Goal: Task Accomplishment & Management: Manage account settings

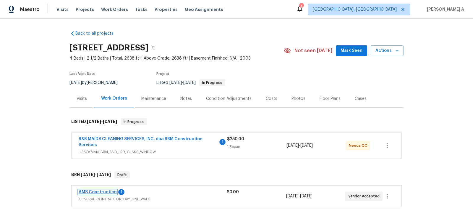
click at [108, 192] on link "AMS Construction" at bounding box center [98, 192] width 38 height 4
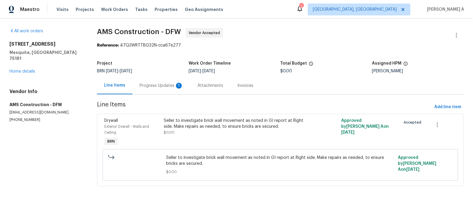
click at [158, 86] on div "Progress Updates 1" at bounding box center [162, 86] width 44 height 6
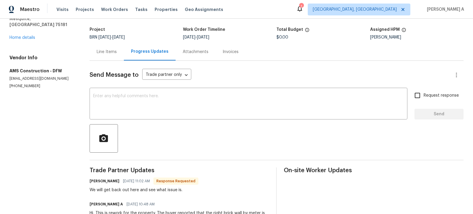
scroll to position [35, 0]
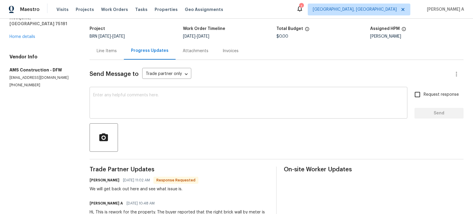
click at [207, 105] on textarea at bounding box center [248, 103] width 311 height 21
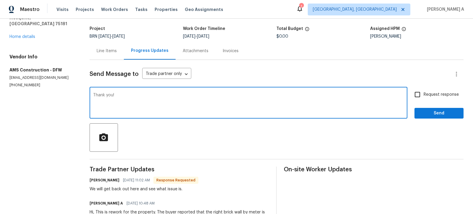
type textarea "Thank you!"
click at [431, 100] on div "Request response Send" at bounding box center [439, 103] width 49 height 30
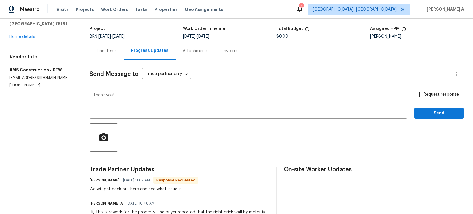
click at [422, 92] on input "Request response" at bounding box center [418, 94] width 12 height 12
checkbox input "true"
click at [434, 109] on span "Send" at bounding box center [440, 112] width 40 height 7
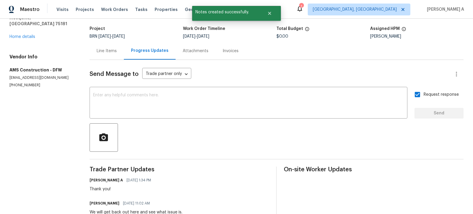
scroll to position [0, 0]
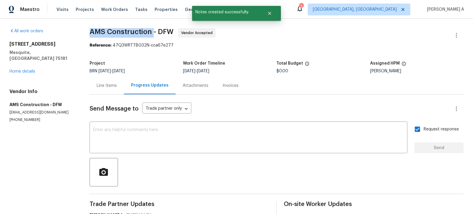
copy span "AMS Construction"
drag, startPoint x: 87, startPoint y: 30, endPoint x: 153, endPoint y: 30, distance: 66.0
click at [153, 30] on div "All work orders 4981 Kingfisher Ln Mesquite, TX 75181 Home details Vendor Info …" at bounding box center [236, 160] width 473 height 282
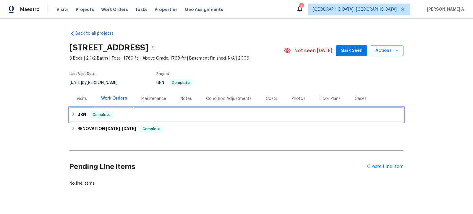
click at [139, 110] on div "BRN Complete" at bounding box center [237, 114] width 334 height 14
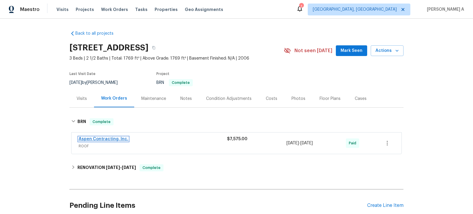
click at [103, 138] on link "Aspen Contracting, Inc." at bounding box center [104, 139] width 50 height 4
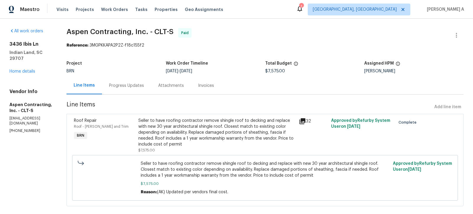
click at [206, 83] on div "Invoices" at bounding box center [206, 86] width 16 height 6
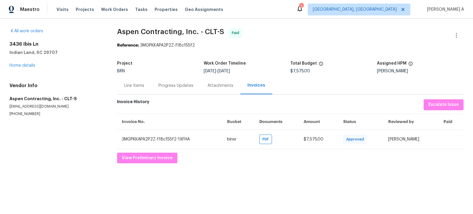
click at [179, 87] on div "Progress Updates" at bounding box center [176, 86] width 35 height 6
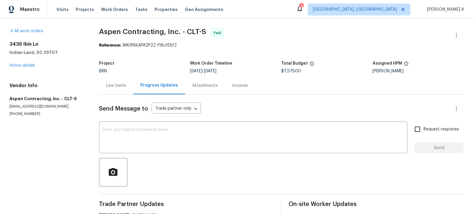
click at [236, 86] on div "Invoices" at bounding box center [240, 86] width 16 height 6
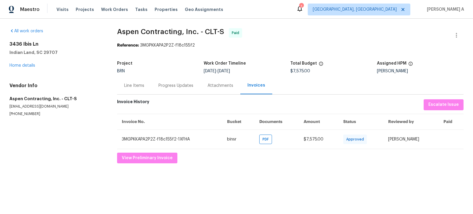
click at [138, 86] on div "Line Items" at bounding box center [134, 86] width 20 height 6
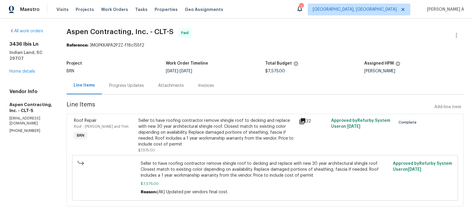
click at [196, 127] on div "Seller to have roofing contractor remove shingle roof to decking and replace wi…" at bounding box center [216, 132] width 157 height 30
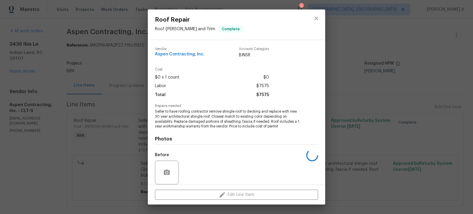
click at [198, 111] on span "Seller to have roofing contractor remove shingle roof to decking and replace wi…" at bounding box center [228, 119] width 147 height 20
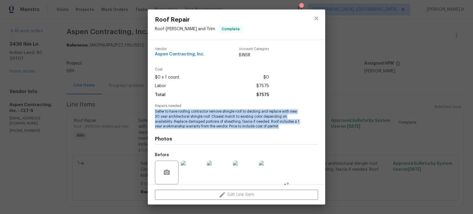
click at [198, 111] on span "Seller to have roofing contractor remove shingle roof to decking and replace wi…" at bounding box center [228, 119] width 147 height 20
copy span "Seller to have roofing contractor remove shingle roof to decking and replace wi…"
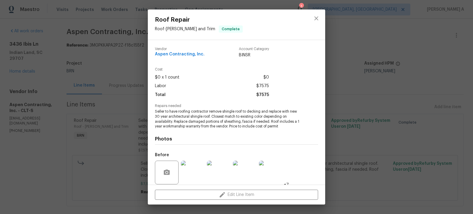
click at [184, 53] on span "Aspen Contracting, Inc." at bounding box center [180, 54] width 50 height 4
copy span "Aspen Contracting, Inc."
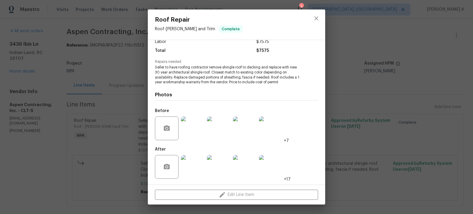
click at [185, 130] on img at bounding box center [193, 128] width 24 height 24
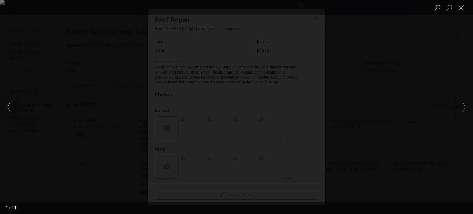
click at [10, 105] on button "Previous image" at bounding box center [9, 107] width 18 height 24
click at [460, 4] on button "Close lightbox" at bounding box center [462, 7] width 12 height 10
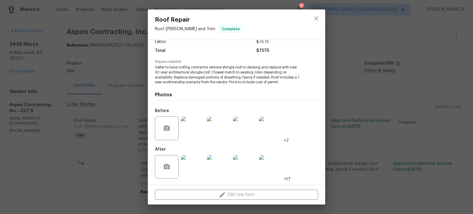
click at [192, 169] on img at bounding box center [193, 167] width 24 height 24
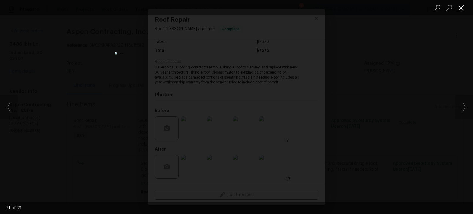
click at [461, 8] on button "Close lightbox" at bounding box center [462, 7] width 12 height 10
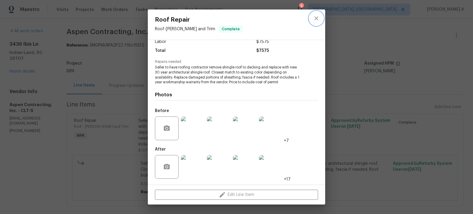
click at [316, 15] on icon "close" at bounding box center [316, 18] width 7 height 7
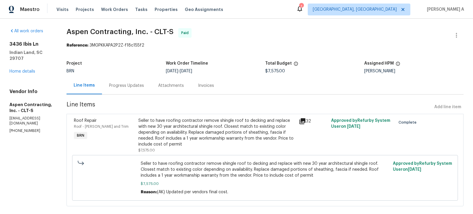
click at [205, 86] on div "Invoices" at bounding box center [206, 86] width 16 height 6
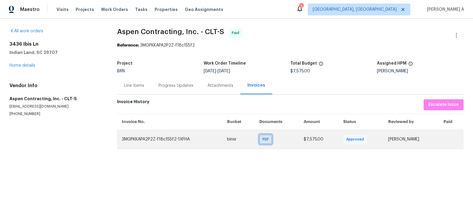
click at [263, 139] on span "PDF" at bounding box center [267, 139] width 9 height 6
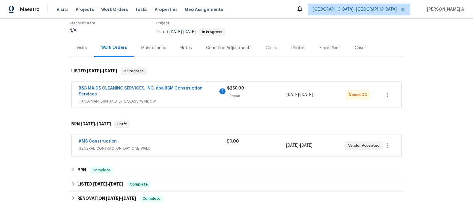
scroll to position [58, 0]
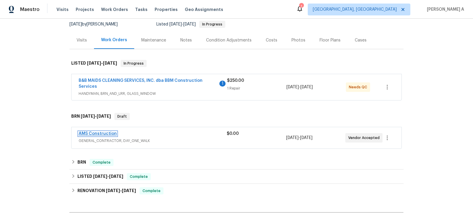
click at [97, 133] on link "AMS Construction" at bounding box center [98, 133] width 38 height 4
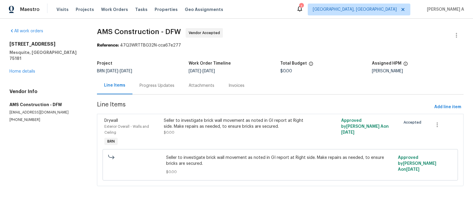
click at [146, 87] on div "Progress Updates" at bounding box center [157, 86] width 35 height 6
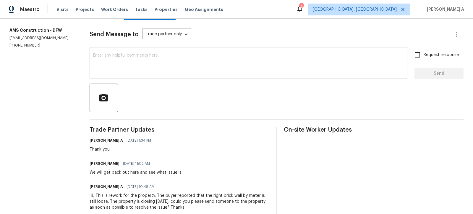
scroll to position [87, 0]
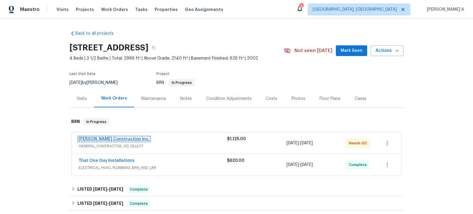
click at [115, 137] on link "Hanson Construction Inc." at bounding box center [114, 139] width 71 height 4
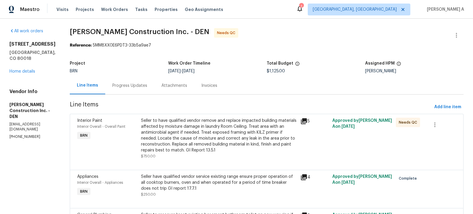
scroll to position [49, 0]
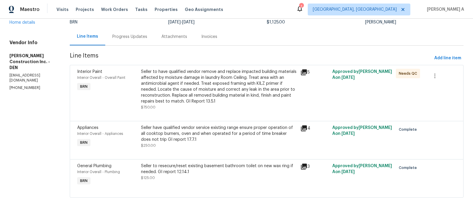
click at [218, 82] on div "Seller to have qualified vendor remove and replace impacted building materials …" at bounding box center [219, 87] width 156 height 36
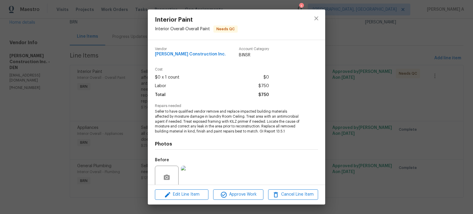
scroll to position [49, 0]
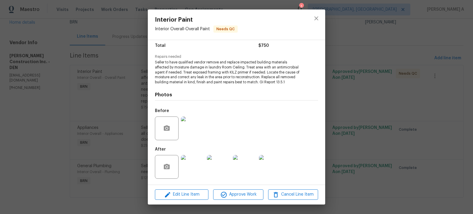
click at [192, 169] on img at bounding box center [193, 167] width 24 height 24
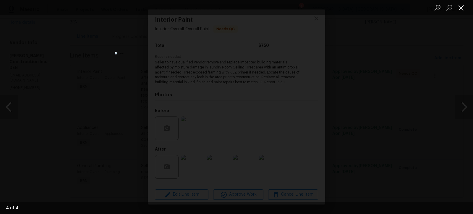
click at [465, 7] on button "Close lightbox" at bounding box center [462, 7] width 12 height 10
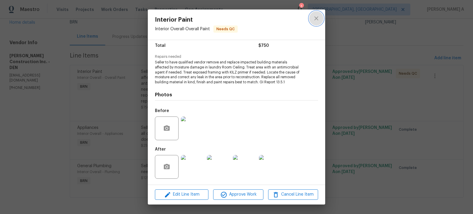
click at [321, 17] on button "close" at bounding box center [316, 18] width 14 height 14
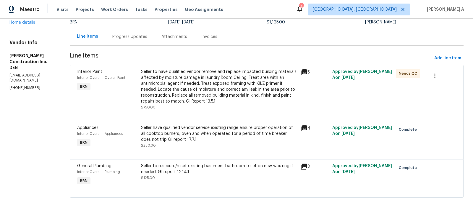
scroll to position [0, 0]
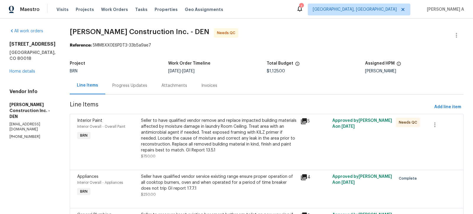
click at [129, 78] on div "Progress Updates" at bounding box center [129, 85] width 49 height 17
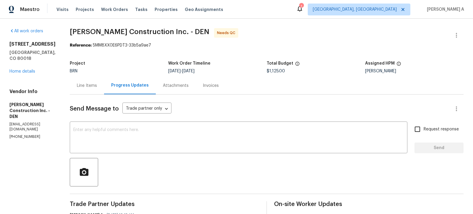
click at [95, 84] on div "Line Items" at bounding box center [87, 86] width 20 height 6
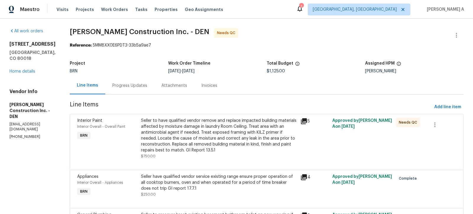
click at [201, 136] on div "Seller to have qualified vendor remove and replace impacted building materials …" at bounding box center [219, 135] width 156 height 36
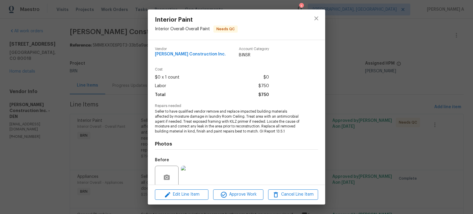
scroll to position [49, 0]
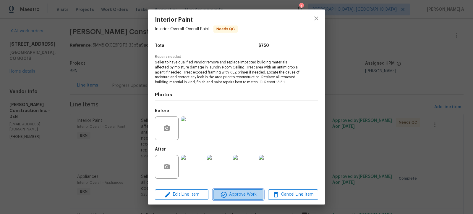
click at [247, 196] on span "Approve Work" at bounding box center [238, 194] width 46 height 7
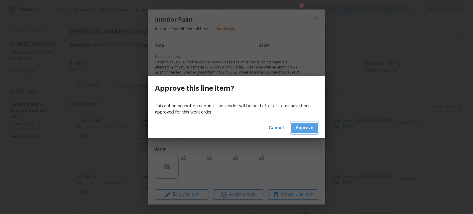
click at [307, 130] on span "Approve" at bounding box center [305, 127] width 18 height 7
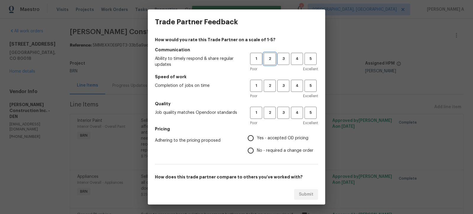
click at [271, 61] on span "2" at bounding box center [270, 58] width 11 height 7
click at [273, 85] on span "2" at bounding box center [270, 85] width 11 height 7
click at [281, 116] on span "3" at bounding box center [283, 112] width 11 height 7
click at [267, 149] on span "No - required a change order" at bounding box center [285, 150] width 57 height 6
click at [257, 149] on input "No - required a change order" at bounding box center [251, 150] width 12 height 12
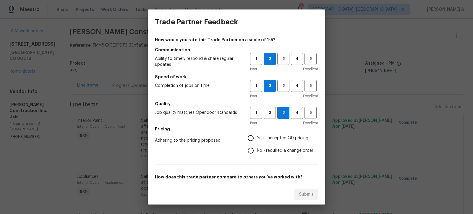
radio input "true"
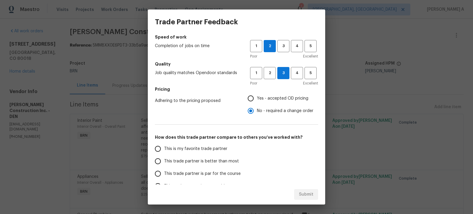
click at [206, 142] on label "This is my favorite trade partner" at bounding box center [198, 148] width 93 height 12
click at [164, 142] on input "This is my favorite trade partner" at bounding box center [158, 148] width 12 height 12
click at [302, 191] on span "Submit" at bounding box center [306, 194] width 14 height 7
radio input "true"
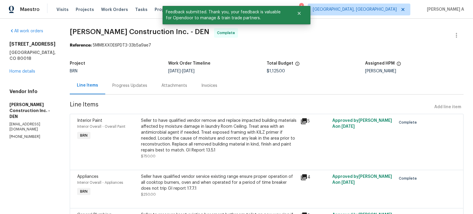
click at [143, 87] on div "Progress Updates" at bounding box center [129, 86] width 35 height 6
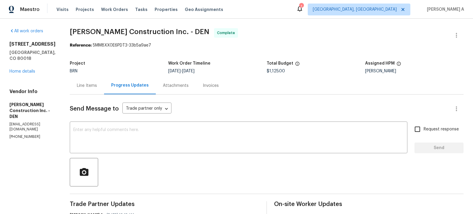
click at [100, 88] on div "Line Items" at bounding box center [87, 85] width 34 height 17
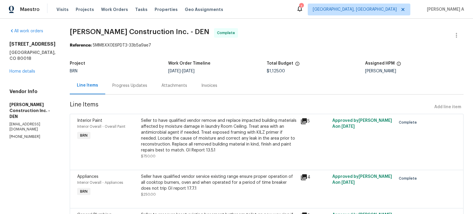
scroll to position [49, 0]
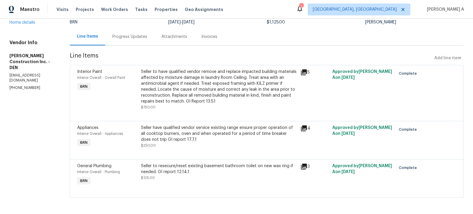
click at [143, 34] on div "Progress Updates" at bounding box center [129, 37] width 35 height 6
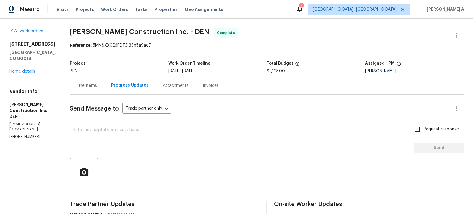
click at [84, 90] on div "Line Items" at bounding box center [87, 85] width 34 height 17
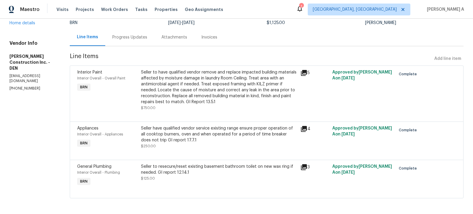
scroll to position [49, 0]
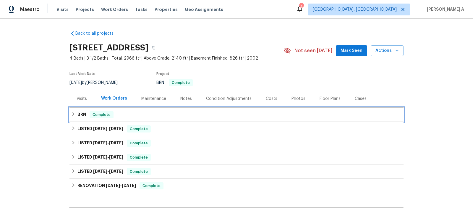
click at [130, 114] on div "BRN Complete" at bounding box center [236, 114] width 331 height 7
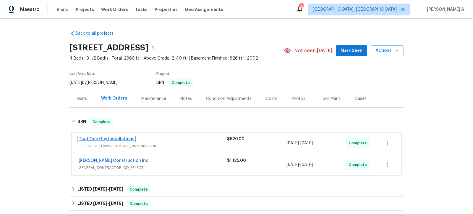
click at [110, 138] on link "That One Guy Installations" at bounding box center [107, 139] width 56 height 4
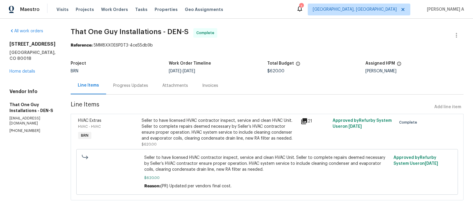
click at [208, 87] on div "Invoices" at bounding box center [210, 86] width 16 height 6
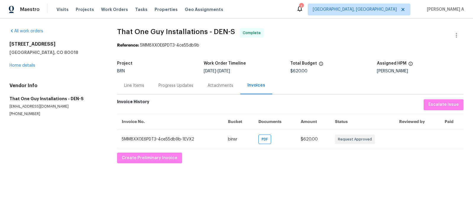
click at [159, 85] on div "Progress Updates" at bounding box center [176, 86] width 35 height 6
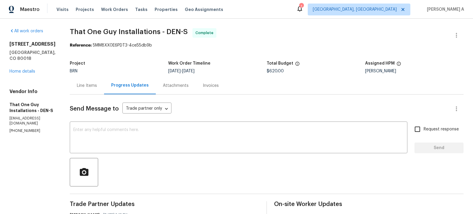
click at [83, 85] on div "Line Items" at bounding box center [87, 86] width 20 height 6
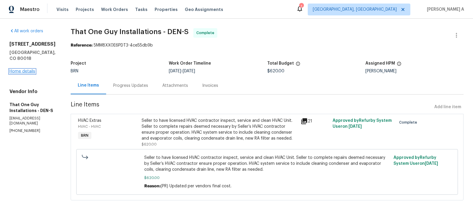
click at [27, 69] on link "Home details" at bounding box center [22, 71] width 26 height 4
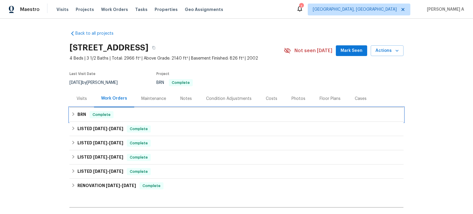
click at [170, 111] on div "BRN Complete" at bounding box center [236, 114] width 331 height 7
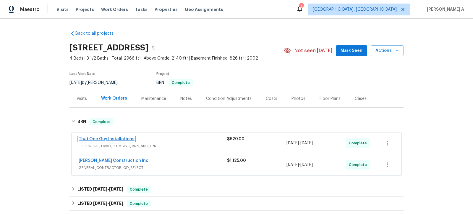
click at [111, 140] on link "That One Guy Installations" at bounding box center [107, 139] width 56 height 4
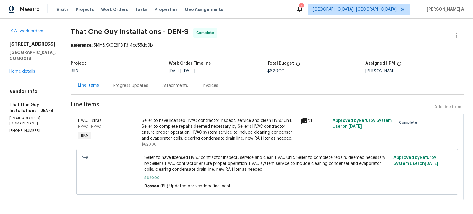
click at [212, 119] on div "Seller to have licensed HVAC contractor inspect, service and clean HVAC Unit. S…" at bounding box center [220, 129] width 156 height 24
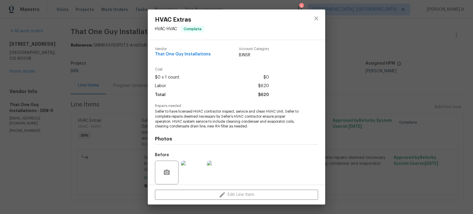
scroll to position [44, 0]
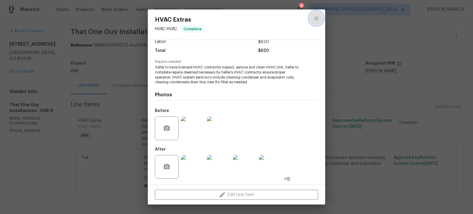
click at [312, 16] on button "close" at bounding box center [316, 18] width 14 height 14
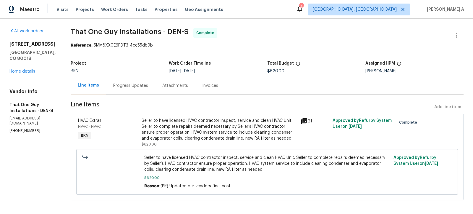
click at [27, 128] on p "(720) 242-7334" at bounding box center [32, 130] width 47 height 5
copy p "(720) 242-7334"
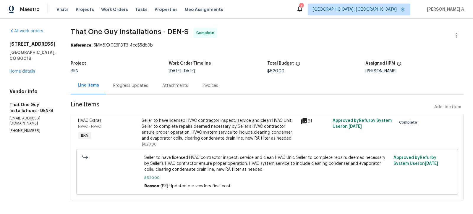
click at [134, 86] on div "Progress Updates" at bounding box center [130, 86] width 35 height 6
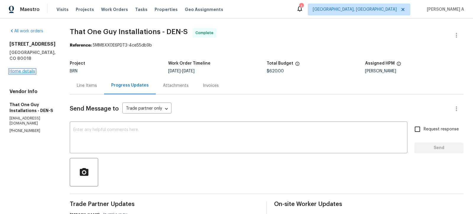
click at [32, 73] on link "Home details" at bounding box center [22, 71] width 26 height 4
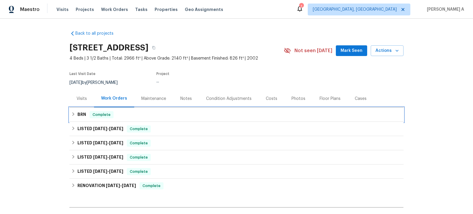
click at [128, 109] on div "BRN Complete" at bounding box center [237, 114] width 334 height 14
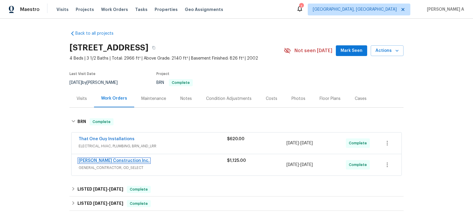
click at [100, 159] on link "Hanson Construction Inc." at bounding box center [114, 160] width 71 height 4
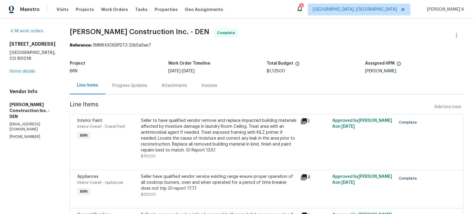
click at [135, 86] on div "Progress Updates" at bounding box center [129, 86] width 35 height 6
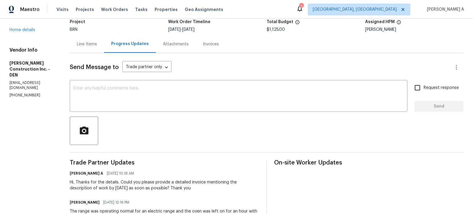
scroll to position [40, 0]
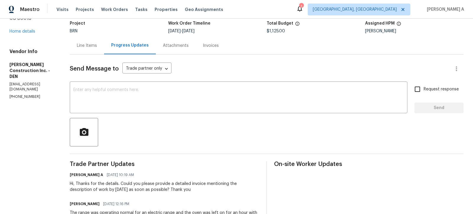
copy p "(303) 435-2878"
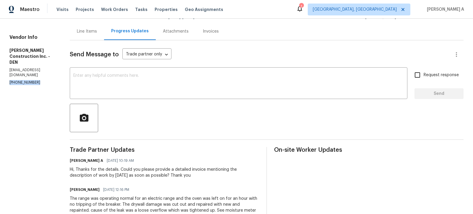
scroll to position [66, 0]
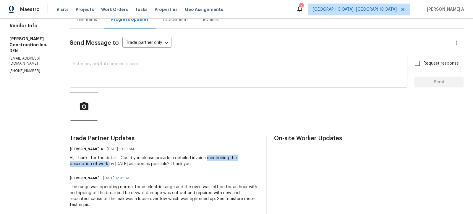
drag, startPoint x: 214, startPoint y: 157, endPoint x: 116, endPoint y: 164, distance: 97.9
click at [116, 164] on div "Hi, Thanks for the details. Could you please provide a detailed invoice mention…" at bounding box center [165, 161] width 190 height 12
copy div "mentioning the description of work"
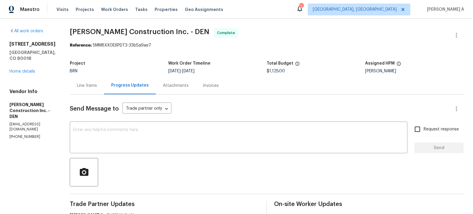
click at [93, 85] on div "Line Items" at bounding box center [87, 86] width 20 height 6
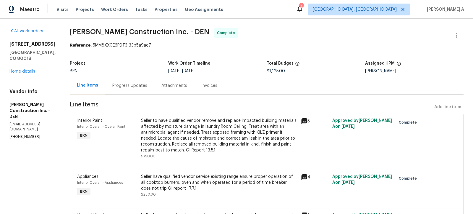
click at [145, 85] on div "Progress Updates" at bounding box center [129, 86] width 35 height 6
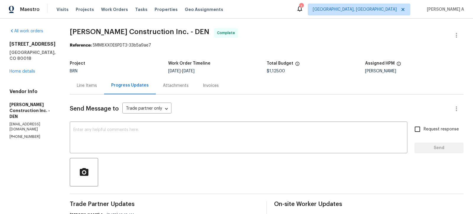
click at [16, 134] on p "(303) 435-2878" at bounding box center [32, 136] width 46 height 5
copy p "(303) 435-2878"
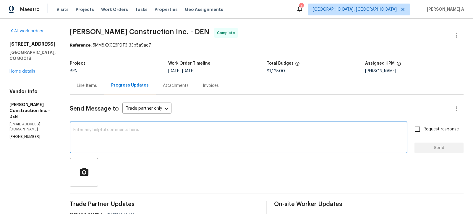
click at [134, 134] on textarea at bounding box center [238, 138] width 331 height 21
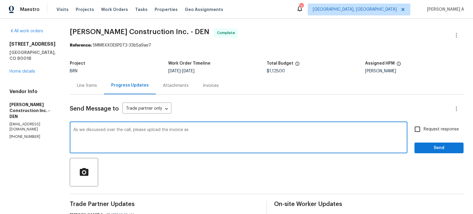
click at [176, 130] on textarea "As we discussed over the call, please upload the invoice as" at bounding box center [238, 138] width 331 height 21
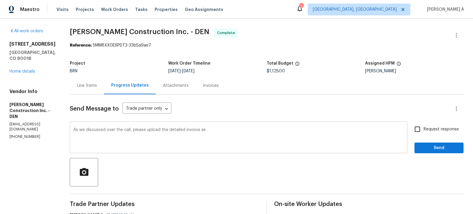
click at [229, 127] on div "As we discussed over the call, please upload the detailed invoice as x ​" at bounding box center [239, 138] width 338 height 30
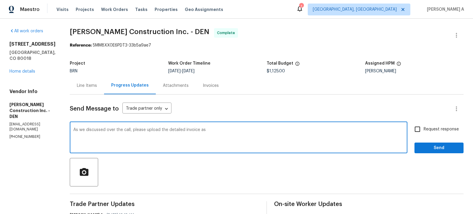
click at [228, 133] on textarea "As we discussed over the call, please upload the detailed invoice as" at bounding box center [238, 138] width 331 height 21
type textarea "As we discussed over the call, please upload the detailed invoice as soon as po…"
click at [421, 128] on input "Request response" at bounding box center [418, 129] width 12 height 12
checkbox input "true"
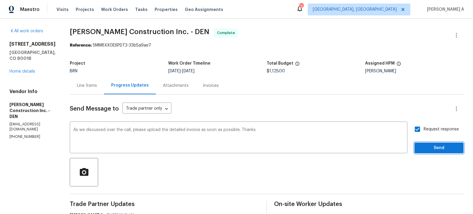
click at [446, 149] on span "Send" at bounding box center [440, 147] width 40 height 7
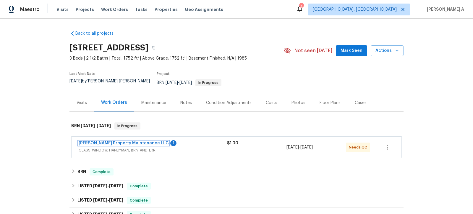
click at [120, 141] on link "[PERSON_NAME] Property Maintenance LLC" at bounding box center [124, 143] width 90 height 4
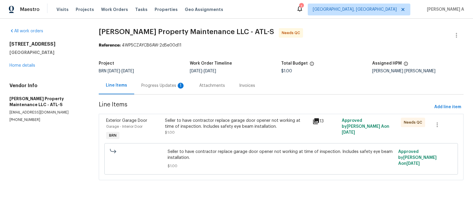
click at [157, 87] on div "Progress Updates 1" at bounding box center [163, 86] width 44 height 6
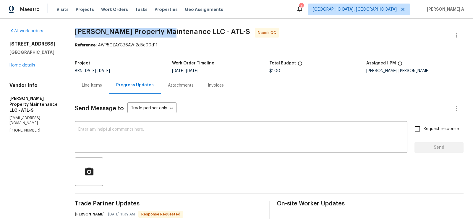
copy span "[PERSON_NAME] Property Maintenance"
drag, startPoint x: 70, startPoint y: 32, endPoint x: 167, endPoint y: 31, distance: 96.8
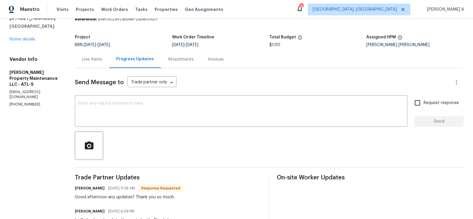
scroll to position [25, 0]
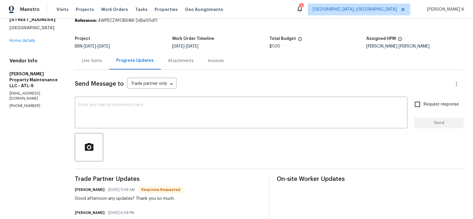
click at [100, 59] on div "Line Items" at bounding box center [92, 61] width 20 height 6
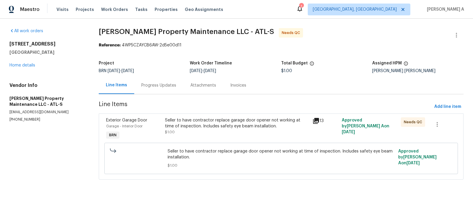
click at [215, 132] on div "Seller to have contractor replace garage door opener not working at time of ins…" at bounding box center [237, 126] width 144 height 18
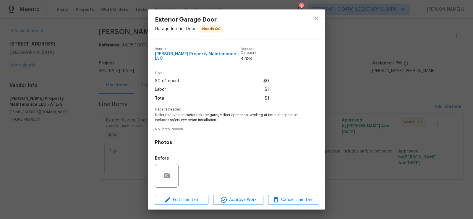
click at [216, 113] on span "Seller to have contractor replace garage door opener not working at time of ins…" at bounding box center [228, 118] width 147 height 10
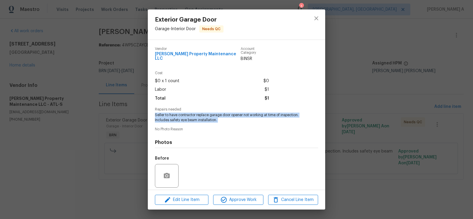
click at [216, 113] on span "Seller to have contractor replace garage door opener not working at time of ins…" at bounding box center [228, 118] width 147 height 10
copy span "Seller to have contractor replace garage door opener not working at time of ins…"
click at [316, 20] on icon "close" at bounding box center [317, 18] width 4 height 4
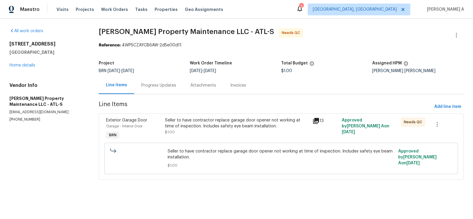
click at [150, 88] on div "Progress Updates" at bounding box center [158, 86] width 35 height 6
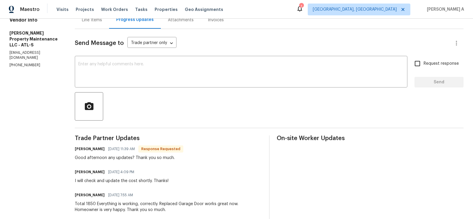
scroll to position [87, 0]
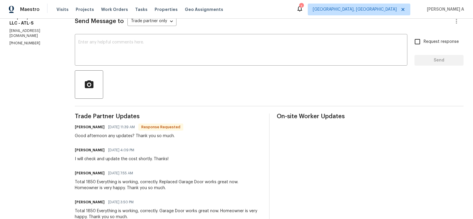
click at [130, 183] on div "Total 1850 Everything is working, correctly. Replaced Garage Door works great n…" at bounding box center [168, 185] width 187 height 12
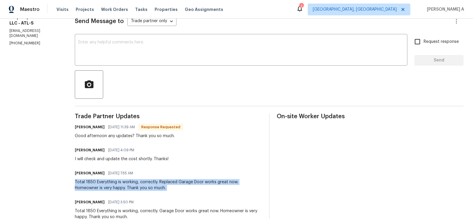
click at [130, 183] on div "Total 1850 Everything is working, correctly. Replaced Garage Door works great n…" at bounding box center [168, 185] width 187 height 12
copy div "Total 1850 Everything is working, correctly. Replaced Garage Door works great n…"
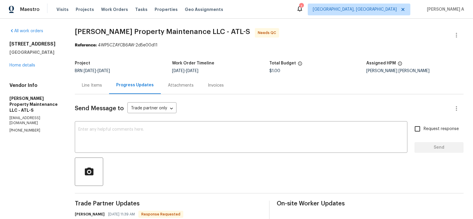
click at [278, 72] on span "$1.00" at bounding box center [275, 71] width 11 height 4
copy span "$1.00"
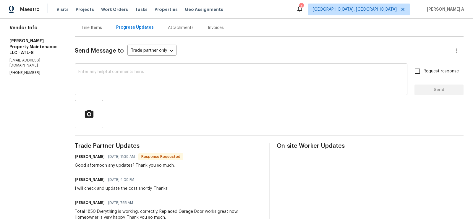
scroll to position [60, 0]
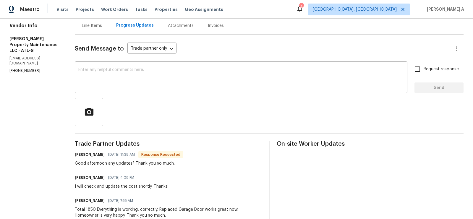
click at [89, 210] on div "Total 1850 Everything is working, correctly. Replaced Garage Door works great n…" at bounding box center [168, 213] width 187 height 12
copy div "1850"
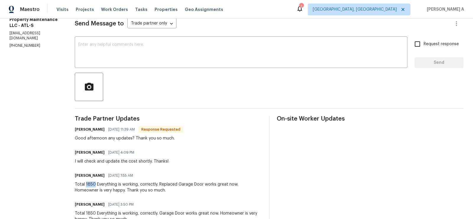
scroll to position [99, 0]
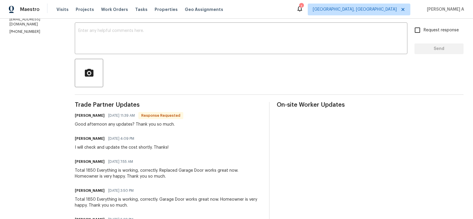
click at [118, 174] on div "Total 1850 Everything is working, correctly. Replaced Garage Door works great n…" at bounding box center [168, 174] width 187 height 12
drag, startPoint x: 161, startPoint y: 171, endPoint x: 204, endPoint y: 171, distance: 42.9
click at [204, 171] on div "Total 1850 Everything is working, correctly. Replaced Garage Door works great n…" at bounding box center [168, 174] width 187 height 12
copy div "eplaced Garage Door"
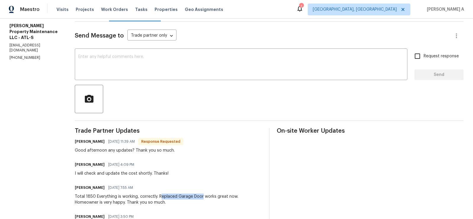
scroll to position [68, 0]
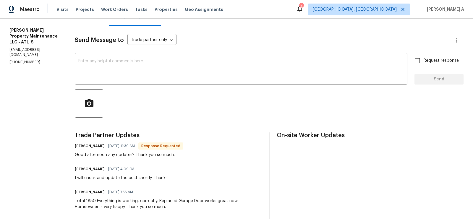
click at [80, 147] on h6 "Daniel glen" at bounding box center [90, 146] width 30 height 6
copy h6 "Daniel"
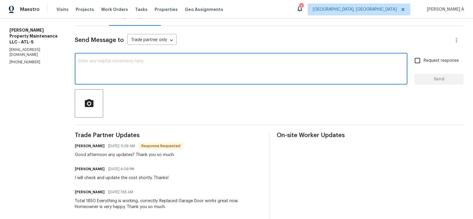
click at [127, 67] on textarea at bounding box center [241, 69] width 326 height 21
paste textarea "Daniel"
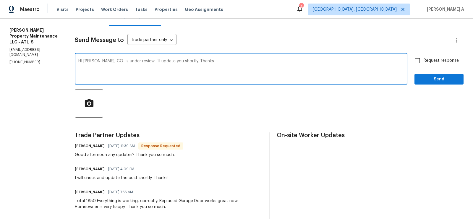
click at [0, 0] on span "Change the spacing" at bounding box center [0, 0] width 0 height 0
type textarea "HI Daniel, CO is under review. I'll update you shortly. Thanks"
click at [424, 61] on input "Request response" at bounding box center [418, 60] width 12 height 12
checkbox input "true"
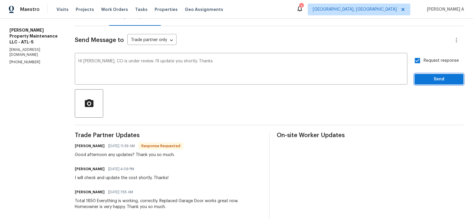
click at [437, 84] on button "Send" at bounding box center [439, 79] width 49 height 11
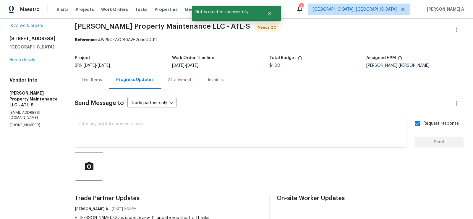
scroll to position [0, 0]
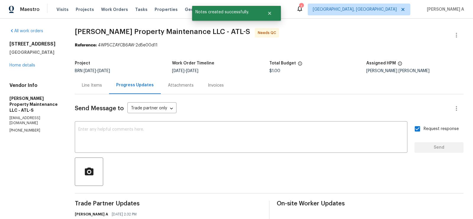
click at [88, 88] on div "Line Items" at bounding box center [92, 86] width 20 height 6
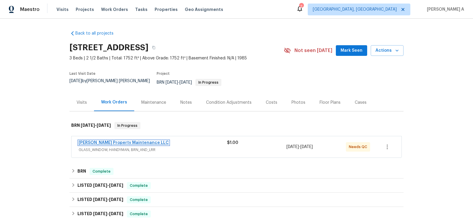
click at [106, 141] on link "[PERSON_NAME] Property Maintenance LLC" at bounding box center [124, 143] width 90 height 4
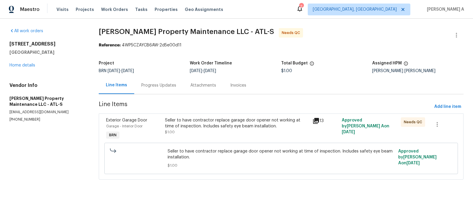
click at [236, 136] on div "Seller to have contractor replace garage door opener not working at time of ins…" at bounding box center [236, 129] width 147 height 27
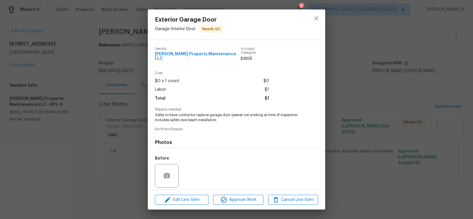
scroll to position [38, 0]
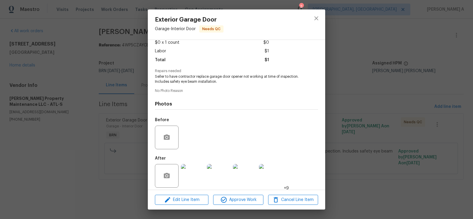
click at [191, 174] on img at bounding box center [193, 176] width 24 height 24
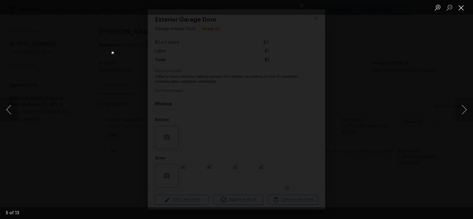
click at [460, 7] on button "Close lightbox" at bounding box center [462, 7] width 12 height 10
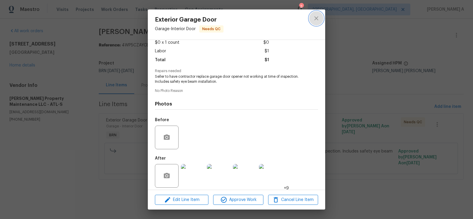
click at [319, 13] on button "close" at bounding box center [316, 18] width 14 height 14
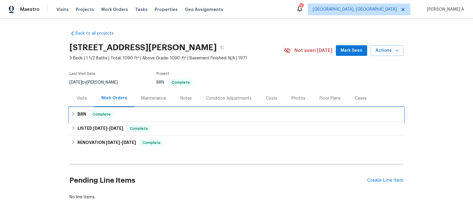
click at [167, 115] on div "BRN Complete" at bounding box center [236, 114] width 331 height 7
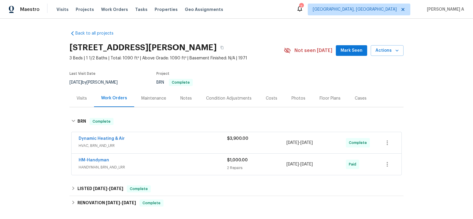
click at [99, 135] on div "Dynamic Heating & Air HVAC, BRN_AND_LRR $3,900.00 7/26/2025 - 7/29/2025 Complete" at bounding box center [237, 142] width 330 height 21
click at [98, 159] on link "HM-Handyman" at bounding box center [94, 160] width 30 height 4
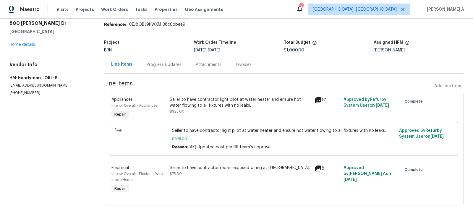
scroll to position [23, 0]
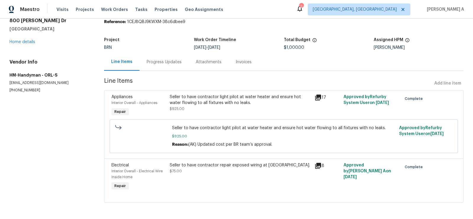
click at [256, 99] on div "Seller to have contractor light pilot at water heater and ensure hot water flow…" at bounding box center [241, 100] width 142 height 12
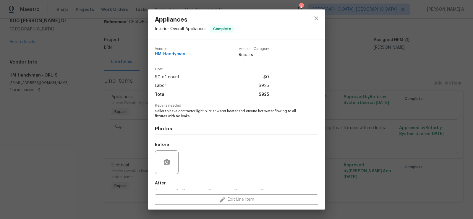
click at [171, 53] on span "HM-Handyman" at bounding box center [170, 54] width 30 height 4
copy span "HM-Handyman"
click at [180, 116] on span "Seller to have contractor light pilot at water heater and ensure hot water flow…" at bounding box center [228, 114] width 147 height 10
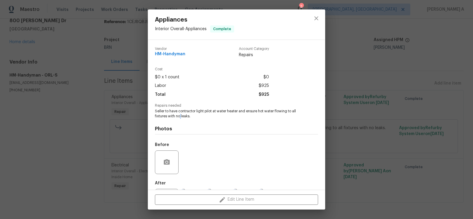
click at [180, 116] on span "Seller to have contractor light pilot at water heater and ensure hot water flow…" at bounding box center [228, 114] width 147 height 10
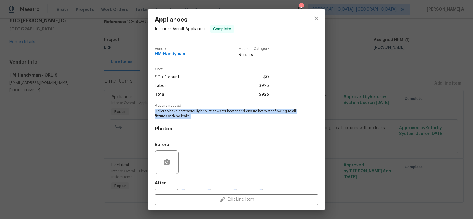
click at [180, 116] on span "Seller to have contractor light pilot at water heater and ensure hot water flow…" at bounding box center [228, 114] width 147 height 10
copy span "Seller to have contractor light pilot at water heater and ensure hot water flow…"
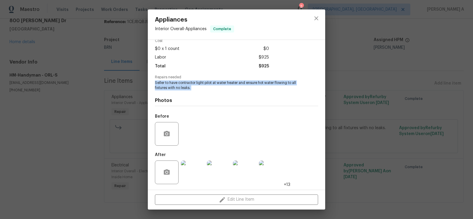
click at [196, 171] on img at bounding box center [193, 173] width 24 height 24
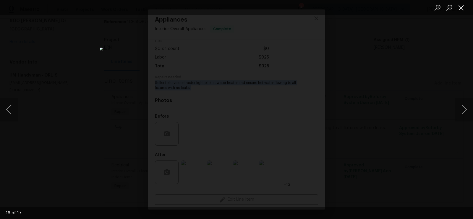
click at [461, 7] on button "Close lightbox" at bounding box center [462, 7] width 12 height 10
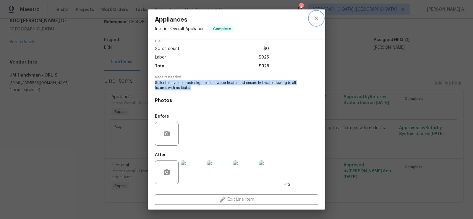
click at [313, 18] on button "close" at bounding box center [316, 18] width 14 height 14
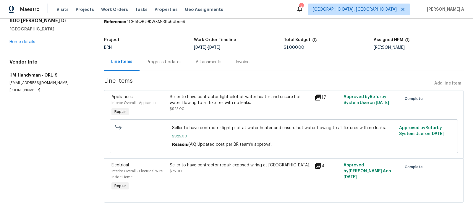
click at [208, 153] on div "Seller to have contractor light pilot at water heater and ensure hot water flow…" at bounding box center [284, 136] width 345 height 37
click at [203, 174] on div "Seller to have contractor repair exposed wiring at attic. $75.00" at bounding box center [241, 168] width 142 height 12
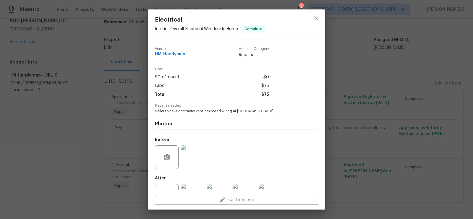
click at [201, 115] on div "Photos Before After +3" at bounding box center [236, 162] width 163 height 97
click at [203, 112] on span "Seller to have contractor repair exposed wiring at attic." at bounding box center [228, 111] width 147 height 5
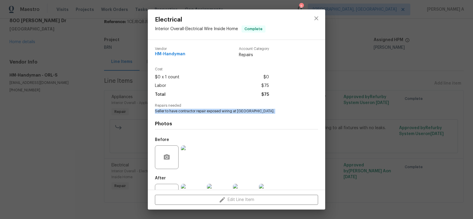
click at [203, 112] on span "Seller to have contractor repair exposed wiring at attic." at bounding box center [228, 111] width 147 height 5
copy span "Seller to have contractor repair exposed wiring at attic."
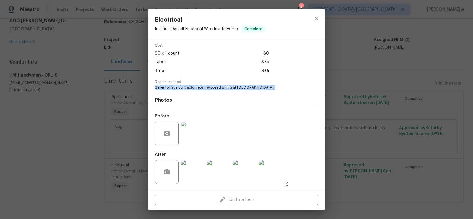
click at [196, 130] on img at bounding box center [193, 134] width 24 height 24
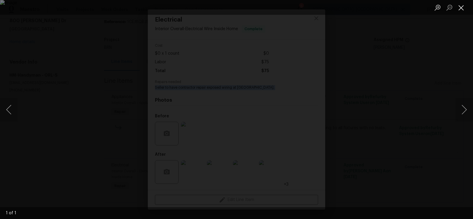
click at [459, 7] on button "Close lightbox" at bounding box center [462, 7] width 12 height 10
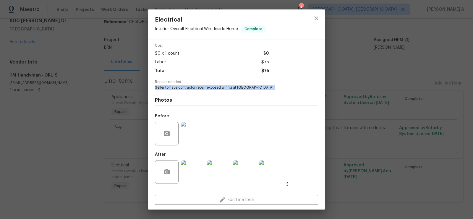
click at [187, 175] on img at bounding box center [193, 172] width 24 height 24
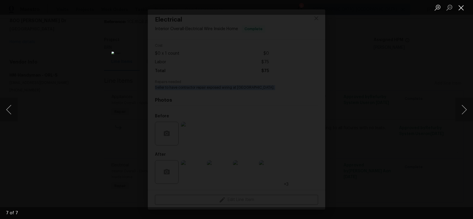
click at [463, 4] on button "Close lightbox" at bounding box center [462, 7] width 12 height 10
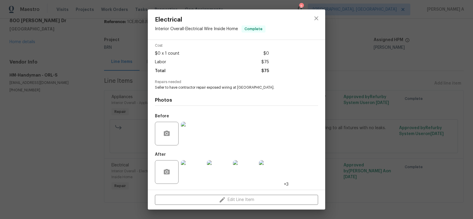
click at [308, 18] on div at bounding box center [317, 24] width 18 height 30
click at [317, 18] on icon "close" at bounding box center [316, 18] width 7 height 7
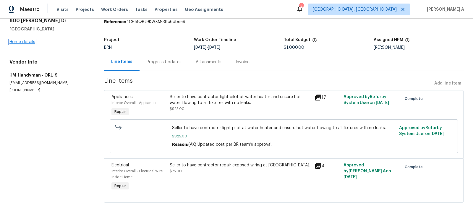
click at [23, 43] on link "Home details" at bounding box center [22, 42] width 26 height 4
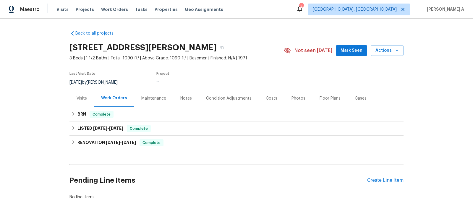
scroll to position [21, 0]
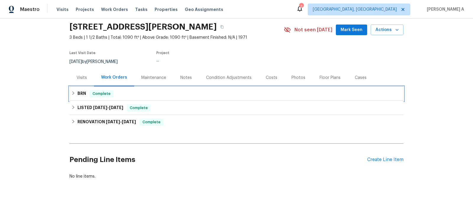
click at [139, 91] on div "BRN Complete" at bounding box center [236, 93] width 331 height 7
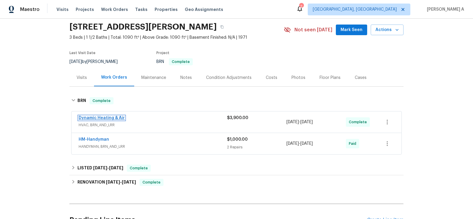
click at [104, 118] on link "Dynamic Heating & Air" at bounding box center [102, 118] width 46 height 4
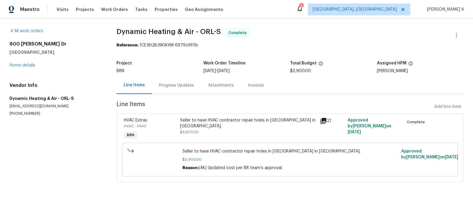
click at [215, 125] on div "Seller to have HVAC contractor repair holes in ductwork in attic. $3,900.00" at bounding box center [248, 126] width 136 height 18
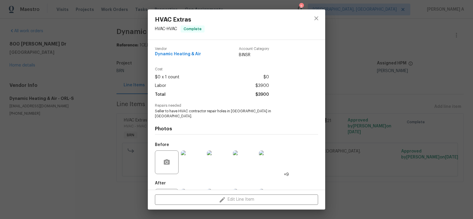
click at [191, 54] on span "Dynamic Heating & Air" at bounding box center [178, 54] width 46 height 4
copy span "Dynamic Heating & Air"
click at [233, 109] on div "Repairs needed Seller to have HVAC contractor repair holes in ductwork in attic." at bounding box center [236, 111] width 163 height 15
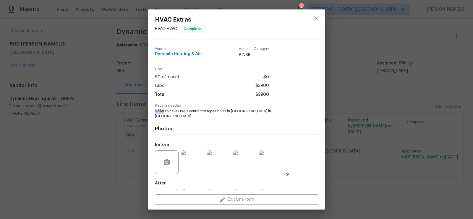
click at [233, 109] on div "Repairs needed Seller to have HVAC contractor repair holes in ductwork in attic." at bounding box center [236, 111] width 163 height 15
copy span "Seller to have HVAC contractor repair holes in ductwork in attic."
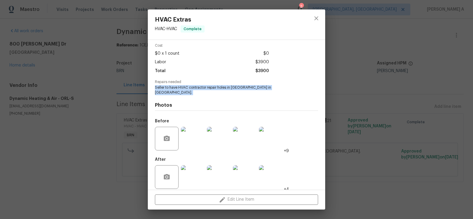
click at [192, 173] on img at bounding box center [193, 177] width 24 height 24
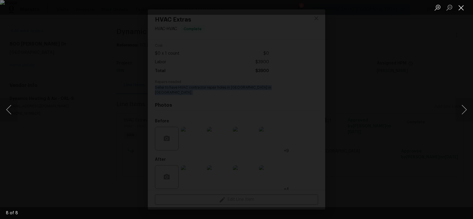
click at [461, 5] on button "Close lightbox" at bounding box center [462, 7] width 12 height 10
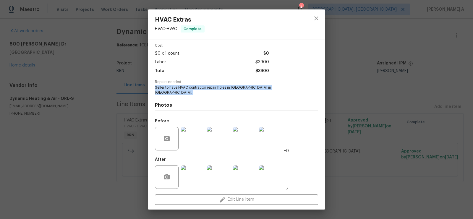
click at [186, 134] on img at bounding box center [193, 139] width 24 height 24
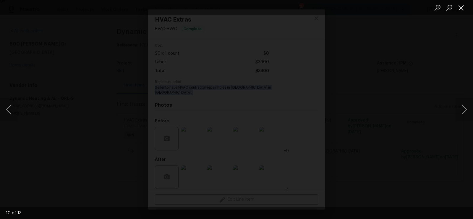
click at [464, 3] on button "Close lightbox" at bounding box center [462, 7] width 12 height 10
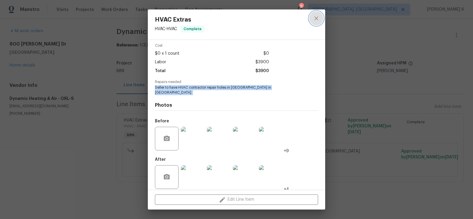
click at [312, 19] on button "close" at bounding box center [316, 18] width 14 height 14
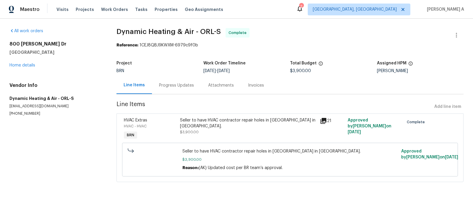
click at [250, 88] on div "Invoices" at bounding box center [256, 85] width 30 height 17
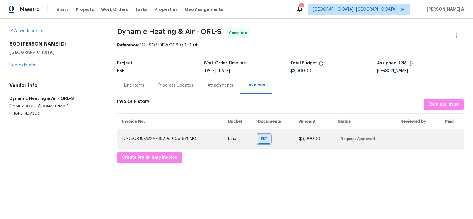
click at [262, 141] on span "PDF" at bounding box center [265, 139] width 9 height 6
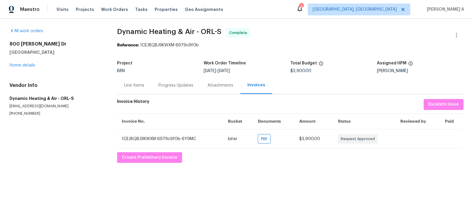
click at [309, 26] on div "All work orders 800 Marion Dr Mount Dora, FL 32757 Home details Vendor Info Dyn…" at bounding box center [236, 96] width 473 height 154
click at [30, 63] on link "Home details" at bounding box center [22, 65] width 26 height 4
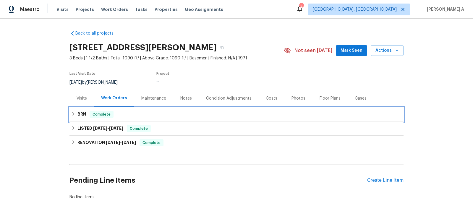
click at [129, 111] on div "BRN Complete" at bounding box center [236, 114] width 331 height 7
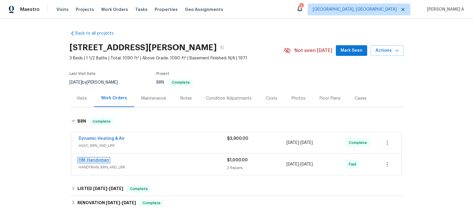
click at [99, 159] on link "HM-Handyman" at bounding box center [94, 160] width 30 height 4
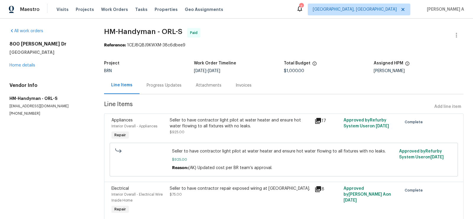
click at [240, 83] on div "Invoices" at bounding box center [244, 86] width 16 height 6
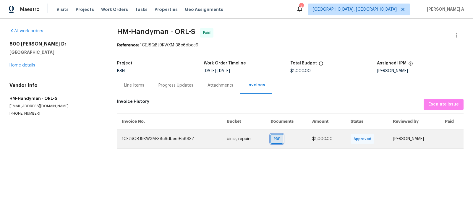
click at [274, 141] on span "PDF" at bounding box center [278, 139] width 9 height 6
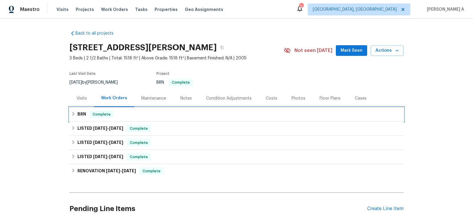
click at [113, 119] on div "BRN Complete" at bounding box center [237, 114] width 334 height 14
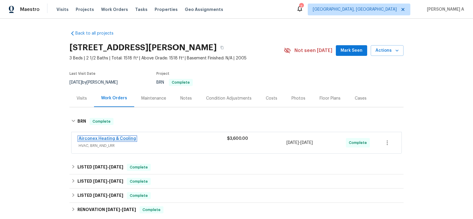
click at [106, 139] on link "Airconex Heating & Cooling" at bounding box center [107, 139] width 57 height 4
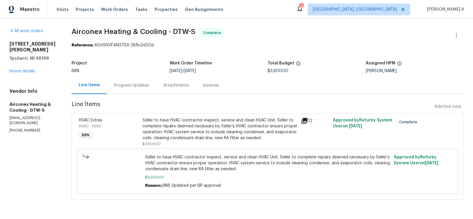
click at [212, 87] on div "Invoices" at bounding box center [211, 86] width 16 height 6
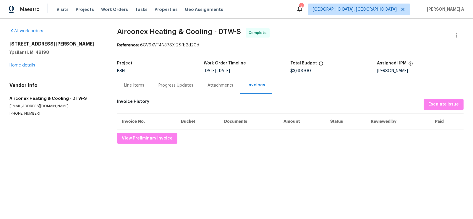
click at [24, 119] on section "All work orders 1555 S Harris Rd Ypsilanti, MI 48198 Home details Vendor Info A…" at bounding box center [55, 86] width 93 height 116
copy p "(586) 530-3259"
click at [174, 86] on div "Progress Updates" at bounding box center [176, 86] width 35 height 6
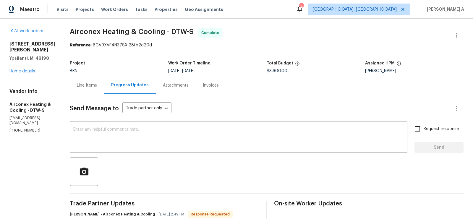
click at [202, 81] on div "Invoices" at bounding box center [211, 85] width 30 height 17
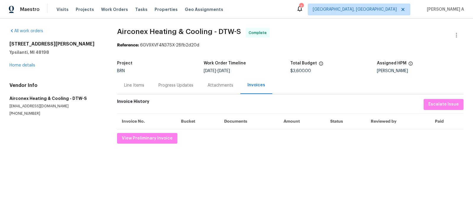
click at [173, 84] on div "Progress Updates" at bounding box center [176, 86] width 35 height 6
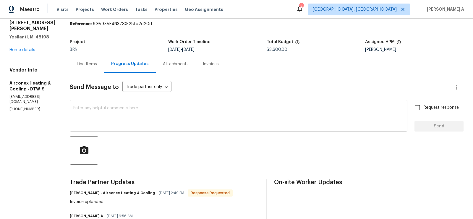
scroll to position [22, 0]
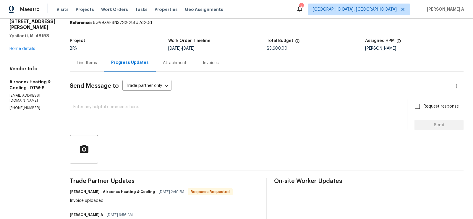
click at [167, 111] on textarea at bounding box center [238, 115] width 331 height 21
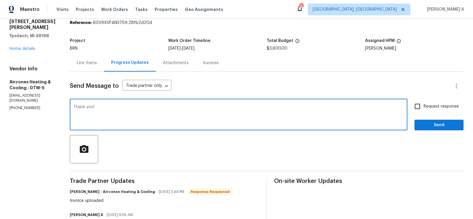
type textarea "Thank you!"
click at [428, 109] on label "Request response" at bounding box center [436, 106] width 48 height 12
click at [424, 109] on input "Request response" at bounding box center [418, 106] width 12 height 12
checkbox input "true"
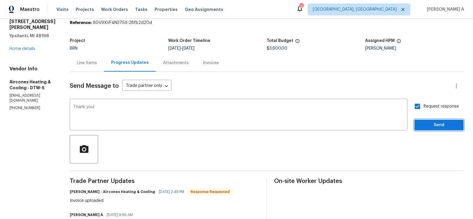
click at [438, 123] on span "Send" at bounding box center [440, 125] width 40 height 7
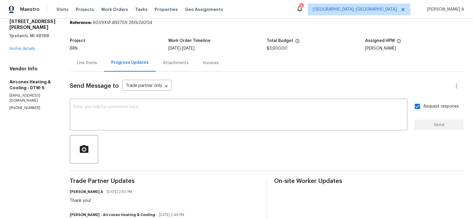
scroll to position [0, 0]
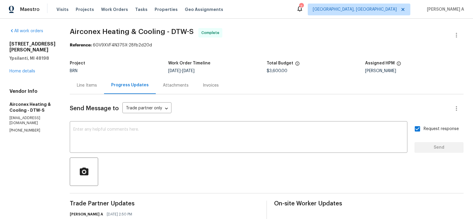
click at [73, 80] on div "Line Items" at bounding box center [87, 85] width 34 height 17
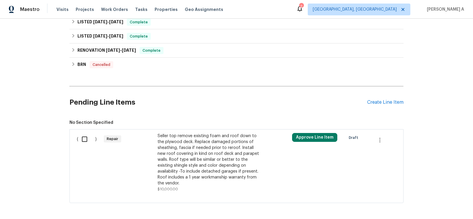
scroll to position [147, 0]
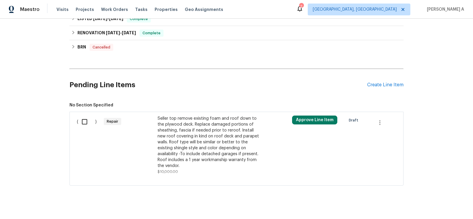
click at [224, 126] on div "Seller top remove existing foam and roof down to the plywood deck. Replace dama…" at bounding box center [210, 142] width 104 height 53
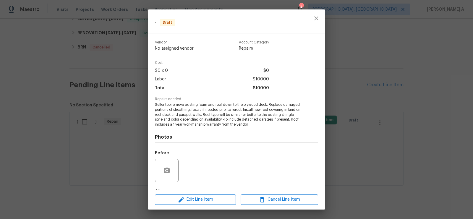
scroll to position [37, 0]
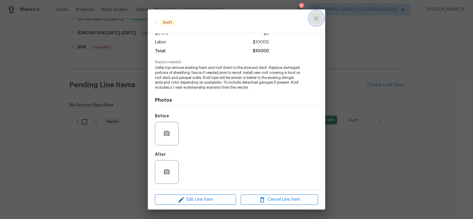
click at [318, 16] on icon "close" at bounding box center [316, 18] width 7 height 7
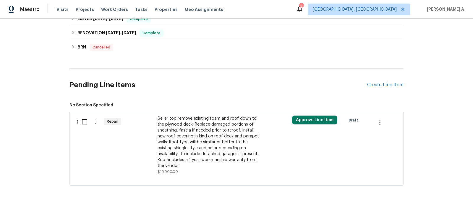
click at [82, 126] on input "checkbox" at bounding box center [86, 122] width 17 height 12
checkbox input "true"
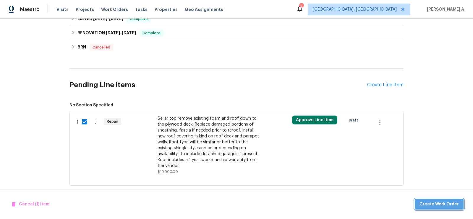
click at [443, 204] on span "Create Work Order" at bounding box center [439, 204] width 39 height 7
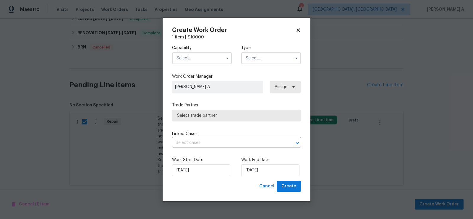
click at [217, 59] on input "text" at bounding box center [202, 58] width 60 height 12
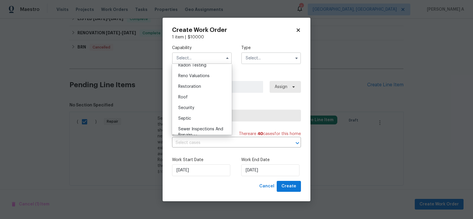
scroll to position [578, 0]
click at [196, 100] on div "Roof" at bounding box center [202, 96] width 57 height 11
type input "Roof"
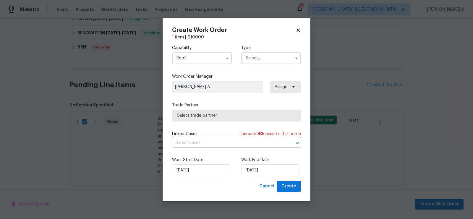
click at [264, 59] on input "text" at bounding box center [271, 58] width 60 height 12
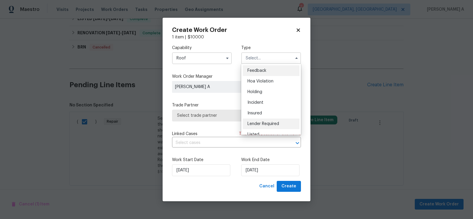
scroll to position [134, 0]
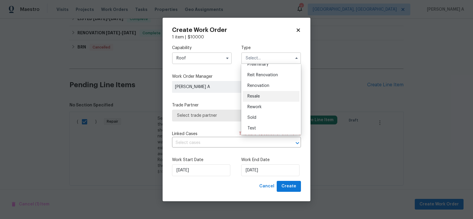
click at [260, 92] on div "Resale" at bounding box center [271, 96] width 57 height 11
type input "Resale"
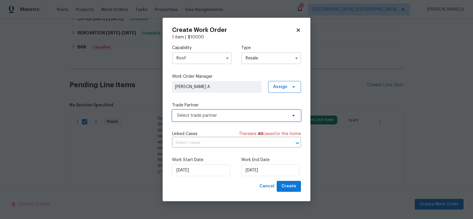
click at [232, 114] on span "Select trade partner" at bounding box center [232, 116] width 110 height 6
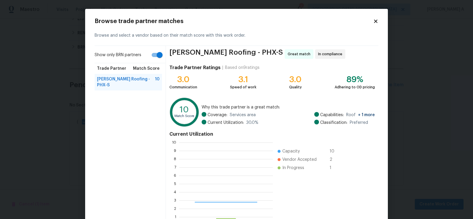
scroll to position [83, 93]
click at [158, 55] on input "Show only BRN partners" at bounding box center [160, 54] width 34 height 11
checkbox input "false"
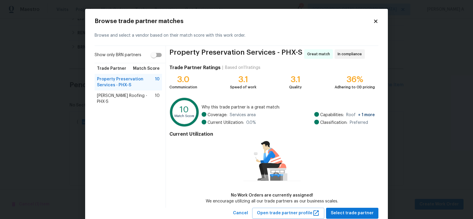
click at [376, 21] on icon at bounding box center [375, 21] width 3 height 3
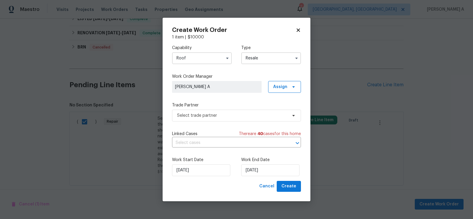
click at [301, 28] on div "Create Work Order 1 item | $ 10000 Capability Roof Type Resale Work Order Manag…" at bounding box center [237, 110] width 148 height 184
click at [297, 28] on icon at bounding box center [298, 30] width 5 height 5
checkbox input "false"
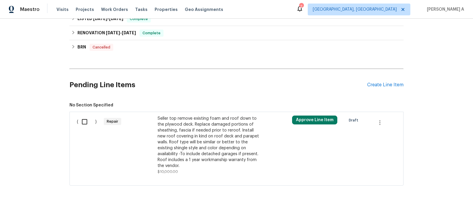
click at [210, 158] on div "Seller top remove existing foam and roof down to the plywood deck. Replace dama…" at bounding box center [210, 142] width 104 height 53
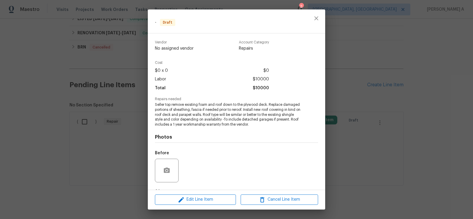
scroll to position [37, 0]
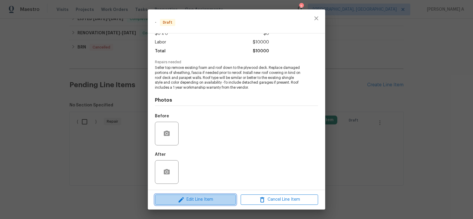
click at [199, 205] on button "Edit Line Item" at bounding box center [195, 200] width 81 height 10
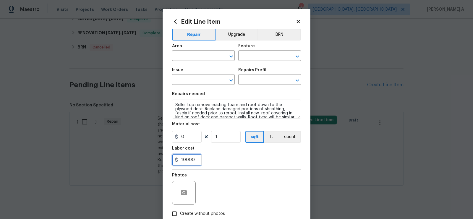
drag, startPoint x: 183, startPoint y: 161, endPoint x: 197, endPoint y: 161, distance: 14.2
click at [197, 161] on input "10000" at bounding box center [187, 160] width 30 height 12
type input "1"
click at [270, 34] on button "BRN" at bounding box center [279, 35] width 43 height 12
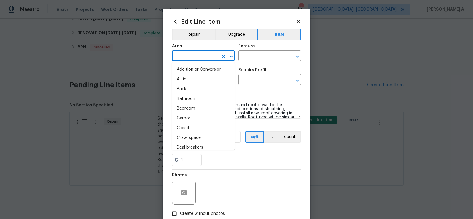
click at [201, 57] on input "text" at bounding box center [195, 56] width 46 height 9
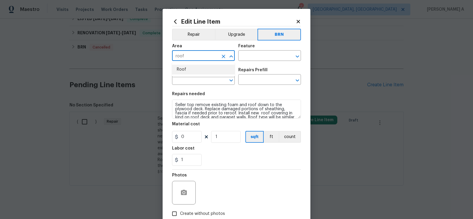
click at [201, 65] on li "Roof" at bounding box center [203, 70] width 63 height 10
type input "Roof"
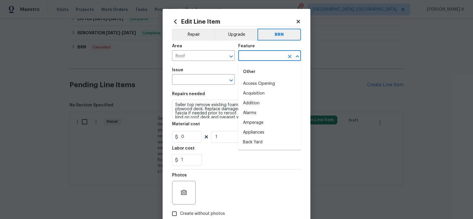
click at [242, 59] on input "text" at bounding box center [261, 56] width 46 height 9
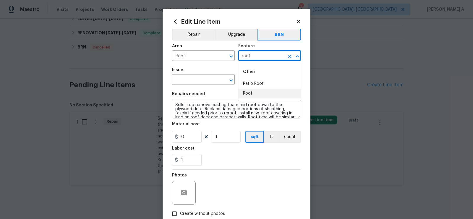
click at [249, 92] on li "Roof" at bounding box center [269, 94] width 63 height 10
type input "Roof"
click at [190, 79] on input "text" at bounding box center [195, 80] width 46 height 9
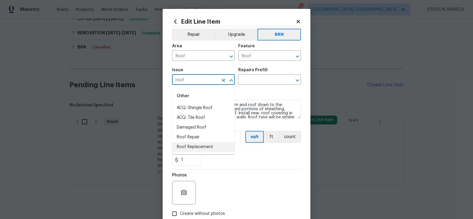
click at [197, 144] on li "Roof Replacement" at bounding box center [203, 147] width 63 height 10
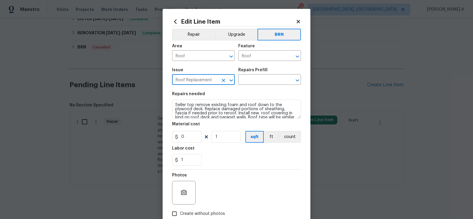
type input "Roof Replacement"
click at [199, 115] on textarea "Seller top remove existing foam and roof down to the plywood deck. Replace dama…" at bounding box center [236, 109] width 129 height 19
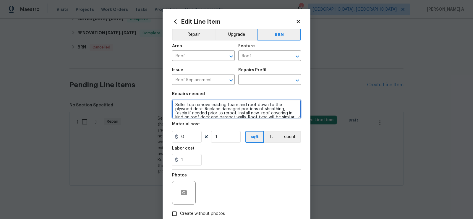
click at [199, 115] on textarea "Seller top remove existing foam and roof down to the plywood deck. Replace dama…" at bounding box center [236, 109] width 129 height 19
click at [253, 83] on input "text" at bounding box center [261, 80] width 46 height 9
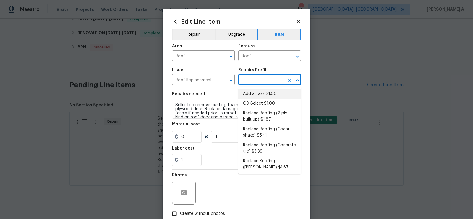
click at [254, 90] on li "Add a Task $1.00" at bounding box center [269, 94] width 63 height 10
type input "Eaves and Trim"
type input "Add a Task $1.00"
type textarea "HPM to detail"
type input "1"
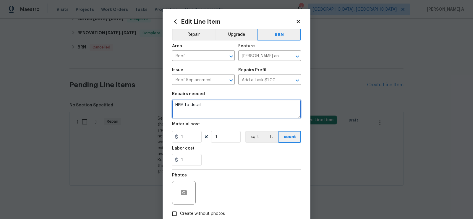
click at [229, 113] on textarea "HPM to detail" at bounding box center [236, 109] width 129 height 19
paste textarea "Seller top remove existing foam and roof down to the plywood deck. Replace dama…"
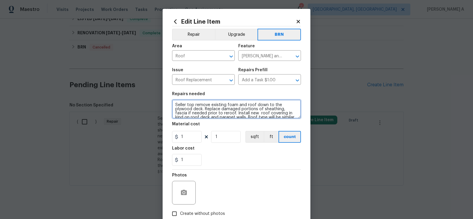
scroll to position [14, 0]
type textarea "Seller top remove existing foam and roof down to the plywood deck. Replace dama…"
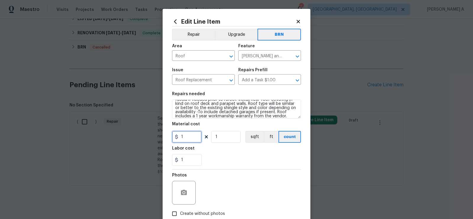
drag, startPoint x: 191, startPoint y: 141, endPoint x: 160, endPoint y: 140, distance: 30.8
click at [160, 140] on div "Edit Line Item Repair Upgrade BRN Area Roof ​ Feature Eaves and Trim ​ Issue Ro…" at bounding box center [236, 109] width 473 height 219
type input "0"
click at [233, 167] on section "Repairs needed Seller top remove existing foam and roof down to the plywood dec…" at bounding box center [236, 128] width 129 height 81
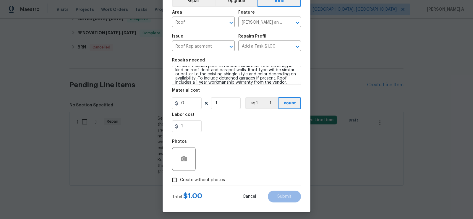
scroll to position [36, 0]
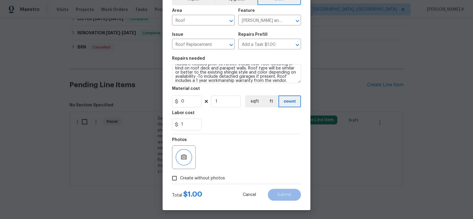
click at [184, 151] on button "button" at bounding box center [184, 157] width 14 height 14
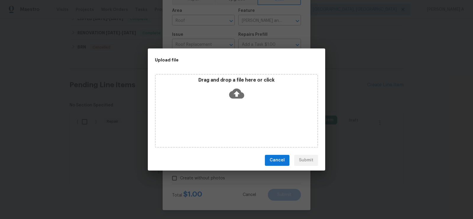
click at [239, 95] on icon at bounding box center [236, 93] width 15 height 10
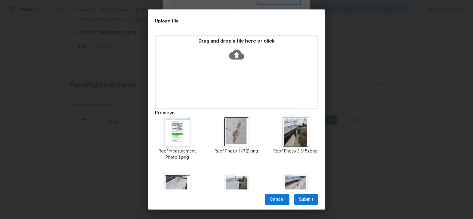
click at [309, 201] on span "Submit" at bounding box center [306, 199] width 14 height 7
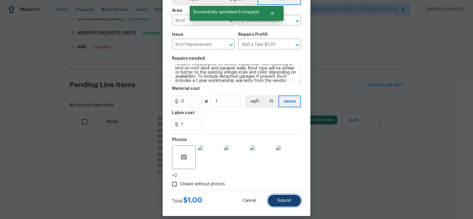
click at [288, 200] on span "Submit" at bounding box center [285, 201] width 14 height 4
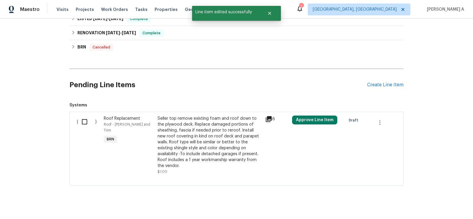
click at [88, 121] on input "checkbox" at bounding box center [86, 122] width 17 height 12
checkbox input "true"
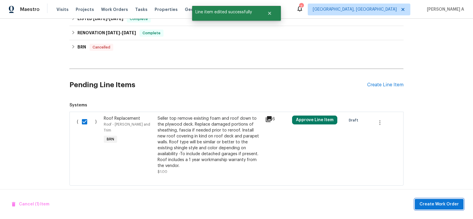
click at [429, 201] on span "Create Work Order" at bounding box center [439, 204] width 39 height 7
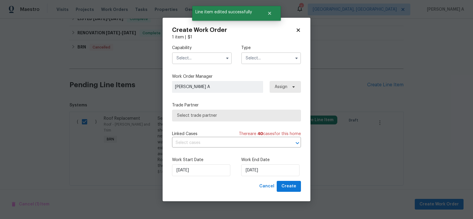
click at [205, 61] on input "text" at bounding box center [202, 58] width 60 height 12
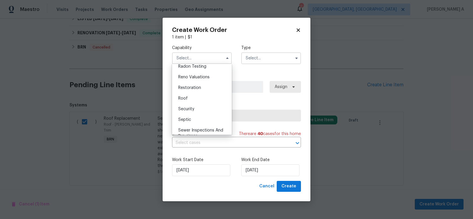
scroll to position [585, 0]
click at [199, 92] on div "Roof" at bounding box center [202, 89] width 57 height 11
type input "Roof"
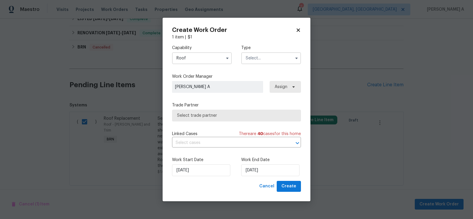
click at [257, 58] on input "text" at bounding box center [271, 58] width 60 height 12
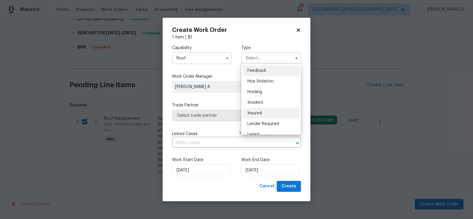
scroll to position [134, 0]
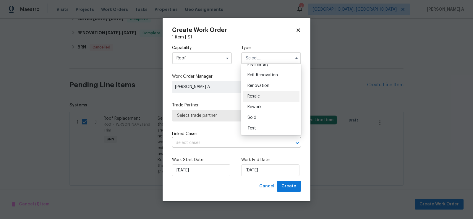
click at [268, 97] on div "Resale" at bounding box center [271, 96] width 57 height 11
type input "Resale"
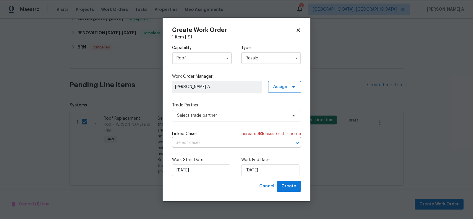
scroll to position [0, 0]
click at [236, 120] on span "Select trade partner" at bounding box center [236, 116] width 129 height 12
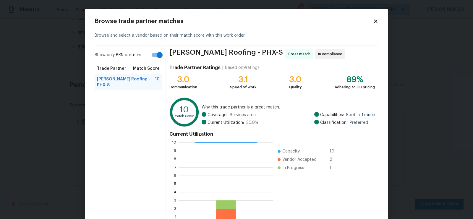
scroll to position [41, 0]
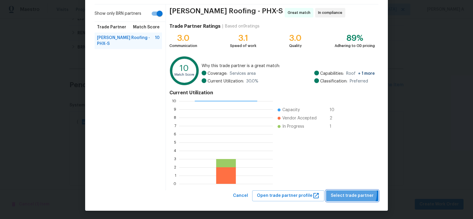
click at [353, 193] on span "Select trade partner" at bounding box center [352, 195] width 43 height 7
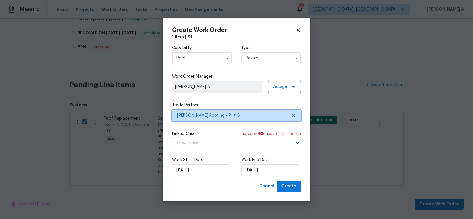
scroll to position [0, 0]
click at [204, 141] on input "text" at bounding box center [228, 142] width 112 height 9
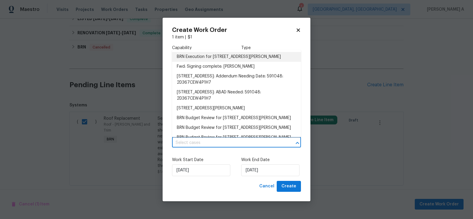
click at [207, 54] on li "BRN Execution for 3007 W Redfield Rd, Phoenix, AZ 85053" at bounding box center [236, 57] width 129 height 10
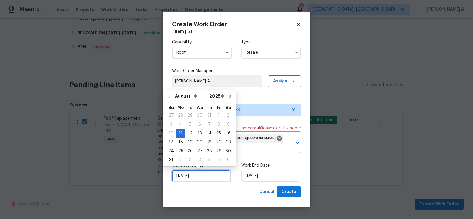
click at [203, 174] on input "8/11/2025" at bounding box center [201, 176] width 58 height 12
click at [187, 133] on div "12" at bounding box center [190, 133] width 9 height 8
type input "8/12/2025"
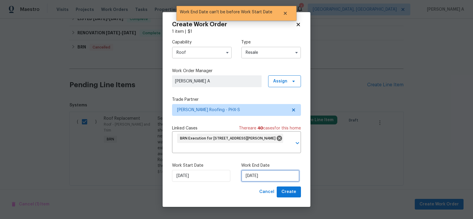
click at [264, 175] on input "8/12/2025" at bounding box center [270, 176] width 58 height 12
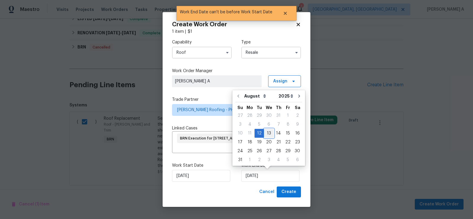
click at [266, 133] on div "13" at bounding box center [269, 133] width 10 height 8
type input "8/13/2025"
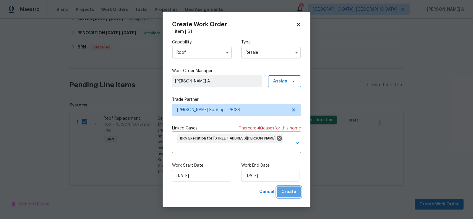
click at [291, 190] on span "Create" at bounding box center [289, 191] width 15 height 7
checkbox input "false"
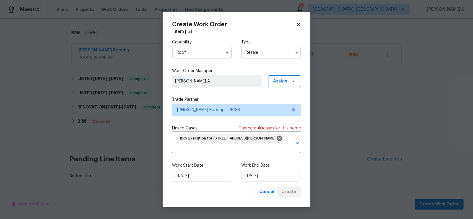
scroll to position [88, 0]
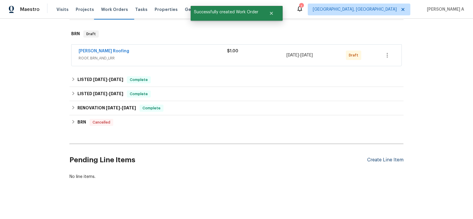
click at [374, 159] on div "Create Line Item" at bounding box center [385, 160] width 36 height 6
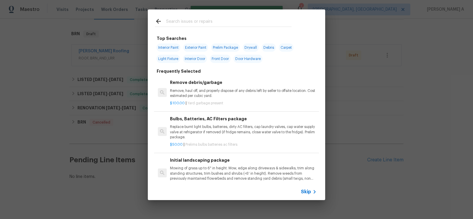
click at [307, 192] on span "Skip" at bounding box center [306, 192] width 10 height 6
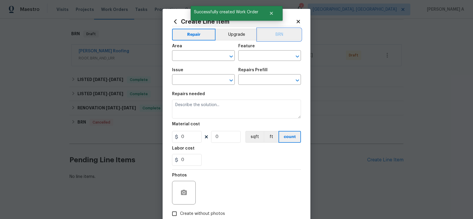
click at [280, 30] on button "BRN" at bounding box center [279, 35] width 43 height 12
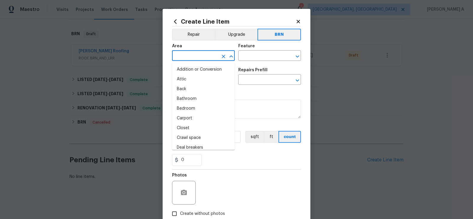
click at [201, 55] on input "text" at bounding box center [195, 56] width 46 height 9
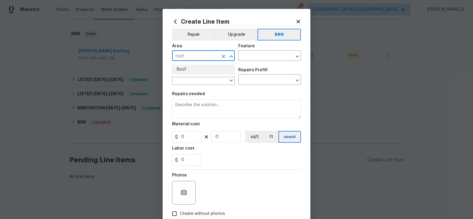
click at [212, 71] on li "Roof" at bounding box center [203, 70] width 63 height 10
type input "Roof"
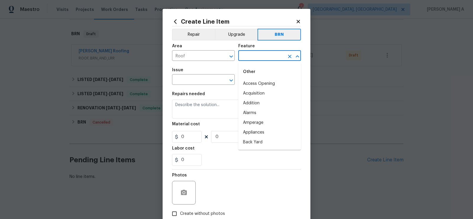
click at [254, 57] on input "text" at bounding box center [261, 56] width 46 height 9
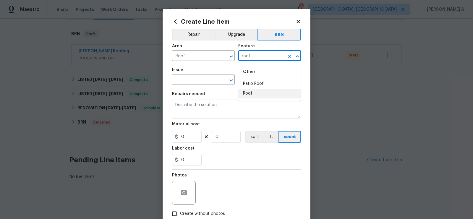
click at [260, 94] on li "Roof" at bounding box center [269, 94] width 63 height 10
type input "Roof"
click at [196, 86] on span "Issue ​" at bounding box center [203, 77] width 63 height 24
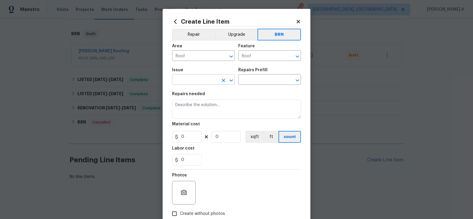
click at [195, 81] on input "text" at bounding box center [195, 80] width 46 height 9
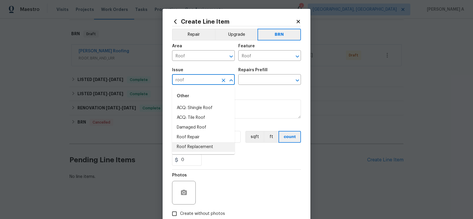
click at [202, 144] on li "Roof Replacement" at bounding box center [203, 147] width 63 height 10
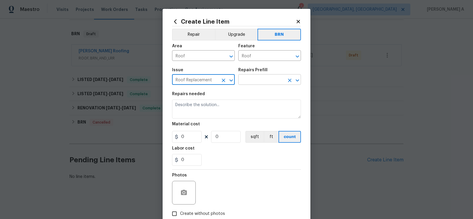
type input "Roof Replacement"
click at [249, 79] on input "text" at bounding box center [261, 80] width 46 height 9
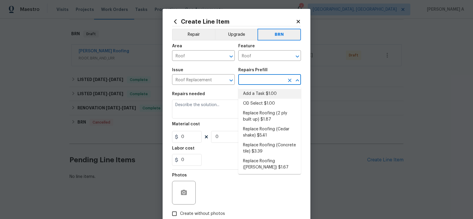
click at [254, 92] on li "Add a Task $1.00" at bounding box center [269, 94] width 63 height 10
type input "Eaves and Trim"
type input "Add a Task $1.00"
type textarea "HPM to detail"
type input "1"
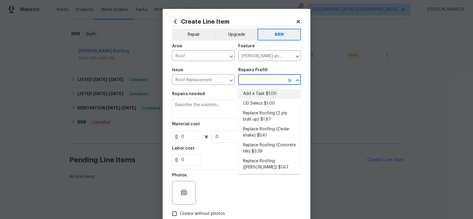
type input "1"
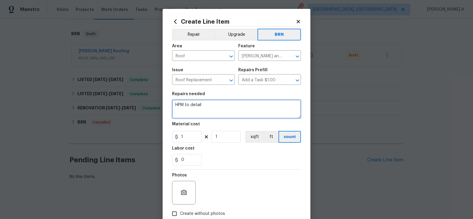
click at [240, 106] on textarea "HPM to detail" at bounding box center [236, 109] width 129 height 19
paste textarea "Seller top remove existing foam and roof down to the plywood deck. Replace dama…"
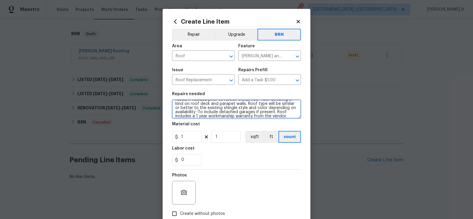
scroll to position [36, 0]
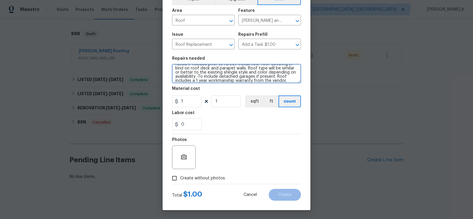
type textarea "Seller top remove existing foam and roof down to the plywood deck. Replace dama…"
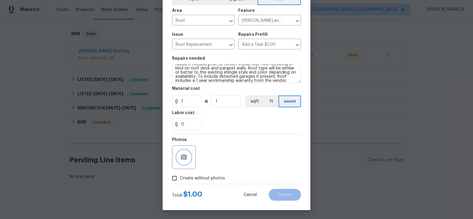
click at [180, 156] on button "button" at bounding box center [184, 157] width 14 height 14
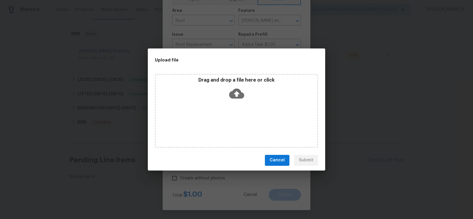
click at [237, 96] on icon at bounding box center [236, 93] width 15 height 15
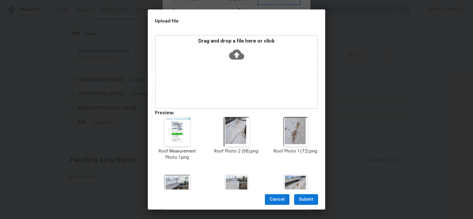
click at [306, 199] on span "Submit" at bounding box center [306, 199] width 14 height 7
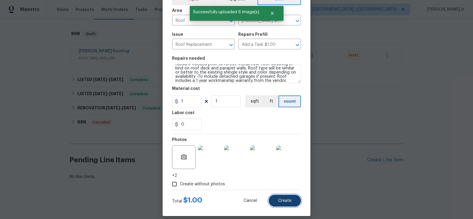
click at [292, 199] on button "Create" at bounding box center [285, 201] width 32 height 12
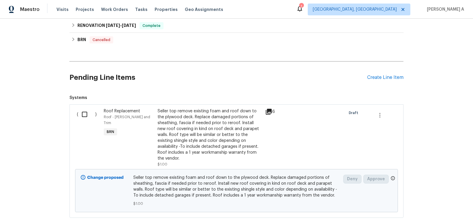
scroll to position [192, 0]
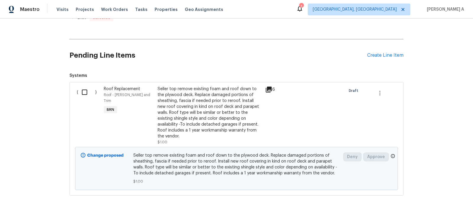
click at [84, 93] on input "checkbox" at bounding box center [86, 92] width 17 height 12
checkbox input "true"
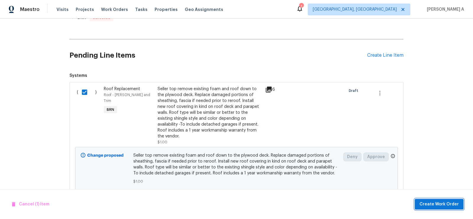
click at [420, 201] on button "Create Work Order" at bounding box center [439, 204] width 49 height 11
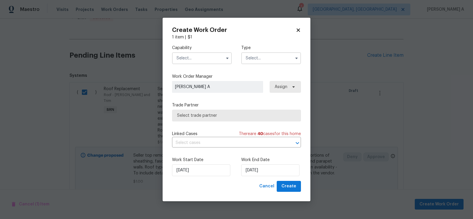
click at [194, 55] on input "text" at bounding box center [202, 58] width 60 height 12
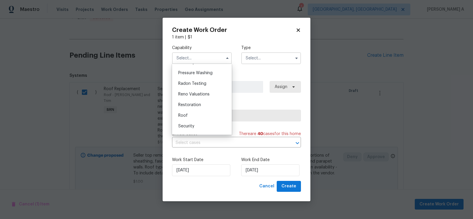
scroll to position [561, 0]
click at [198, 116] on div "Roof" at bounding box center [202, 113] width 57 height 11
type input "Roof"
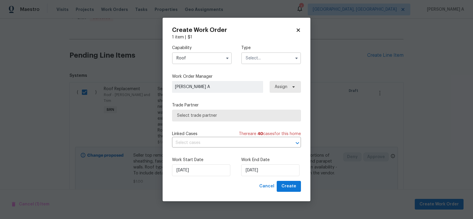
click at [273, 60] on input "text" at bounding box center [271, 58] width 60 height 12
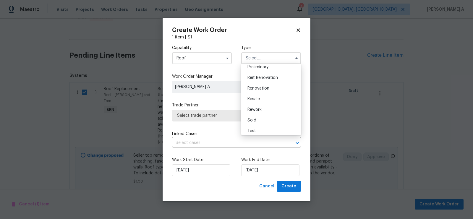
scroll to position [134, 0]
click at [264, 92] on div "Resale" at bounding box center [271, 96] width 57 height 11
type input "Resale"
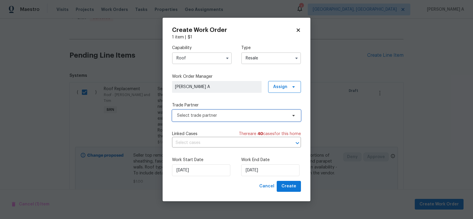
click at [226, 119] on span "Select trade partner" at bounding box center [236, 116] width 129 height 12
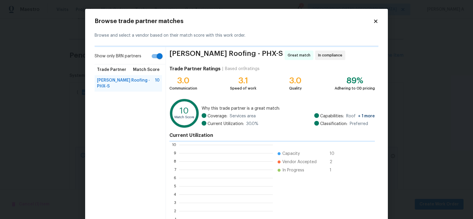
scroll to position [83, 93]
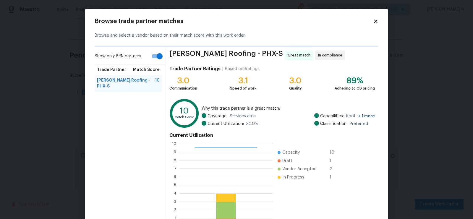
click at [156, 59] on input "Show only BRN partners" at bounding box center [160, 56] width 34 height 11
checkbox input "false"
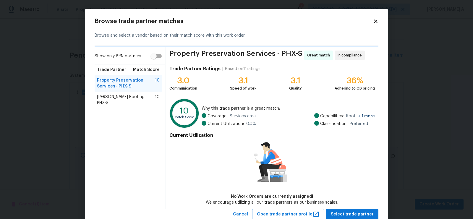
scroll to position [19, 0]
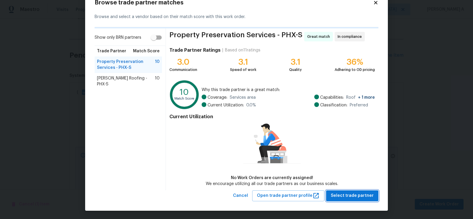
click at [358, 198] on span "Select trade partner" at bounding box center [352, 195] width 43 height 7
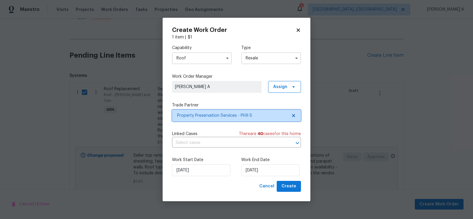
scroll to position [0, 0]
click at [218, 144] on input "text" at bounding box center [228, 142] width 112 height 9
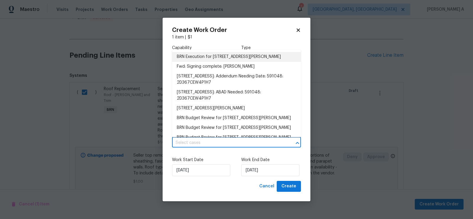
click at [204, 59] on li "BRN Execution for 3007 W Redfield Rd, Phoenix, AZ 85053" at bounding box center [236, 57] width 129 height 10
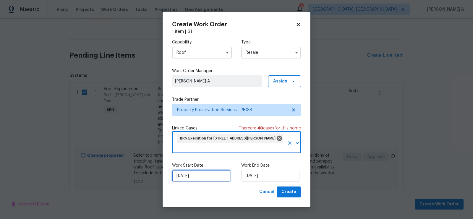
click at [196, 182] on input "8/11/2025" at bounding box center [201, 176] width 58 height 12
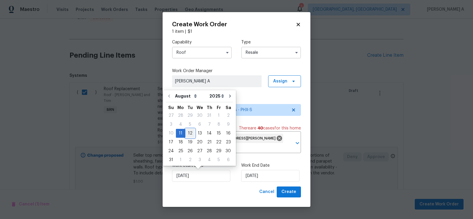
click at [190, 132] on div "12" at bounding box center [190, 133] width 9 height 8
type input "8/12/2025"
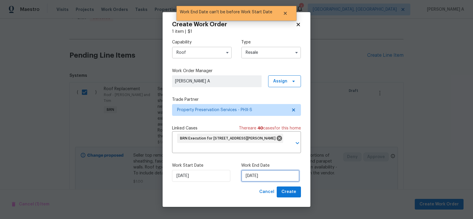
click at [259, 179] on input "8/12/2025" at bounding box center [270, 176] width 58 height 12
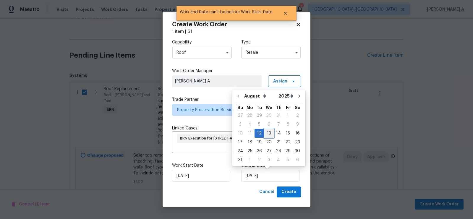
click at [269, 135] on div "13" at bounding box center [269, 133] width 10 height 8
type input "8/13/2025"
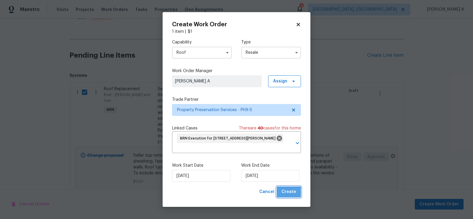
click at [288, 195] on span "Create" at bounding box center [289, 191] width 15 height 7
checkbox input "false"
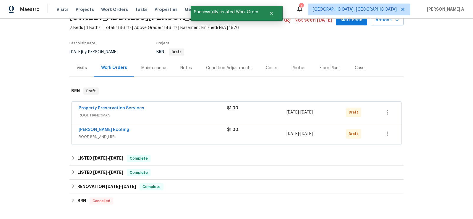
scroll to position [22, 0]
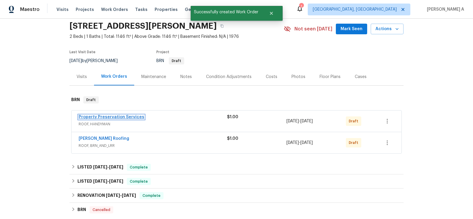
click at [112, 117] on link "Property Preservation Services" at bounding box center [112, 117] width 66 height 4
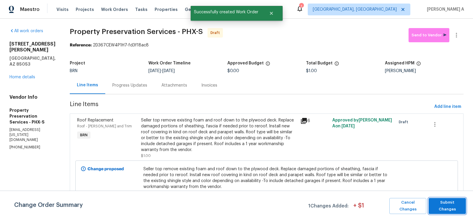
click at [449, 203] on span "Submit Changes" at bounding box center [447, 206] width 31 height 14
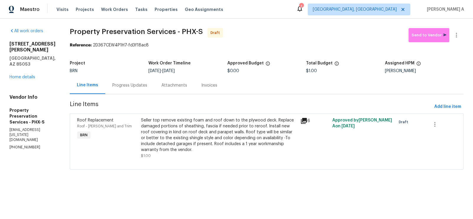
click at [128, 80] on div "Progress Updates" at bounding box center [129, 85] width 49 height 17
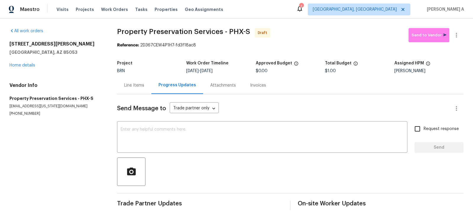
click at [129, 87] on div "Line Items" at bounding box center [134, 86] width 20 height 6
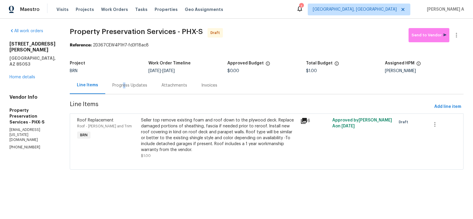
click at [118, 84] on div "Progress Updates" at bounding box center [129, 86] width 35 height 6
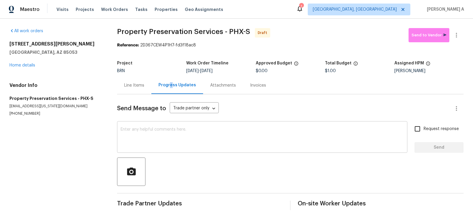
scroll to position [0, 0]
click at [167, 131] on textarea at bounding box center [262, 137] width 283 height 21
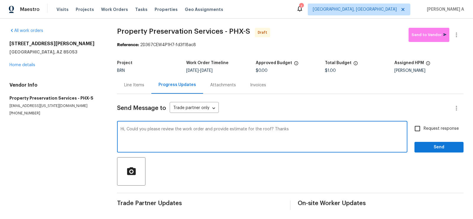
click at [0, 0] on span "estimate" at bounding box center [0, 0] width 0 height 0
click at [254, 131] on textarea "Hi, Could you please review the work order and provide an estimate for the roof…" at bounding box center [262, 137] width 283 height 21
type textarea "Hi, Could you please review the work order and provide an estimate for the roof…"
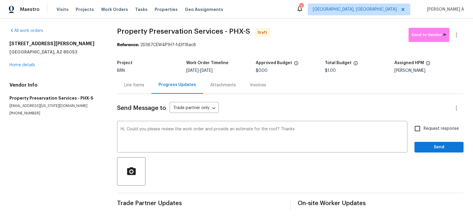
click at [428, 131] on span "Request response" at bounding box center [441, 129] width 35 height 6
click at [424, 131] on input "Request response" at bounding box center [418, 128] width 12 height 12
checkbox input "true"
click at [441, 147] on span "Send" at bounding box center [440, 147] width 40 height 7
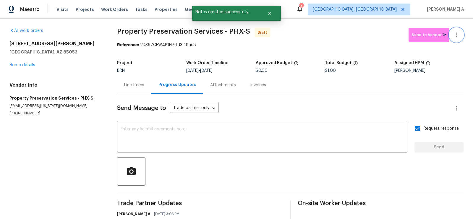
click at [456, 35] on icon "button" at bounding box center [456, 34] width 7 height 7
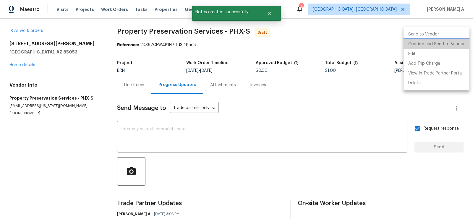
click at [459, 47] on li "Confirm and Send to Vendor" at bounding box center [437, 44] width 66 height 10
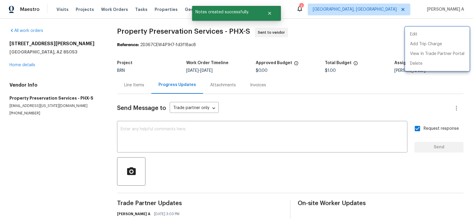
click at [221, 80] on div at bounding box center [236, 109] width 473 height 219
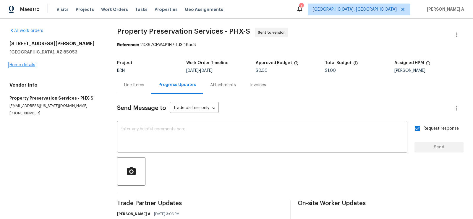
click at [25, 63] on link "Home details" at bounding box center [22, 65] width 26 height 4
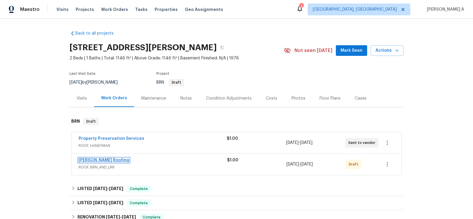
click at [100, 160] on link "Stout Roofing" at bounding box center [104, 160] width 51 height 4
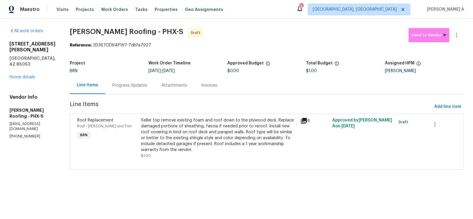
click at [118, 81] on div "Progress Updates" at bounding box center [129, 85] width 49 height 17
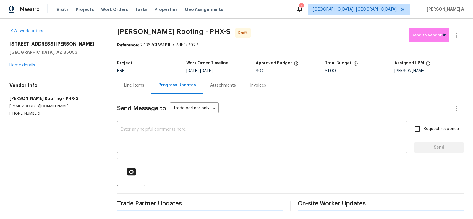
click at [186, 139] on textarea at bounding box center [262, 138] width 283 height 21
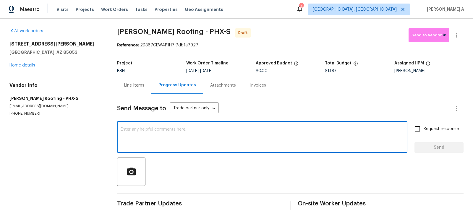
paste textarea "Hi, Could you please review the work order and provide an estimate for the roof…"
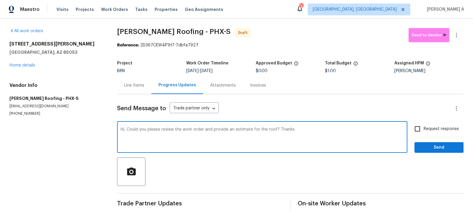
type textarea "Hi, Could you please review the work order and provide an estimate for the roof…"
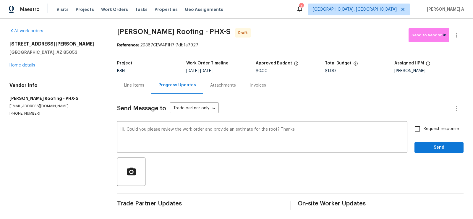
click at [426, 130] on span "Request response" at bounding box center [441, 129] width 35 height 6
click at [424, 130] on input "Request response" at bounding box center [418, 129] width 12 height 12
checkbox input "true"
click at [443, 151] on button "Send" at bounding box center [439, 147] width 49 height 11
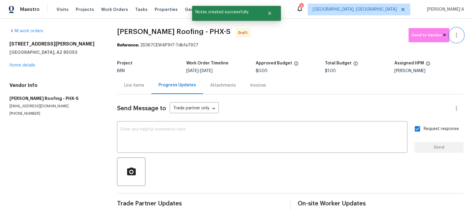
click at [461, 36] on button "button" at bounding box center [457, 35] width 14 height 14
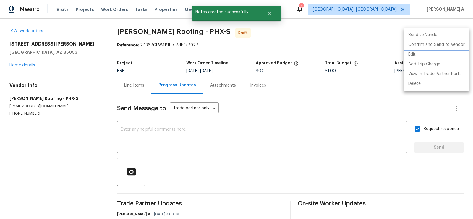
click at [464, 45] on li "Confirm and Send to Vendor" at bounding box center [437, 45] width 66 height 10
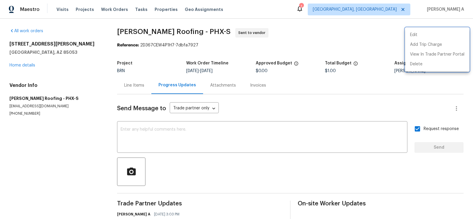
click at [287, 100] on div at bounding box center [236, 109] width 473 height 219
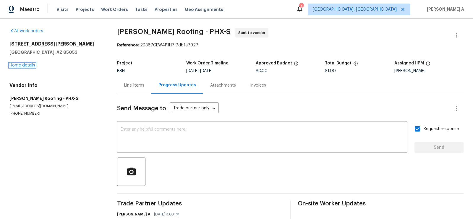
click at [29, 64] on link "Home details" at bounding box center [22, 65] width 26 height 4
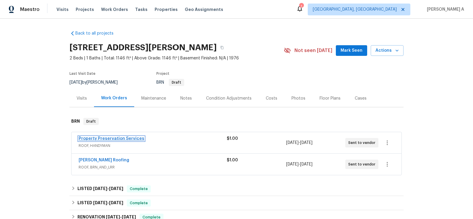
click at [111, 137] on link "Property Preservation Services" at bounding box center [112, 139] width 66 height 4
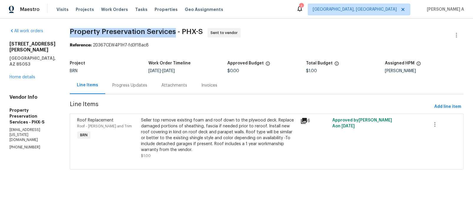
copy span "Property Preservation Services"
drag, startPoint x: 64, startPoint y: 30, endPoint x: 172, endPoint y: 31, distance: 108.3
click at [172, 31] on div "All work orders 3007 W Redfield Rd Phoenix, AZ 85053 Home details Vendor Info P…" at bounding box center [236, 103] width 473 height 168
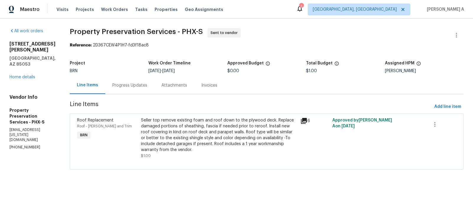
click at [26, 74] on div "3007 W Redfield Rd Phoenix, AZ 85053 Home details" at bounding box center [32, 60] width 46 height 39
click at [26, 75] on link "Home details" at bounding box center [22, 77] width 26 height 4
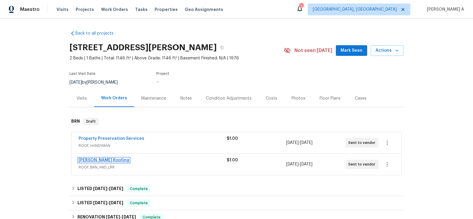
click at [95, 161] on link "Stout Roofing" at bounding box center [104, 160] width 51 height 4
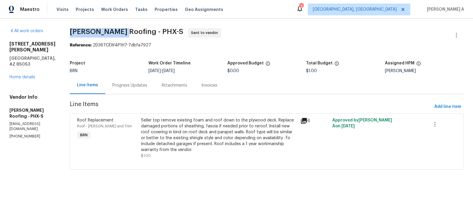
copy span "Stout Roofing"
drag, startPoint x: 119, startPoint y: 30, endPoint x: 70, endPoint y: 28, distance: 49.2
click at [70, 28] on div "All work orders 3007 W Redfield Rd Phoenix, AZ 85053 Home details Vendor Info S…" at bounding box center [236, 103] width 473 height 168
click at [33, 75] on link "Home details" at bounding box center [22, 77] width 26 height 4
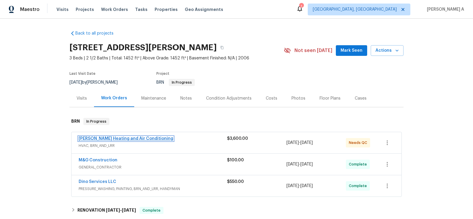
click at [141, 137] on link "Mayer Heating and Air Conditioning" at bounding box center [126, 139] width 95 height 4
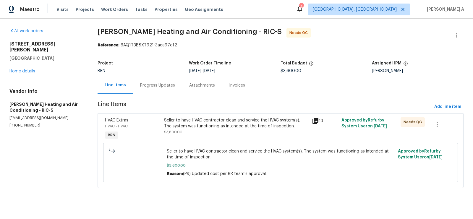
click at [214, 130] on div "Seller to have HVAC contractor clean and service the HVAC system(s). The system…" at bounding box center [236, 126] width 144 height 18
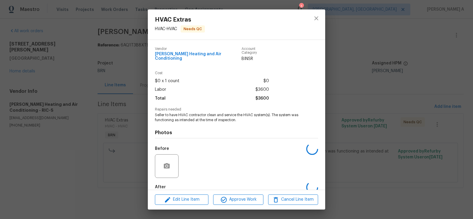
scroll to position [28, 0]
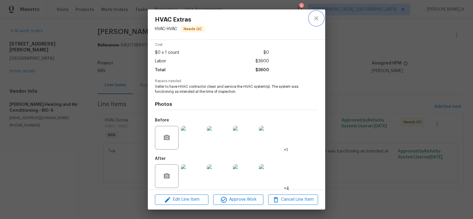
click at [322, 15] on button "close" at bounding box center [316, 18] width 14 height 14
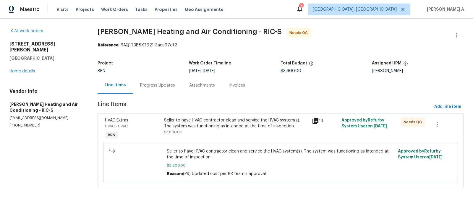
click at [152, 86] on div "Progress Updates" at bounding box center [157, 86] width 35 height 6
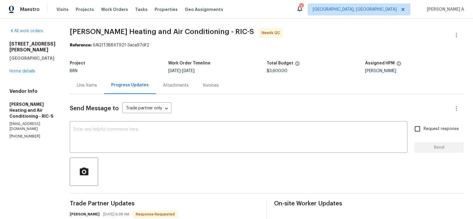
click at [82, 80] on div "Line Items" at bounding box center [87, 85] width 34 height 17
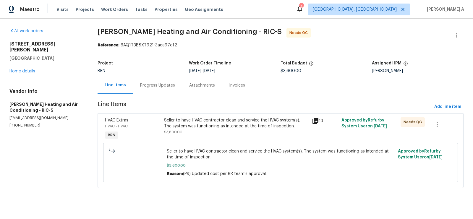
click at [222, 123] on div "Seller to have HVAC contractor clean and service the HVAC system(s). The system…" at bounding box center [236, 123] width 144 height 12
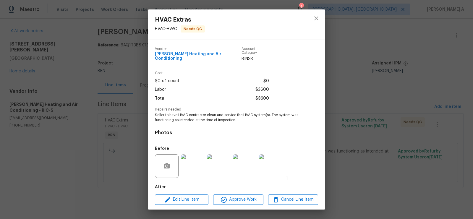
scroll to position [28, 0]
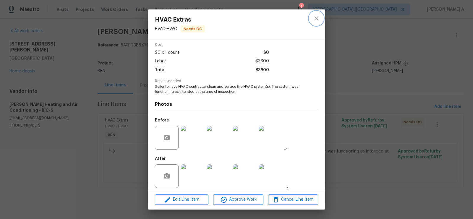
click at [320, 14] on button "close" at bounding box center [316, 18] width 14 height 14
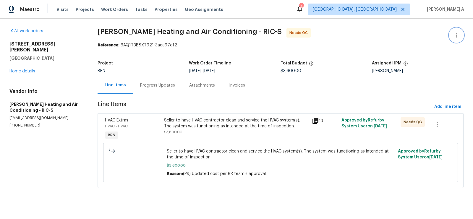
click at [454, 33] on icon "button" at bounding box center [456, 35] width 7 height 7
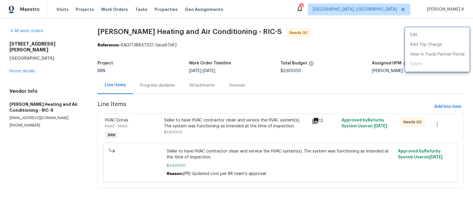
click at [300, 45] on div at bounding box center [236, 109] width 473 height 219
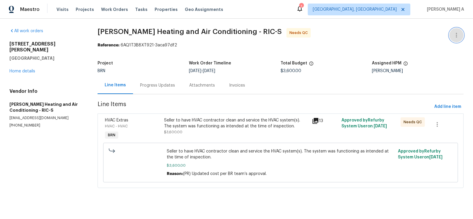
click at [457, 36] on icon "button" at bounding box center [456, 35] width 7 height 7
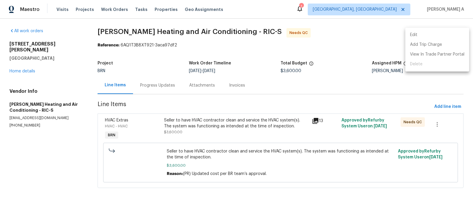
click at [426, 36] on li "Edit" at bounding box center [438, 35] width 64 height 10
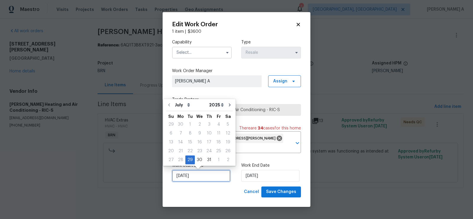
click at [195, 179] on input "[DATE]" at bounding box center [201, 176] width 58 height 12
click at [218, 160] on div "1" at bounding box center [218, 160] width 9 height 8
type input "8/1/2025"
select select "7"
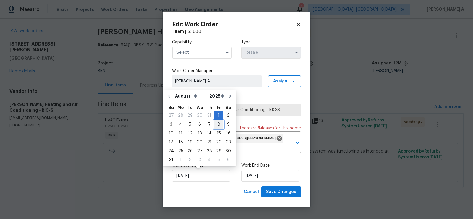
click at [215, 125] on div "8" at bounding box center [218, 124] width 9 height 8
type input "8/8/2025"
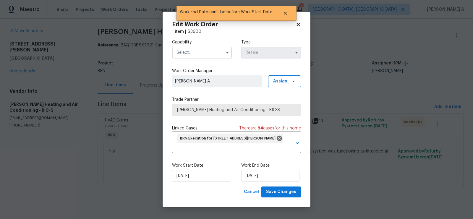
click at [204, 55] on input "text" at bounding box center [202, 53] width 60 height 12
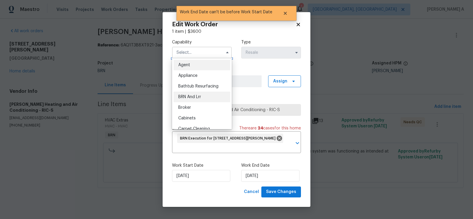
click at [199, 101] on div "BRN And Lrr" at bounding box center [202, 97] width 57 height 11
type input "BRN And Lrr"
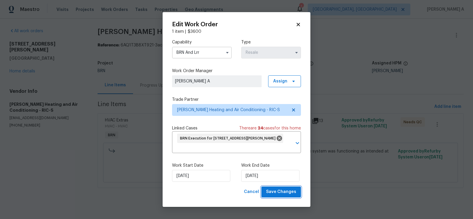
click at [281, 191] on span "Save Changes" at bounding box center [281, 191] width 30 height 7
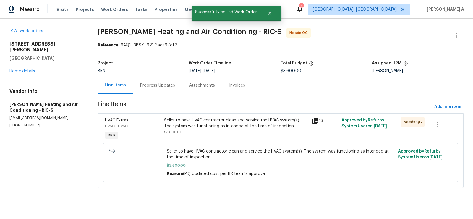
click at [147, 84] on div "Progress Updates" at bounding box center [157, 86] width 35 height 6
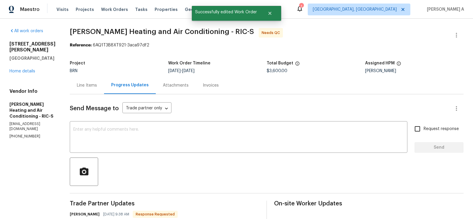
click at [86, 84] on div "Line Items" at bounding box center [87, 86] width 20 height 6
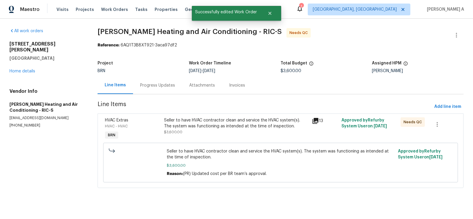
click at [214, 121] on div "Seller to have HVAC contractor clean and service the HVAC system(s). The system…" at bounding box center [236, 123] width 144 height 12
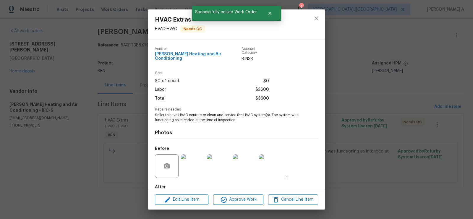
scroll to position [28, 0]
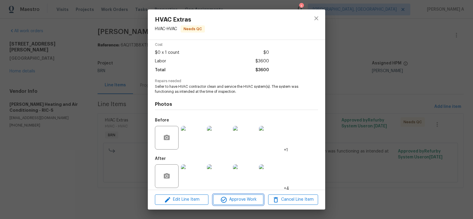
click at [255, 201] on span "Approve Work" at bounding box center [238, 199] width 46 height 7
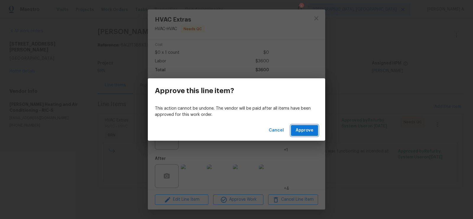
click at [300, 133] on span "Approve" at bounding box center [305, 130] width 18 height 7
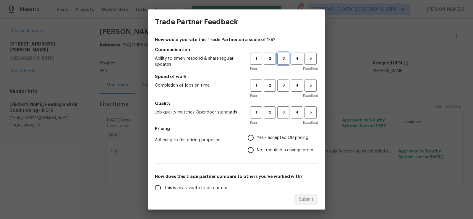
click at [284, 59] on span "3" at bounding box center [283, 58] width 11 height 7
click at [283, 89] on button "3" at bounding box center [284, 86] width 12 height 12
click at [283, 117] on button "3" at bounding box center [284, 113] width 12 height 12
click at [265, 148] on span "No - required a change order" at bounding box center [285, 150] width 57 height 6
click at [257, 148] on input "No - required a change order" at bounding box center [251, 150] width 12 height 12
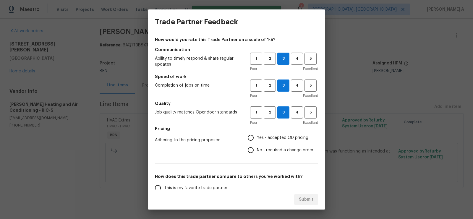
radio input "true"
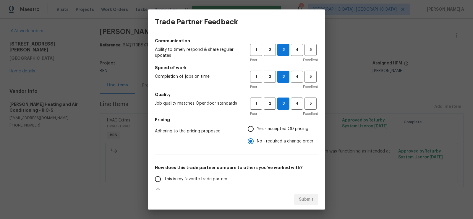
click at [207, 177] on span "This is my favorite trade partner" at bounding box center [195, 179] width 63 height 6
click at [164, 177] on input "This is my favorite trade partner" at bounding box center [158, 179] width 12 height 12
click at [306, 199] on span "Submit" at bounding box center [306, 199] width 14 height 7
radio input "true"
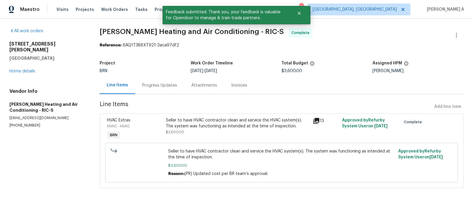
click at [152, 80] on div "Progress Updates" at bounding box center [159, 85] width 49 height 17
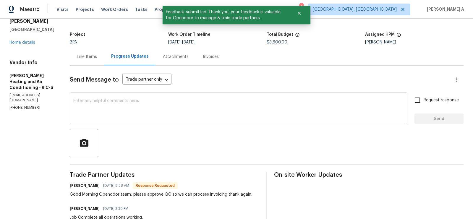
scroll to position [31, 0]
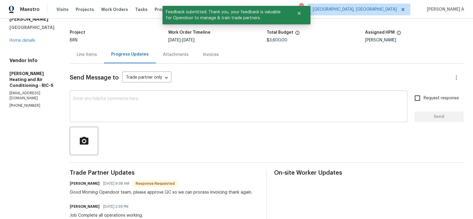
click at [151, 118] on div "x ​" at bounding box center [239, 107] width 338 height 30
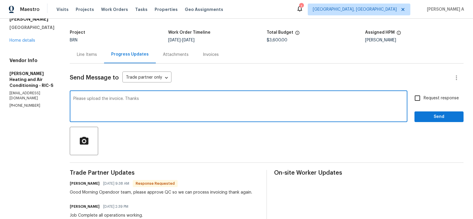
type textarea "Please upload the invoice. Thanks"
click at [430, 99] on span "Request response" at bounding box center [441, 98] width 35 height 6
click at [424, 99] on input "Request response" at bounding box center [418, 98] width 12 height 12
checkbox input "true"
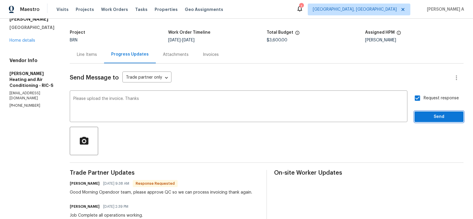
click at [438, 119] on span "Send" at bounding box center [440, 116] width 40 height 7
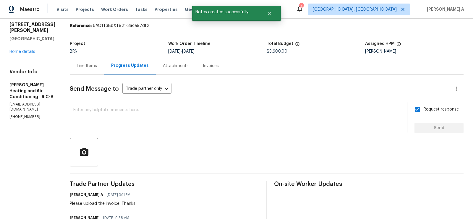
scroll to position [0, 0]
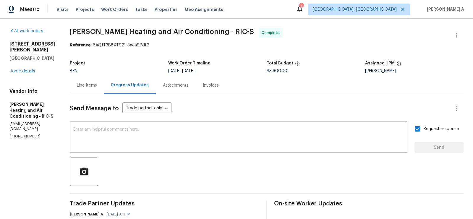
click at [81, 87] on div "Line Items" at bounding box center [87, 86] width 20 height 6
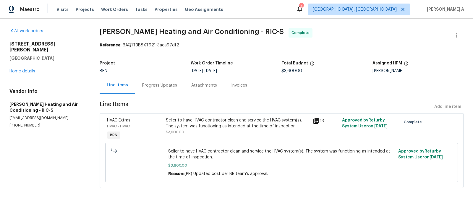
click at [199, 132] on div "Seller to have HVAC contractor clean and service the HVAC system(s). The system…" at bounding box center [237, 126] width 143 height 18
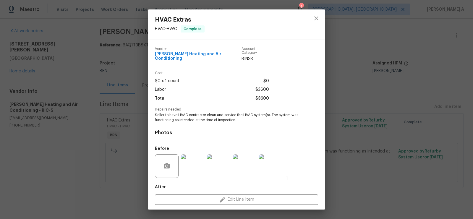
click at [197, 57] on div "Vendor Mayer Heating and Air Conditioning" at bounding box center [198, 54] width 87 height 15
click at [213, 54] on span "Mayer Heating and Air Conditioning" at bounding box center [198, 56] width 87 height 9
copy span "Mayer Heating and Air Conditioning"
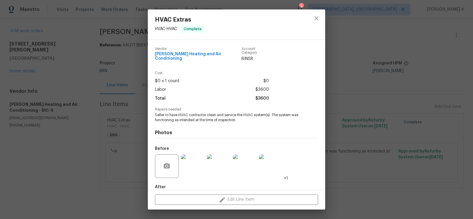
click at [192, 116] on span "Seller to have HVAC contractor clean and service the HVAC system(s). The system…" at bounding box center [228, 118] width 147 height 10
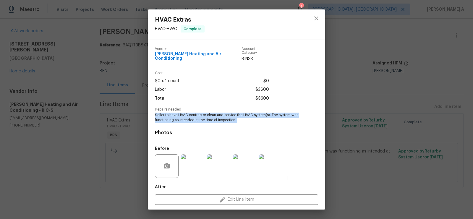
click at [192, 116] on span "Seller to have HVAC contractor clean and service the HVAC system(s). The system…" at bounding box center [228, 118] width 147 height 10
copy span "Seller to have HVAC contractor clean and service the HVAC system(s). The system…"
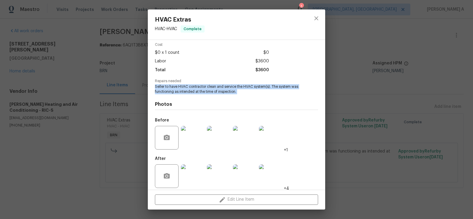
click at [197, 133] on img at bounding box center [193, 138] width 24 height 24
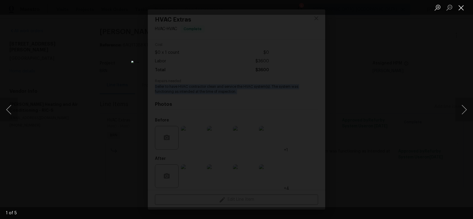
click at [457, 6] on button "Close lightbox" at bounding box center [462, 7] width 12 height 10
click at [459, 5] on button "Close lightbox" at bounding box center [462, 7] width 12 height 10
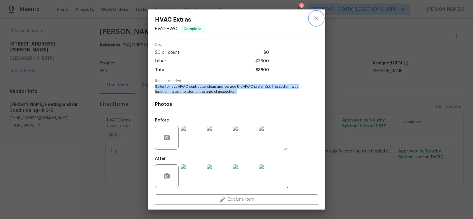
click at [318, 17] on icon "close" at bounding box center [316, 18] width 7 height 7
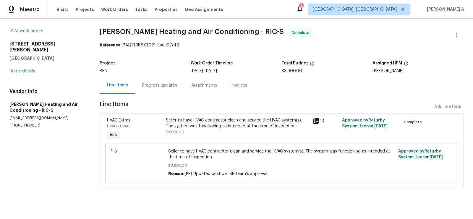
click at [211, 126] on div "Seller to have HVAC contractor clean and service the HVAC system(s). The system…" at bounding box center [237, 123] width 143 height 12
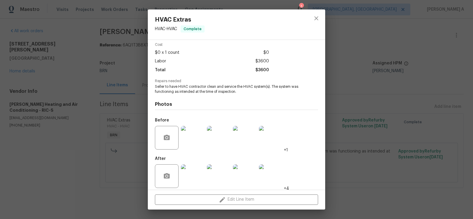
click at [188, 176] on img at bounding box center [193, 177] width 24 height 24
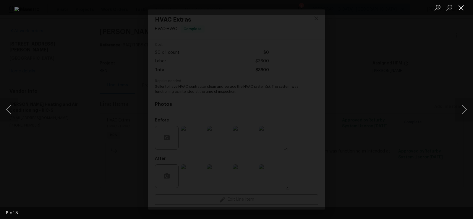
click at [462, 2] on button "Close lightbox" at bounding box center [462, 7] width 12 height 10
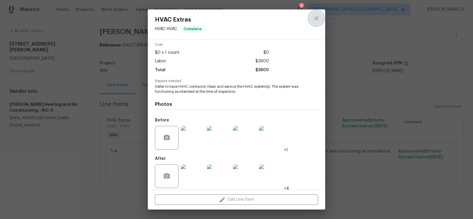
click at [309, 19] on button "close" at bounding box center [316, 18] width 14 height 14
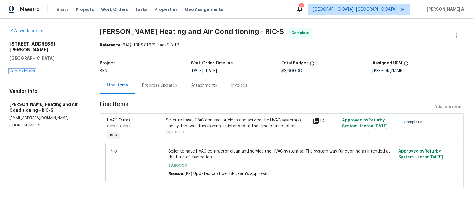
click at [29, 69] on link "Home details" at bounding box center [22, 71] width 26 height 4
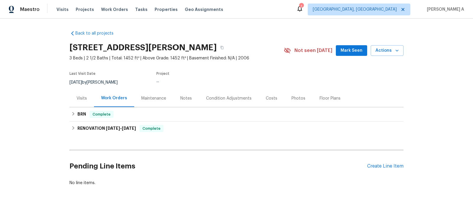
scroll to position [7, 0]
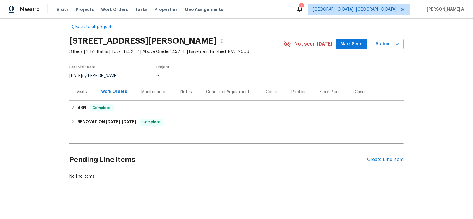
click at [165, 98] on div "Maintenance" at bounding box center [153, 91] width 39 height 17
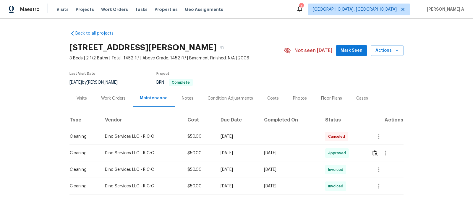
click at [117, 99] on div "Work Orders" at bounding box center [113, 99] width 25 height 6
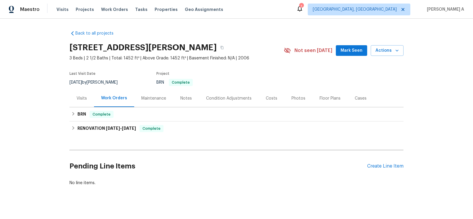
click at [154, 122] on div "RENOVATION 6/2/25 - 6/10/25 Complete Dino Services LLC CLEANING_MAINTENANCE, CL…" at bounding box center [237, 129] width 334 height 14
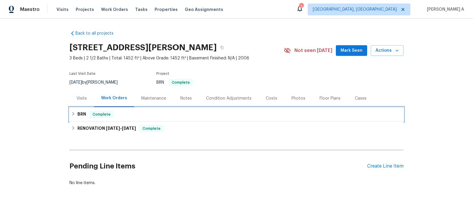
click at [138, 115] on div "BRN Complete" at bounding box center [236, 114] width 331 height 7
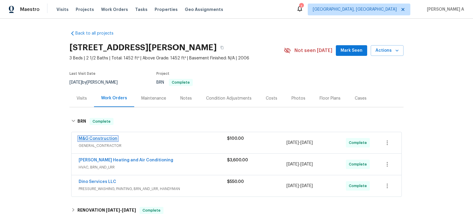
click at [104, 138] on link "M&G Construction" at bounding box center [98, 139] width 39 height 4
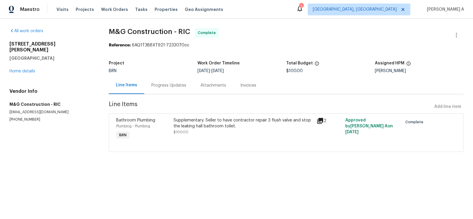
click at [239, 123] on div "Supplementary: Seller to have contractor repair 3 flush valve and stop the leak…" at bounding box center [244, 123] width 140 height 12
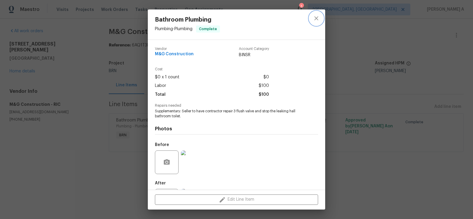
click at [318, 16] on icon "close" at bounding box center [316, 18] width 7 height 7
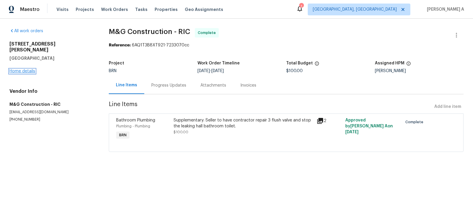
click at [29, 69] on link "Home details" at bounding box center [22, 71] width 26 height 4
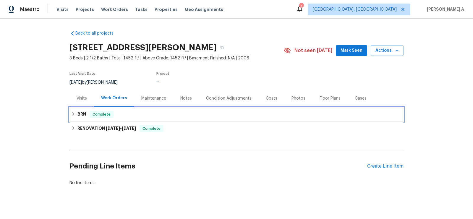
click at [166, 115] on div "BRN Complete" at bounding box center [236, 114] width 331 height 7
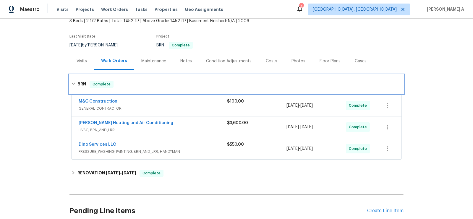
scroll to position [43, 0]
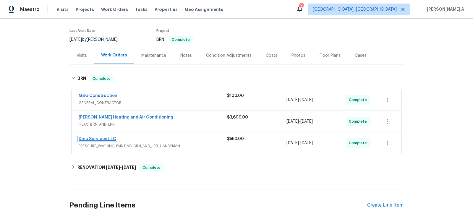
click at [101, 138] on link "Dino Services LLC" at bounding box center [98, 139] width 38 height 4
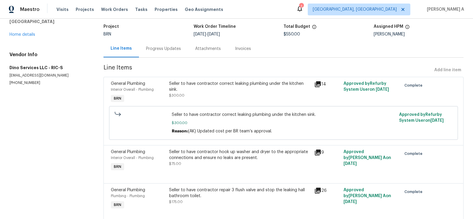
scroll to position [2, 0]
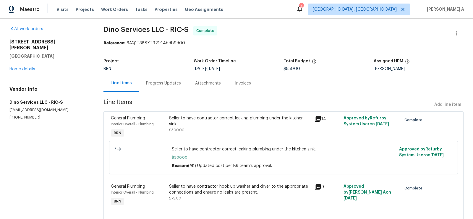
click at [220, 116] on div "Seller to have contractor correct leaking plumbing under the kitchen sink." at bounding box center [240, 121] width 142 height 12
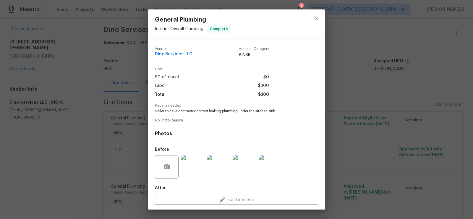
click at [185, 55] on span "Dino Services LLC" at bounding box center [174, 54] width 38 height 4
copy span "Dino Services LLC"
click at [214, 111] on span "Seller to have contractor correct leaking plumbing under the kitchen sink." at bounding box center [228, 111] width 147 height 5
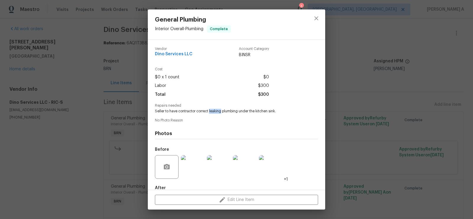
click at [214, 111] on span "Seller to have contractor correct leaking plumbing under the kitchen sink." at bounding box center [228, 111] width 147 height 5
copy span "Seller to have contractor correct leaking plumbing under the kitchen sink."
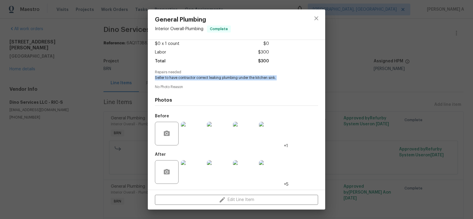
click at [192, 139] on img at bounding box center [193, 134] width 24 height 24
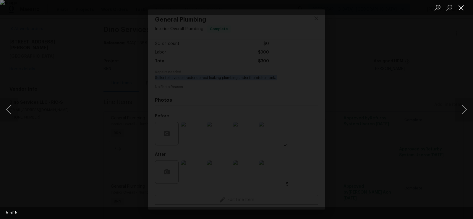
click at [459, 4] on button "Close lightbox" at bounding box center [462, 7] width 12 height 10
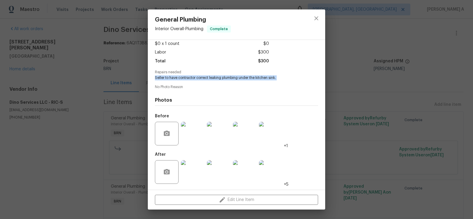
click at [191, 162] on img at bounding box center [193, 172] width 24 height 24
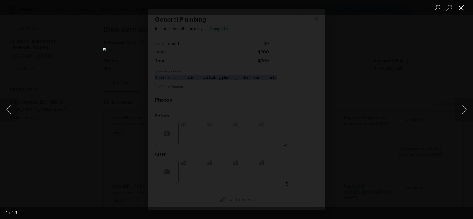
click at [465, 5] on button "Close lightbox" at bounding box center [462, 7] width 12 height 10
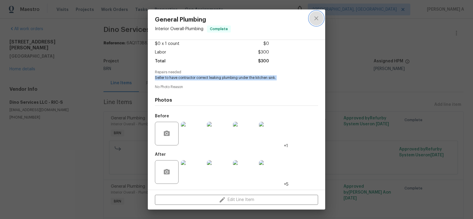
click at [318, 24] on button "close" at bounding box center [316, 18] width 14 height 14
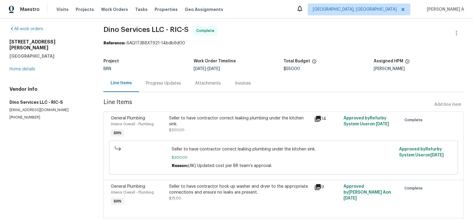
scroll to position [55, 0]
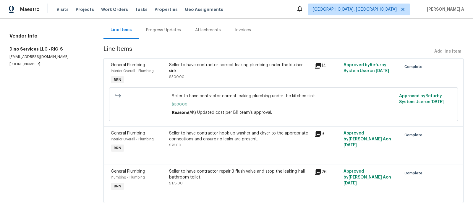
click at [222, 141] on div "Seller to have contractor hook up washer and dryer to the appropriate connectio…" at bounding box center [240, 136] width 142 height 12
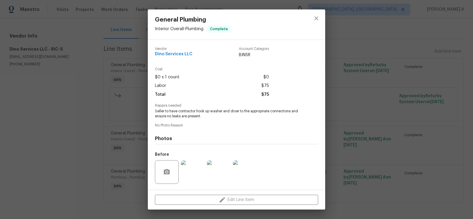
click at [201, 110] on span "Seller to have contractor hook up washer and dryer to the appropriate connectio…" at bounding box center [228, 114] width 147 height 10
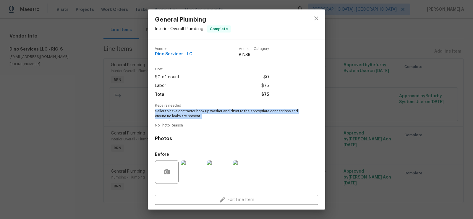
click at [201, 110] on span "Seller to have contractor hook up washer and dryer to the appropriate connectio…" at bounding box center [228, 114] width 147 height 10
copy span "Seller to have contractor hook up washer and dryer to the appropriate connectio…"
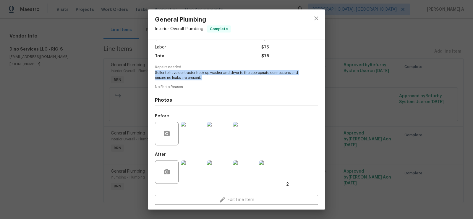
click at [186, 137] on img at bounding box center [193, 134] width 24 height 24
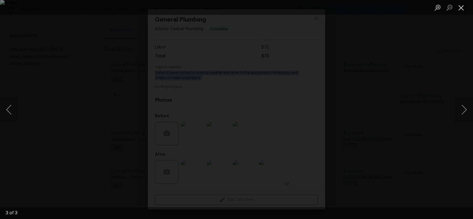
click at [467, 7] on button "Close lightbox" at bounding box center [462, 7] width 12 height 10
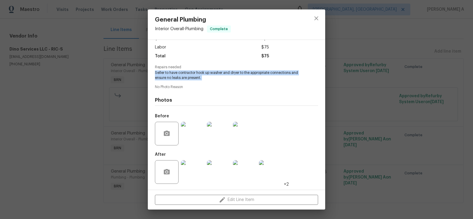
click at [188, 173] on img at bounding box center [193, 172] width 24 height 24
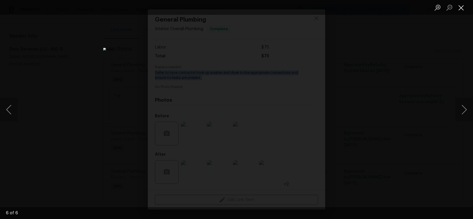
click at [464, 3] on button "Close lightbox" at bounding box center [462, 7] width 12 height 10
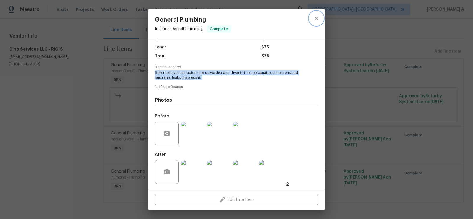
click at [320, 18] on button "close" at bounding box center [316, 18] width 14 height 14
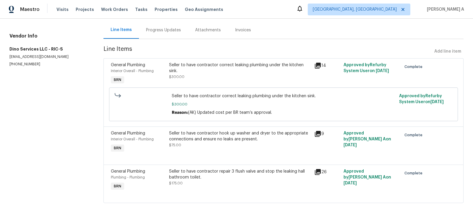
click at [220, 175] on div "Seller to have contractor repair 3 flush valve and stop the leaking hall bathro…" at bounding box center [240, 175] width 142 height 12
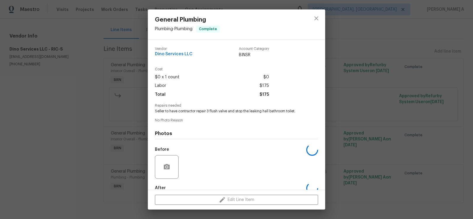
scroll to position [33, 0]
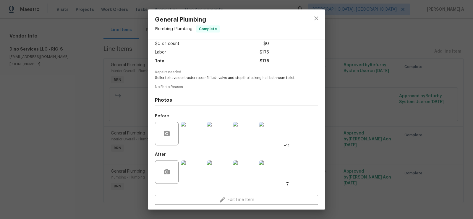
click at [209, 80] on span "Seller to have contractor repair 3 flush valve and stop the leaking hall bathro…" at bounding box center [228, 77] width 147 height 5
copy span "Seller to have contractor repair 3 flush valve and stop the leaking hall bathro…"
click at [191, 135] on img at bounding box center [193, 134] width 24 height 24
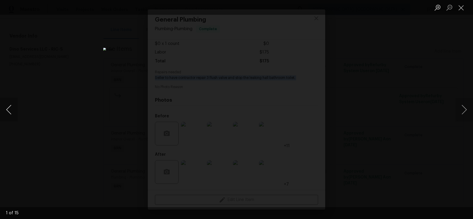
click at [9, 107] on button "Previous image" at bounding box center [9, 110] width 18 height 24
click at [464, 4] on button "Close lightbox" at bounding box center [462, 7] width 12 height 10
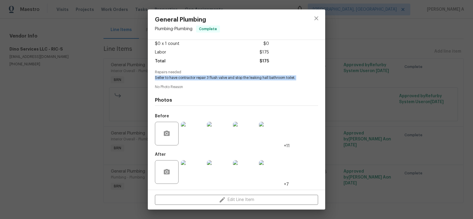
click at [193, 173] on img at bounding box center [193, 172] width 24 height 24
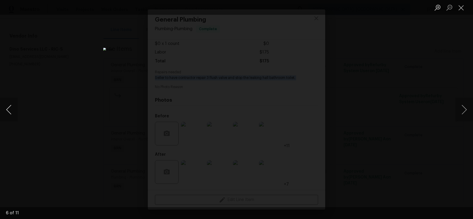
click at [13, 103] on button "Previous image" at bounding box center [9, 110] width 18 height 24
click at [460, 11] on button "Close lightbox" at bounding box center [462, 7] width 12 height 10
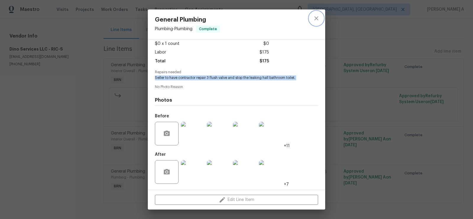
click at [317, 16] on icon "close" at bounding box center [316, 18] width 7 height 7
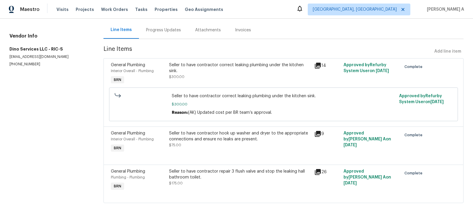
scroll to position [23, 0]
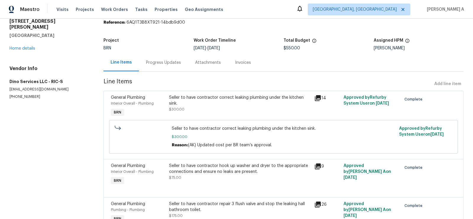
click at [231, 66] on div "Invoices" at bounding box center [243, 62] width 30 height 17
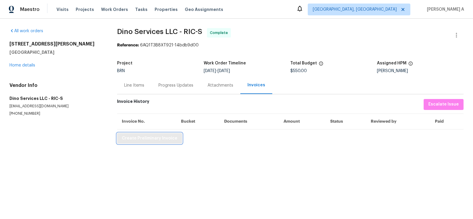
click at [157, 133] on button "Create Preliminary Invoice" at bounding box center [149, 138] width 65 height 11
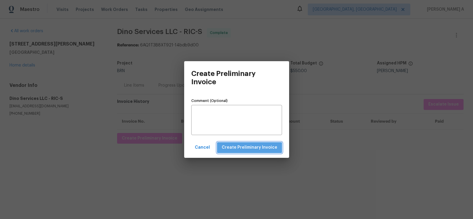
click at [258, 152] on button "Create Preliminary Invoice" at bounding box center [249, 147] width 65 height 11
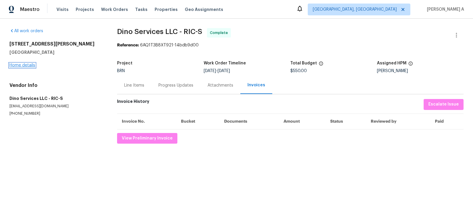
click at [26, 67] on link "Home details" at bounding box center [22, 65] width 26 height 4
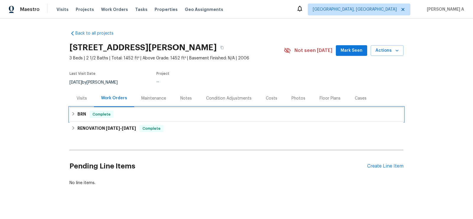
click at [133, 116] on div "BRN Complete" at bounding box center [236, 114] width 331 height 7
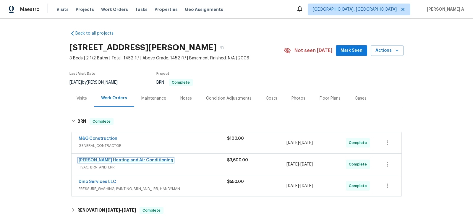
click at [114, 159] on link "Mayer Heating and Air Conditioning" at bounding box center [126, 160] width 95 height 4
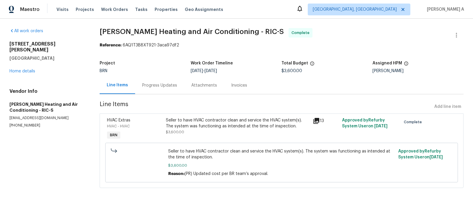
click at [235, 84] on div "Invoices" at bounding box center [239, 86] width 16 height 6
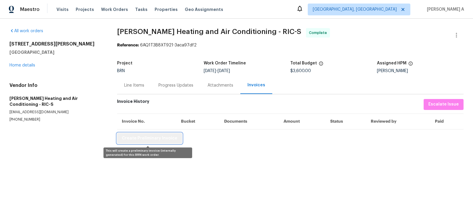
click at [166, 134] on button "Create Preliminary Invoice" at bounding box center [149, 138] width 65 height 11
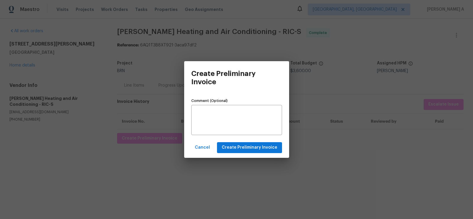
click at [262, 142] on div "Cancel Create Preliminary Invoice" at bounding box center [236, 148] width 105 height 20
click at [170, 75] on div "Create Preliminary Invoice Comment (Optional) x Comment (Optional) Cancel Creat…" at bounding box center [236, 109] width 473 height 219
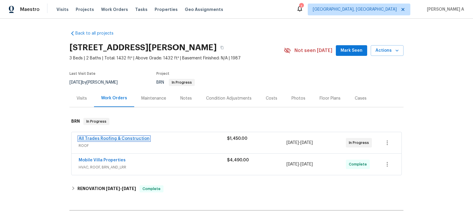
click at [105, 139] on link "All Trades Roofing & Construction" at bounding box center [114, 139] width 71 height 4
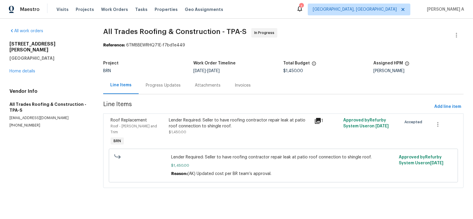
click at [161, 86] on div "Progress Updates" at bounding box center [163, 86] width 35 height 6
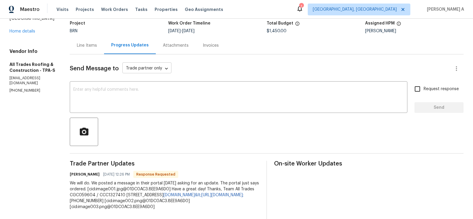
scroll to position [41, 0]
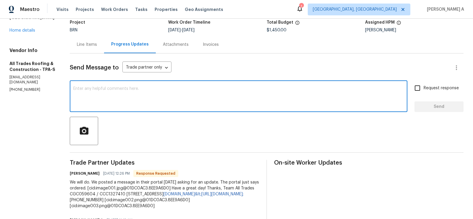
click at [210, 102] on textarea at bounding box center [238, 97] width 331 height 21
type textarea "Thank you!"
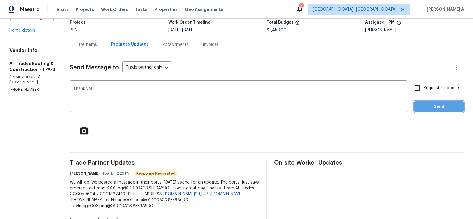
click at [440, 102] on button "Send" at bounding box center [439, 106] width 49 height 11
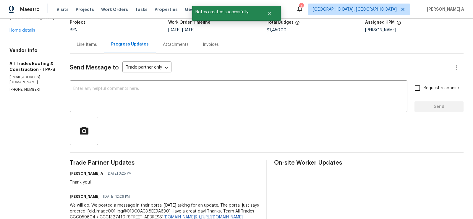
scroll to position [0, 0]
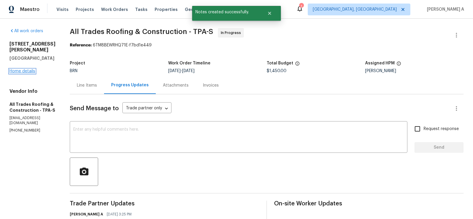
click at [27, 70] on link "Home details" at bounding box center [22, 71] width 26 height 4
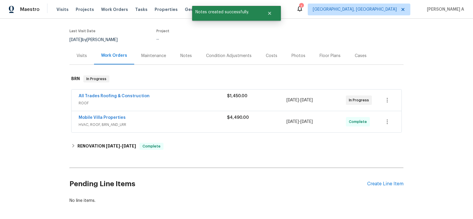
scroll to position [49, 0]
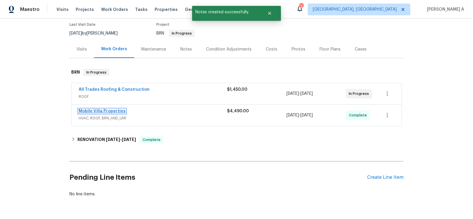
click at [110, 111] on link "Mobile Villa Properties" at bounding box center [102, 111] width 47 height 4
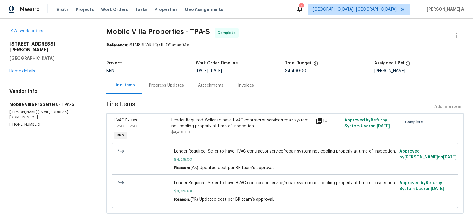
click at [163, 84] on div "Progress Updates" at bounding box center [166, 86] width 35 height 6
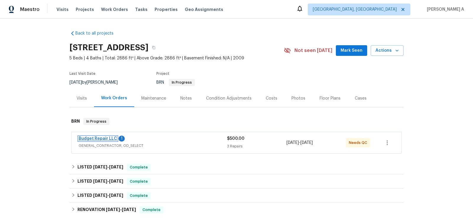
click at [103, 138] on link "Budget Repair LLC" at bounding box center [98, 139] width 38 height 4
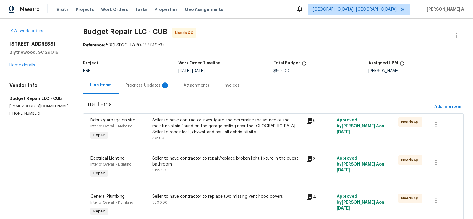
click at [162, 86] on div "1" at bounding box center [165, 86] width 6 height 6
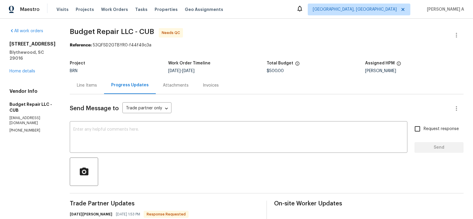
click at [84, 86] on div "Line Items" at bounding box center [87, 86] width 20 height 6
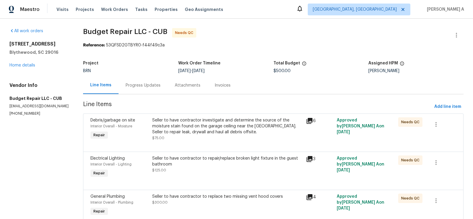
click at [141, 86] on div "Progress Updates" at bounding box center [143, 86] width 35 height 6
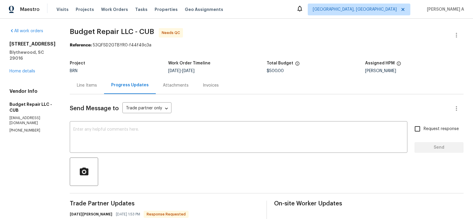
click at [91, 84] on div "Line Items" at bounding box center [87, 86] width 20 height 6
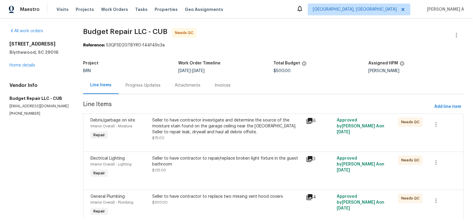
click at [149, 86] on div "Progress Updates" at bounding box center [143, 86] width 35 height 6
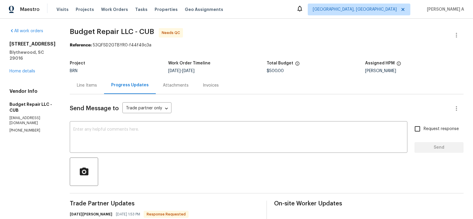
click at [91, 85] on div "Line Items" at bounding box center [87, 86] width 20 height 6
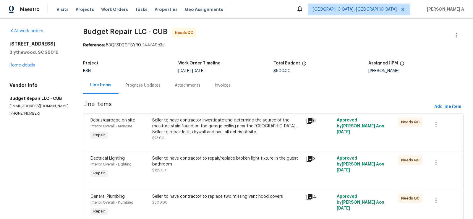
scroll to position [25, 0]
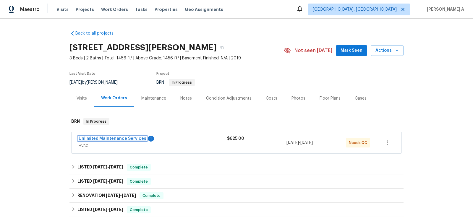
click at [125, 138] on link "Unlimited Maintenance Services" at bounding box center [113, 139] width 68 height 4
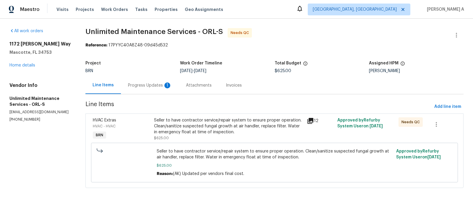
click at [155, 85] on div "Progress Updates 1" at bounding box center [150, 86] width 44 height 6
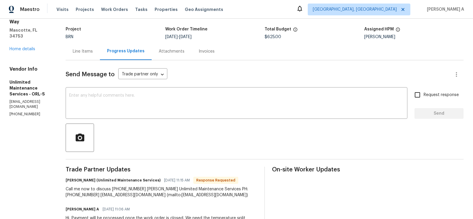
scroll to position [33, 0]
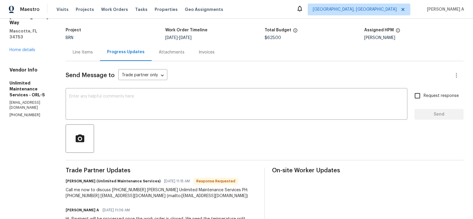
click at [127, 190] on div "Call me now to discuss [PHONE_NUMBER] [PERSON_NAME] Unlimited Maintenance Servi…" at bounding box center [162, 193] width 192 height 12
copy div "[PHONE_NUMBER]"
drag, startPoint x: 113, startPoint y: 190, endPoint x: 140, endPoint y: 189, distance: 26.9
click at [140, 189] on div "Call me now to discuss [PHONE_NUMBER] [PERSON_NAME] Unlimited Maintenance Servi…" at bounding box center [162, 193] width 192 height 12
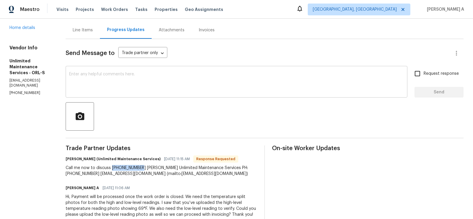
scroll to position [4, 0]
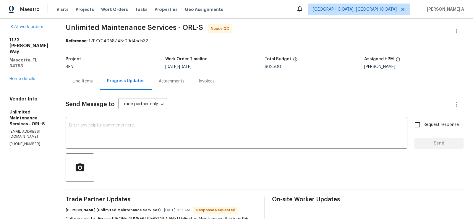
click at [91, 77] on div "Line Items" at bounding box center [83, 80] width 34 height 17
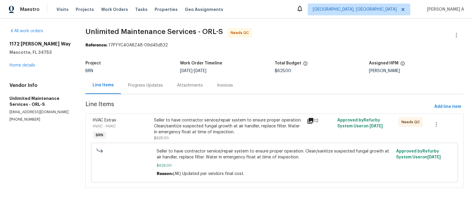
click at [208, 121] on div "Seller to have contractor service/repair system to ensure proper operation. Cle…" at bounding box center [228, 126] width 149 height 18
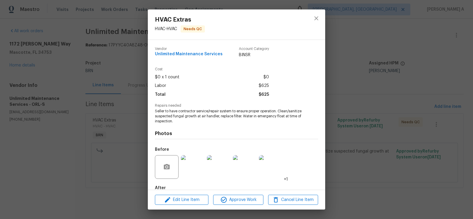
scroll to position [33, 0]
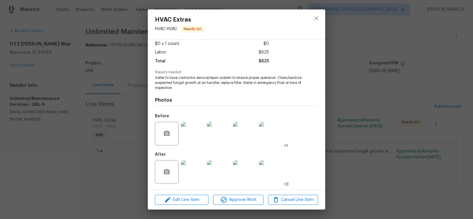
click at [199, 167] on img at bounding box center [193, 172] width 24 height 24
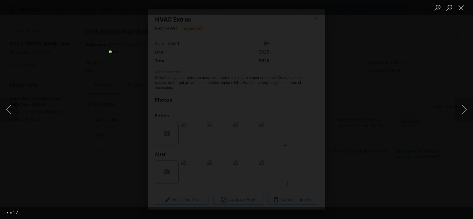
click at [261, 100] on img "Lightbox" at bounding box center [236, 110] width 254 height 118
click at [462, 4] on button "Close lightbox" at bounding box center [462, 7] width 12 height 10
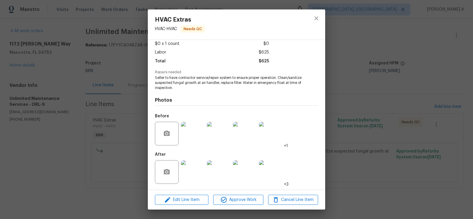
click at [224, 173] on img at bounding box center [219, 172] width 24 height 24
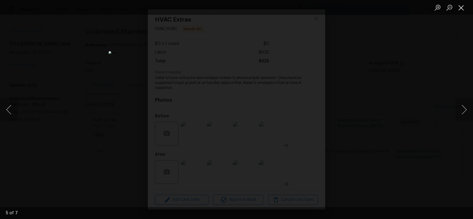
click at [463, 6] on button "Close lightbox" at bounding box center [462, 7] width 12 height 10
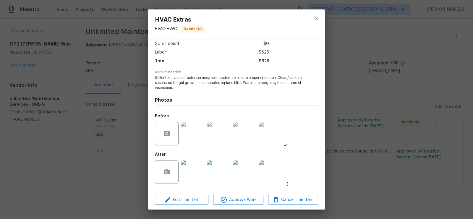
click at [273, 128] on img at bounding box center [271, 134] width 24 height 24
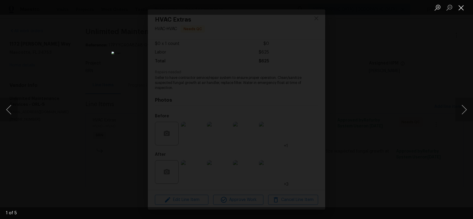
click at [460, 9] on button "Close lightbox" at bounding box center [462, 7] width 12 height 10
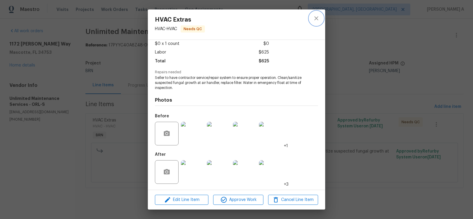
click at [320, 20] on button "close" at bounding box center [316, 18] width 14 height 14
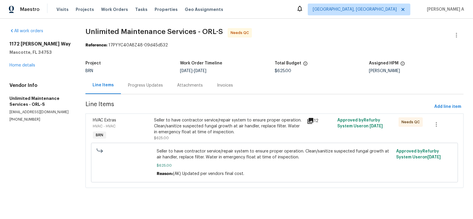
click at [146, 83] on div "Progress Updates" at bounding box center [145, 86] width 35 height 6
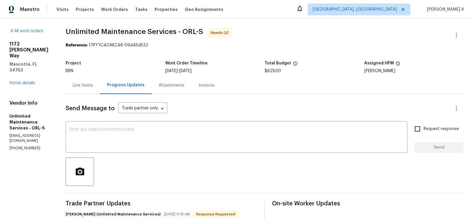
click at [82, 84] on div "Line Items" at bounding box center [83, 86] width 20 height 6
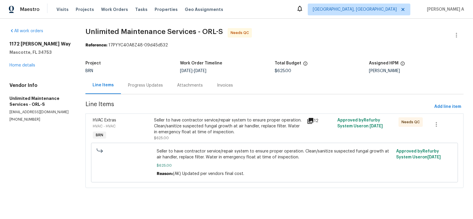
click at [218, 134] on div "Seller to have contractor service/repair system to ensure proper operation. Cle…" at bounding box center [228, 126] width 149 height 18
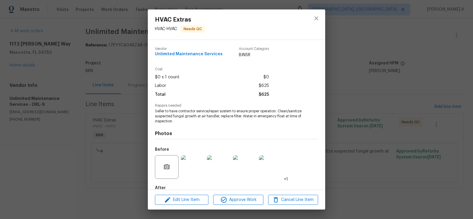
scroll to position [33, 0]
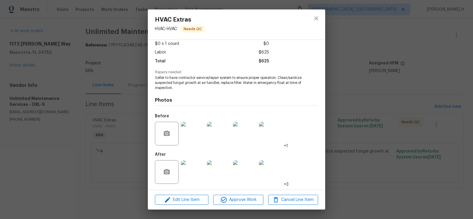
click at [193, 172] on img at bounding box center [193, 172] width 24 height 24
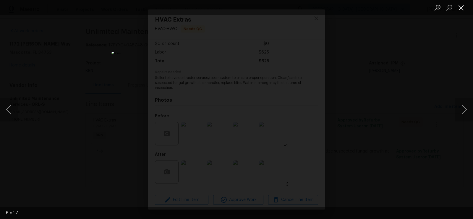
click at [460, 5] on button "Close lightbox" at bounding box center [462, 7] width 12 height 10
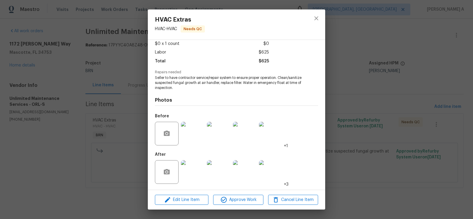
click at [322, 11] on div at bounding box center [317, 24] width 18 height 30
click at [309, 20] on div at bounding box center [317, 24] width 18 height 30
click at [315, 19] on icon "close" at bounding box center [316, 18] width 7 height 7
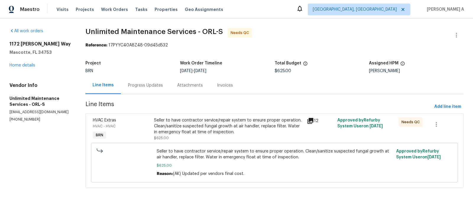
click at [145, 87] on div "Progress Updates" at bounding box center [145, 86] width 35 height 6
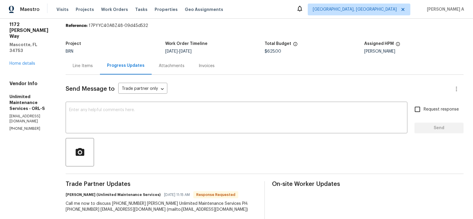
scroll to position [18, 0]
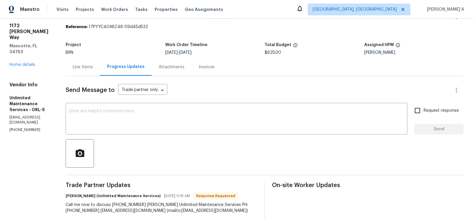
click at [246, 50] on div "Work Order Timeline" at bounding box center [214, 47] width 99 height 8
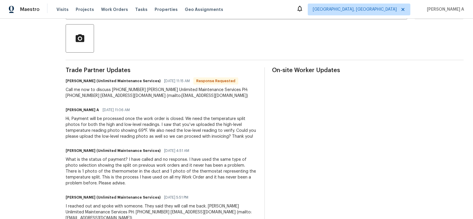
scroll to position [0, 0]
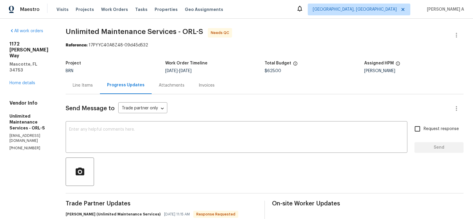
click at [86, 86] on div "Line Items" at bounding box center [83, 86] width 20 height 6
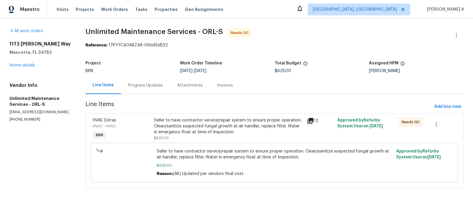
click at [127, 95] on section "Unlimited Maintenance Services - ORL-S Needs QC Reference: 17PYYC40A8Z48-09d45d…" at bounding box center [275, 111] width 378 height 167
click at [142, 88] on div "Progress Updates" at bounding box center [145, 85] width 49 height 17
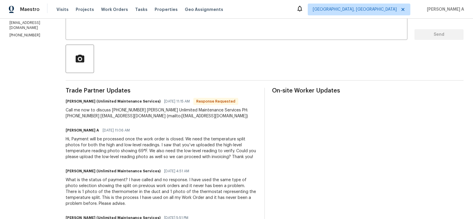
scroll to position [95, 0]
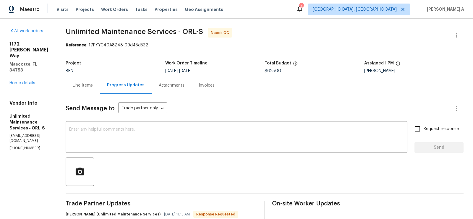
click at [84, 88] on div "Line Items" at bounding box center [83, 86] width 20 height 6
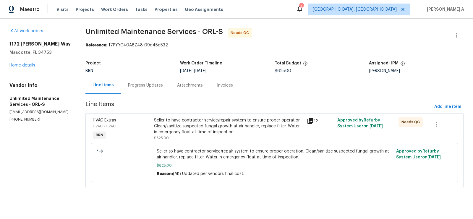
click at [246, 124] on div "Seller to have contractor service/repair system to ensure proper operation. Cle…" at bounding box center [228, 126] width 149 height 18
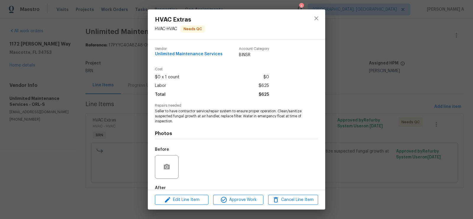
scroll to position [33, 0]
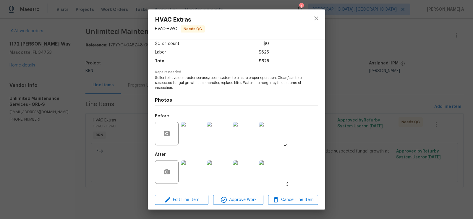
click at [198, 180] on img at bounding box center [193, 172] width 24 height 24
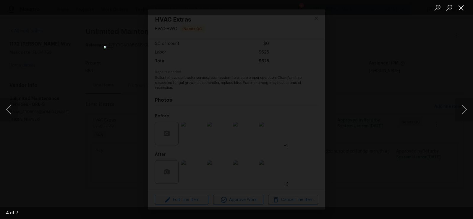
click at [462, 7] on button "Close lightbox" at bounding box center [462, 7] width 12 height 10
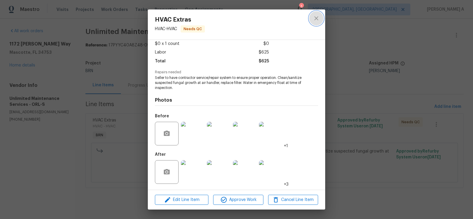
click at [312, 14] on button "close" at bounding box center [316, 18] width 14 height 14
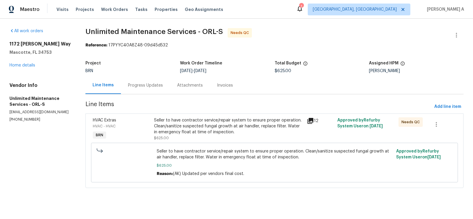
click at [151, 89] on div "Progress Updates" at bounding box center [145, 85] width 49 height 17
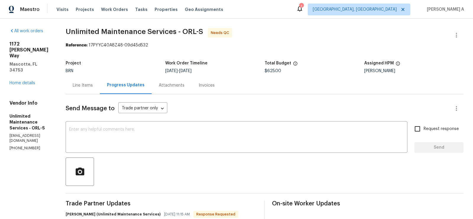
click at [75, 86] on div "Line Items" at bounding box center [83, 86] width 20 height 6
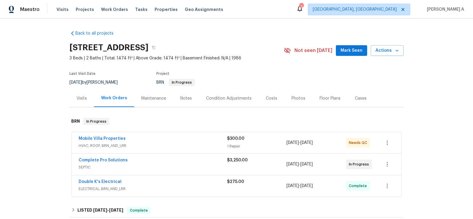
scroll to position [22, 0]
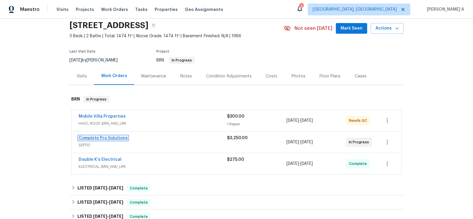
click at [101, 137] on link "Complete Pro Solutions" at bounding box center [103, 138] width 49 height 4
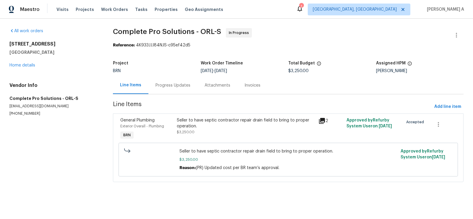
click at [157, 88] on div "Progress Updates" at bounding box center [173, 86] width 35 height 6
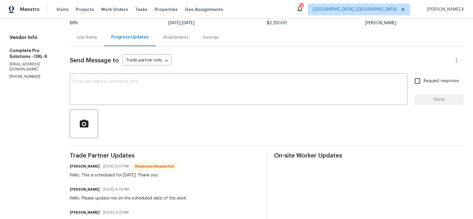
scroll to position [47, 0]
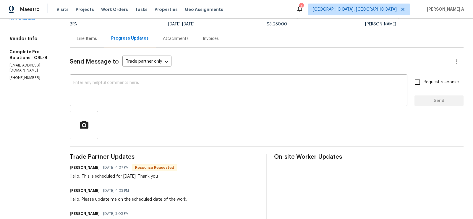
click at [86, 165] on h6 "[PERSON_NAME]" at bounding box center [85, 168] width 30 height 6
copy h6 "[PERSON_NAME]"
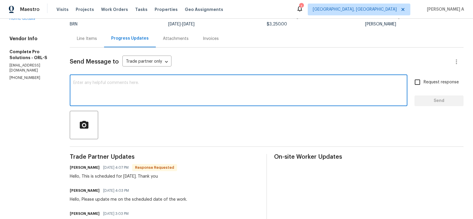
click at [124, 96] on textarea at bounding box center [238, 91] width 331 height 21
paste textarea "[PERSON_NAME]"
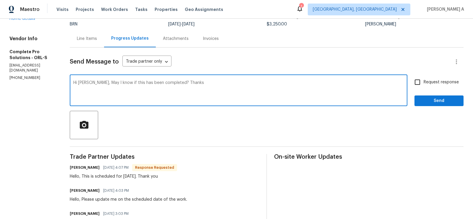
type textarea "Hi [PERSON_NAME], May I know if this has been completed? Thanks"
click at [415, 81] on input "Request response" at bounding box center [418, 82] width 12 height 12
checkbox input "true"
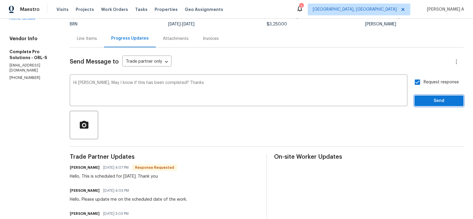
click at [438, 102] on span "Send" at bounding box center [440, 100] width 40 height 7
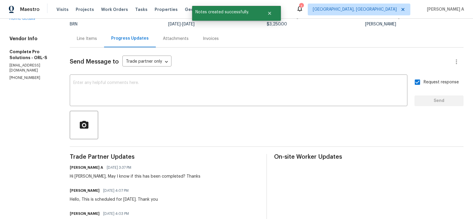
scroll to position [0, 0]
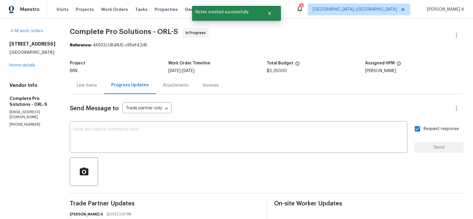
click at [101, 88] on div "Line Items" at bounding box center [87, 85] width 34 height 17
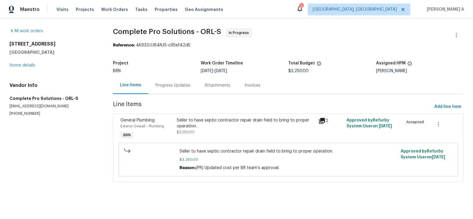
click at [167, 86] on div "Progress Updates" at bounding box center [173, 86] width 35 height 6
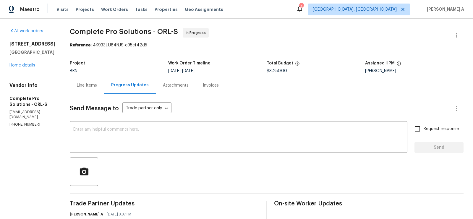
click at [30, 122] on p "[PHONE_NUMBER]" at bounding box center [32, 124] width 46 height 5
copy p "[PHONE_NUMBER]"
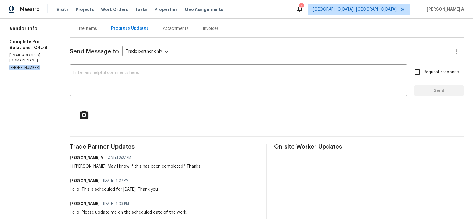
scroll to position [58, 0]
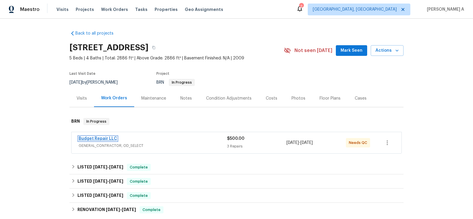
click at [109, 138] on link "Budget Repair LLC" at bounding box center [98, 139] width 38 height 4
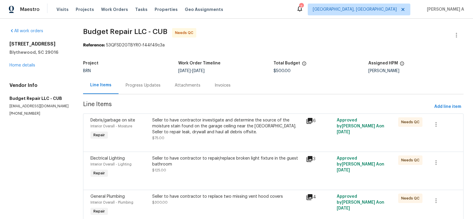
click at [151, 85] on div "Progress Updates" at bounding box center [143, 86] width 35 height 6
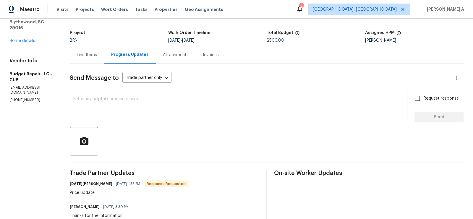
click at [88, 57] on div "Line Items" at bounding box center [87, 55] width 20 height 6
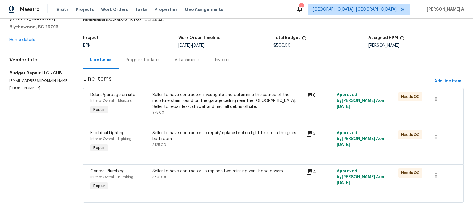
click at [206, 112] on div "Seller to have contractor investigate and determine the source of the moisture …" at bounding box center [227, 104] width 150 height 24
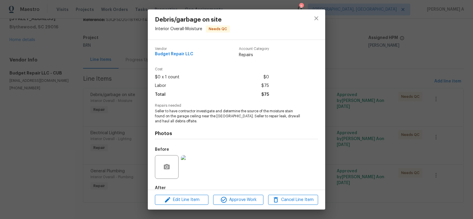
scroll to position [33, 0]
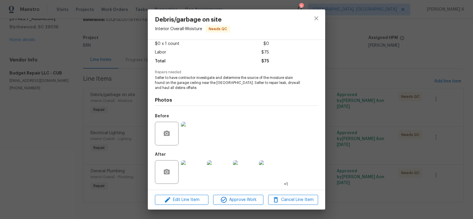
click at [198, 173] on img at bounding box center [193, 172] width 24 height 24
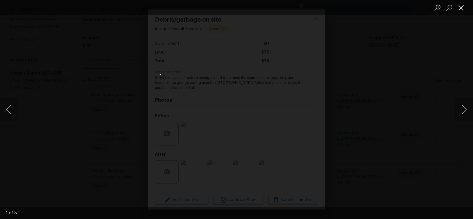
click at [460, 7] on button "Close lightbox" at bounding box center [462, 7] width 12 height 10
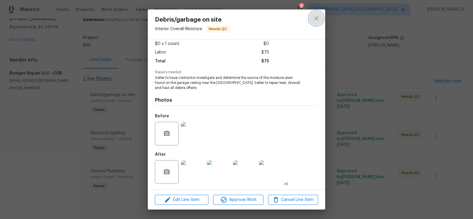
click at [314, 20] on icon "close" at bounding box center [316, 18] width 7 height 7
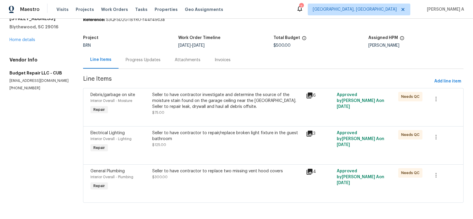
click at [202, 137] on div "Seller to have contractor to repair/replace broken light fixture in the guest b…" at bounding box center [227, 136] width 150 height 12
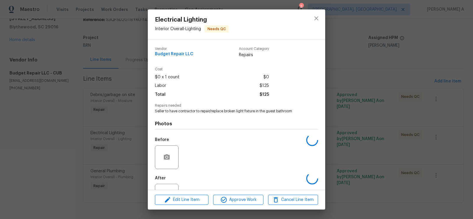
scroll to position [24, 0]
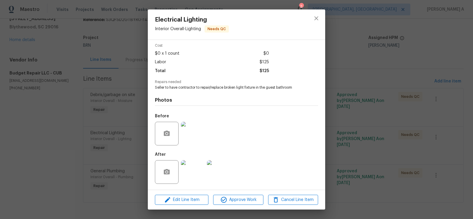
click at [187, 134] on img at bounding box center [193, 134] width 24 height 24
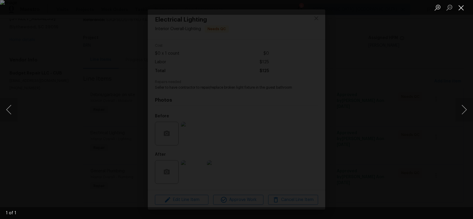
click at [458, 6] on button "Close lightbox" at bounding box center [462, 7] width 12 height 10
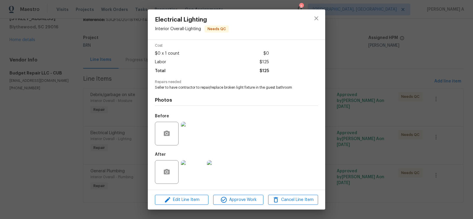
click at [192, 176] on img at bounding box center [193, 172] width 24 height 24
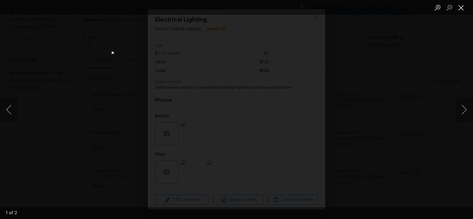
click at [462, 9] on button "Close lightbox" at bounding box center [462, 7] width 12 height 10
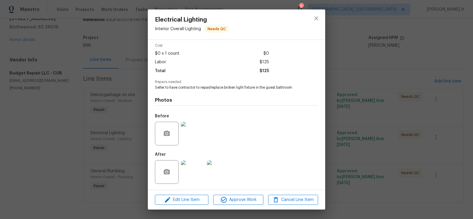
click at [189, 128] on img at bounding box center [193, 134] width 24 height 24
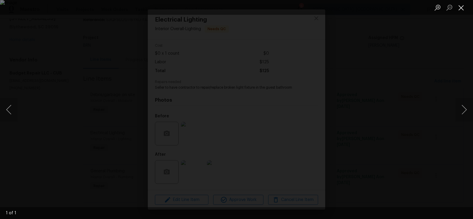
click at [461, 9] on button "Close lightbox" at bounding box center [462, 7] width 12 height 10
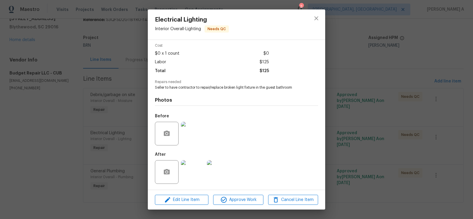
click at [189, 170] on img at bounding box center [193, 172] width 24 height 24
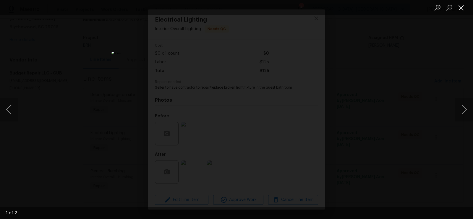
click at [462, 7] on button "Close lightbox" at bounding box center [462, 7] width 12 height 10
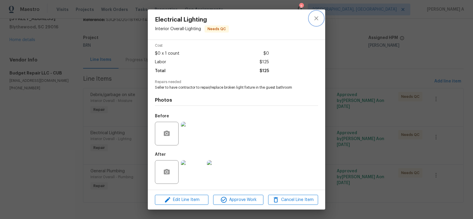
click at [318, 20] on icon "close" at bounding box center [317, 18] width 4 height 4
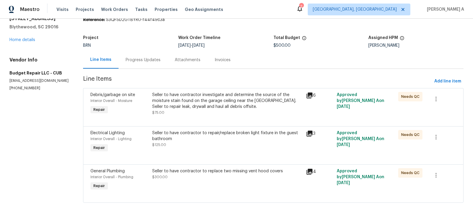
click at [214, 176] on div "Seller to have contractor to replace two missing vent hood covers $300.00" at bounding box center [227, 174] width 150 height 12
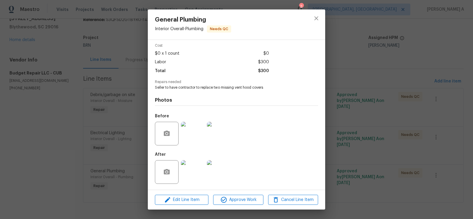
click at [192, 139] on img at bounding box center [193, 134] width 24 height 24
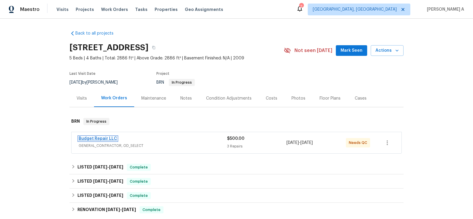
click at [107, 138] on link "Budget Repair LLC" at bounding box center [98, 139] width 38 height 4
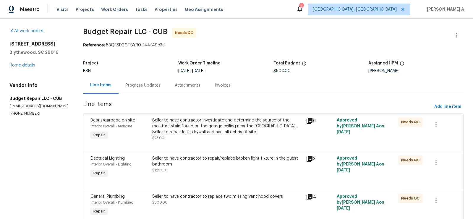
scroll to position [25, 0]
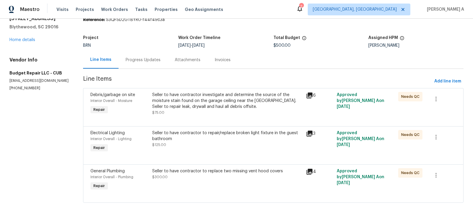
click at [208, 181] on div "Seller to have contractor to replace two missing vent hood covers $300.00" at bounding box center [228, 180] width 154 height 27
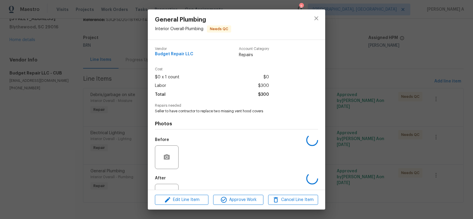
scroll to position [24, 0]
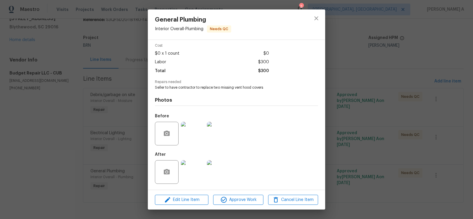
click at [194, 173] on img at bounding box center [193, 172] width 24 height 24
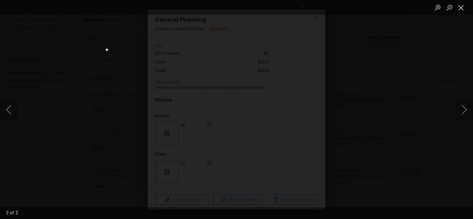
click at [460, 4] on button "Close lightbox" at bounding box center [462, 7] width 12 height 10
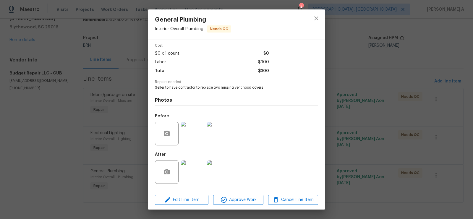
click at [309, 17] on div at bounding box center [317, 24] width 18 height 30
click at [318, 17] on icon "close" at bounding box center [316, 18] width 7 height 7
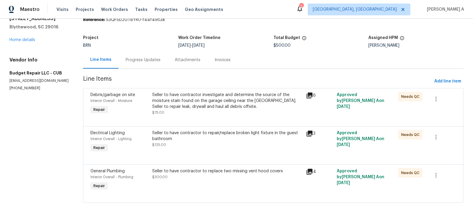
click at [148, 58] on div "Progress Updates" at bounding box center [143, 60] width 35 height 6
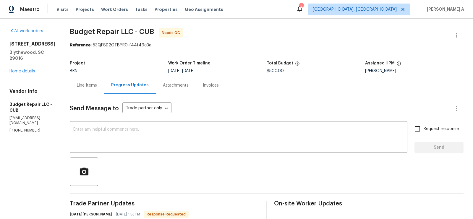
click at [90, 74] on div "Project BRN Work Order Timeline [DATE] - [DATE] Total Budget $500.00 Assigned H…" at bounding box center [267, 67] width 394 height 19
click at [88, 88] on div "Line Items" at bounding box center [87, 86] width 20 height 6
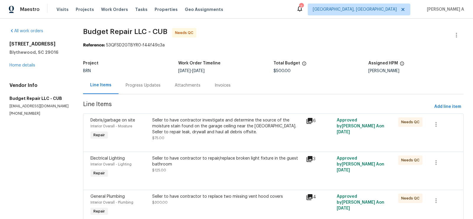
scroll to position [25, 0]
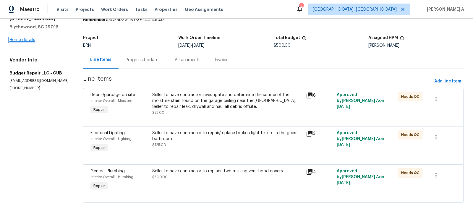
click at [29, 40] on link "Home details" at bounding box center [22, 40] width 26 height 4
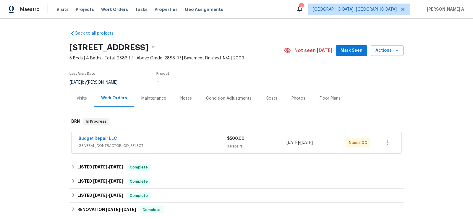
scroll to position [88, 0]
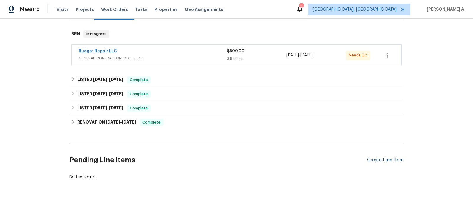
click at [397, 161] on div "Create Line Item" at bounding box center [385, 160] width 36 height 6
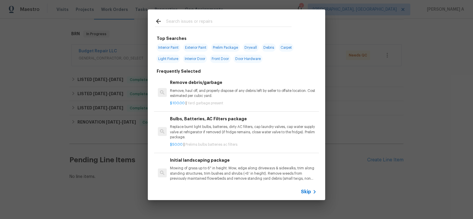
click at [313, 193] on icon at bounding box center [314, 191] width 7 height 7
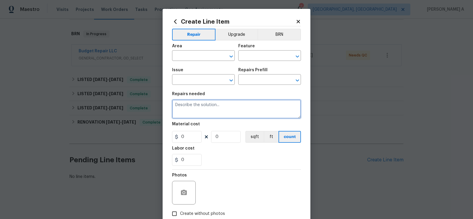
click at [217, 115] on textarea at bounding box center [236, 109] width 129 height 19
paste textarea "Seller to have contractor to repair/replace broken light fixture in the guest b…"
type textarea "Seller to have contractor to repair/replace broken light fixture in the guest b…"
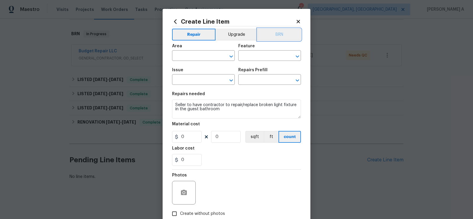
click at [288, 33] on button "BRN" at bounding box center [279, 35] width 43 height 12
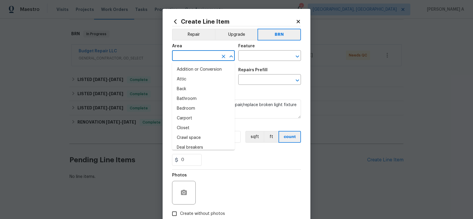
click at [188, 57] on input "text" at bounding box center [195, 56] width 46 height 9
type input "i"
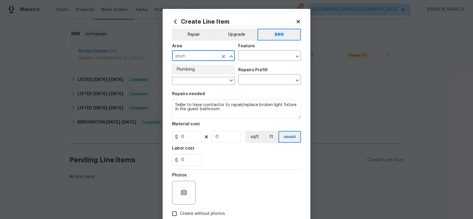
click at [191, 70] on li "Plumbing" at bounding box center [203, 70] width 63 height 10
type input "Plumbing"
click at [257, 54] on input "text" at bounding box center [261, 56] width 46 height 9
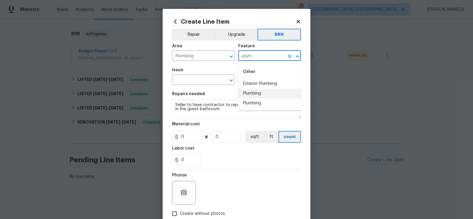
click at [266, 93] on li "Plumbing" at bounding box center [269, 94] width 63 height 10
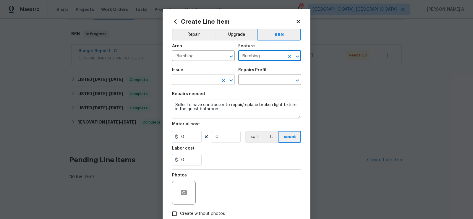
type input "Plumbing"
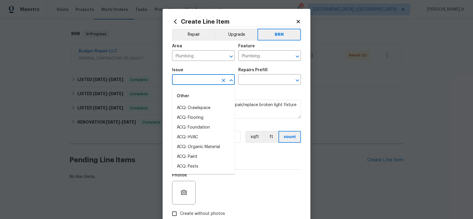
click at [186, 81] on input "text" at bounding box center [195, 80] width 46 height 9
click at [193, 115] on li "General Plumbing" at bounding box center [203, 118] width 63 height 10
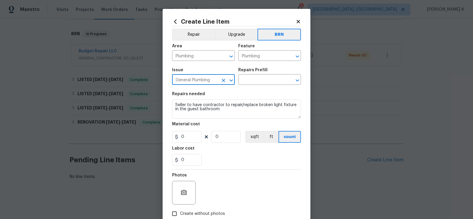
type input "General Plumbing"
click at [230, 104] on textarea "Seller to have contractor to repair/replace broken light fixture in the guest b…" at bounding box center [236, 109] width 129 height 19
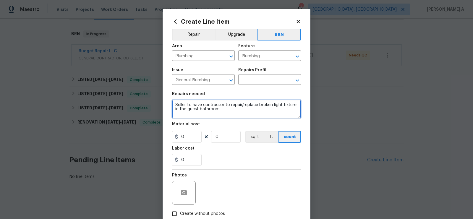
click at [230, 104] on textarea "Seller to have contractor to repair/replace broken light fixture in the guest b…" at bounding box center [236, 109] width 129 height 19
click at [257, 81] on input "text" at bounding box center [261, 80] width 46 height 9
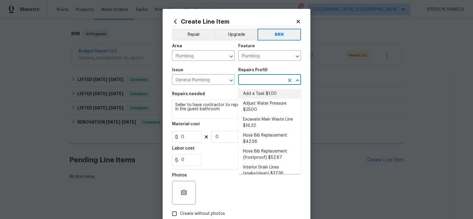
click at [258, 92] on li "Add a Task $1.00" at bounding box center [269, 94] width 63 height 10
type input "Add a Task $1.00"
type textarea "HPM to detail"
type input "1"
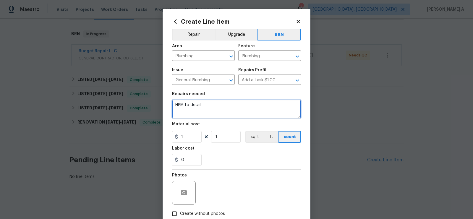
click at [231, 116] on textarea "HPM to detail" at bounding box center [236, 109] width 129 height 19
paste textarea "Seller to have contractor to repair/replace broken light fixture in the guest b…"
type textarea "Seller to have contractor to repair/replace broken light fixture in the guest b…"
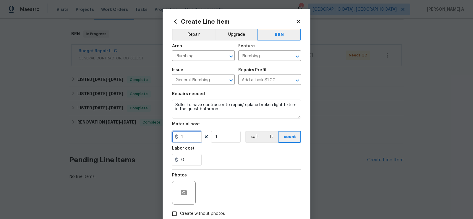
drag, startPoint x: 188, startPoint y: 139, endPoint x: 167, endPoint y: 139, distance: 21.6
click at [167, 139] on div "Create Line Item Repair Upgrade BRN Area Plumbing ​ Feature Plumbing ​ Issue Ge…" at bounding box center [237, 127] width 148 height 237
type input "0"
drag, startPoint x: 186, startPoint y: 159, endPoint x: 182, endPoint y: 159, distance: 4.7
click at [182, 159] on input "0" at bounding box center [187, 160] width 30 height 12
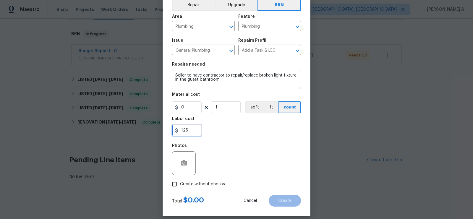
scroll to position [36, 0]
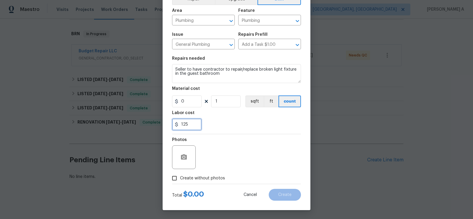
type input "125"
click at [191, 180] on span "Create without photos" at bounding box center [202, 178] width 45 height 6
click at [180, 180] on input "Create without photos" at bounding box center [174, 178] width 11 height 11
checkbox input "true"
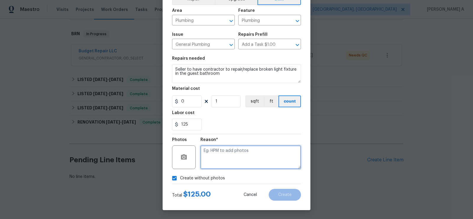
click at [248, 146] on textarea at bounding box center [251, 158] width 101 height 24
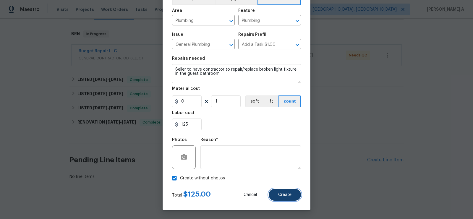
click at [277, 192] on button "Create" at bounding box center [285, 195] width 32 height 12
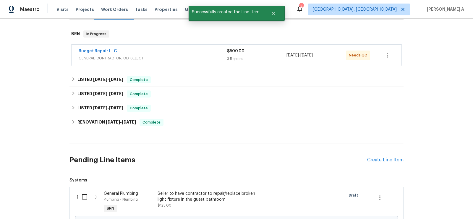
scroll to position [155, 0]
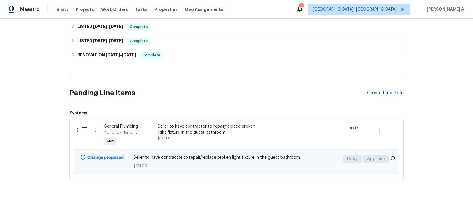
click at [387, 92] on div "Create Line Item" at bounding box center [385, 93] width 36 height 6
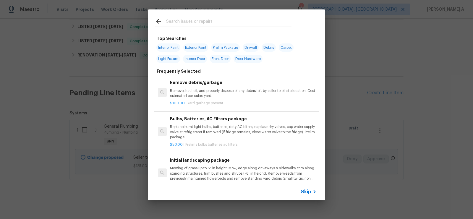
click at [308, 192] on span "Skip" at bounding box center [306, 192] width 10 height 6
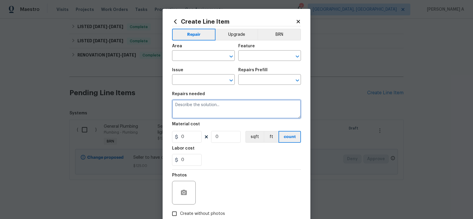
click at [213, 111] on textarea at bounding box center [236, 109] width 129 height 19
paste textarea "Seller to have contractor to replace two missing vent hood covers"
type textarea "Seller to have contractor to replace two missing vent hood covers"
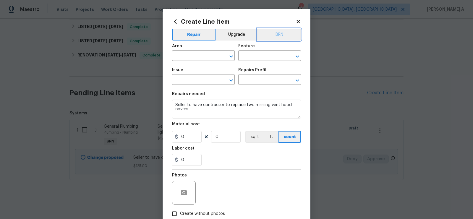
click at [275, 34] on button "BRN" at bounding box center [279, 35] width 43 height 12
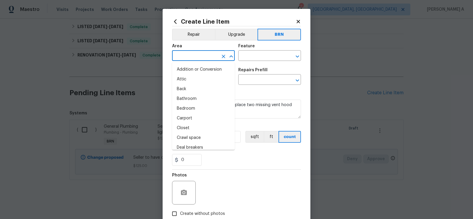
click at [188, 56] on input "text" at bounding box center [195, 56] width 46 height 9
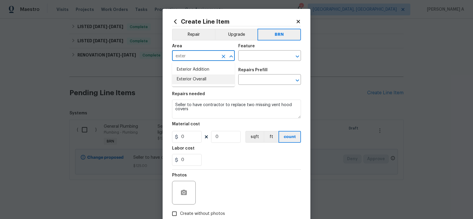
click at [193, 81] on li "Exterior Overall" at bounding box center [203, 80] width 63 height 10
type input "Exterior Overall"
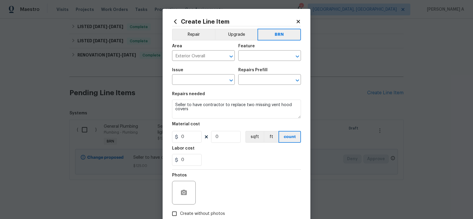
click at [248, 62] on div "Area Exterior Overall ​ Feature ​" at bounding box center [236, 53] width 129 height 24
click at [249, 58] on input "text" at bounding box center [261, 56] width 46 height 9
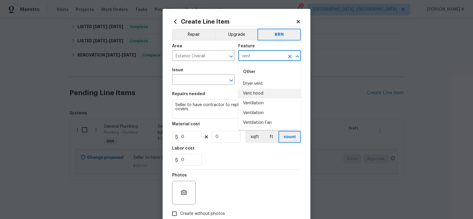
click at [258, 91] on li "Vent hood" at bounding box center [269, 94] width 63 height 10
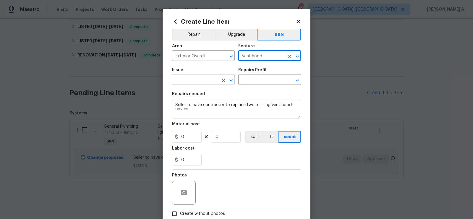
type input "Vent hood"
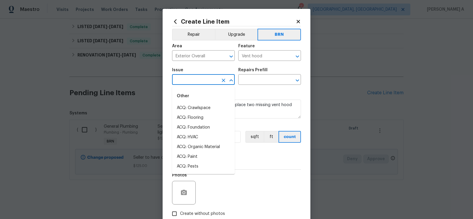
click at [193, 81] on input "text" at bounding box center [195, 80] width 46 height 9
type input "v"
type input "i"
click at [196, 107] on li "Demo Exterior" at bounding box center [203, 108] width 63 height 10
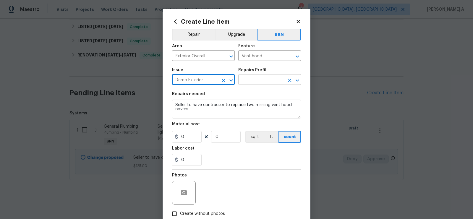
type input "Demo Exterior"
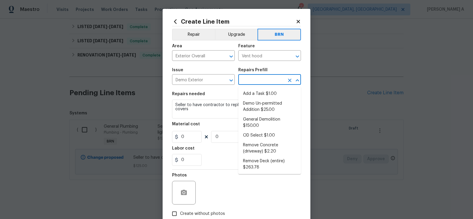
click at [268, 76] on input "text" at bounding box center [261, 80] width 46 height 9
click at [267, 87] on ul "Add a Task $1.00 Demo Un-permitted Addition $25.00 General Demolition $150.00 O…" at bounding box center [269, 131] width 63 height 88
click at [266, 93] on li "Add a Task $1.00" at bounding box center [269, 94] width 63 height 10
type input "Demolition"
type input "Add a Task $1.00"
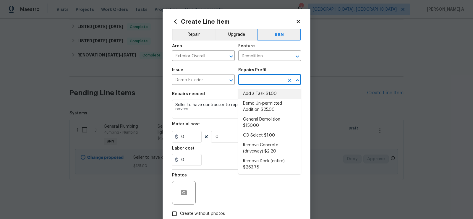
type textarea "HPM to detail"
type input "1"
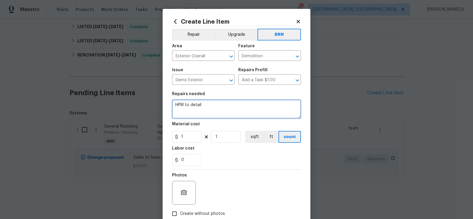
click at [235, 114] on textarea "HPM to detail" at bounding box center [236, 109] width 129 height 19
paste textarea "Seller to have contractor to replace two missing vent hood covers"
type textarea "Seller to have contractor to replace two missing vent hood covers"
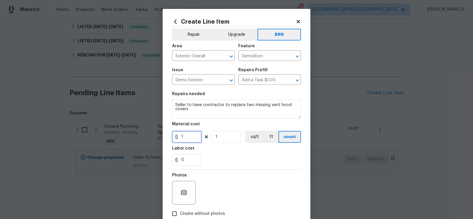
drag, startPoint x: 187, startPoint y: 140, endPoint x: 157, endPoint y: 138, distance: 30.0
click at [157, 138] on div "Create Line Item Repair Upgrade BRN Area Exterior Overall ​ Feature Demolition …" at bounding box center [236, 109] width 473 height 219
type input "0"
drag, startPoint x: 185, startPoint y: 159, endPoint x: 165, endPoint y: 159, distance: 19.5
click at [165, 159] on div "Create Line Item Repair Upgrade BRN Area Exterior Overall ​ Feature Demolition …" at bounding box center [237, 127] width 148 height 237
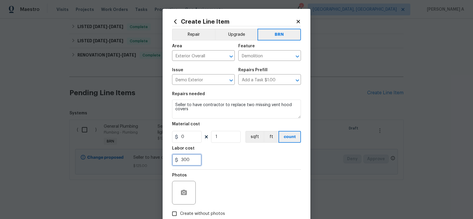
type input "300"
click at [251, 189] on div "Photos" at bounding box center [236, 189] width 129 height 38
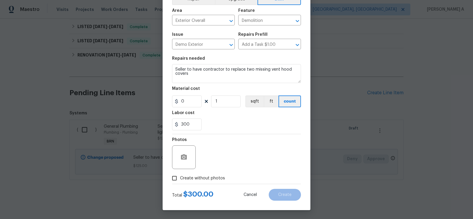
click at [199, 182] on label "Create without photos" at bounding box center [197, 178] width 56 height 11
click at [180, 182] on input "Create without photos" at bounding box center [174, 178] width 11 height 11
checkbox input "true"
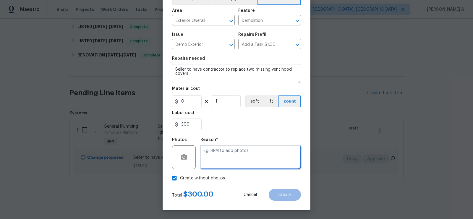
click at [231, 164] on textarea at bounding box center [251, 158] width 101 height 24
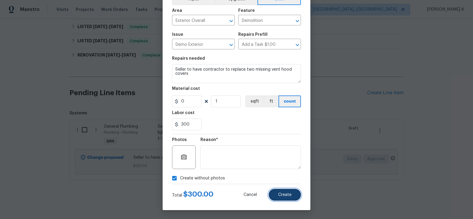
click at [280, 194] on span "Create" at bounding box center [284, 195] width 13 height 4
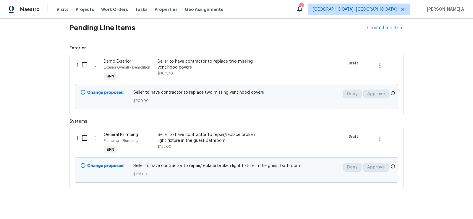
scroll to position [211, 0]
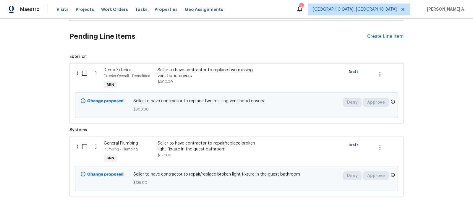
click at [384, 39] on div "Pending Line Items Create Line Item" at bounding box center [237, 37] width 334 height 28
click at [385, 34] on div "Create Line Item" at bounding box center [385, 37] width 36 height 6
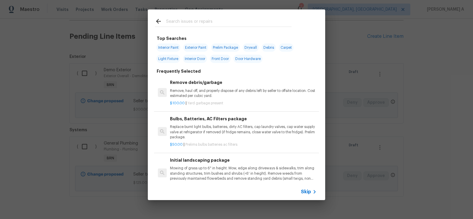
click at [309, 191] on span "Skip" at bounding box center [306, 192] width 10 height 6
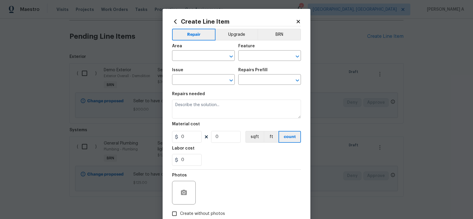
click at [282, 28] on div "Repair Upgrade BRN Area ​ Feature ​ Issue ​ Repairs Prefill ​ Repairs needed Ma…" at bounding box center [236, 122] width 129 height 193
click at [211, 109] on textarea at bounding box center [236, 109] width 129 height 19
paste textarea "Seller to have contractor investigate and determine the source of the moisture …"
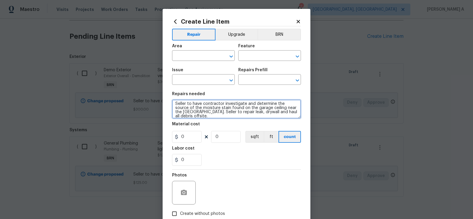
scroll to position [0, 0]
type textarea "Seller to have contractor investigate and determine the source of the moisture …"
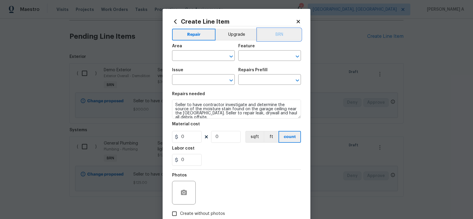
click at [282, 34] on button "BRN" at bounding box center [279, 35] width 43 height 12
click at [189, 55] on input "text" at bounding box center [195, 56] width 46 height 9
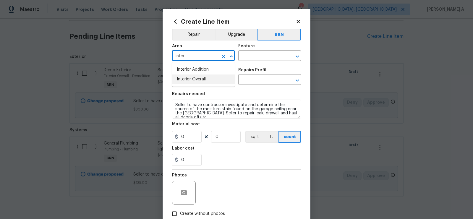
click at [193, 75] on li "Interior Overall" at bounding box center [203, 80] width 63 height 10
type input "Interior Overall"
click at [255, 54] on input "text" at bounding box center [261, 56] width 46 height 9
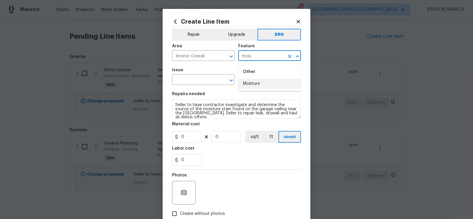
click at [263, 87] on li "Moisture" at bounding box center [269, 84] width 63 height 10
type input "Moisture"
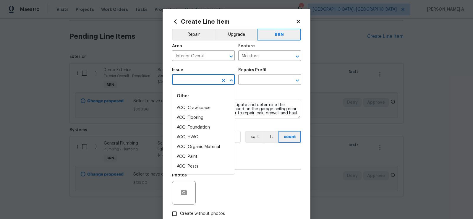
click at [198, 79] on input "text" at bounding box center [195, 80] width 46 height 9
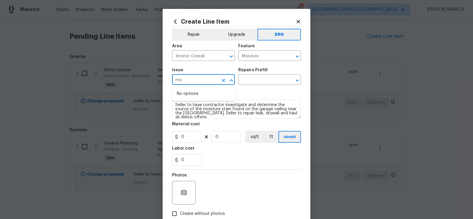
type input "m"
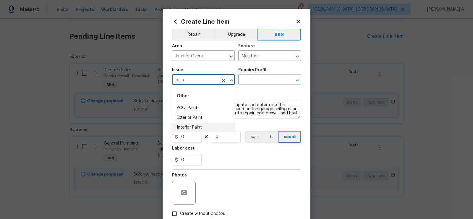
click at [206, 126] on li "Interior Paint" at bounding box center [203, 128] width 63 height 10
type input "Interior Paint"
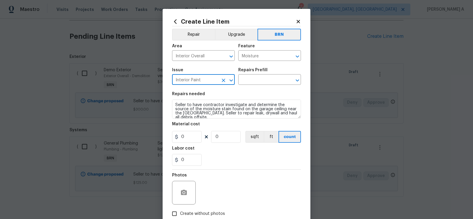
click at [224, 80] on icon "Clear" at bounding box center [224, 81] width 4 height 4
type input "c"
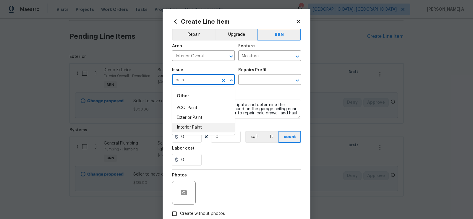
click at [208, 127] on li "Interior Paint" at bounding box center [203, 128] width 63 height 10
type input "Interior Paint"
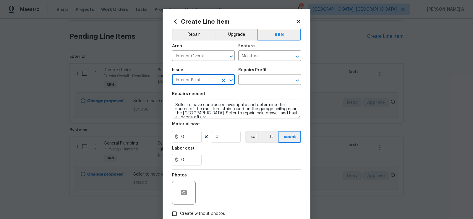
click at [221, 80] on icon "Clear" at bounding box center [224, 81] width 6 height 6
click at [209, 105] on li "Drywall" at bounding box center [203, 108] width 63 height 10
type input "Drywall"
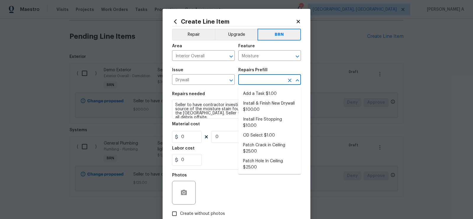
click at [260, 82] on input "text" at bounding box center [261, 80] width 46 height 9
click at [260, 97] on li "Add a Task $1.00" at bounding box center [269, 94] width 63 height 10
type input "Walls and Ceiling"
type input "Add a Task $1.00"
type textarea "HPM to detail"
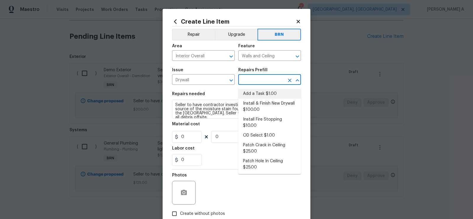
type input "1"
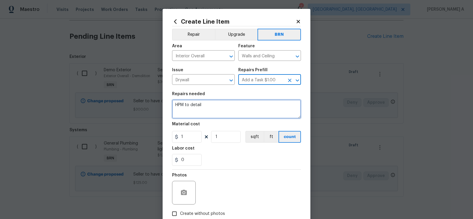
click at [242, 111] on textarea "HPM to detail" at bounding box center [236, 109] width 129 height 19
paste textarea "Seller to have contractor investigate and determine the source of the moisture …"
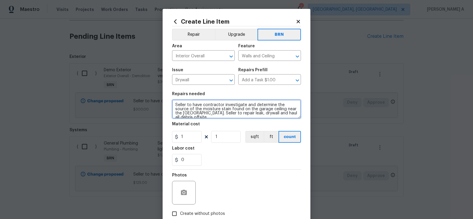
scroll to position [1, 0]
type textarea "Seller to have contractor investigate and determine the source of the moisture …"
drag, startPoint x: 189, startPoint y: 137, endPoint x: 162, endPoint y: 137, distance: 26.6
click at [162, 137] on div "Create Line Item Repair Upgrade BRN Area Interior Overall ​ Feature Walls and C…" at bounding box center [236, 109] width 473 height 219
type input "0"
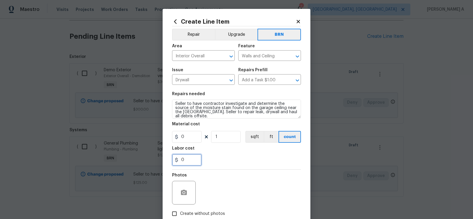
drag, startPoint x: 189, startPoint y: 161, endPoint x: 165, endPoint y: 161, distance: 24.3
click at [165, 161] on div "Create Line Item Repair Upgrade BRN Area Interior Overall ​ Feature Walls and C…" at bounding box center [237, 127] width 148 height 237
type input "75"
click at [208, 164] on div "75" at bounding box center [236, 160] width 129 height 12
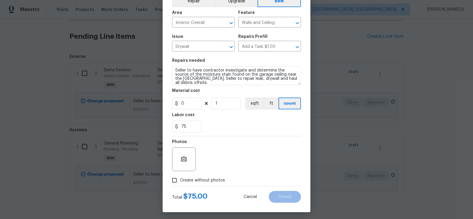
click at [178, 179] on input "Create without photos" at bounding box center [174, 180] width 11 height 11
checkbox input "true"
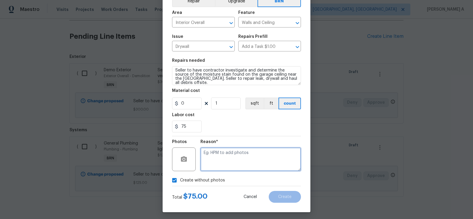
click at [223, 157] on textarea at bounding box center [251, 160] width 101 height 24
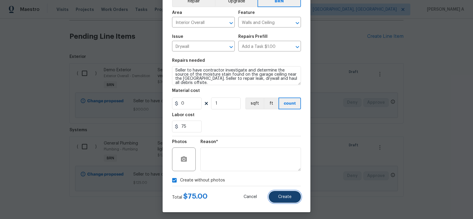
click at [287, 199] on button "Create" at bounding box center [285, 197] width 32 height 12
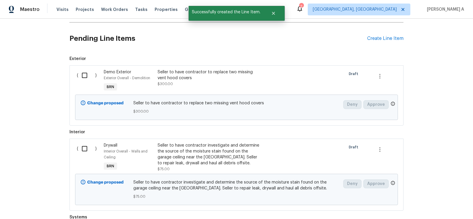
scroll to position [32, 0]
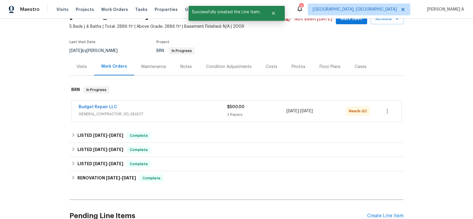
click at [130, 112] on span "GENERAL_CONTRACTOR, OD_SELECT" at bounding box center [153, 114] width 149 height 6
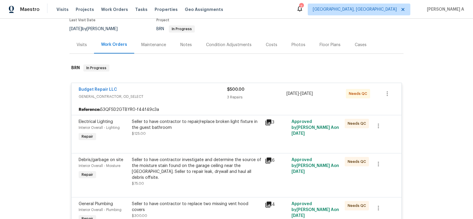
scroll to position [58, 0]
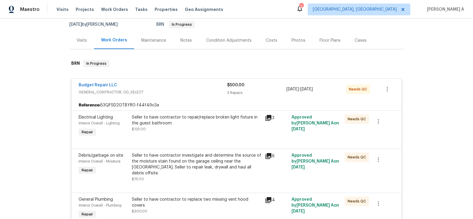
click at [210, 162] on div "Seller to have contractor investigate and determine the source of the moisture …" at bounding box center [197, 165] width 130 height 24
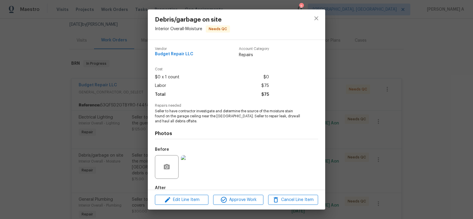
scroll to position [33, 0]
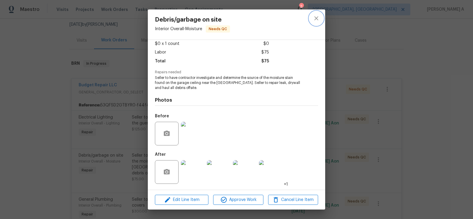
click at [319, 17] on icon "close" at bounding box center [316, 18] width 7 height 7
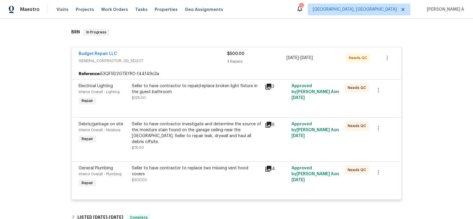
scroll to position [0, 0]
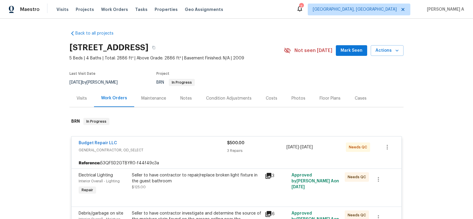
click at [201, 175] on div "Seller to have contractor to repair/replace broken light fixture in the guest b…" at bounding box center [197, 178] width 130 height 12
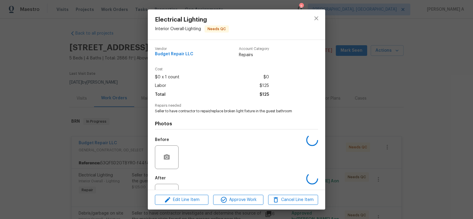
scroll to position [24, 0]
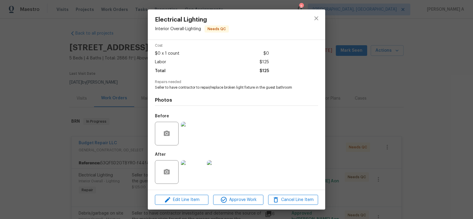
click at [191, 138] on img at bounding box center [193, 134] width 24 height 24
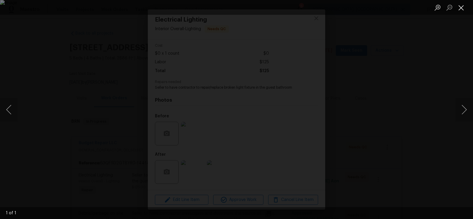
click at [462, 4] on button "Close lightbox" at bounding box center [462, 7] width 12 height 10
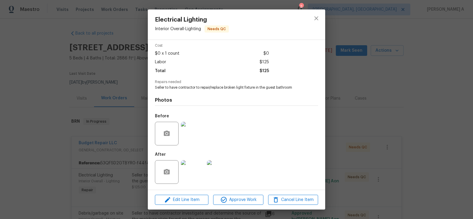
click at [191, 171] on img at bounding box center [193, 172] width 24 height 24
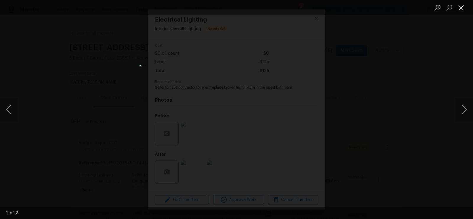
click at [462, 6] on button "Close lightbox" at bounding box center [462, 7] width 12 height 10
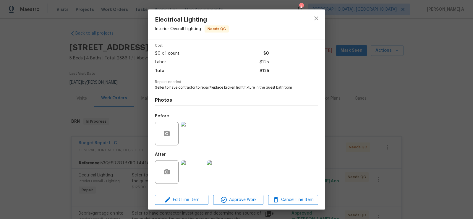
click at [322, 13] on div at bounding box center [317, 24] width 18 height 30
click at [314, 20] on icon "close" at bounding box center [316, 18] width 7 height 7
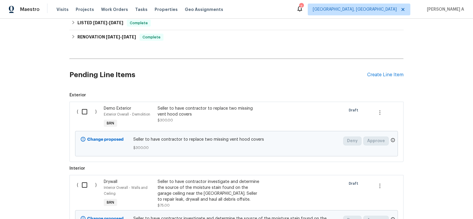
scroll to position [446, 0]
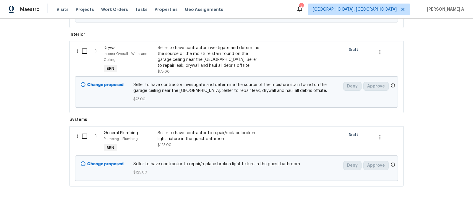
click at [210, 133] on div "Seller to have contractor to repair/replace broken light fixture in the guest b…" at bounding box center [210, 136] width 104 height 12
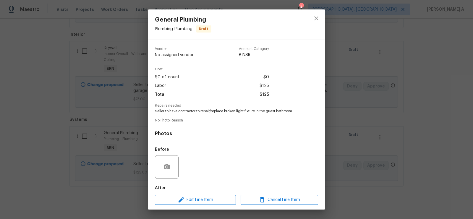
scroll to position [33, 0]
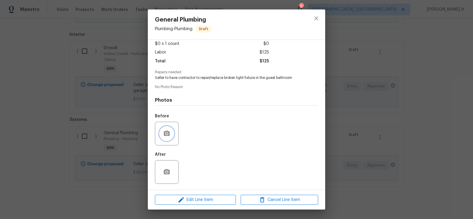
click at [166, 133] on icon "button" at bounding box center [166, 133] width 7 height 7
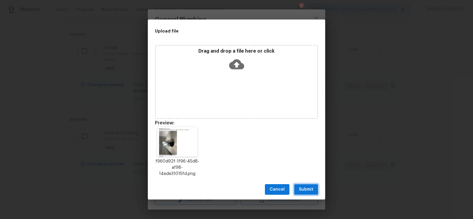
click at [308, 187] on span "Submit" at bounding box center [306, 189] width 14 height 7
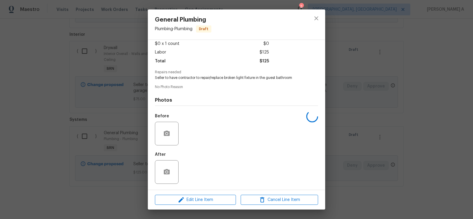
click at [172, 165] on div at bounding box center [167, 172] width 24 height 24
click at [170, 171] on icon "button" at bounding box center [166, 172] width 7 height 7
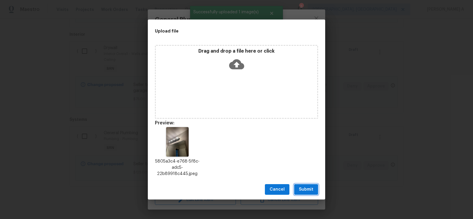
click at [310, 189] on span "Submit" at bounding box center [306, 189] width 14 height 7
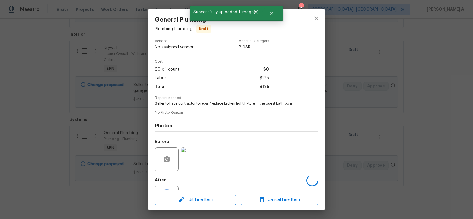
scroll to position [0, 0]
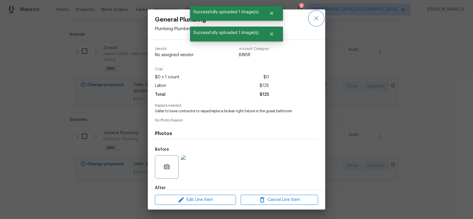
click at [317, 16] on icon "close" at bounding box center [316, 18] width 7 height 7
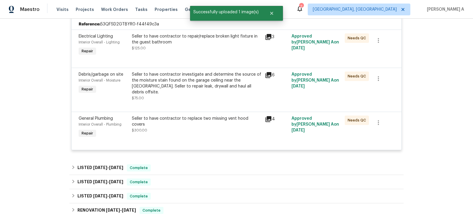
scroll to position [139, 0]
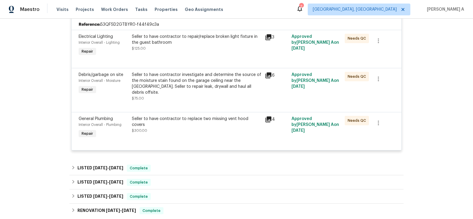
click at [229, 86] on div "Seller to have contractor investigate and determine the source of the moisture …" at bounding box center [197, 84] width 130 height 24
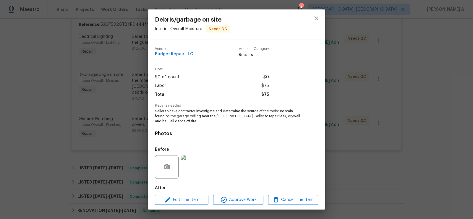
scroll to position [33, 0]
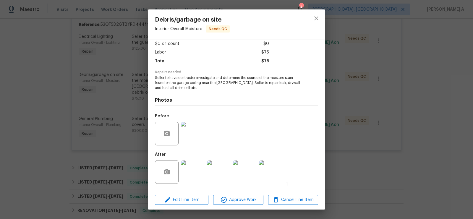
click at [188, 129] on img at bounding box center [193, 134] width 24 height 24
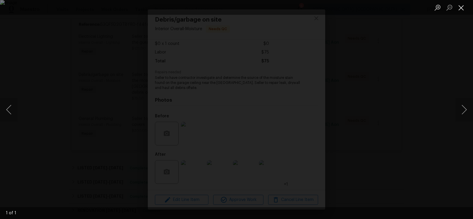
click at [462, 5] on button "Close lightbox" at bounding box center [462, 7] width 12 height 10
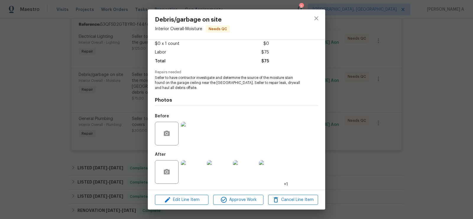
click at [189, 170] on img at bounding box center [193, 172] width 24 height 24
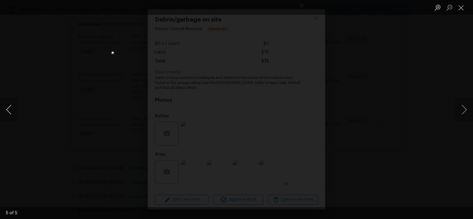
click at [9, 109] on button "Previous image" at bounding box center [9, 110] width 18 height 24
click at [265, 117] on img "Lightbox" at bounding box center [237, 110] width 250 height 116
click at [457, 7] on button "Close lightbox" at bounding box center [462, 7] width 12 height 10
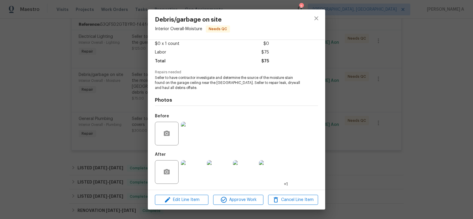
click at [188, 134] on img at bounding box center [193, 134] width 24 height 24
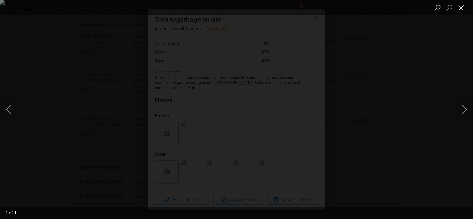
click at [461, 7] on button "Close lightbox" at bounding box center [462, 7] width 12 height 10
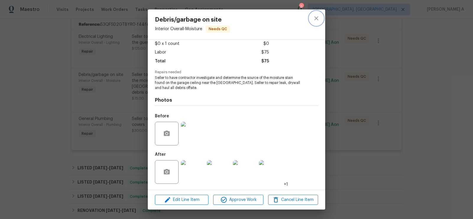
click at [319, 20] on icon "close" at bounding box center [316, 18] width 7 height 7
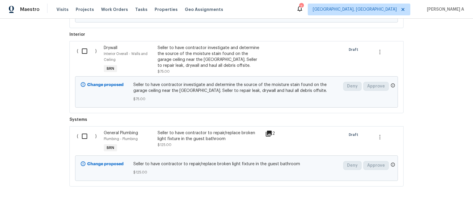
scroll to position [394, 0]
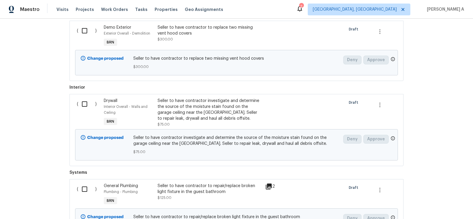
click at [194, 99] on div "Seller to have contractor investigate and determine the source of the moisture …" at bounding box center [210, 110] width 104 height 24
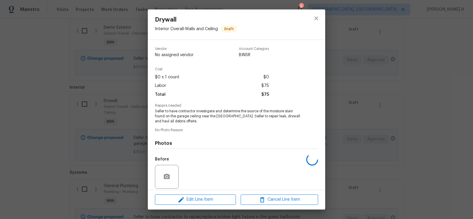
scroll to position [43, 0]
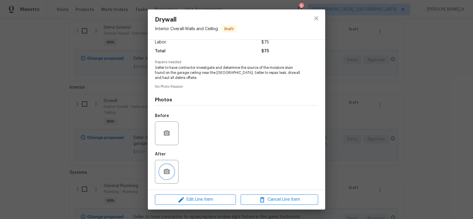
click at [167, 174] on icon "button" at bounding box center [167, 171] width 6 height 5
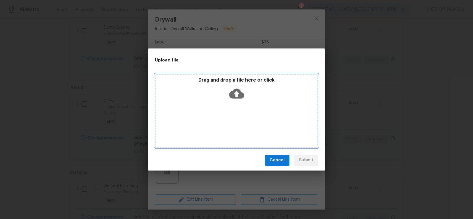
click at [236, 97] on icon at bounding box center [236, 93] width 15 height 10
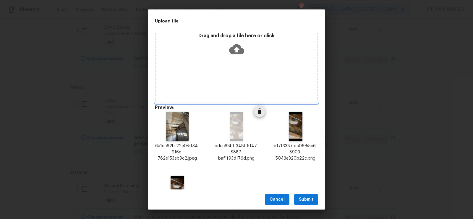
scroll to position [0, 0]
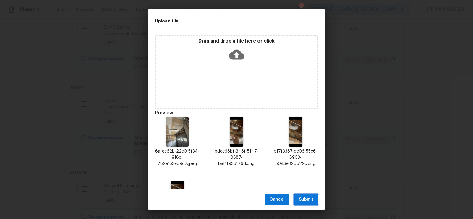
click at [302, 196] on span "Submit" at bounding box center [306, 199] width 14 height 7
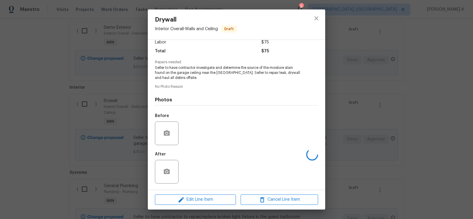
click at [158, 133] on div at bounding box center [167, 134] width 24 height 24
click at [169, 132] on icon "button" at bounding box center [167, 132] width 6 height 5
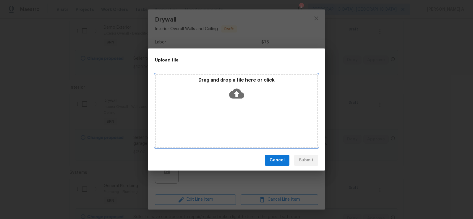
click at [235, 90] on icon at bounding box center [236, 93] width 15 height 10
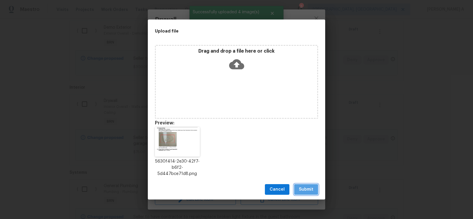
click at [310, 191] on span "Submit" at bounding box center [306, 189] width 14 height 7
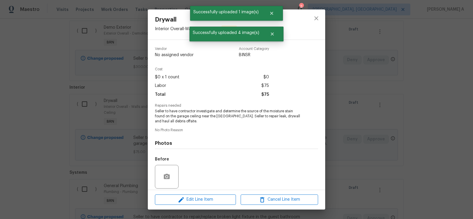
click at [309, 22] on div at bounding box center [317, 24] width 18 height 30
click at [316, 20] on icon "close" at bounding box center [316, 18] width 7 height 7
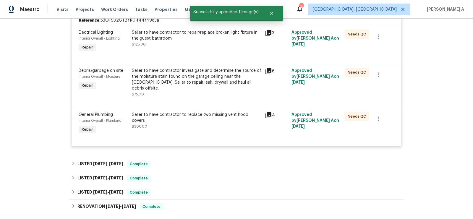
scroll to position [138, 0]
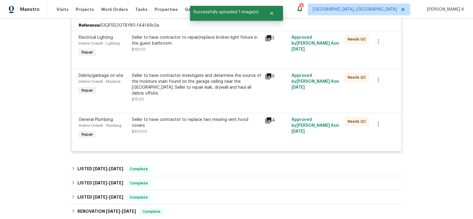
click at [211, 120] on div "Seller to have contractor to replace two missing vent hood covers $300.00" at bounding box center [197, 126] width 130 height 18
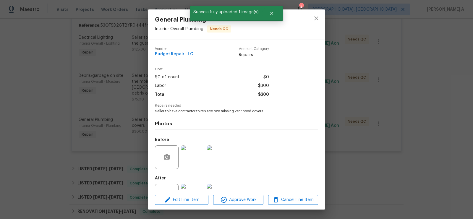
scroll to position [24, 0]
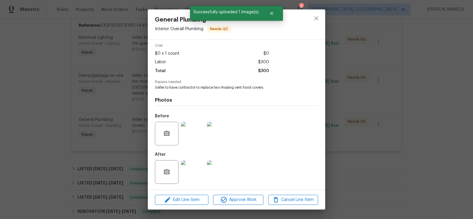
click at [186, 133] on img at bounding box center [193, 134] width 24 height 24
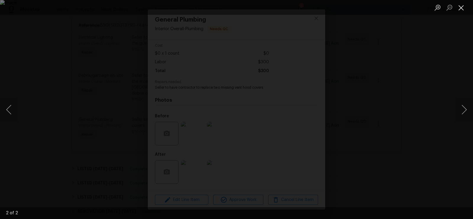
click at [463, 6] on button "Close lightbox" at bounding box center [462, 7] width 12 height 10
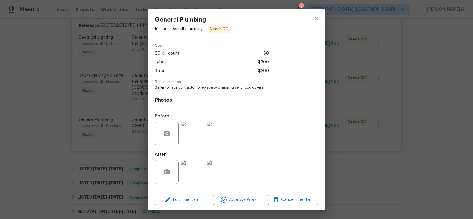
click at [191, 178] on img at bounding box center [193, 172] width 24 height 24
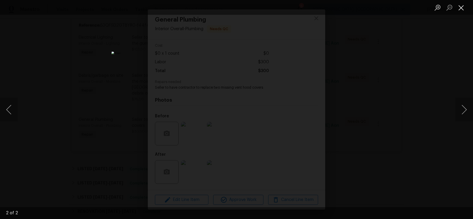
click at [462, 8] on button "Close lightbox" at bounding box center [462, 7] width 12 height 10
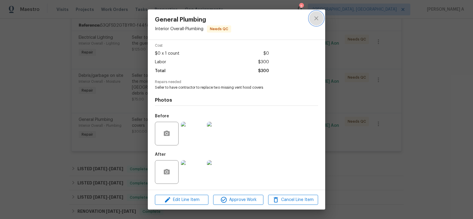
click at [316, 15] on icon "close" at bounding box center [316, 18] width 7 height 7
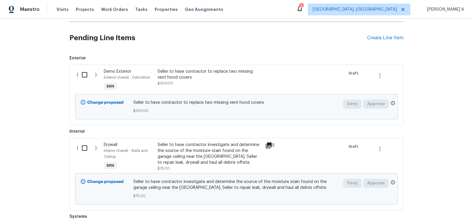
scroll to position [349, 0]
click at [204, 73] on div "Seller to have contractor to replace two missing vent hood covers" at bounding box center [210, 75] width 104 height 12
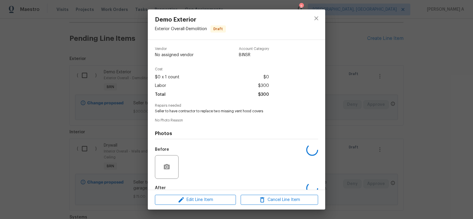
scroll to position [33, 0]
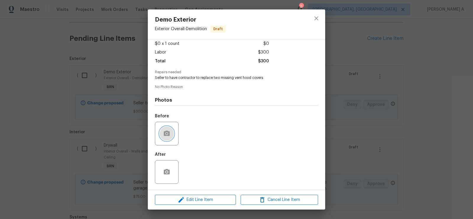
click at [172, 133] on button "button" at bounding box center [167, 134] width 14 height 14
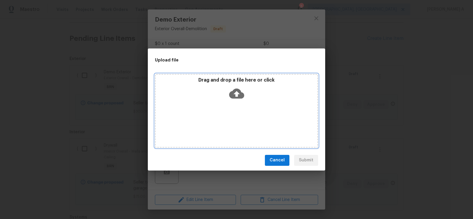
click at [238, 94] on icon at bounding box center [236, 93] width 15 height 15
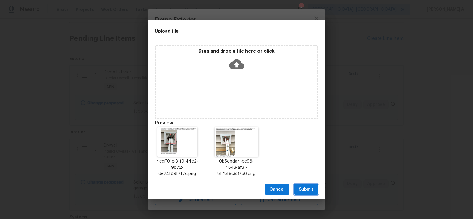
click at [311, 187] on span "Submit" at bounding box center [306, 189] width 14 height 7
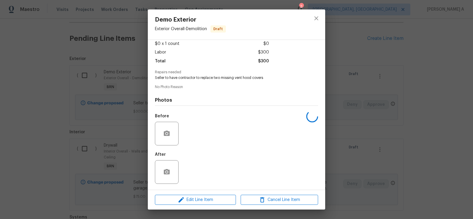
click at [159, 170] on div at bounding box center [167, 172] width 24 height 24
click at [170, 165] on div at bounding box center [167, 172] width 24 height 24
click at [168, 170] on icon "button" at bounding box center [167, 171] width 6 height 5
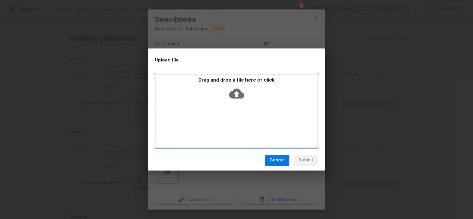
click at [224, 96] on div "Drag and drop a file here or click" at bounding box center [237, 89] width 162 height 25
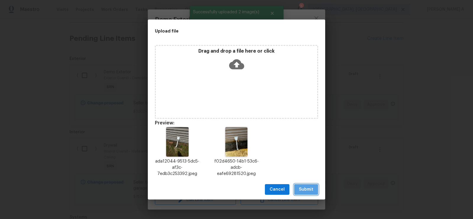
click at [307, 192] on span "Submit" at bounding box center [306, 189] width 14 height 7
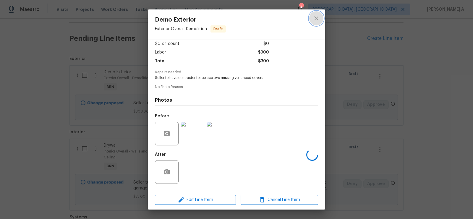
click at [314, 19] on icon "close" at bounding box center [316, 18] width 7 height 7
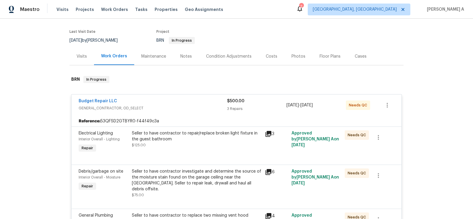
scroll to position [41, 0]
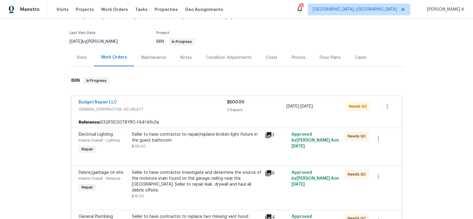
click at [212, 143] on div "Seller to have contractor to repair/replace broken light fixture in the guest b…" at bounding box center [197, 138] width 130 height 12
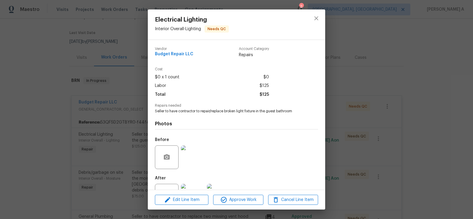
scroll to position [24, 0]
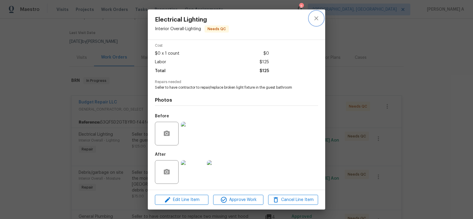
click at [315, 15] on icon "close" at bounding box center [316, 18] width 7 height 7
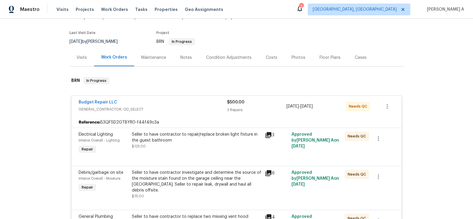
click at [156, 58] on div "Maintenance" at bounding box center [153, 58] width 25 height 6
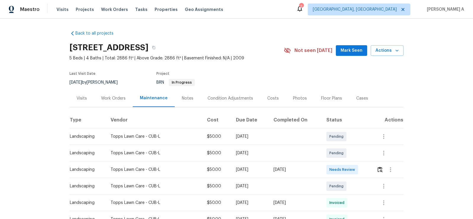
click at [104, 101] on div "Work Orders" at bounding box center [113, 99] width 25 height 6
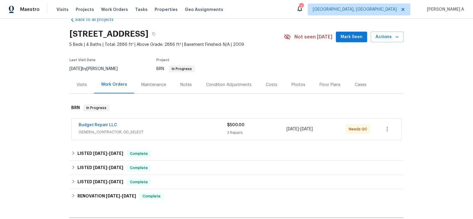
scroll to position [18, 0]
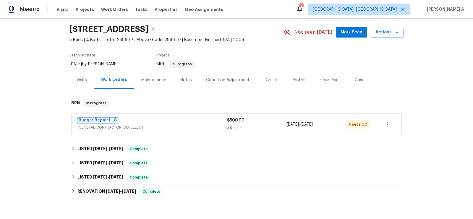
click at [107, 119] on link "Budget Repair LLC" at bounding box center [98, 120] width 38 height 4
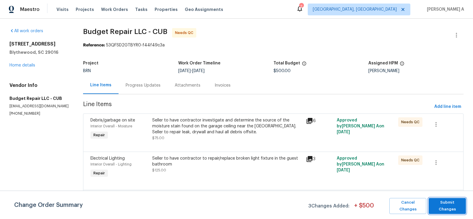
click at [455, 209] on button "Submit Changes" at bounding box center [447, 206] width 37 height 16
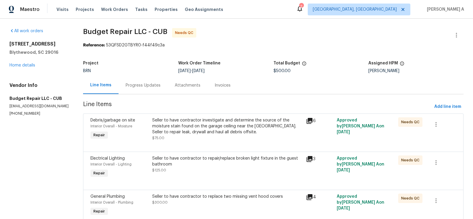
click at [135, 75] on div "Project BRN Work Order Timeline 7/30/2025 - 7/31/2025 Total Budget $500.00 Assi…" at bounding box center [273, 67] width 381 height 19
click at [136, 83] on div "Progress Updates" at bounding box center [143, 86] width 35 height 6
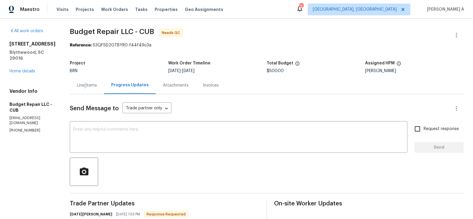
click at [84, 85] on div "Line Items" at bounding box center [87, 86] width 20 height 6
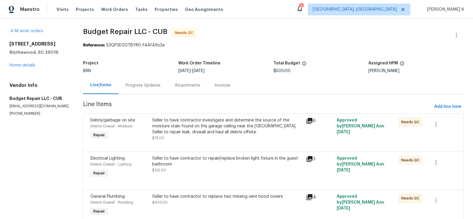
scroll to position [25, 0]
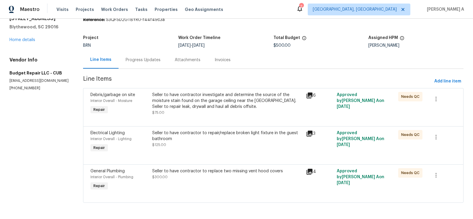
click at [238, 114] on div "Seller to have contractor investigate and determine the source of the moisture …" at bounding box center [227, 104] width 150 height 24
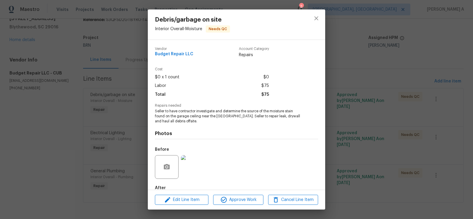
scroll to position [33, 0]
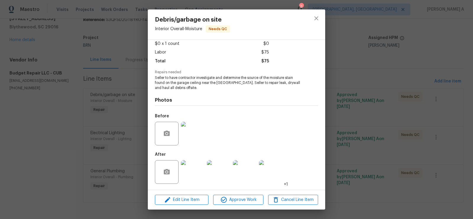
click at [191, 135] on img at bounding box center [193, 134] width 24 height 24
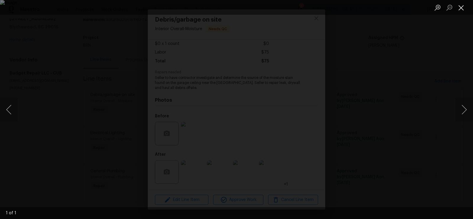
click at [458, 5] on button "Close lightbox" at bounding box center [462, 7] width 12 height 10
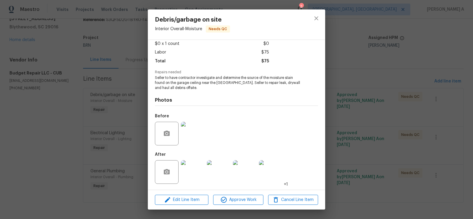
click at [191, 176] on img at bounding box center [193, 172] width 24 height 24
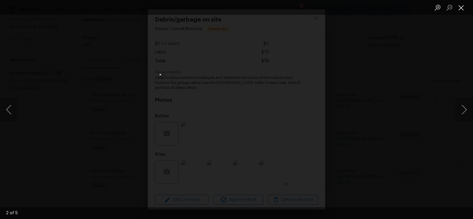
click at [463, 9] on button "Close lightbox" at bounding box center [462, 7] width 12 height 10
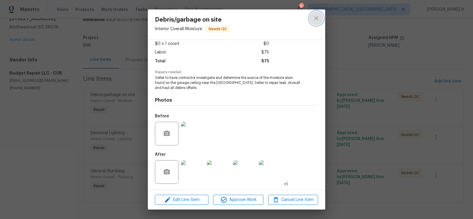
click at [315, 15] on icon "close" at bounding box center [316, 18] width 7 height 7
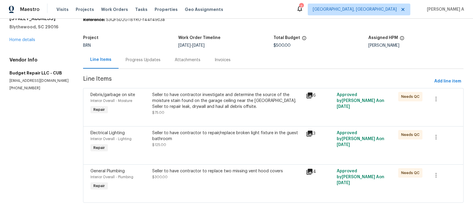
scroll to position [0, 0]
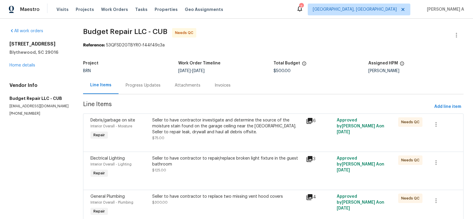
click at [149, 86] on div "Progress Updates" at bounding box center [143, 86] width 35 height 6
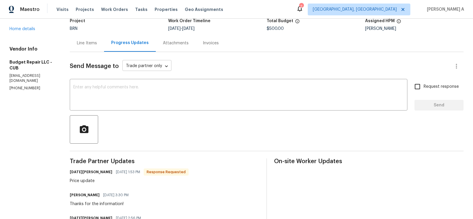
scroll to position [63, 0]
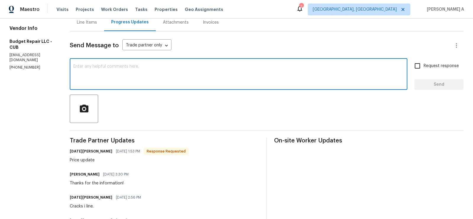
click at [164, 78] on textarea at bounding box center [238, 75] width 331 height 21
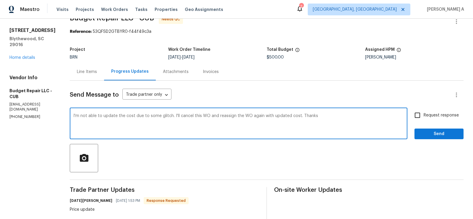
scroll to position [0, 0]
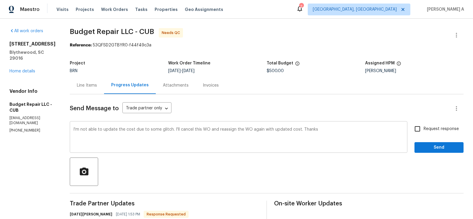
click at [71, 130] on div "I'm not able to update the cost due to some glitch. I'll cancel this WO and rea…" at bounding box center [239, 138] width 338 height 30
click at [71, 129] on div "I'm not able to update the cost due to some glitch. I'll cancel this WO and rea…" at bounding box center [239, 138] width 338 height 30
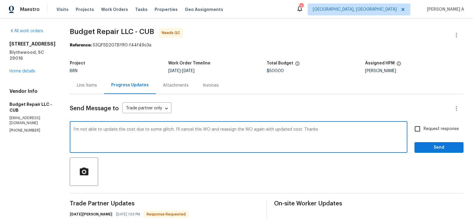
click at [75, 130] on textarea "I'm not able to update the cost due to some glitch. I'll cancel this WO and rea…" at bounding box center [238, 138] width 331 height 21
click at [108, 132] on textarea "Hi, I'm not able to update the cost due to some glitch. I'll cancel this WO and…" at bounding box center [238, 138] width 331 height 21
click at [0, 0] on icon "Paraphrase text" at bounding box center [0, 0] width 0 height 0
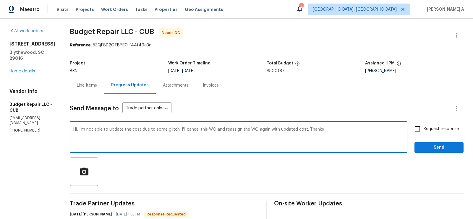
click at [0, 0] on icon "Text is too long. Try paraphrasing shorter sections." at bounding box center [0, 0] width 0 height 0
click at [0, 0] on icon at bounding box center [0, 0] width 0 height 0
click at [0, 0] on span "cost." at bounding box center [0, 0] width 0 height 0
click at [0, 0] on span "WO" at bounding box center [0, 0] width 0 height 0
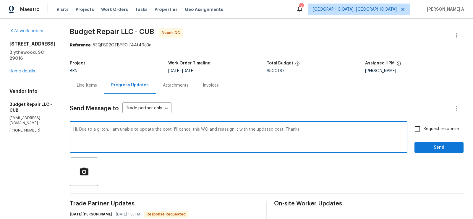
type textarea "Hi, Due to a glitch, I am unable to update the cost. I'll cancel this WO and re…"
click at [300, 150] on div "Hi, Due to a glitch, I am unable to update the cost. I'll cancel this WO and re…" at bounding box center [239, 138] width 338 height 30
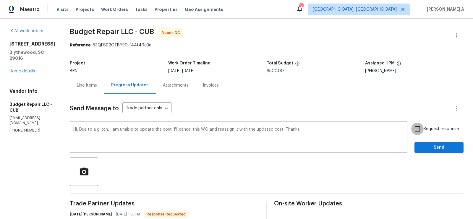
click at [416, 132] on input "Request response" at bounding box center [418, 129] width 12 height 12
checkbox input "true"
click at [436, 149] on span "Send" at bounding box center [440, 147] width 40 height 7
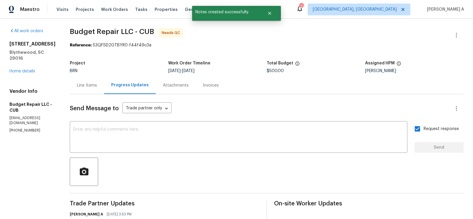
click at [85, 86] on div "Line Items" at bounding box center [87, 86] width 20 height 6
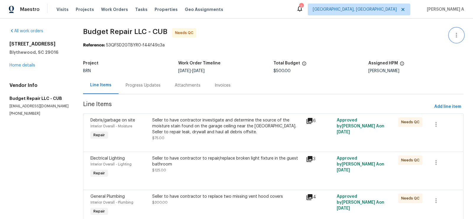
click at [458, 34] on icon "button" at bounding box center [456, 35] width 7 height 7
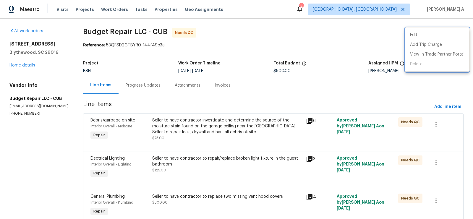
click at [312, 45] on div at bounding box center [236, 109] width 473 height 219
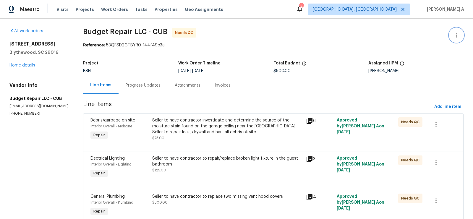
scroll to position [25, 0]
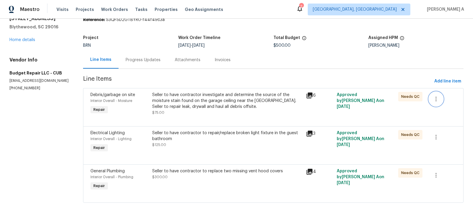
click at [438, 94] on button "button" at bounding box center [436, 99] width 14 height 14
click at [342, 47] on div at bounding box center [236, 109] width 473 height 219
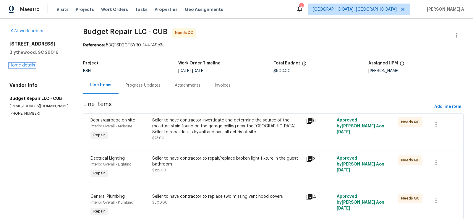
click at [27, 65] on link "Home details" at bounding box center [22, 65] width 26 height 4
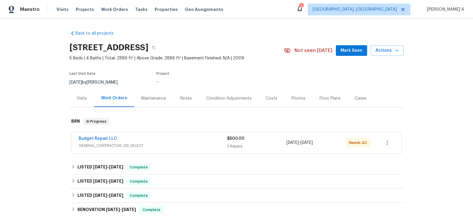
scroll to position [31, 0]
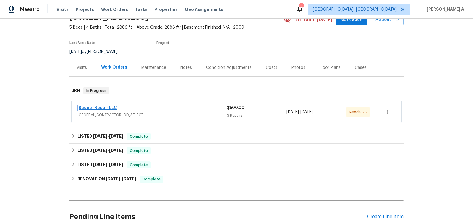
click at [99, 107] on link "Budget Repair LLC" at bounding box center [98, 108] width 38 height 4
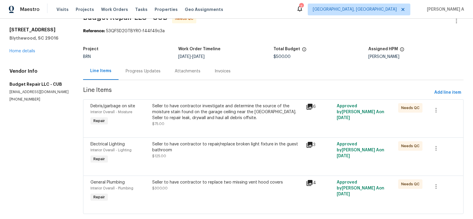
scroll to position [25, 0]
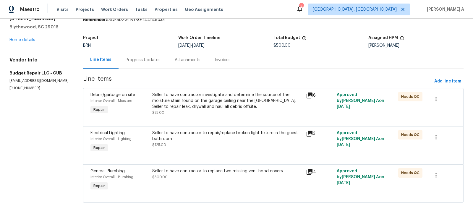
click at [225, 117] on div at bounding box center [274, 119] width 366 height 7
click at [224, 114] on div "Seller to have contractor investigate and determine the source of the moisture …" at bounding box center [227, 104] width 150 height 24
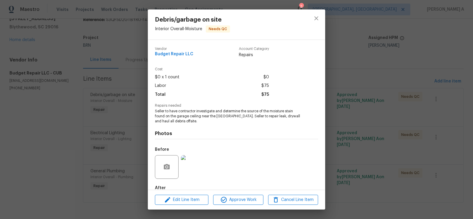
scroll to position [33, 0]
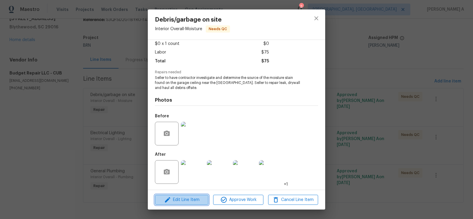
click at [191, 198] on span "Edit Line Item" at bounding box center [182, 199] width 50 height 7
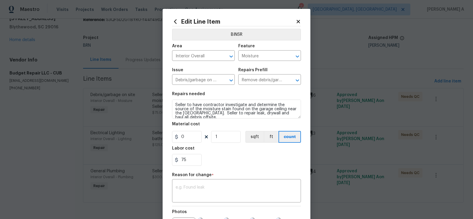
click at [295, 24] on h2 "Edit Line Item" at bounding box center [234, 21] width 124 height 7
click at [299, 21] on icon at bounding box center [298, 21] width 5 height 5
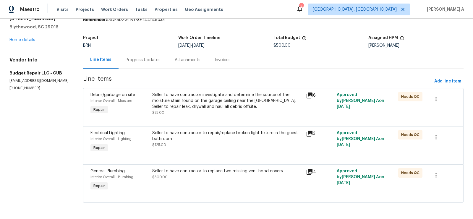
click at [231, 107] on div "Seller to have contractor investigate and determine the source of the moisture …" at bounding box center [227, 101] width 150 height 18
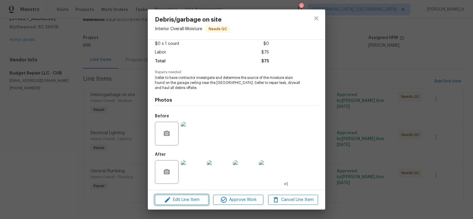
click at [197, 201] on span "Edit Line Item" at bounding box center [182, 199] width 50 height 7
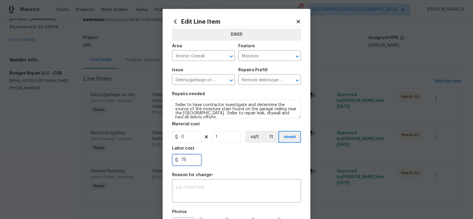
drag, startPoint x: 191, startPoint y: 162, endPoint x: 170, endPoint y: 163, distance: 20.4
click at [170, 162] on div "Edit Line Item BINSR Area Interior Overall ​ Feature Moisture ​ Issue Debris/ga…" at bounding box center [237, 149] width 148 height 280
paste input "1712.6"
type input "1787.6"
click at [231, 165] on div "1787.6" at bounding box center [236, 160] width 129 height 12
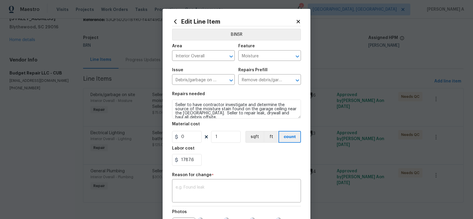
scroll to position [17, 0]
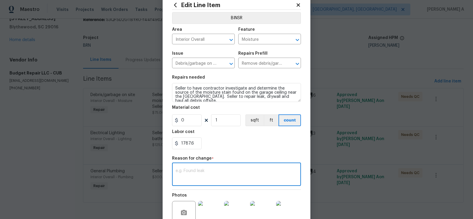
click at [211, 173] on textarea at bounding box center [237, 175] width 122 height 12
paste textarea "(AK) Updated cost per BR team’s approval."
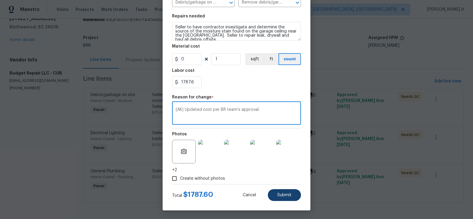
type textarea "(AK) Updated cost per BR team’s approval."
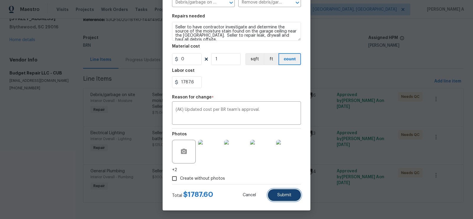
click at [295, 198] on button "Submit" at bounding box center [284, 195] width 33 height 12
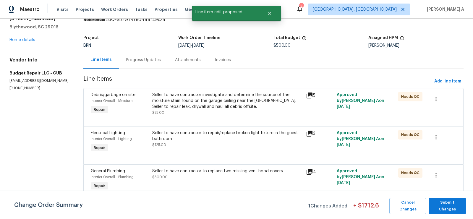
scroll to position [0, 0]
click at [444, 204] on span "Submit Changes" at bounding box center [447, 206] width 31 height 14
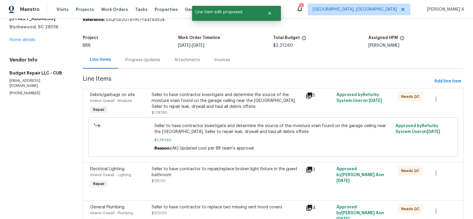
click at [140, 59] on div "Progress Updates" at bounding box center [142, 60] width 35 height 6
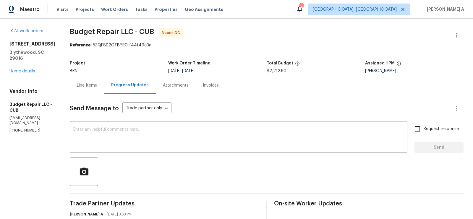
click at [82, 88] on div "Line Items" at bounding box center [87, 85] width 34 height 17
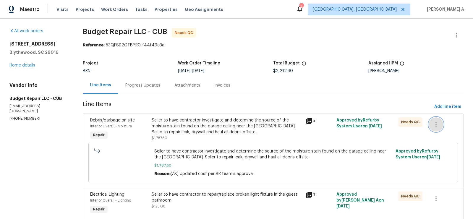
click at [437, 126] on icon "button" at bounding box center [436, 124] width 7 height 7
click at [437, 126] on li "Cancel" at bounding box center [441, 125] width 23 height 10
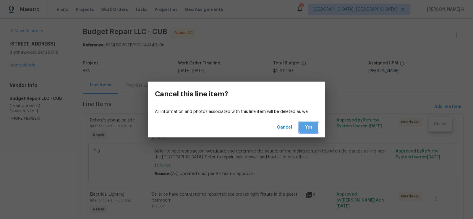
click at [312, 126] on span "Yes" at bounding box center [308, 127] width 9 height 7
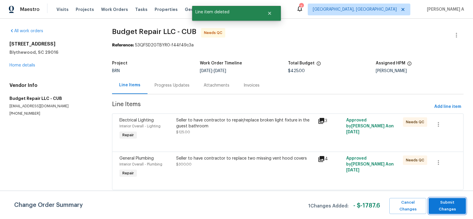
click at [449, 205] on span "Submit Changes" at bounding box center [447, 206] width 31 height 14
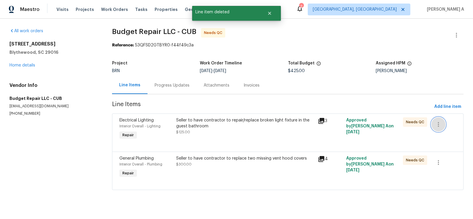
click at [442, 126] on icon "button" at bounding box center [438, 124] width 7 height 7
click at [440, 125] on li "Cancel" at bounding box center [443, 125] width 23 height 10
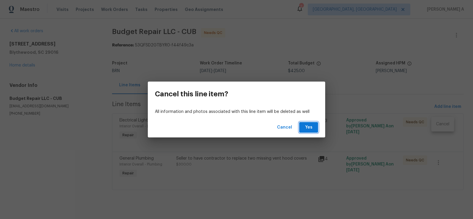
click at [307, 131] on span "Yes" at bounding box center [308, 127] width 9 height 7
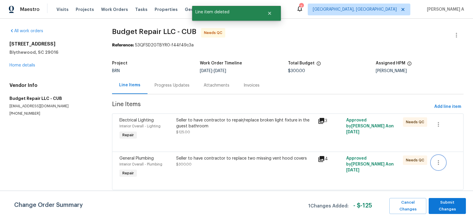
click at [437, 166] on button "button" at bounding box center [439, 163] width 14 height 14
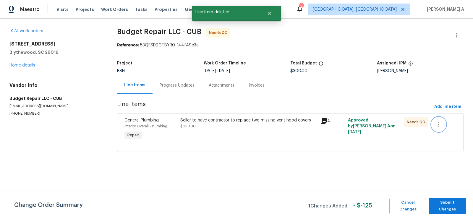
click at [437, 128] on button "button" at bounding box center [439, 124] width 14 height 14
click at [438, 126] on li "Cancel" at bounding box center [443, 125] width 23 height 10
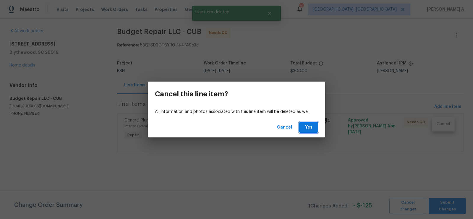
click at [311, 130] on span "Yes" at bounding box center [308, 127] width 9 height 7
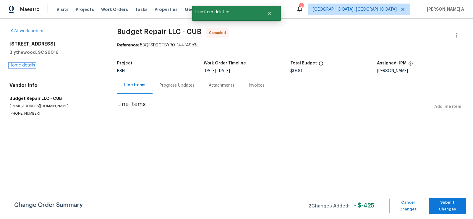
click at [27, 64] on link "Home details" at bounding box center [22, 65] width 26 height 4
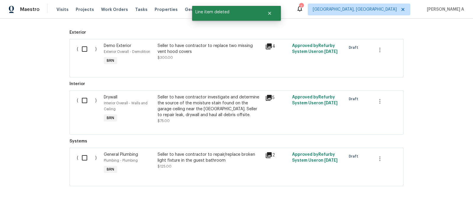
scroll to position [226, 0]
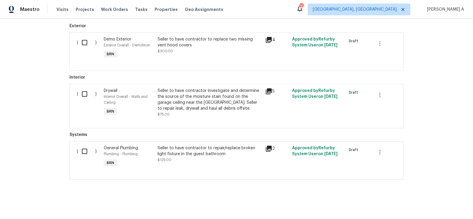
click at [207, 106] on div "Seller to have contractor investigate and determine the source of the moisture …" at bounding box center [210, 100] width 104 height 24
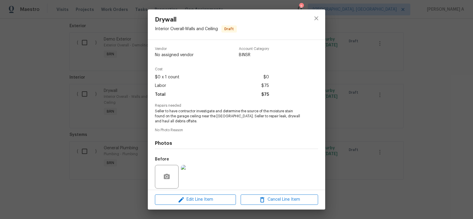
scroll to position [43, 0]
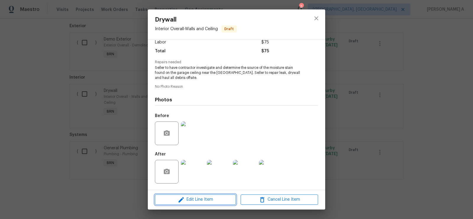
click at [203, 203] on span "Edit Line Item" at bounding box center [196, 199] width 78 height 7
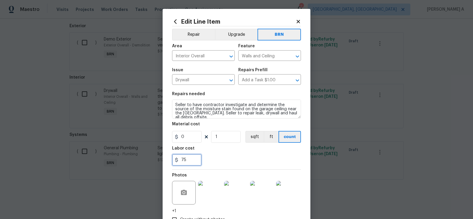
drag, startPoint x: 188, startPoint y: 161, endPoint x: 174, endPoint y: 161, distance: 14.5
click at [174, 161] on div "75" at bounding box center [187, 160] width 30 height 12
paste input "text"
drag, startPoint x: 194, startPoint y: 159, endPoint x: 163, endPoint y: 159, distance: 30.5
click at [163, 159] on div "Edit Line Item Repair Upgrade BRN Area Interior Overall ​ Feature Walls and Cei…" at bounding box center [237, 130] width 148 height 243
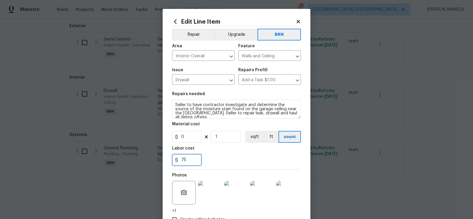
click at [188, 159] on input "75" at bounding box center [187, 160] width 30 height 12
type input "1787.6"
click at [225, 150] on div "Labor cost" at bounding box center [236, 150] width 129 height 8
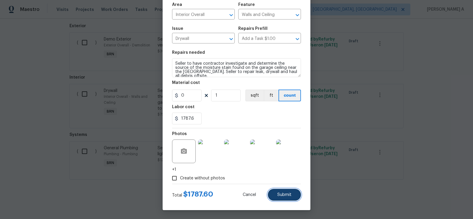
click at [290, 200] on button "Submit" at bounding box center [284, 195] width 33 height 12
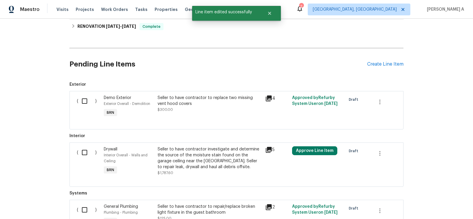
scroll to position [144, 0]
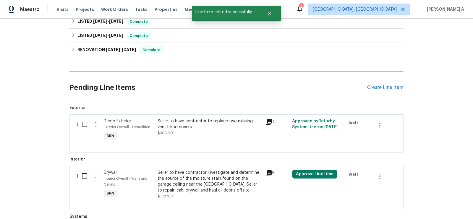
click at [84, 122] on input "checkbox" at bounding box center [86, 124] width 17 height 12
checkbox input "true"
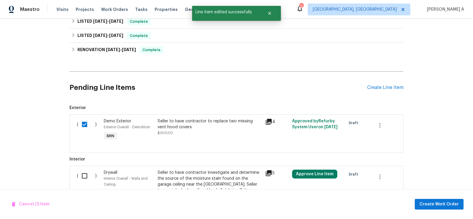
scroll to position [180, 0]
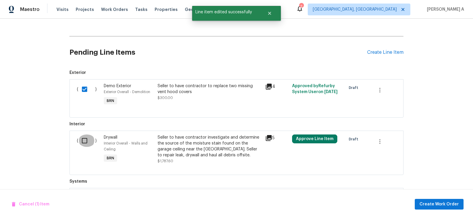
click at [83, 139] on input "checkbox" at bounding box center [86, 141] width 17 height 12
checkbox input "true"
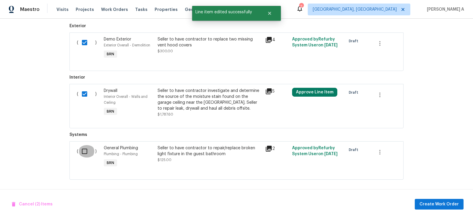
click at [91, 152] on input "checkbox" at bounding box center [86, 151] width 17 height 12
checkbox input "true"
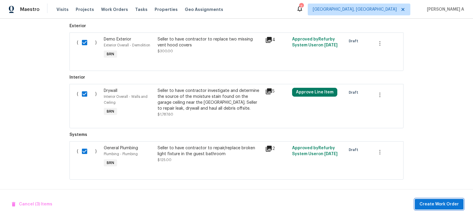
click at [454, 202] on span "Create Work Order" at bounding box center [439, 204] width 39 height 7
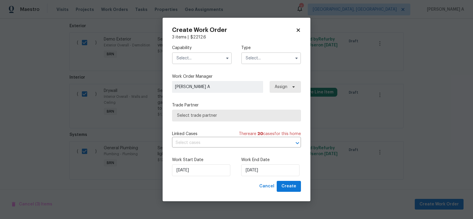
click at [197, 59] on input "text" at bounding box center [202, 58] width 60 height 12
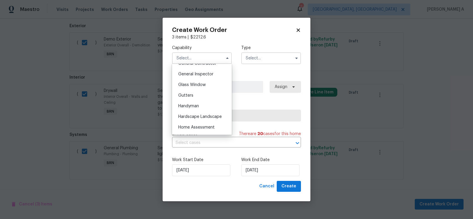
scroll to position [276, 0]
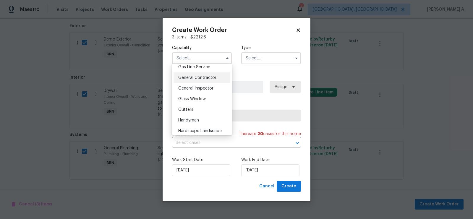
click at [202, 78] on span "General Contractor" at bounding box center [197, 78] width 38 height 4
type input "General Contractor"
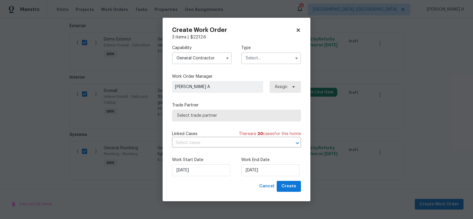
click at [266, 59] on input "text" at bounding box center [271, 58] width 60 height 12
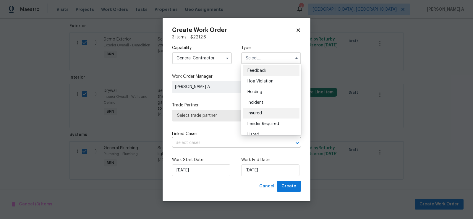
scroll to position [134, 0]
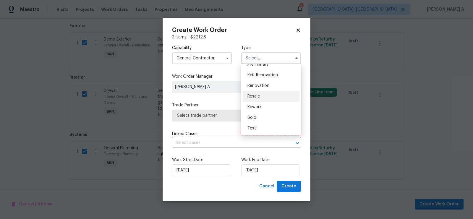
click at [260, 98] on div "Resale" at bounding box center [271, 96] width 57 height 11
type input "Resale"
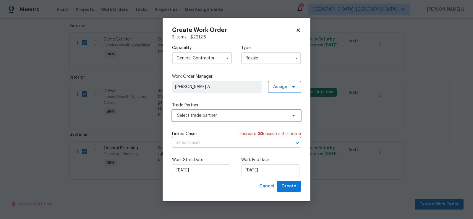
click at [229, 115] on span "Select trade partner" at bounding box center [232, 116] width 110 height 6
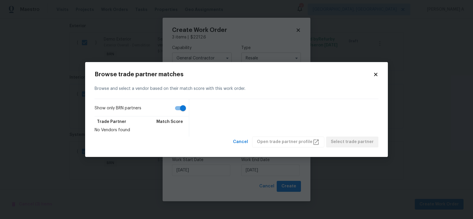
click at [185, 109] on input "Show only BRN partners" at bounding box center [183, 108] width 34 height 11
checkbox input "false"
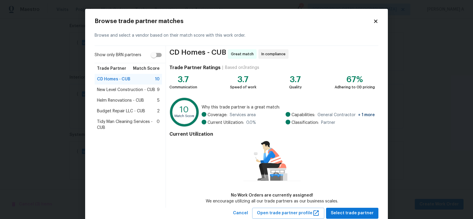
click at [109, 109] on span "Budget Repair LLC - CUB" at bounding box center [121, 111] width 48 height 6
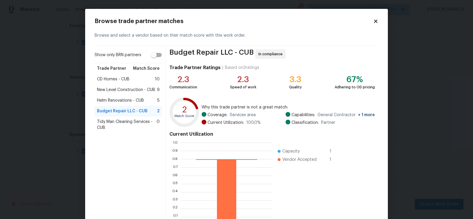
scroll to position [41, 0]
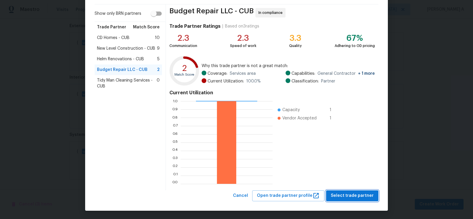
click at [354, 194] on span "Select trade partner" at bounding box center [352, 195] width 43 height 7
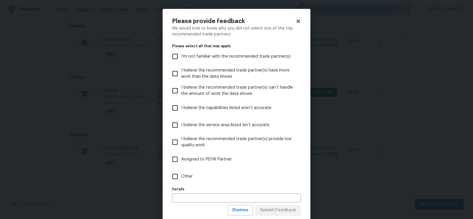
scroll to position [0, 0]
click at [241, 215] on button "Dismiss" at bounding box center [240, 210] width 25 height 11
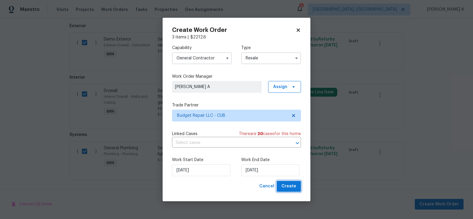
click at [294, 188] on span "Create" at bounding box center [289, 186] width 15 height 7
checkbox input "false"
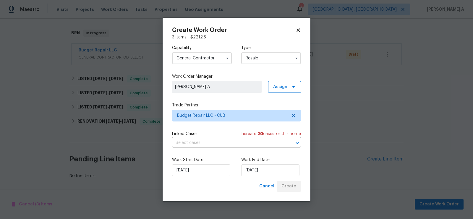
scroll to position [88, 0]
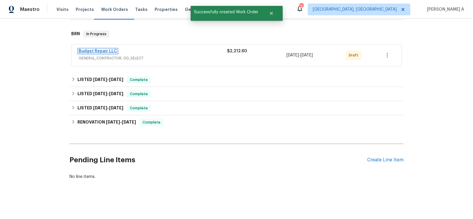
click at [102, 51] on link "Budget Repair LLC" at bounding box center [98, 51] width 38 height 4
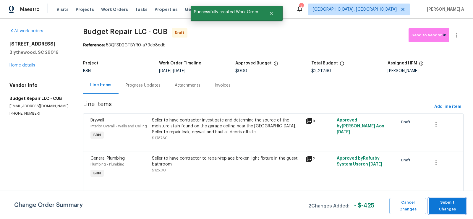
click at [448, 208] on span "Submit Changes" at bounding box center [447, 206] width 31 height 14
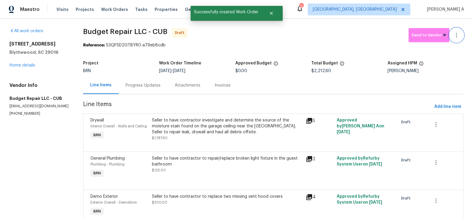
click at [459, 34] on icon "button" at bounding box center [456, 35] width 7 height 7
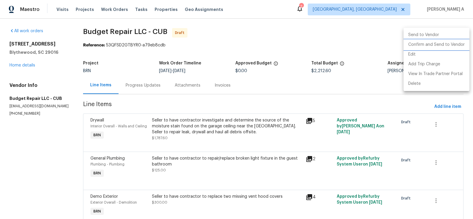
click at [459, 43] on li "Confirm and Send to Vendor" at bounding box center [437, 45] width 66 height 10
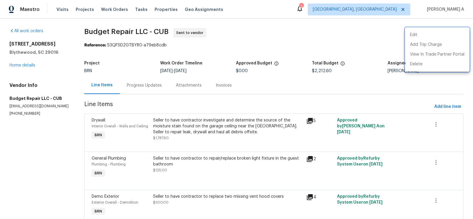
click at [225, 49] on div at bounding box center [236, 109] width 473 height 219
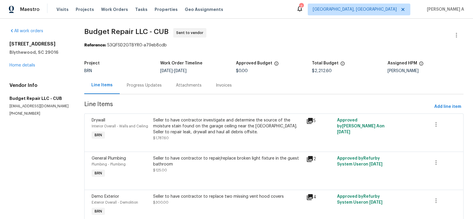
click at [138, 86] on div "Progress Updates" at bounding box center [144, 86] width 35 height 6
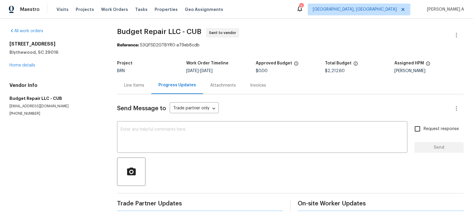
scroll to position [0, 0]
click at [125, 87] on div "Line Items" at bounding box center [134, 85] width 20 height 6
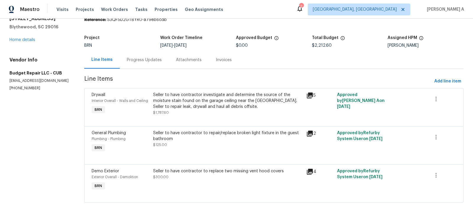
click at [143, 67] on div "Progress Updates" at bounding box center [144, 59] width 49 height 17
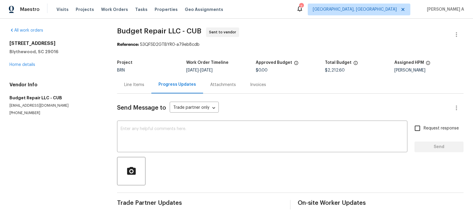
scroll to position [0, 0]
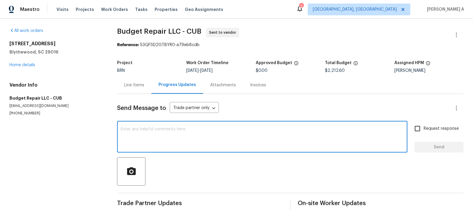
click at [166, 133] on textarea at bounding box center [262, 137] width 283 height 21
click at [156, 130] on textarea "Hi, Here is the WO for the repairs we completed here with" at bounding box center [262, 137] width 283 height 21
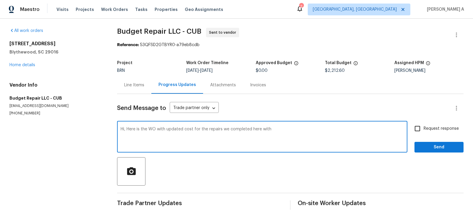
click at [261, 129] on textarea "Hi, Here is the WO with updated cost for the repairs we completed here with" at bounding box center [262, 137] width 283 height 21
click at [266, 130] on textarea "Hi, Here is the WO with updated cost for the repairs we completed here with" at bounding box center [262, 137] width 283 height 21
type textarea "Hi, Here is the WO with updated cost for the repairs we completed here. Please …"
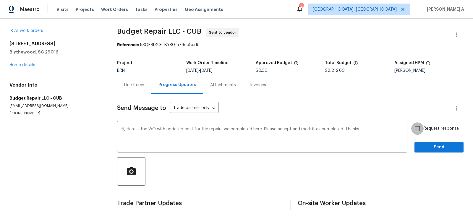
click at [421, 125] on input "Request response" at bounding box center [418, 128] width 12 height 12
checkbox input "true"
click at [0, 0] on span "Correct the article" at bounding box center [0, 0] width 0 height 0
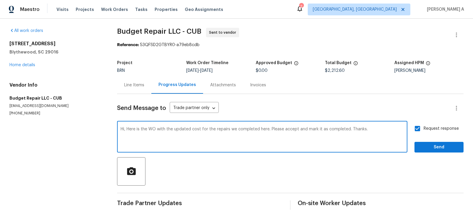
type textarea "Hi, Here is the WO with the updated cost for the repairs we completed here. Ple…"
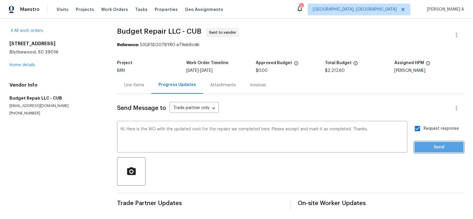
click at [447, 147] on span "Send" at bounding box center [440, 147] width 40 height 7
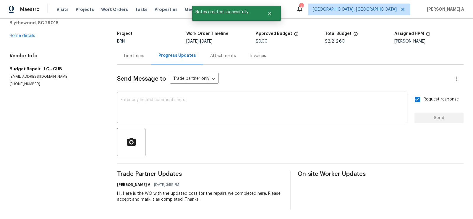
scroll to position [0, 0]
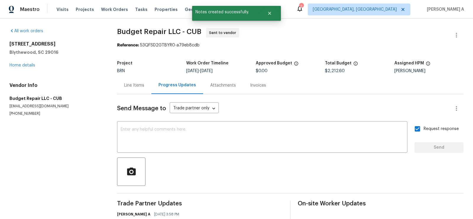
click at [138, 83] on div "Line Items" at bounding box center [134, 86] width 20 height 6
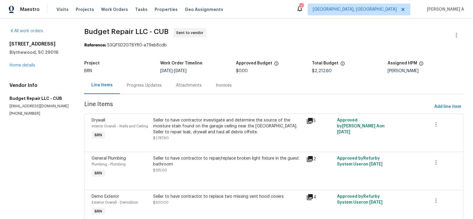
click at [148, 90] on div "Progress Updates" at bounding box center [144, 85] width 49 height 17
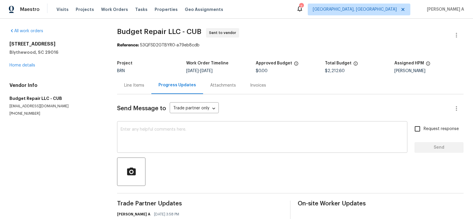
click at [166, 145] on textarea at bounding box center [262, 138] width 283 height 21
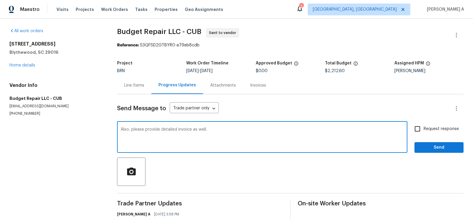
click at [195, 130] on textarea "Also, please provide detailed invoice as well." at bounding box center [262, 138] width 283 height 21
drag, startPoint x: 193, startPoint y: 129, endPoint x: 238, endPoint y: 129, distance: 45.3
click at [238, 129] on textarea "Also, please provide detailed invoice as well." at bounding box center [262, 138] width 283 height 21
click at [0, 0] on span "Correct the article" at bounding box center [0, 0] width 0 height 0
click at [193, 130] on textarea "Also, please provide a detailed invoice outlining the work descriptions." at bounding box center [262, 138] width 283 height 21
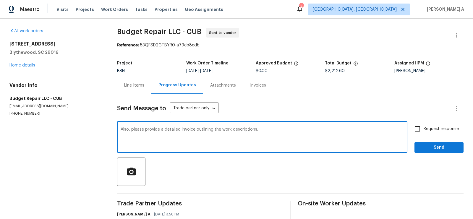
click at [193, 130] on textarea "Also, please provide a detailed invoice outlining the work descriptions." at bounding box center [262, 138] width 283 height 21
click at [0, 0] on icon "Paraphrase text" at bounding box center [0, 0] width 0 height 0
click at [282, 137] on textarea "Also, please provide a detailed invoice outlining the work descriptions." at bounding box center [262, 138] width 283 height 21
type textarea "Also, please provide a detailed invoice outlining the work descriptions."
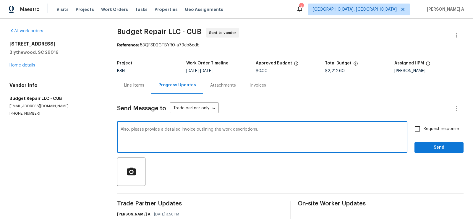
click at [426, 128] on span "Request response" at bounding box center [441, 129] width 35 height 6
click at [424, 128] on input "Request response" at bounding box center [418, 129] width 12 height 12
checkbox input "true"
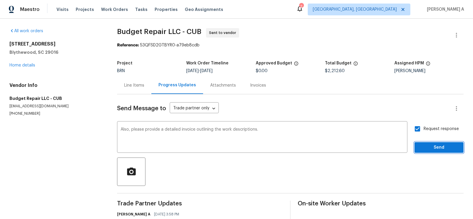
click at [440, 149] on span "Send" at bounding box center [440, 147] width 40 height 7
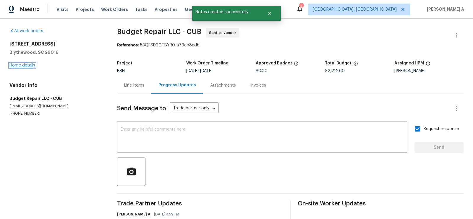
click at [22, 64] on link "Home details" at bounding box center [22, 65] width 26 height 4
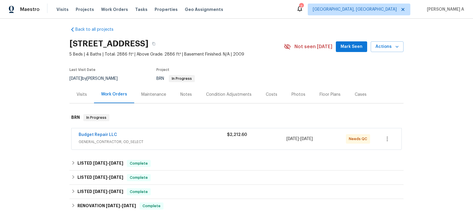
scroll to position [14, 0]
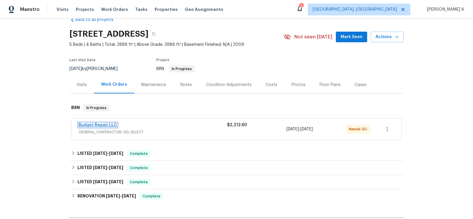
click at [105, 123] on link "Budget Repair LLC" at bounding box center [98, 125] width 38 height 4
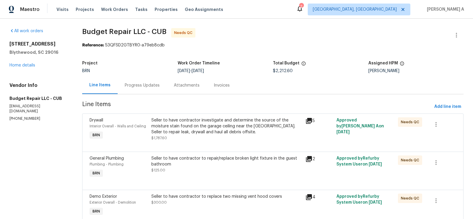
click at [138, 83] on div "Progress Updates" at bounding box center [142, 86] width 35 height 6
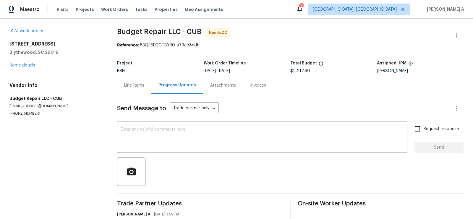
click at [136, 89] on div "Line Items" at bounding box center [134, 85] width 34 height 17
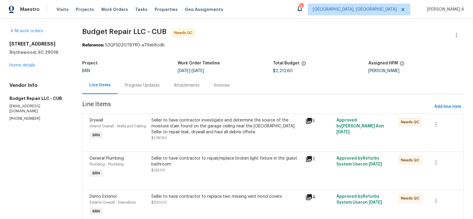
scroll to position [25, 0]
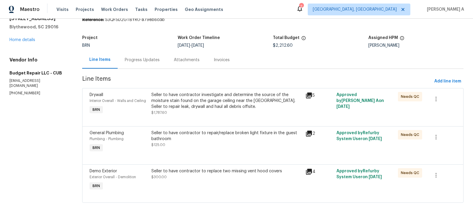
click at [237, 109] on div "Seller to have contractor investigate and determine the source of the moisture …" at bounding box center [226, 101] width 151 height 18
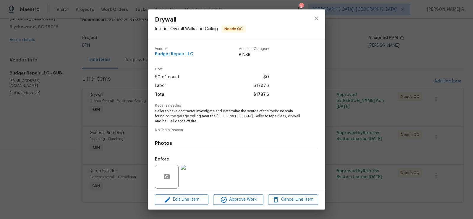
scroll to position [43, 0]
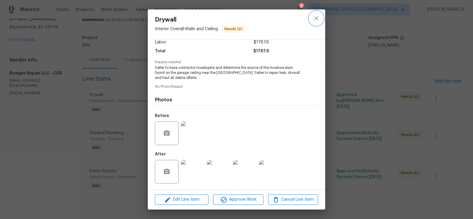
click at [316, 21] on icon "close" at bounding box center [316, 18] width 7 height 7
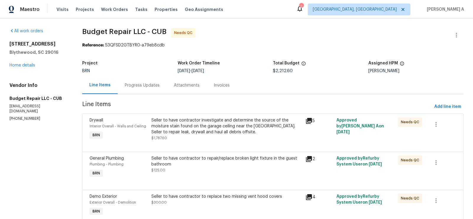
scroll to position [25, 0]
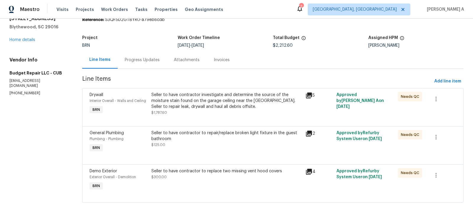
click at [219, 110] on div "Seller to have contractor investigate and determine the source of the moisture …" at bounding box center [226, 104] width 151 height 24
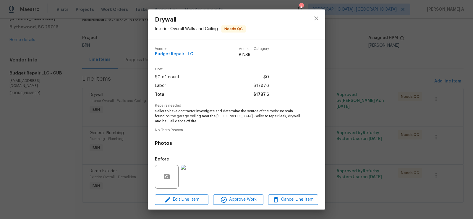
scroll to position [43, 0]
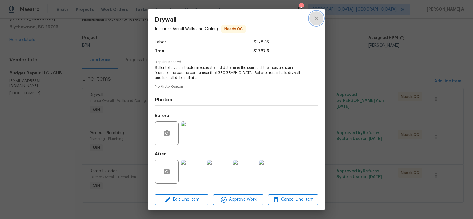
click at [320, 19] on icon "close" at bounding box center [316, 18] width 7 height 7
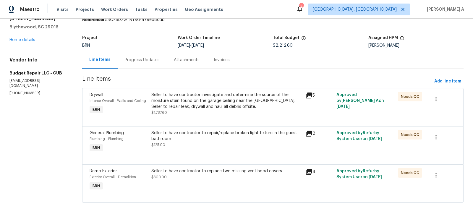
scroll to position [0, 0]
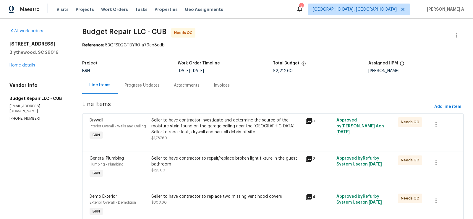
click at [197, 129] on div "Seller to have contractor investigate and determine the source of the moisture …" at bounding box center [226, 126] width 151 height 18
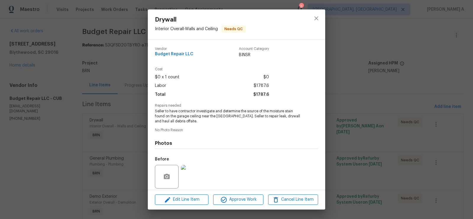
scroll to position [43, 0]
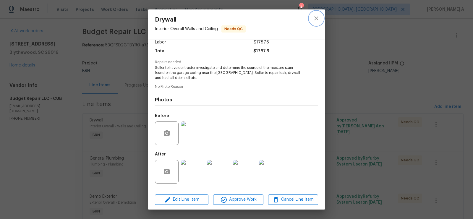
click at [313, 17] on icon "close" at bounding box center [316, 18] width 7 height 7
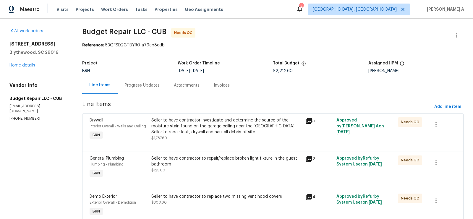
scroll to position [25, 0]
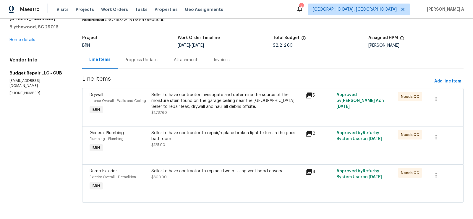
click at [214, 173] on div "Seller to have contractor to replace two missing vent hood covers" at bounding box center [226, 171] width 151 height 6
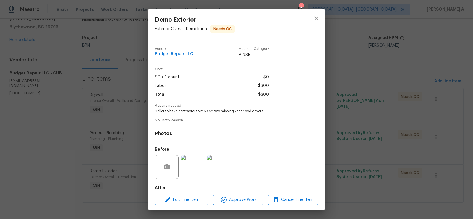
scroll to position [33, 0]
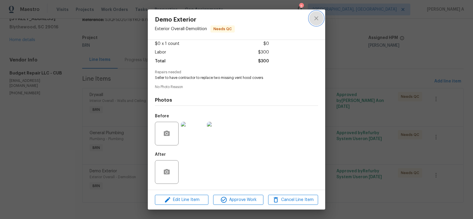
click at [317, 18] on icon "close" at bounding box center [317, 18] width 4 height 4
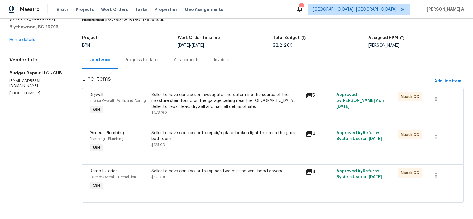
click at [221, 179] on div "Seller to have contractor to replace two missing vent hood covers $300.00" at bounding box center [226, 174] width 151 height 12
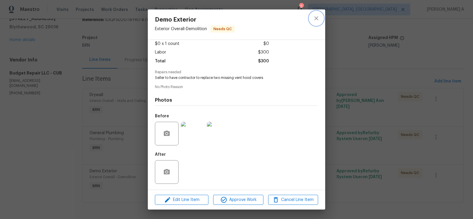
click at [321, 23] on button "close" at bounding box center [316, 18] width 14 height 14
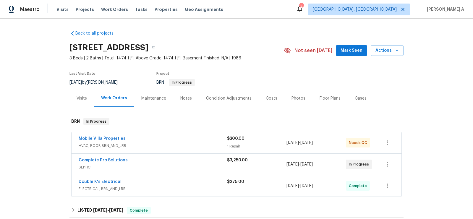
scroll to position [7, 0]
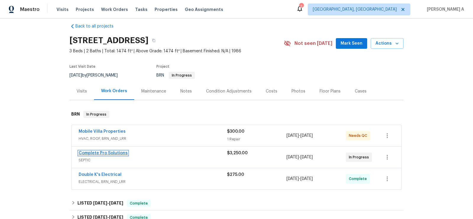
click at [96, 153] on link "Complete Pro Solutions" at bounding box center [103, 153] width 49 height 4
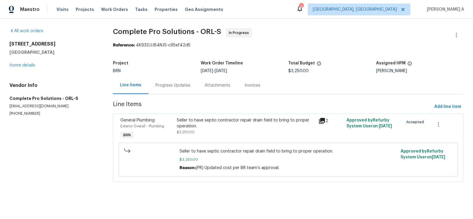
click at [176, 89] on div "Progress Updates" at bounding box center [173, 85] width 49 height 17
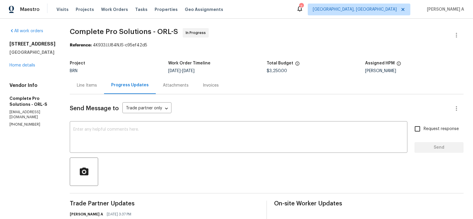
click at [91, 87] on div "Line Items" at bounding box center [87, 86] width 20 height 6
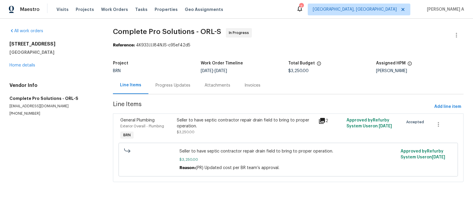
click at [173, 89] on div "Progress Updates" at bounding box center [173, 85] width 49 height 17
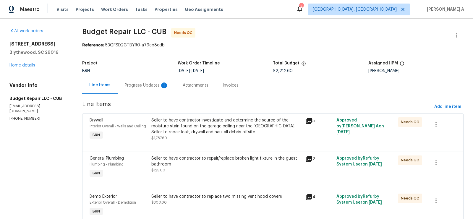
click at [157, 82] on div "Progress Updates 1" at bounding box center [147, 85] width 58 height 17
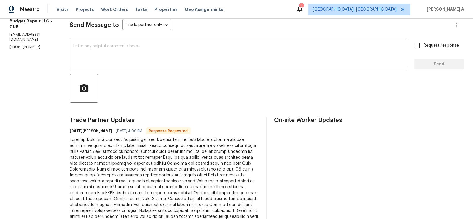
scroll to position [83, 0]
click at [165, 62] on textarea at bounding box center [238, 54] width 331 height 21
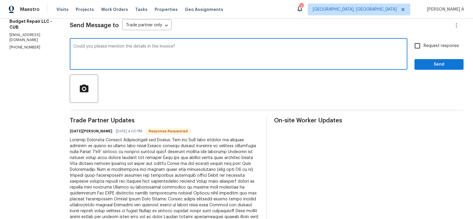
type textarea "Could you please mention the details in the invoice?"
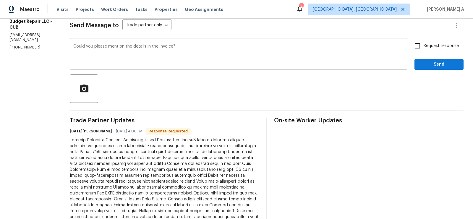
click at [408, 46] on div "Could you please mention the details in the invoice? x ​" at bounding box center [239, 55] width 338 height 30
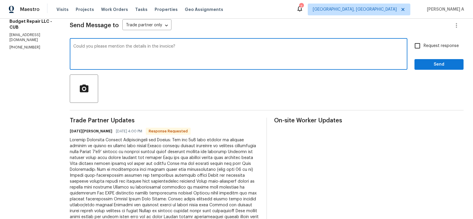
click at [421, 50] on input "Request response" at bounding box center [418, 46] width 12 height 12
checkbox input "true"
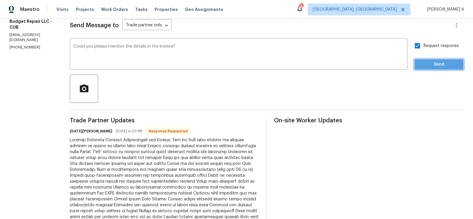
click at [432, 62] on span "Send" at bounding box center [440, 64] width 40 height 7
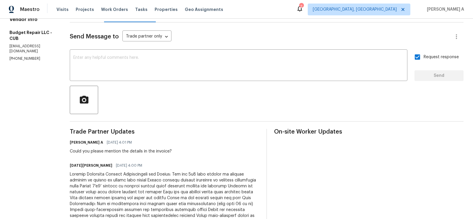
scroll to position [0, 0]
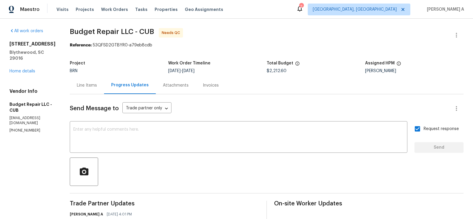
click at [80, 83] on div "Line Items" at bounding box center [87, 86] width 20 height 6
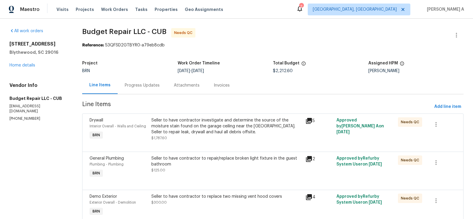
scroll to position [25, 0]
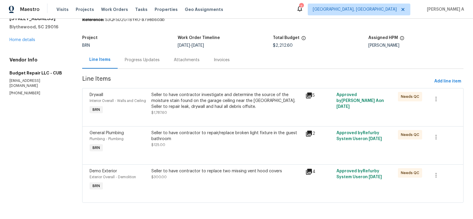
click at [242, 177] on div "Seller to have contractor to replace two missing vent hood covers $300.00" at bounding box center [226, 174] width 151 height 12
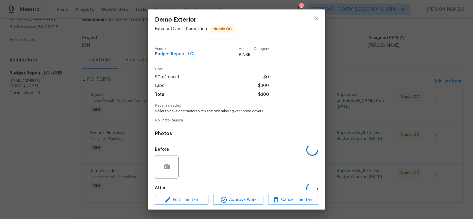
scroll to position [33, 0]
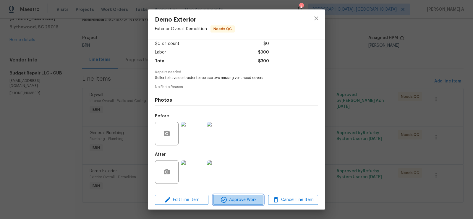
click at [238, 200] on span "Approve Work" at bounding box center [238, 199] width 46 height 7
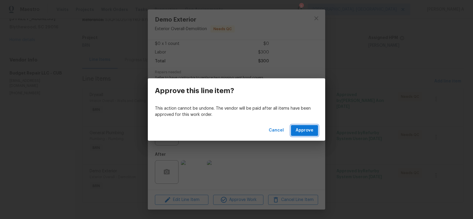
click at [301, 131] on span "Approve" at bounding box center [305, 130] width 18 height 7
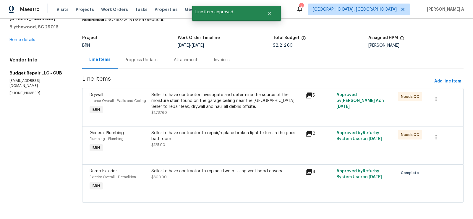
click at [244, 147] on div "Seller to have contractor to repair/replace broken light fixture in the guest b…" at bounding box center [226, 139] width 151 height 18
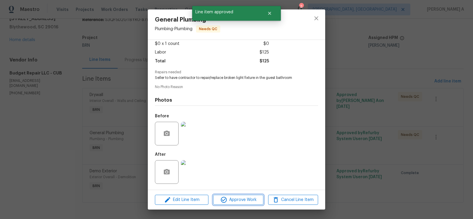
click at [239, 201] on span "Approve Work" at bounding box center [238, 199] width 46 height 7
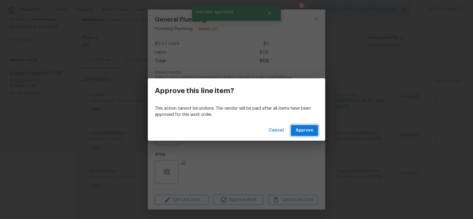
click at [304, 129] on span "Approve" at bounding box center [305, 130] width 18 height 7
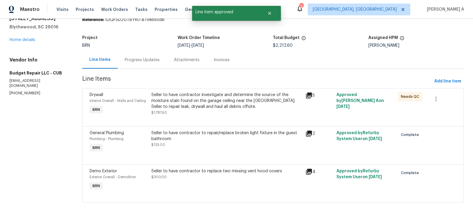
click at [145, 55] on div "Progress Updates" at bounding box center [142, 59] width 49 height 17
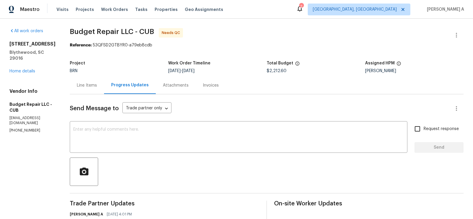
click at [88, 85] on div "Line Items" at bounding box center [87, 86] width 20 height 6
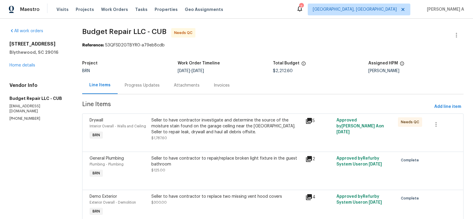
scroll to position [25, 0]
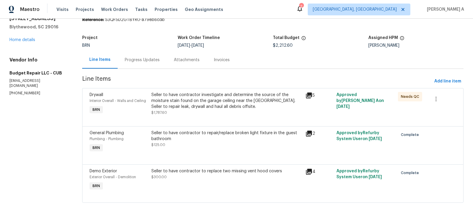
click at [157, 58] on div "Progress Updates" at bounding box center [142, 60] width 35 height 6
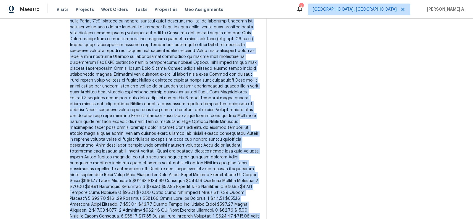
scroll to position [323, 0]
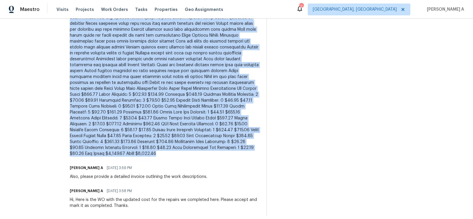
drag, startPoint x: 66, startPoint y: 88, endPoint x: 235, endPoint y: 148, distance: 179.7
copy div "Loremip Dolorsita Consect Adipiscingeli sed Doeius: Tem inc 6u1 labo etdolor ma…"
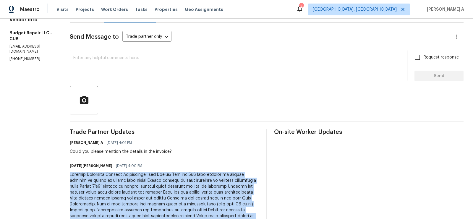
scroll to position [0, 0]
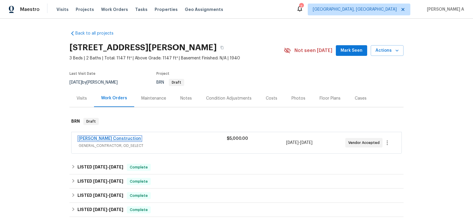
click at [105, 138] on link "[PERSON_NAME] Construction" at bounding box center [110, 139] width 62 height 4
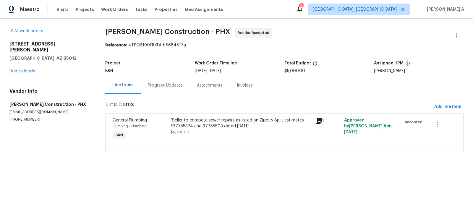
click at [141, 77] on div "Progress Updates" at bounding box center [165, 85] width 49 height 17
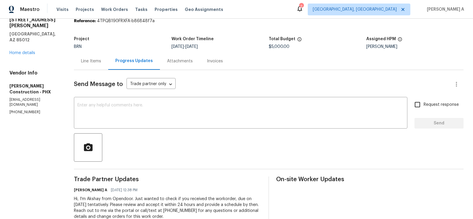
scroll to position [41, 0]
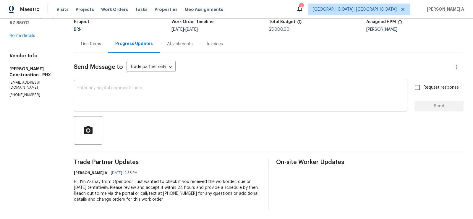
click at [20, 93] on p "[PHONE_NUMBER]" at bounding box center [34, 95] width 50 height 5
copy p "[PHONE_NUMBER]"
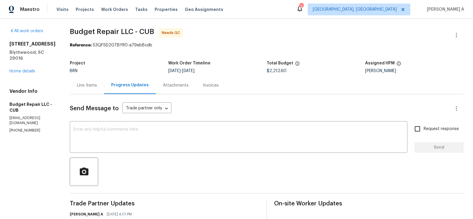
click at [84, 85] on div "Line Items" at bounding box center [87, 86] width 20 height 6
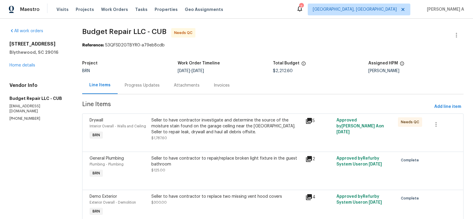
click at [147, 82] on div "Progress Updates" at bounding box center [142, 85] width 49 height 17
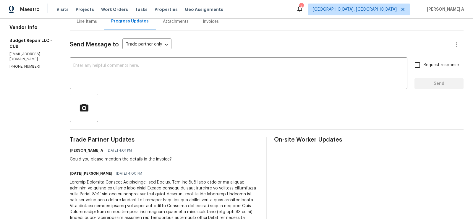
scroll to position [74, 0]
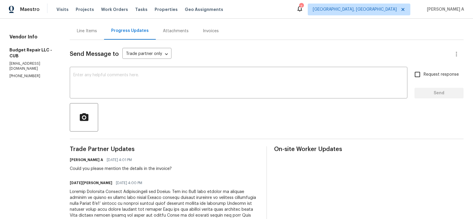
click at [83, 36] on div "Line Items" at bounding box center [87, 30] width 34 height 17
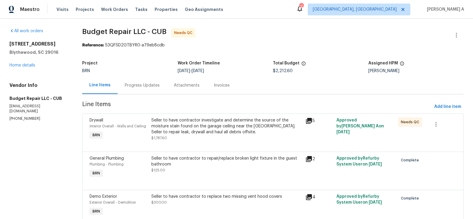
click at [145, 86] on div "Progress Updates" at bounding box center [142, 86] width 35 height 6
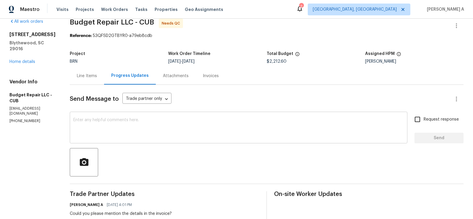
scroll to position [33, 0]
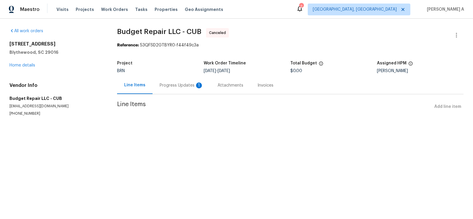
click at [189, 89] on div "Progress Updates 1" at bounding box center [182, 85] width 58 height 17
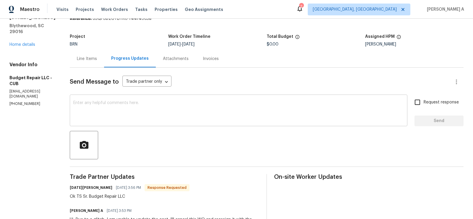
scroll to position [28, 0]
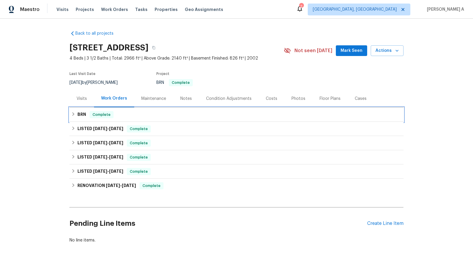
click at [113, 117] on div "BRN Complete" at bounding box center [236, 114] width 331 height 7
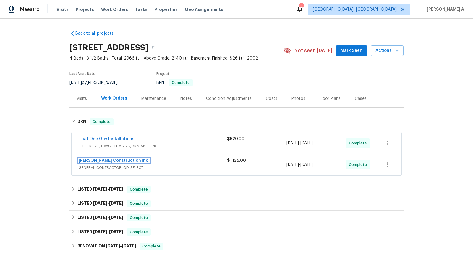
click at [106, 160] on link "[PERSON_NAME] Construction Inc." at bounding box center [114, 160] width 71 height 4
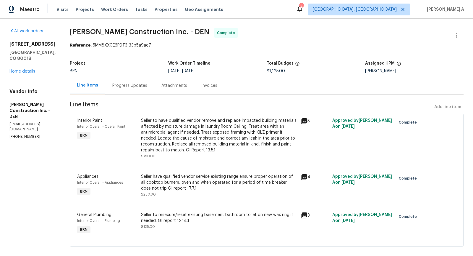
click at [214, 83] on div "Invoices" at bounding box center [209, 86] width 16 height 6
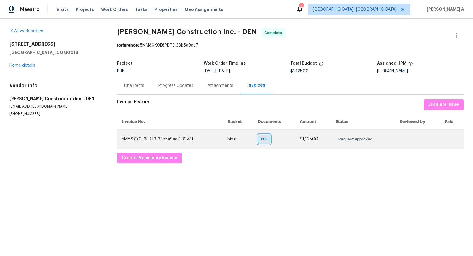
click at [265, 141] on span "PDF" at bounding box center [265, 139] width 9 height 6
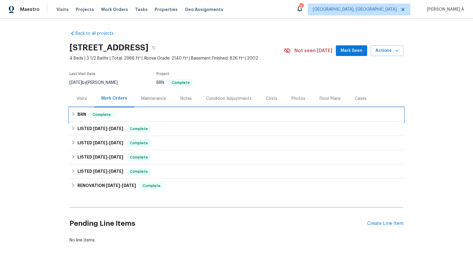
click at [136, 117] on div "BRN Complete" at bounding box center [236, 114] width 331 height 7
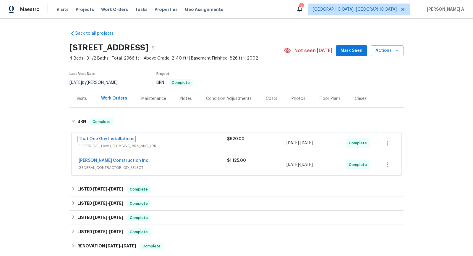
click at [105, 137] on link "That One Guy Installations" at bounding box center [107, 139] width 56 height 4
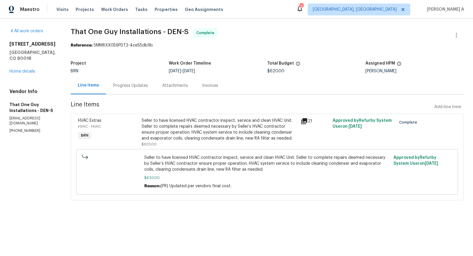
click at [196, 134] on div "Seller to have licensed HVAC contractor inspect, service and clean HVAC Unit. S…" at bounding box center [220, 129] width 156 height 24
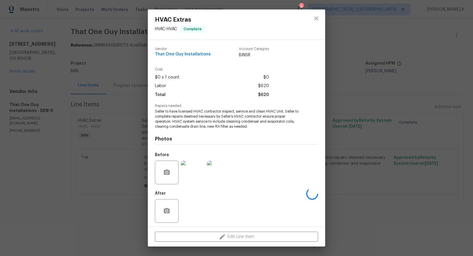
click at [192, 124] on span "Seller to have licensed HVAC contractor inspect, service and clean HVAC Unit. S…" at bounding box center [228, 119] width 147 height 20
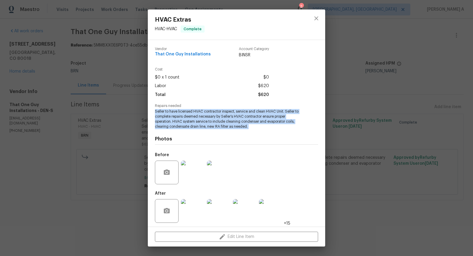
click at [192, 124] on span "Seller to have licensed HVAC contractor inspect, service and clean HVAC Unit. S…" at bounding box center [228, 119] width 147 height 20
copy span "Seller to have licensed HVAC contractor inspect, service and clean HVAC Unit. S…"
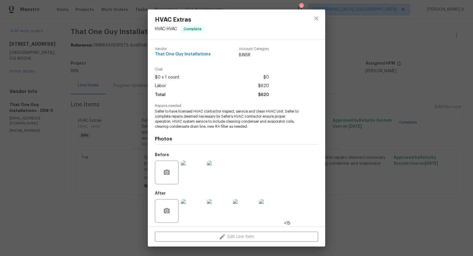
click at [197, 55] on span "That One Guy Installations" at bounding box center [183, 54] width 56 height 4
copy span "That One Guy Installations"
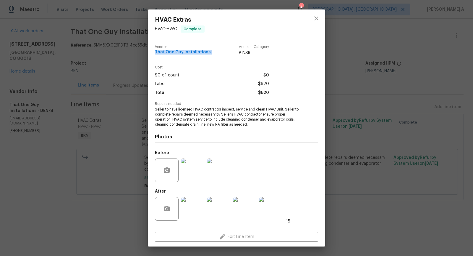
click at [188, 172] on img at bounding box center [193, 170] width 24 height 24
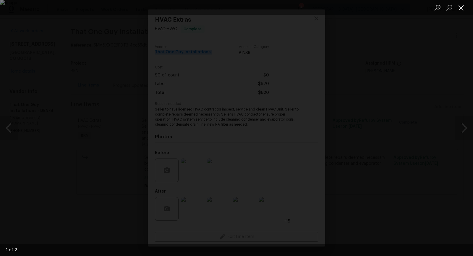
click at [461, 3] on button "Close lightbox" at bounding box center [462, 7] width 12 height 10
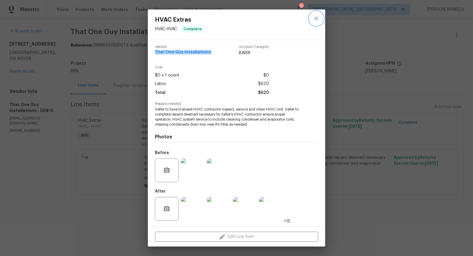
click at [316, 23] on button "close" at bounding box center [316, 18] width 14 height 14
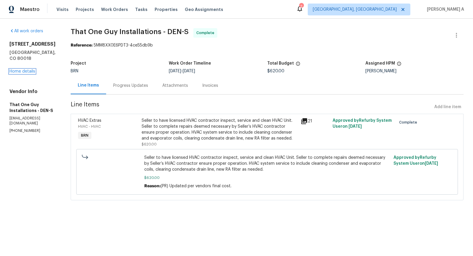
click at [26, 63] on div "[STREET_ADDRESS] Home details" at bounding box center [32, 57] width 47 height 33
click at [25, 69] on link "Home details" at bounding box center [22, 71] width 26 height 4
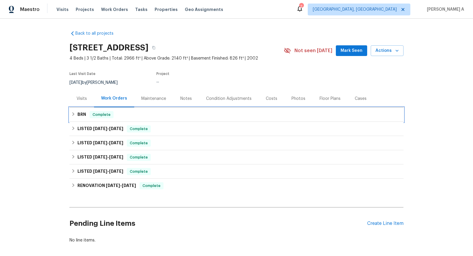
click at [157, 107] on div "BRN Complete" at bounding box center [237, 114] width 334 height 14
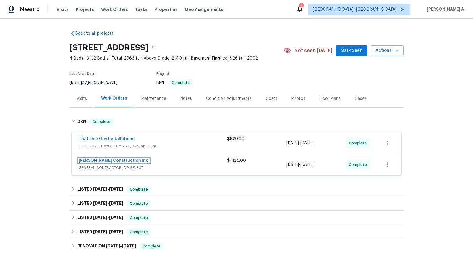
click at [109, 160] on link "[PERSON_NAME] Construction Inc." at bounding box center [114, 160] width 71 height 4
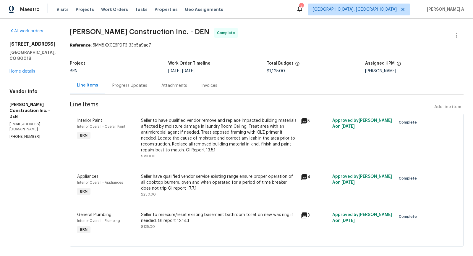
click at [196, 135] on div "Seller to have qualified vendor remove and replace impacted building materials …" at bounding box center [219, 135] width 156 height 36
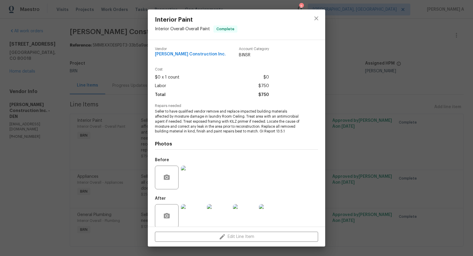
click at [171, 57] on div "Vendor [PERSON_NAME] Construction Inc." at bounding box center [190, 52] width 71 height 11
copy span "[PERSON_NAME] Construction Inc."
click at [199, 132] on span "Seller to have qualified vendor remove and replace impacted building materials …" at bounding box center [228, 121] width 147 height 25
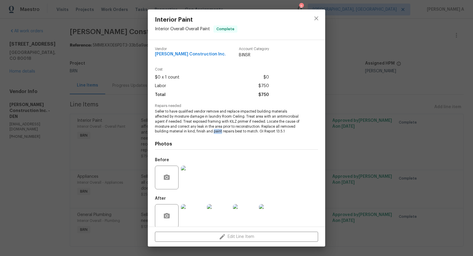
click at [199, 132] on span "Seller to have qualified vendor remove and replace impacted building materials …" at bounding box center [228, 121] width 147 height 25
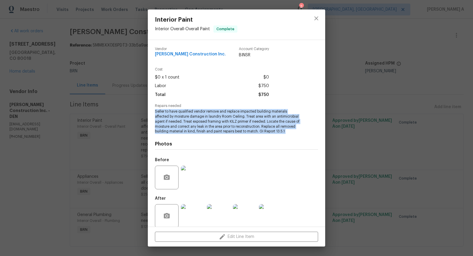
click at [199, 132] on span "Seller to have qualified vendor remove and replace impacted building materials …" at bounding box center [228, 121] width 147 height 25
copy span "Seller to have qualified vendor remove and replace impacted building materials …"
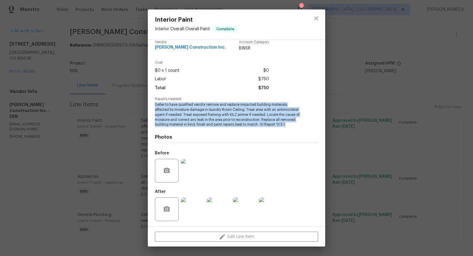
click at [191, 166] on img at bounding box center [193, 171] width 24 height 24
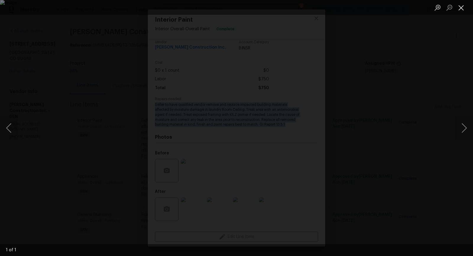
click at [458, 5] on button "Close lightbox" at bounding box center [462, 7] width 12 height 10
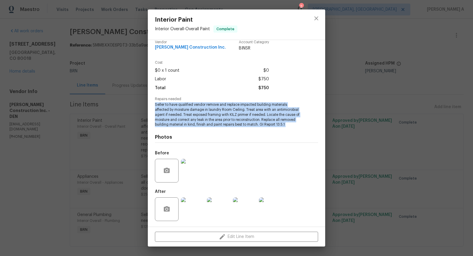
click at [190, 209] on img at bounding box center [193, 209] width 24 height 24
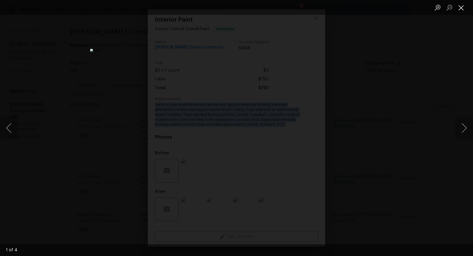
click at [457, 3] on button "Close lightbox" at bounding box center [462, 7] width 12 height 10
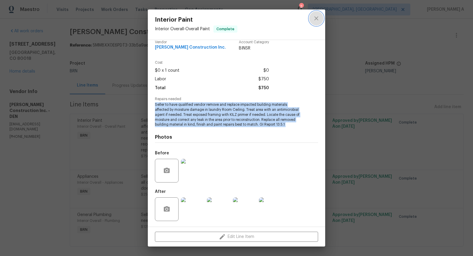
click at [315, 20] on icon "close" at bounding box center [317, 18] width 4 height 4
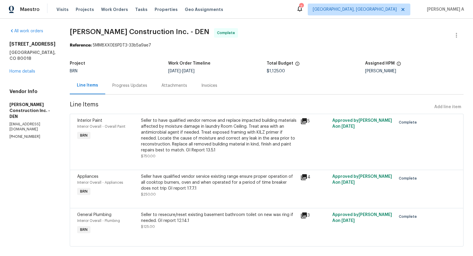
scroll to position [7, 0]
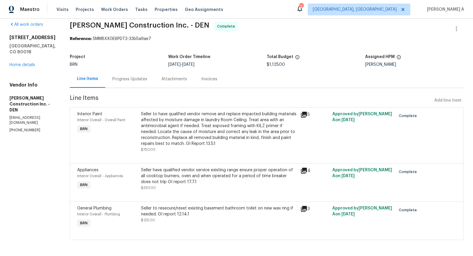
click at [181, 184] on div "Seller have qualified vendor service existing range ensure proper operation of …" at bounding box center [219, 176] width 156 height 18
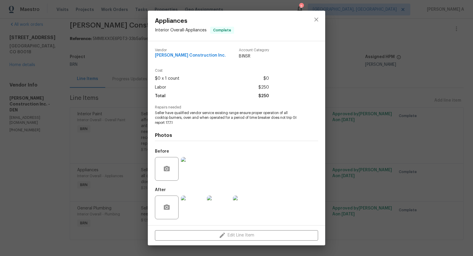
click at [188, 119] on span "Seller have qualified vendor service existing range ensure proper operation of …" at bounding box center [228, 117] width 147 height 15
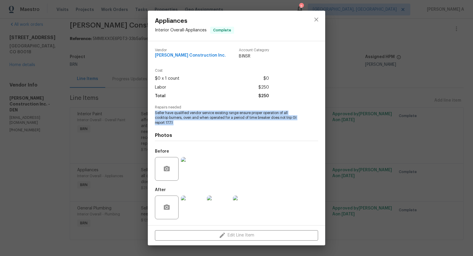
click at [188, 119] on span "Seller have qualified vendor service existing range ensure proper operation of …" at bounding box center [228, 117] width 147 height 15
copy span "Seller have qualified vendor service existing range ensure proper operation of …"
click at [194, 163] on img at bounding box center [193, 169] width 24 height 24
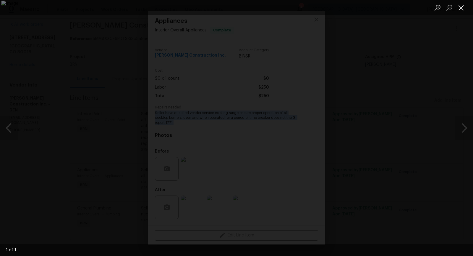
click at [462, 9] on button "Close lightbox" at bounding box center [462, 7] width 12 height 10
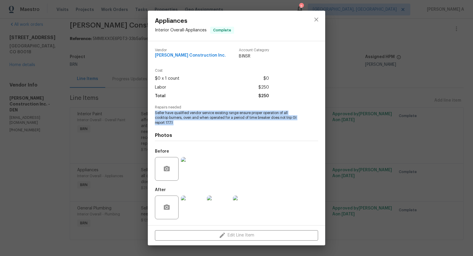
click at [184, 207] on img at bounding box center [193, 207] width 24 height 24
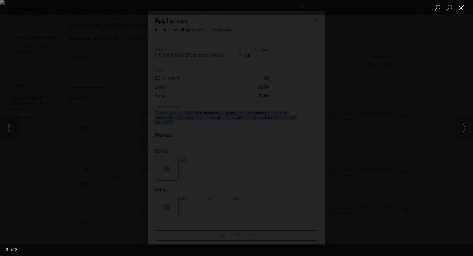
click at [459, 5] on button "Close lightbox" at bounding box center [462, 7] width 12 height 10
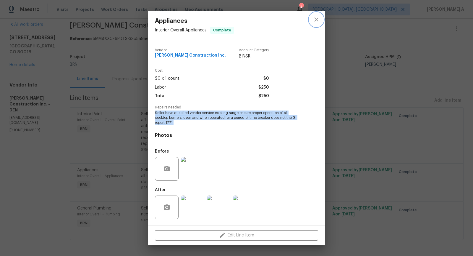
click at [315, 19] on icon "close" at bounding box center [316, 19] width 7 height 7
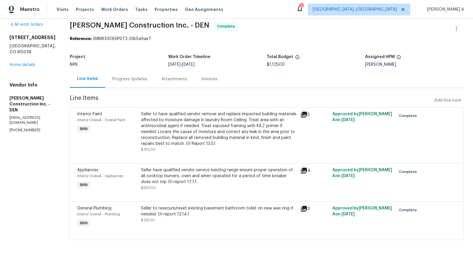
click at [209, 217] on div "Seller to resecure/reset existing basement bathroom toilet on new wax ring if n…" at bounding box center [219, 214] width 156 height 18
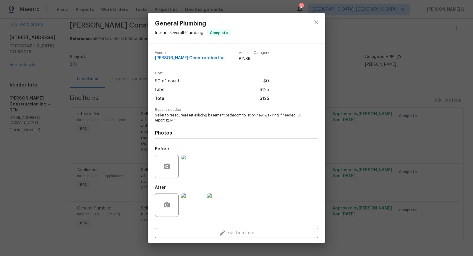
click at [209, 111] on span "Repairs needed" at bounding box center [236, 110] width 163 height 4
click at [209, 114] on span "Seller to resecure/reset existing basement bathroom toilet on new wax ring if n…" at bounding box center [228, 118] width 147 height 10
copy span "Seller to resecure/reset existing basement bathroom toilet on new wax ring if n…"
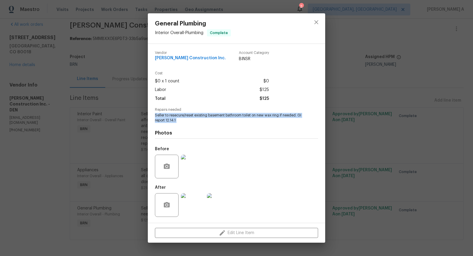
click at [191, 168] on img at bounding box center [193, 166] width 24 height 24
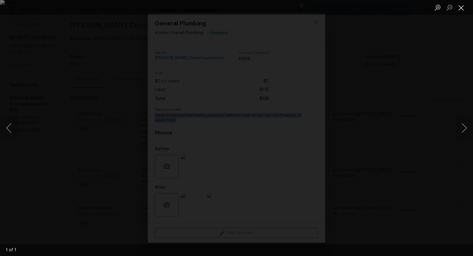
click at [456, 4] on button "Close lightbox" at bounding box center [462, 7] width 12 height 10
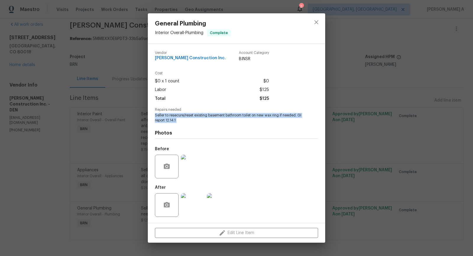
click at [187, 213] on img at bounding box center [193, 205] width 24 height 24
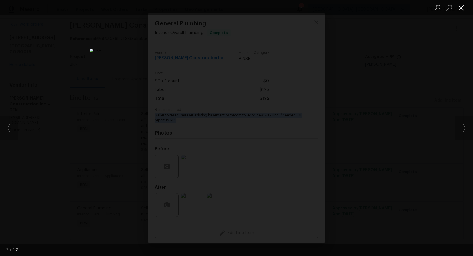
click at [462, 5] on button "Close lightbox" at bounding box center [462, 7] width 12 height 10
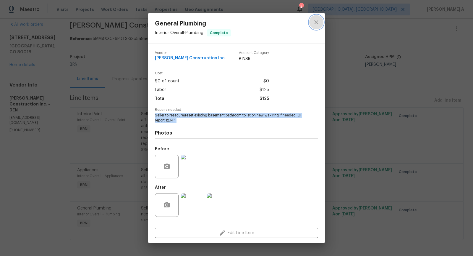
click at [316, 21] on icon "close" at bounding box center [316, 22] width 7 height 7
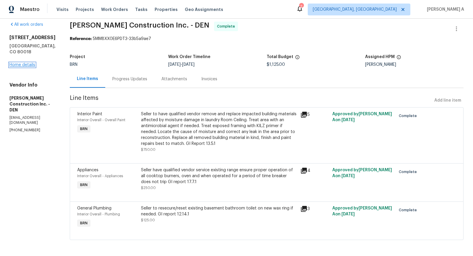
click at [32, 63] on link "Home details" at bounding box center [22, 65] width 26 height 4
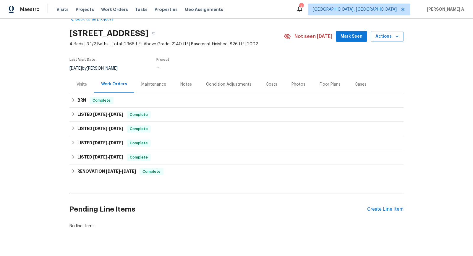
scroll to position [27, 0]
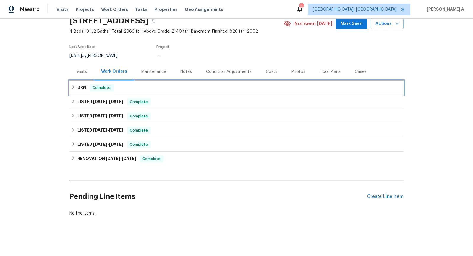
click at [149, 83] on div "BRN Complete" at bounding box center [237, 87] width 334 height 14
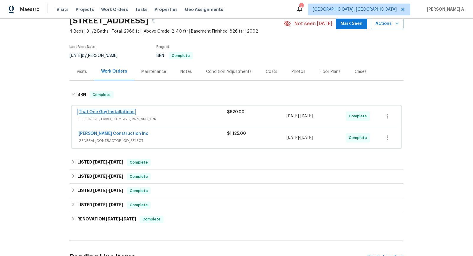
click at [114, 110] on link "That One Guy Installations" at bounding box center [107, 112] width 56 height 4
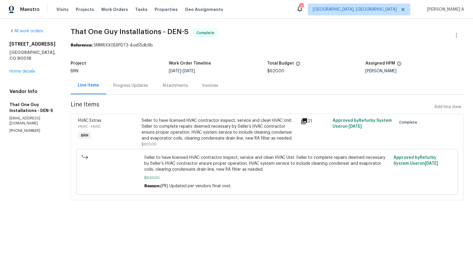
click at [197, 128] on div "Seller to have licensed HVAC contractor inspect, service and clean HVAC Unit. S…" at bounding box center [220, 129] width 156 height 24
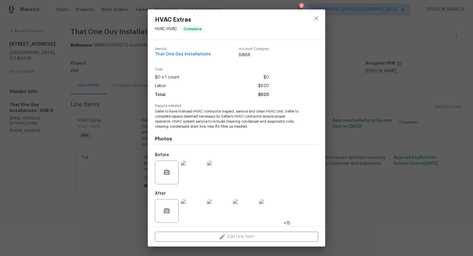
click at [195, 127] on span "Seller to have licensed HVAC contractor inspect, service and clean HVAC Unit. S…" at bounding box center [228, 119] width 147 height 20
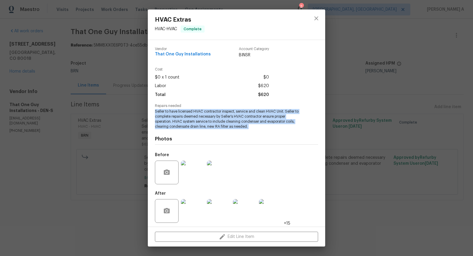
click at [195, 127] on span "Seller to have licensed HVAC contractor inspect, service and clean HVAC Unit. S…" at bounding box center [228, 119] width 147 height 20
copy span "Seller to have licensed HVAC contractor inspect, service and clean HVAC Unit. S…"
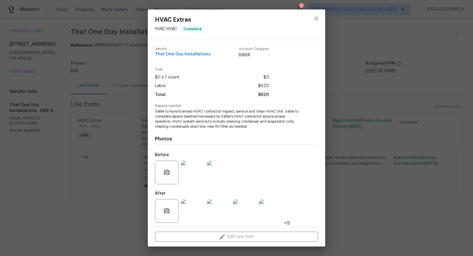
click at [190, 56] on span "That One Guy Installations" at bounding box center [183, 54] width 56 height 4
copy span "That One Guy Installations"
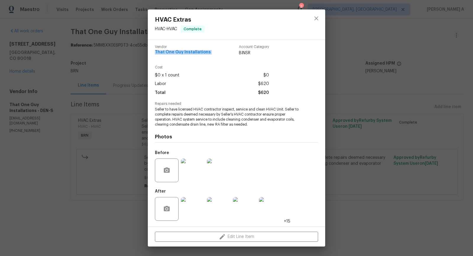
click at [190, 172] on img at bounding box center [193, 170] width 24 height 24
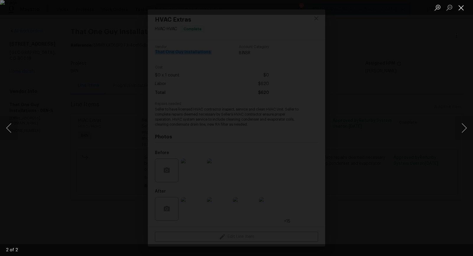
click at [462, 5] on button "Close lightbox" at bounding box center [462, 7] width 12 height 10
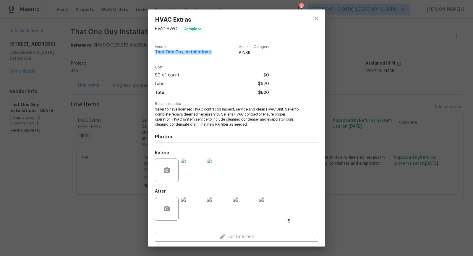
click at [193, 209] on img at bounding box center [193, 209] width 24 height 24
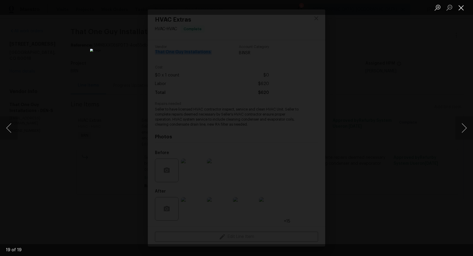
click at [463, 8] on button "Close lightbox" at bounding box center [462, 7] width 12 height 10
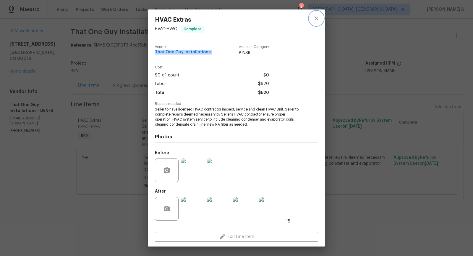
click at [314, 21] on icon "close" at bounding box center [316, 18] width 7 height 7
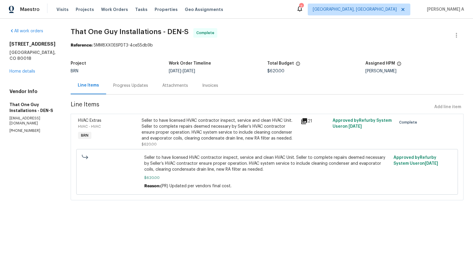
click at [200, 91] on div "Invoices" at bounding box center [210, 85] width 30 height 17
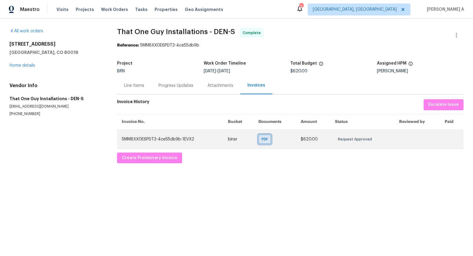
click at [261, 138] on div "PDF" at bounding box center [265, 138] width 13 height 9
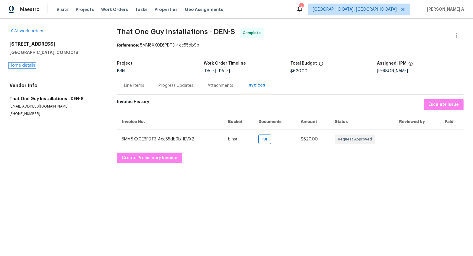
click at [31, 64] on link "Home details" at bounding box center [22, 65] width 26 height 4
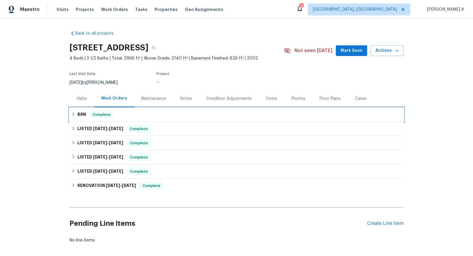
click at [132, 113] on div "BRN Complete" at bounding box center [236, 114] width 331 height 7
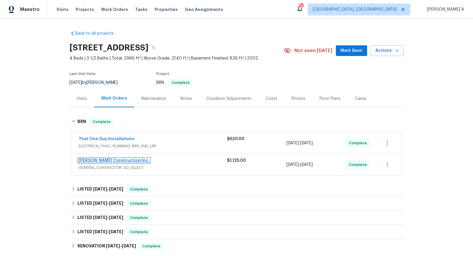
click at [105, 160] on link "Hanson Construction Inc." at bounding box center [114, 160] width 71 height 4
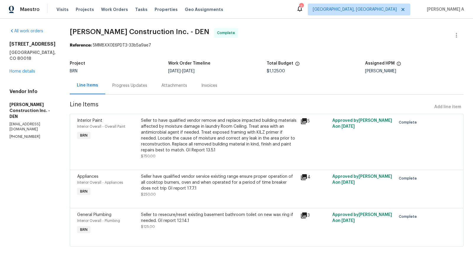
click at [217, 89] on div "Invoices" at bounding box center [209, 85] width 30 height 17
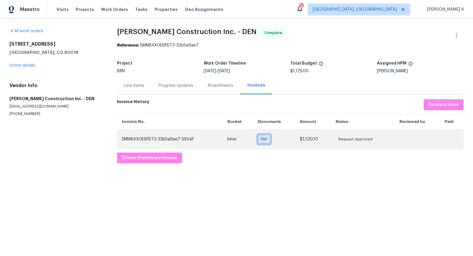
click at [269, 137] on span "PDF" at bounding box center [265, 139] width 9 height 6
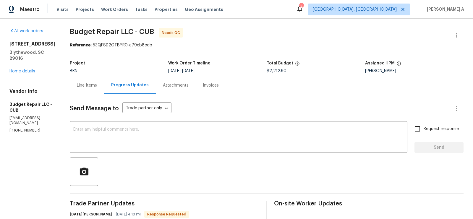
click at [83, 84] on div "Line Items" at bounding box center [87, 86] width 20 height 6
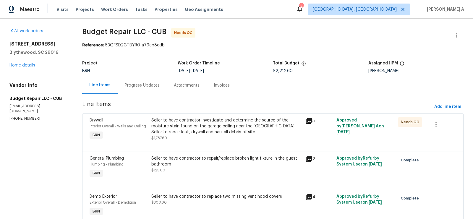
click at [159, 87] on div "Progress Updates" at bounding box center [142, 85] width 49 height 17
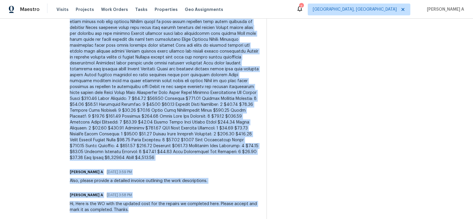
scroll to position [370, 0]
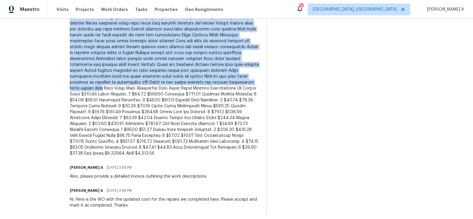
drag, startPoint x: 67, startPoint y: 47, endPoint x: 260, endPoint y: 78, distance: 195.5
copy div "Loremip Dolorsita Consect Adipiscingeli sed Doeius: Tem inc 0u7 labo etdolor ma…"
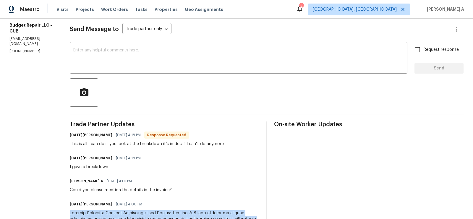
scroll to position [0, 0]
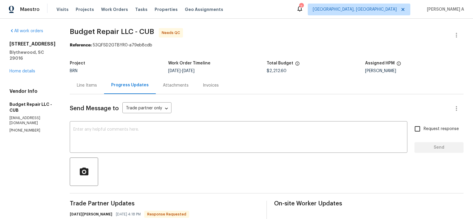
click at [454, 42] on div "Reference: 53QFSD2GTBYR0-a79eb8cdb" at bounding box center [267, 45] width 394 height 6
click at [459, 35] on icon "button" at bounding box center [456, 35] width 7 height 7
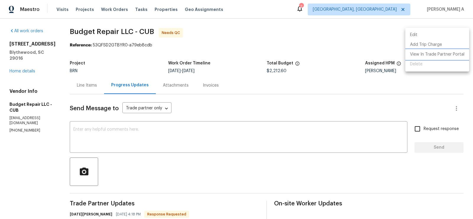
click at [437, 56] on li "View In Trade Partner Portal" at bounding box center [438, 55] width 64 height 10
click at [221, 107] on div at bounding box center [236, 109] width 473 height 219
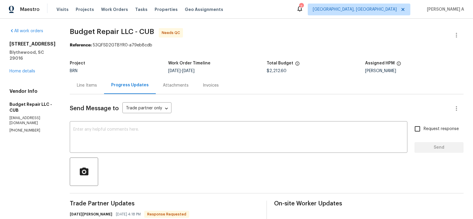
click at [93, 87] on div "Line Items" at bounding box center [87, 86] width 20 height 6
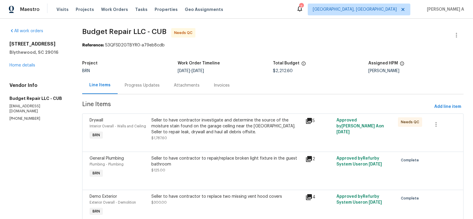
click at [144, 86] on div "Progress Updates" at bounding box center [142, 86] width 35 height 6
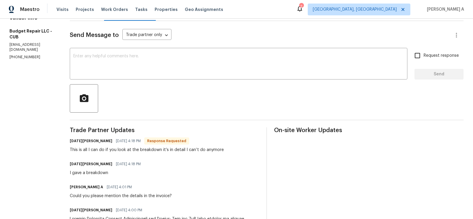
scroll to position [56, 0]
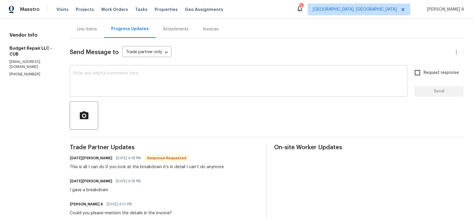
click at [143, 87] on textarea at bounding box center [238, 81] width 331 height 21
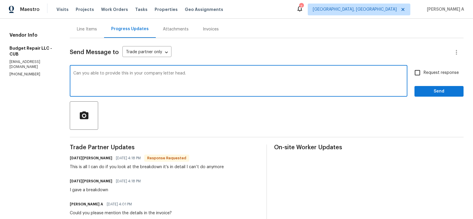
click at [0, 0] on qb-div "Remove able to" at bounding box center [0, 0] width 0 height 0
click at [0, 0] on div "letterhead?" at bounding box center [0, 0] width 0 height 0
click at [0, 0] on div "on" at bounding box center [0, 0] width 0 height 0
type textarea "Can you provide this on your company letterhead?"
click at [420, 68] on input "Request response" at bounding box center [418, 73] width 12 height 12
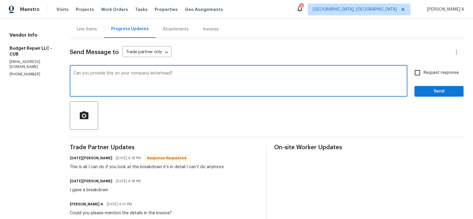
checkbox input "true"
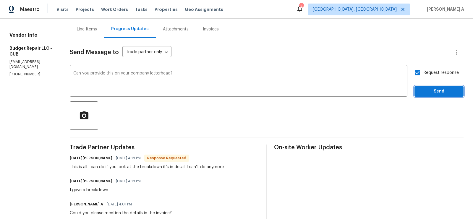
click at [431, 86] on button "Send" at bounding box center [439, 91] width 49 height 11
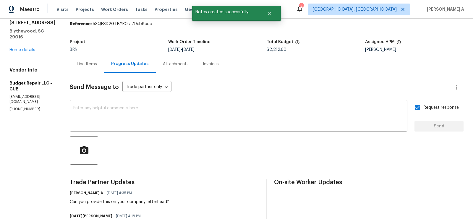
scroll to position [20, 0]
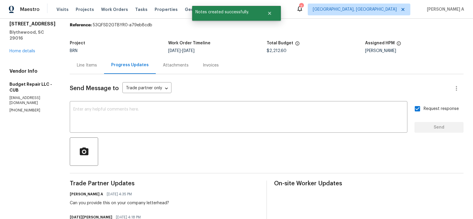
click at [97, 66] on div "Line Items" at bounding box center [87, 65] width 34 height 17
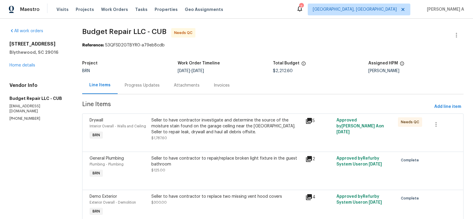
click at [204, 133] on div "Seller to have contractor investigate and determine the source of the moisture …" at bounding box center [226, 126] width 151 height 18
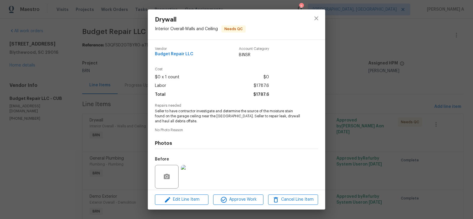
click at [171, 57] on span "Budget Repair LLC" at bounding box center [174, 54] width 38 height 4
copy span "Budget Repair LLC"
click at [209, 112] on span "Seller to have contractor investigate and determine the source of the moisture …" at bounding box center [228, 116] width 147 height 15
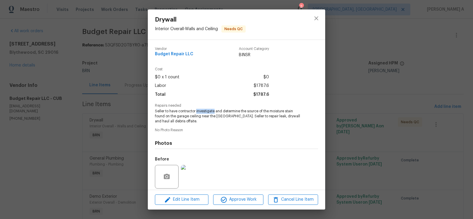
click at [209, 112] on span "Seller to have contractor investigate and determine the source of the moisture …" at bounding box center [228, 116] width 147 height 15
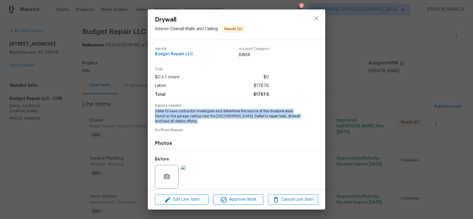
click at [209, 112] on span "Seller to have contractor investigate and determine the source of the moisture …" at bounding box center [228, 116] width 147 height 15
copy span "Seller to have contractor investigate and determine the source of the moisture …"
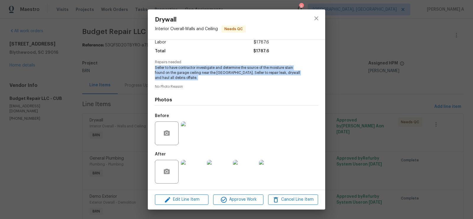
click at [196, 132] on img at bounding box center [193, 134] width 24 height 24
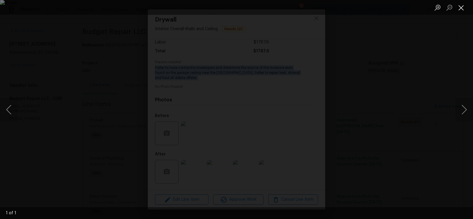
click at [460, 9] on button "Close lightbox" at bounding box center [462, 7] width 12 height 10
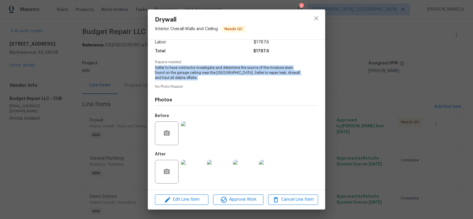
click at [202, 165] on img at bounding box center [193, 172] width 24 height 24
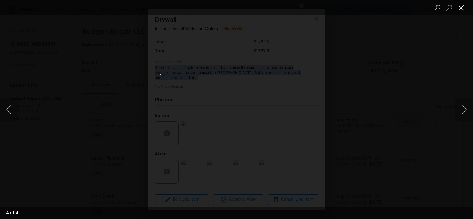
click at [456, 6] on button "Close lightbox" at bounding box center [462, 7] width 12 height 10
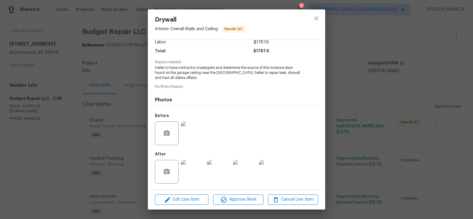
click at [307, 19] on div "Drywall Interior Overall - Walls and Ceiling Needs QC" at bounding box center [237, 24] width 178 height 30
click at [308, 30] on div at bounding box center [317, 24] width 18 height 30
click at [316, 17] on icon "close" at bounding box center [317, 18] width 4 height 4
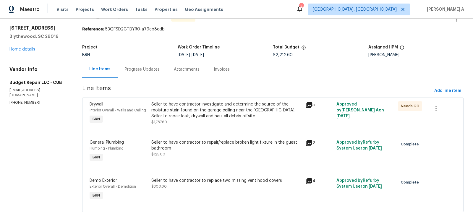
scroll to position [25, 0]
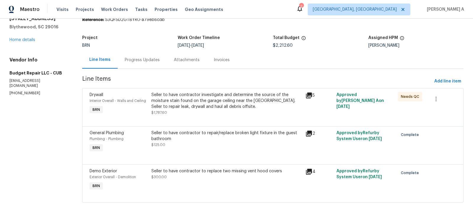
click at [202, 144] on div "Seller to have contractor to repair/replace broken light fixture in the guest b…" at bounding box center [226, 139] width 151 height 18
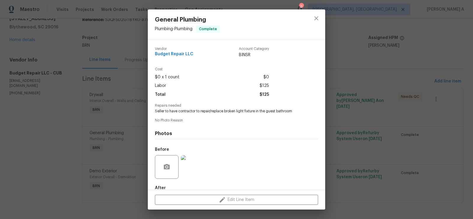
click at [183, 112] on span "Seller to have contractor to repair/replace broken light fixture in the guest b…" at bounding box center [228, 111] width 147 height 5
copy span "Seller to have contractor to repair/replace broken light fixture in the guest b…"
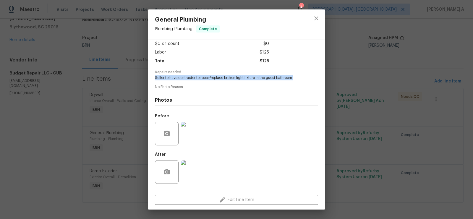
click at [188, 136] on img at bounding box center [193, 134] width 24 height 24
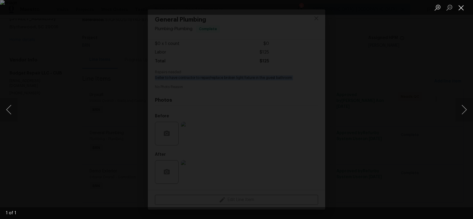
click at [464, 6] on button "Close lightbox" at bounding box center [462, 7] width 12 height 10
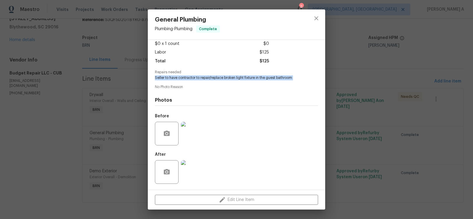
click at [196, 171] on img at bounding box center [193, 172] width 24 height 24
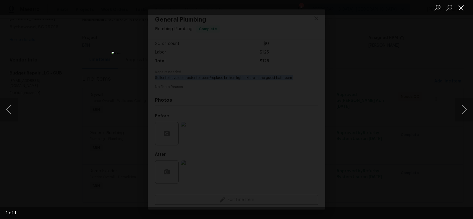
click at [462, 6] on button "Close lightbox" at bounding box center [462, 7] width 12 height 10
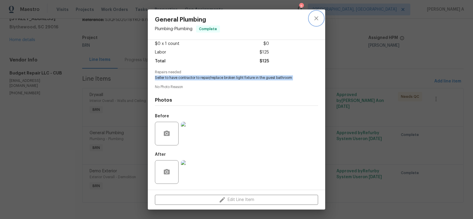
click at [319, 18] on icon "close" at bounding box center [316, 18] width 7 height 7
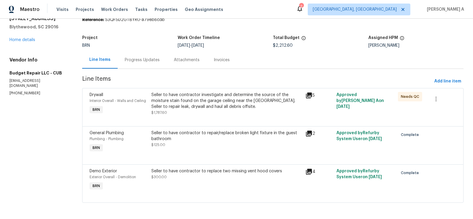
click at [192, 180] on div "Seller to have contractor to replace two missing vent hood covers $300.00" at bounding box center [227, 180] width 154 height 27
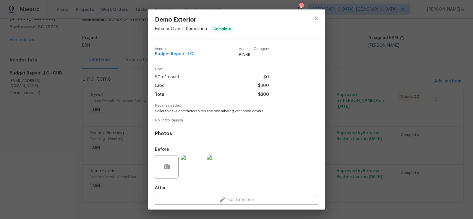
click at [194, 112] on span "Seller to have contractor to replace two missing vent hood covers" at bounding box center [228, 111] width 147 height 5
copy span "Seller to have contractor to replace two missing vent hood covers"
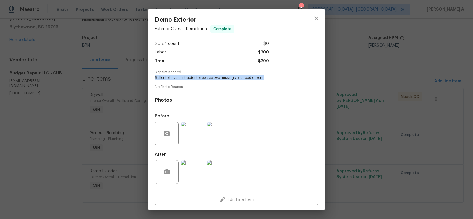
click at [189, 136] on img at bounding box center [193, 134] width 24 height 24
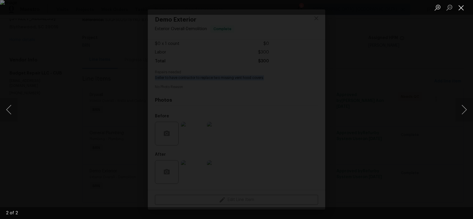
click at [459, 8] on button "Close lightbox" at bounding box center [462, 7] width 12 height 10
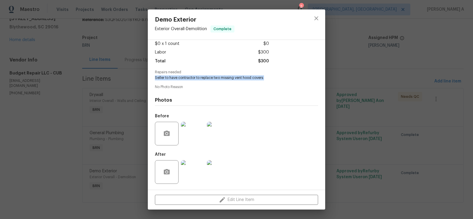
click at [199, 170] on img at bounding box center [193, 172] width 24 height 24
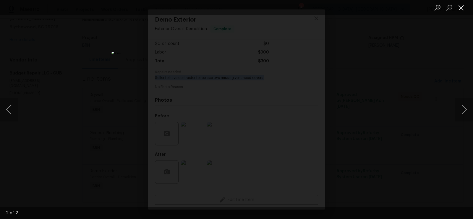
click at [462, 6] on button "Close lightbox" at bounding box center [462, 7] width 12 height 10
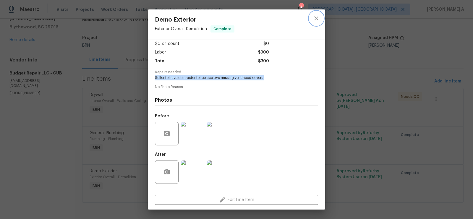
click at [313, 21] on icon "close" at bounding box center [316, 18] width 7 height 7
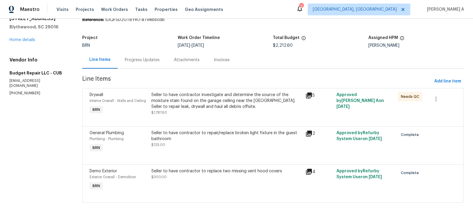
click at [214, 57] on div "Invoices" at bounding box center [222, 60] width 16 height 6
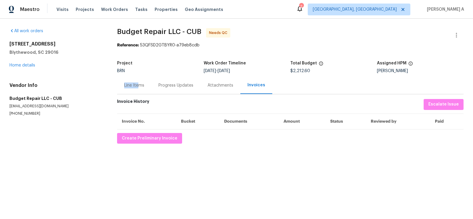
click at [139, 83] on div "Line Items" at bounding box center [134, 86] width 20 height 6
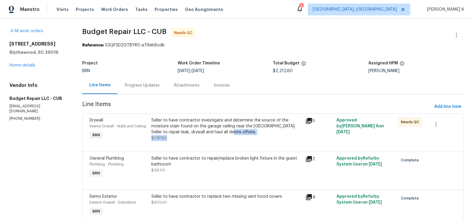
click at [229, 135] on div "Seller to have contractor investigate and determine the source of the moisture …" at bounding box center [226, 129] width 151 height 24
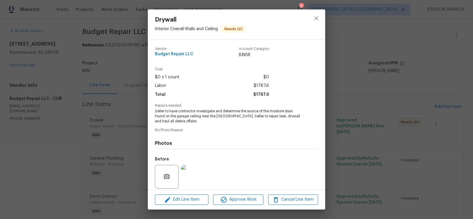
scroll to position [43, 0]
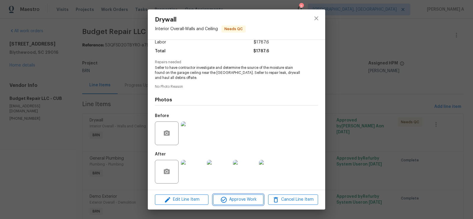
click at [245, 199] on span "Approve Work" at bounding box center [238, 199] width 46 height 7
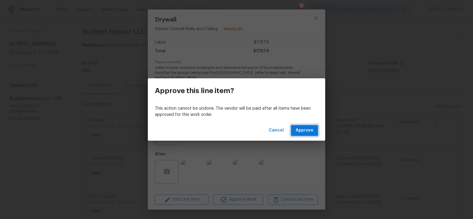
click at [314, 131] on button "Approve" at bounding box center [304, 130] width 27 height 11
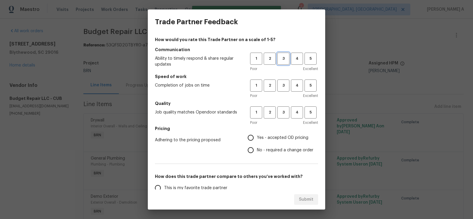
click at [283, 58] on span "3" at bounding box center [283, 58] width 11 height 7
click at [283, 86] on span "3" at bounding box center [283, 85] width 11 height 7
click at [283, 112] on span "3" at bounding box center [283, 112] width 11 height 7
click at [268, 151] on span "No - required a change order" at bounding box center [285, 150] width 57 height 6
click at [257, 151] on input "No - required a change order" at bounding box center [251, 150] width 12 height 12
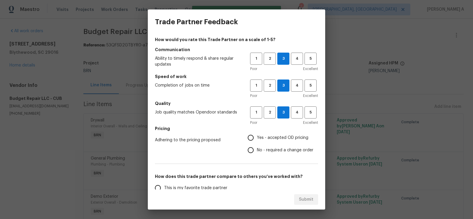
radio input "true"
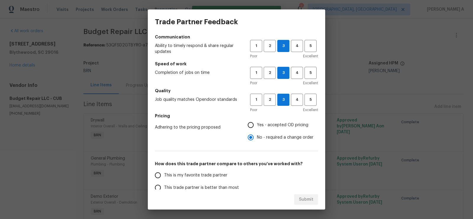
scroll to position [12, 0]
click at [270, 44] on span "2" at bounding box center [270, 46] width 11 height 7
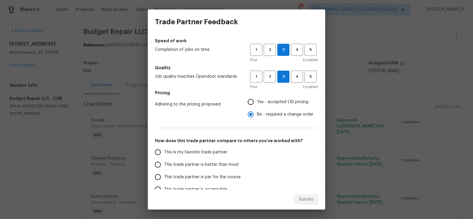
scroll to position [67, 0]
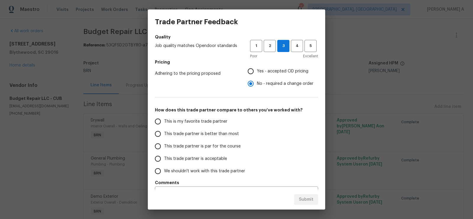
click at [213, 122] on span "This is my favorite trade partner" at bounding box center [195, 122] width 63 height 6
click at [164, 122] on input "This is my favorite trade partner" at bounding box center [158, 121] width 12 height 12
click at [312, 199] on span "Submit" at bounding box center [306, 199] width 14 height 7
radio input "true"
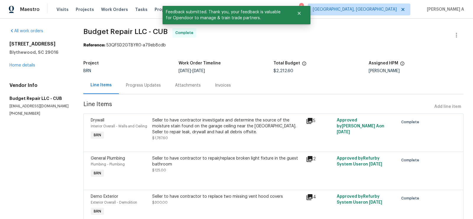
click at [152, 81] on div "Progress Updates" at bounding box center [143, 85] width 49 height 17
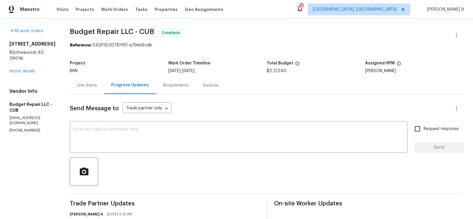
click at [196, 88] on div "Invoices" at bounding box center [211, 85] width 30 height 17
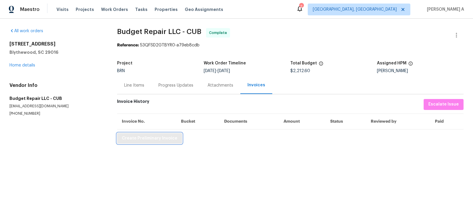
click at [161, 139] on span "Create Preliminary Invoice" at bounding box center [150, 138] width 56 height 7
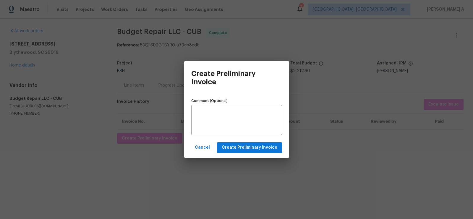
click at [266, 154] on div "Cancel Create Preliminary Invoice" at bounding box center [236, 148] width 105 height 20
click at [267, 150] on span "Create Preliminary Invoice" at bounding box center [250, 147] width 56 height 7
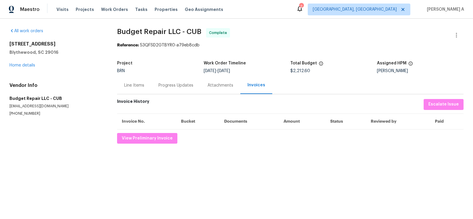
click at [135, 83] on div "Line Items" at bounding box center [134, 86] width 20 height 6
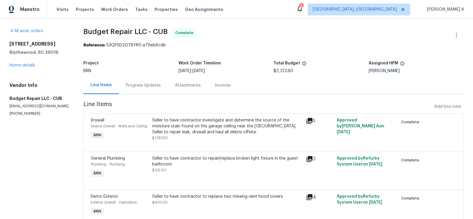
scroll to position [25, 0]
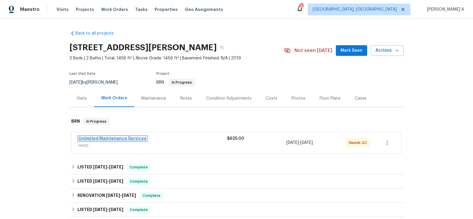
click at [125, 139] on link "Unlimited Maintenance Services" at bounding box center [113, 139] width 68 height 4
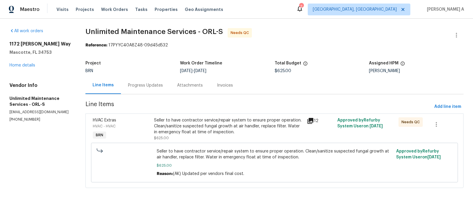
click at [150, 89] on div "Progress Updates" at bounding box center [145, 85] width 49 height 17
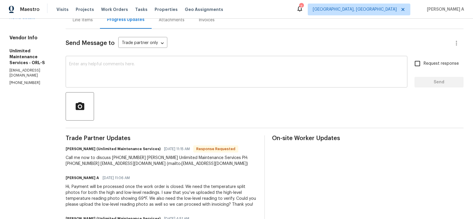
scroll to position [93, 0]
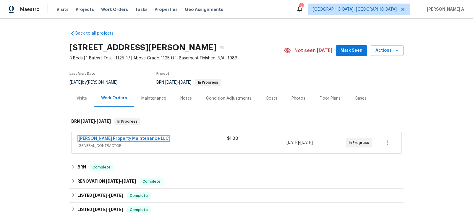
click at [113, 138] on link "[PERSON_NAME] Property Maintenance LLC" at bounding box center [124, 139] width 90 height 4
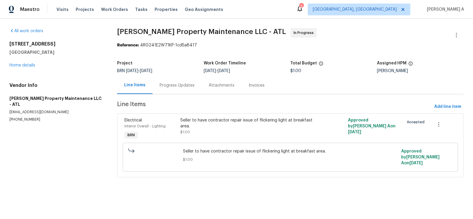
click at [168, 93] on div "Progress Updates" at bounding box center [177, 85] width 49 height 17
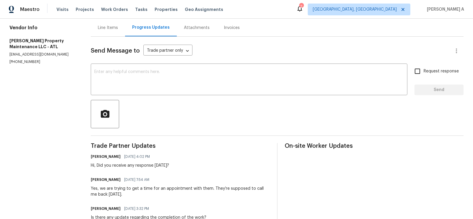
scroll to position [55, 0]
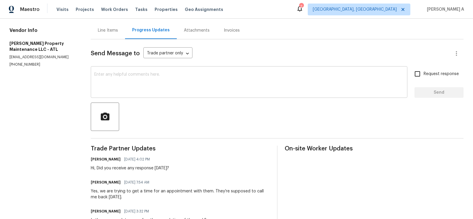
click at [167, 84] on textarea at bounding box center [249, 82] width 310 height 21
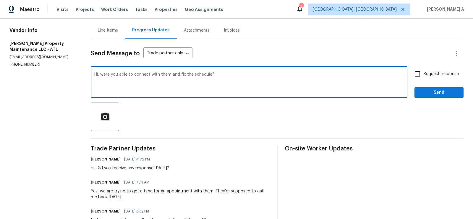
click at [150, 79] on textarea "Hi, were you able to connect with them and fix the schedule?" at bounding box center [249, 82] width 310 height 21
click at [247, 86] on textarea "Hi, were you able to connect with them and fix the schedule?" at bounding box center [249, 82] width 310 height 21
type textarea "Hi, were you able to connect with them and fix the schedule?"
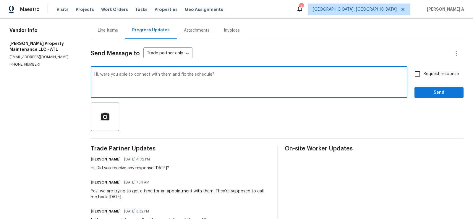
click at [417, 71] on input "Request response" at bounding box center [418, 74] width 12 height 12
checkbox input "true"
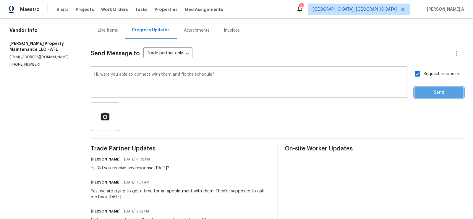
click at [423, 96] on span "Send" at bounding box center [440, 92] width 40 height 7
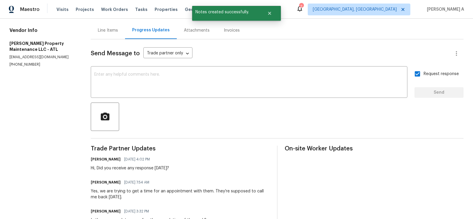
scroll to position [0, 0]
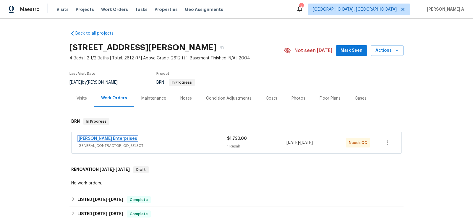
click at [93, 138] on link "Nordman Enterprises" at bounding box center [108, 139] width 59 height 4
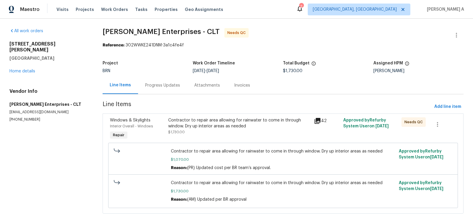
click at [152, 85] on div "Progress Updates" at bounding box center [162, 86] width 35 height 6
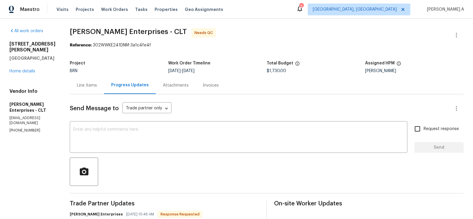
click at [83, 82] on div "Line Items" at bounding box center [87, 85] width 34 height 17
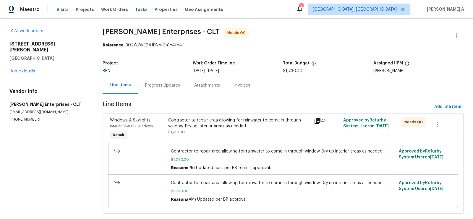
click at [219, 132] on div "Contractor to repair area allowing for rainwater to come in through window. Dry…" at bounding box center [239, 126] width 142 height 18
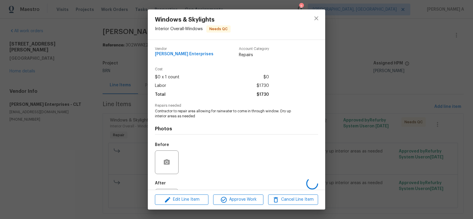
scroll to position [28, 0]
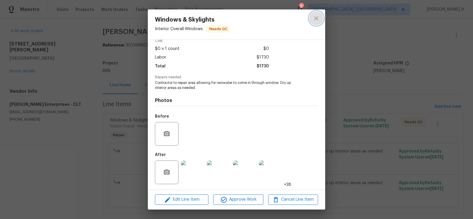
click at [318, 15] on icon "close" at bounding box center [316, 18] width 7 height 7
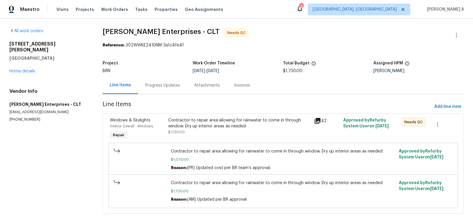
click at [155, 89] on div "Progress Updates" at bounding box center [162, 85] width 49 height 17
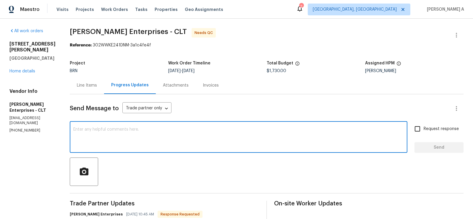
click at [157, 137] on textarea at bounding box center [238, 138] width 331 height 21
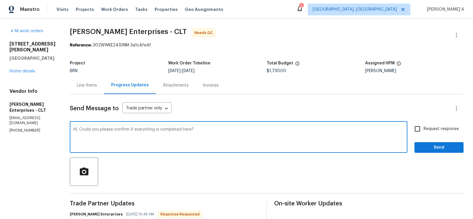
type textarea "Hi, Could you please confirm if everything is completed here?"
click at [428, 130] on span "Request response" at bounding box center [441, 129] width 35 height 6
click at [424, 130] on input "Request response" at bounding box center [418, 129] width 12 height 12
checkbox input "true"
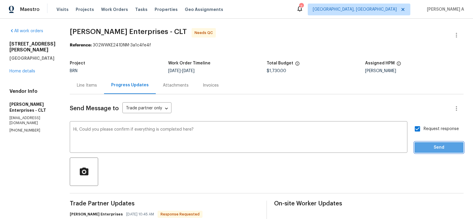
click at [443, 147] on span "Send" at bounding box center [440, 147] width 40 height 7
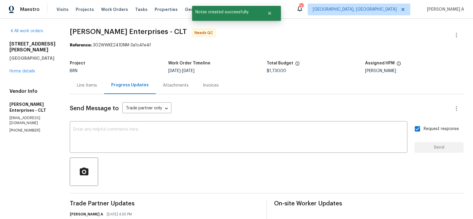
click at [82, 83] on div "Line Items" at bounding box center [87, 86] width 20 height 6
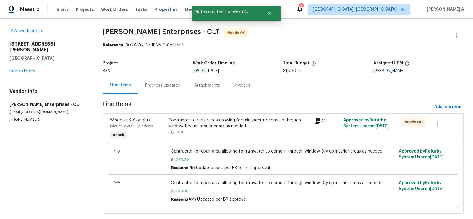
click at [214, 120] on div "Contractor to repair area allowing for rainwater to come in through window. Dry…" at bounding box center [239, 123] width 142 height 12
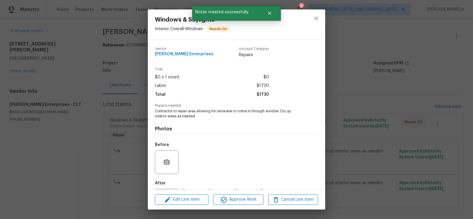
scroll to position [28, 0]
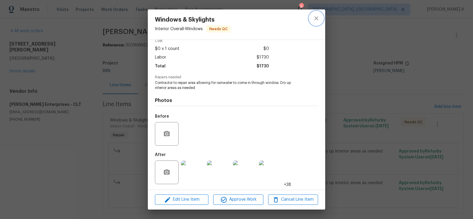
click at [315, 20] on icon "close" at bounding box center [317, 18] width 4 height 4
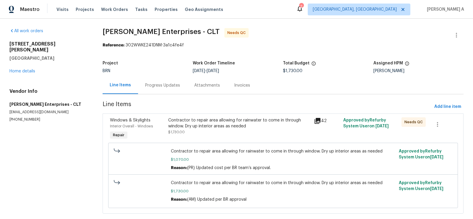
click at [243, 131] on div "Contractor to repair area allowing for rainwater to come in through window. Dry…" at bounding box center [239, 126] width 142 height 18
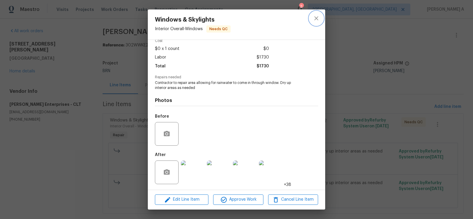
click at [313, 21] on icon "close" at bounding box center [316, 18] width 7 height 7
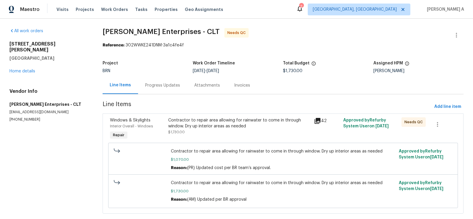
click at [170, 88] on div "Progress Updates" at bounding box center [162, 86] width 35 height 6
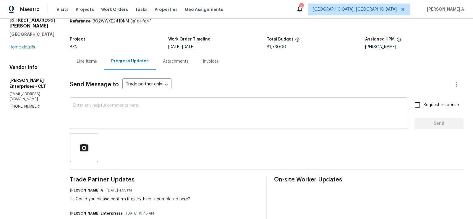
scroll to position [1, 0]
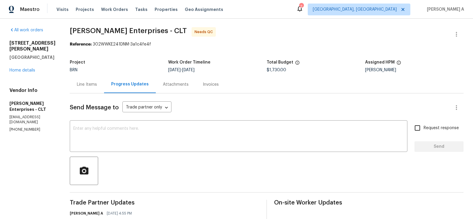
click at [87, 84] on div "Line Items" at bounding box center [87, 85] width 20 height 6
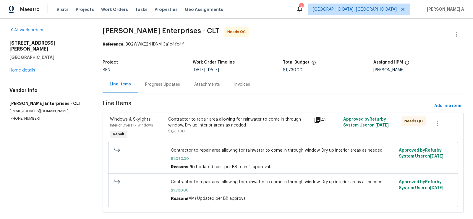
click at [231, 131] on div "Contractor to repair area allowing for rainwater to come in through window. Dry…" at bounding box center [239, 126] width 142 height 18
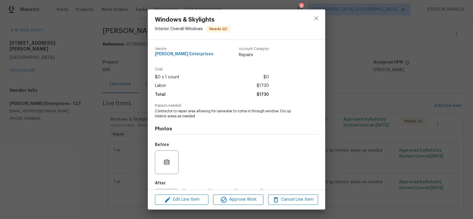
scroll to position [28, 0]
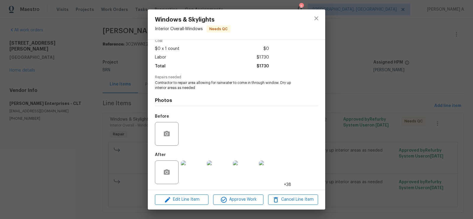
click at [194, 172] on img at bounding box center [193, 173] width 24 height 24
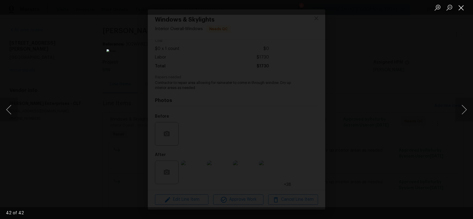
click at [459, 6] on button "Close lightbox" at bounding box center [462, 7] width 12 height 10
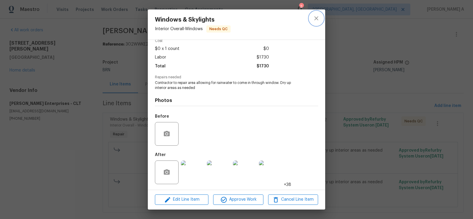
click at [315, 16] on icon "close" at bounding box center [316, 18] width 7 height 7
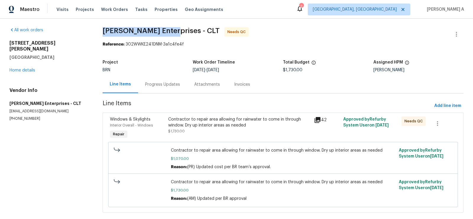
drag, startPoint x: 99, startPoint y: 31, endPoint x: 174, endPoint y: 32, distance: 75.2
click at [174, 32] on div "All work orders 21005 Brinkley St Cornelius, NC 28031 Home details Vendor Info …" at bounding box center [236, 124] width 473 height 212
copy span "Nordman Enterprises"
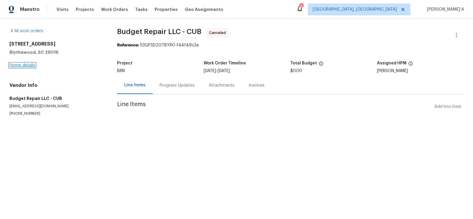
click at [28, 66] on link "Home details" at bounding box center [22, 65] width 26 height 4
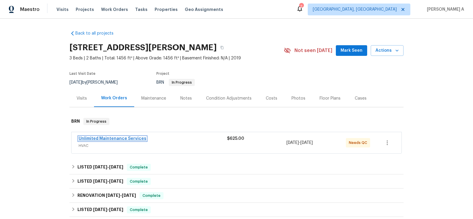
click at [123, 139] on link "Unlimited Maintenance Services" at bounding box center [113, 139] width 68 height 4
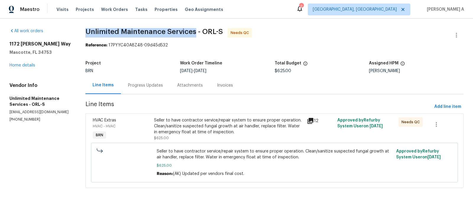
copy span "Unlimited Maintenance Services"
drag, startPoint x: 84, startPoint y: 32, endPoint x: 195, endPoint y: 33, distance: 111.0
click at [195, 33] on div "All work orders [STREET_ADDRESS][PERSON_NAME] Home details Vendor Info Unlimite…" at bounding box center [236, 112] width 473 height 186
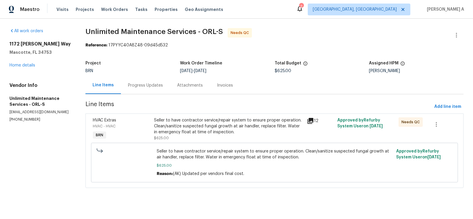
click at [176, 122] on div "Seller to have contractor service/repair system to ensure proper operation. Cle…" at bounding box center [228, 126] width 149 height 18
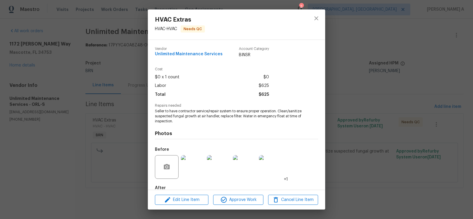
click at [176, 121] on span "Seller to have contractor service/repair system to ensure proper operation. Cle…" at bounding box center [228, 116] width 147 height 15
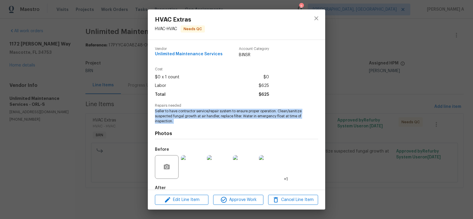
click at [176, 121] on span "Seller to have contractor service/repair system to ensure proper operation. Cle…" at bounding box center [228, 116] width 147 height 15
copy span "Seller to have contractor service/repair system to ensure proper operation. Cle…"
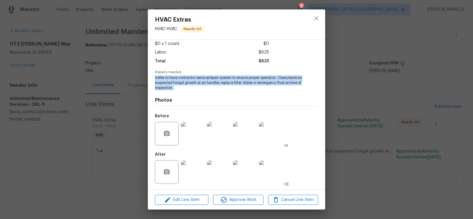
click at [191, 170] on img at bounding box center [193, 172] width 24 height 24
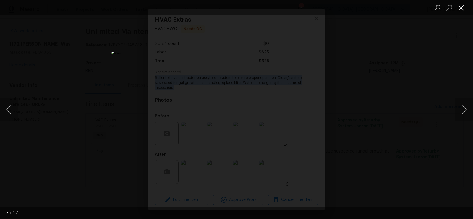
click at [457, 7] on button "Close lightbox" at bounding box center [462, 7] width 12 height 10
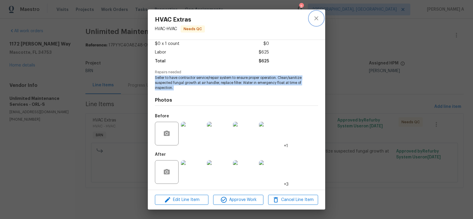
click at [316, 20] on icon "close" at bounding box center [316, 18] width 7 height 7
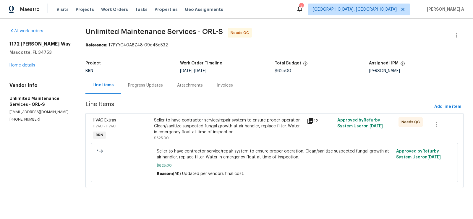
click at [133, 88] on div "Progress Updates" at bounding box center [145, 85] width 49 height 17
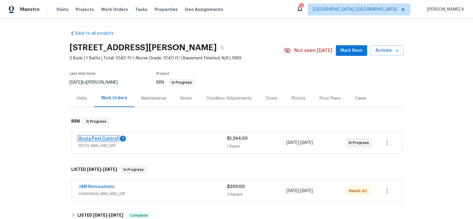
click at [94, 138] on link "Aruza Pest Control" at bounding box center [99, 139] width 40 height 4
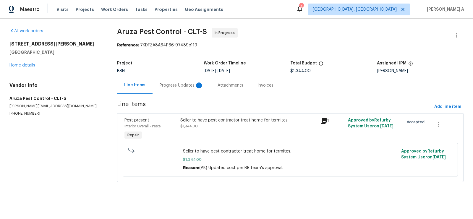
click at [171, 83] on div "Progress Updates 1" at bounding box center [182, 86] width 44 height 6
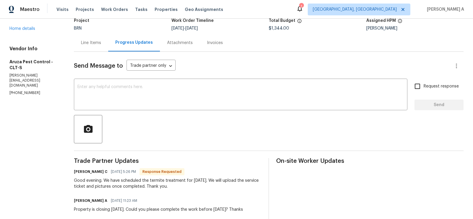
scroll to position [43, 0]
click at [202, 99] on textarea at bounding box center [241, 94] width 327 height 21
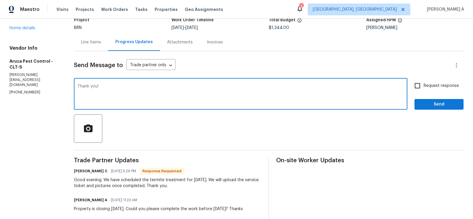
type textarea "Thank you!"
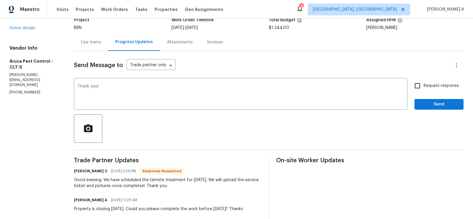
click at [434, 86] on span "Request response" at bounding box center [441, 86] width 35 height 6
click at [424, 86] on input "Request response" at bounding box center [418, 86] width 12 height 12
checkbox input "true"
click at [442, 109] on button "Send" at bounding box center [439, 104] width 49 height 11
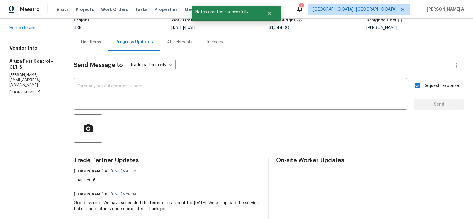
scroll to position [0, 0]
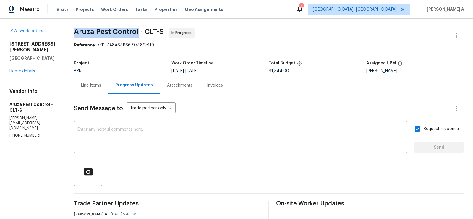
drag, startPoint x: 72, startPoint y: 33, endPoint x: 138, endPoint y: 29, distance: 65.5
copy span "Aruza Pest Control"
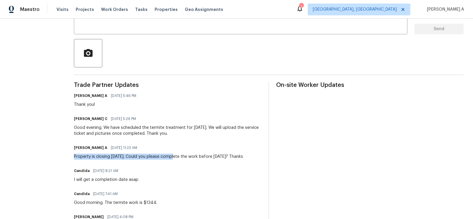
click at [171, 154] on div "Property is closing this Thursday. Could you please complete the work before Th…" at bounding box center [158, 157] width 169 height 6
click at [182, 127] on div "Good evening. We have scheduled the termite treatment for Wednesday 8/13. We wi…" at bounding box center [168, 131] width 188 height 12
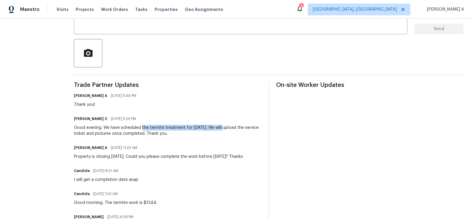
copy div "the termite treatment for Wednesday 8/13."
drag, startPoint x: 143, startPoint y: 127, endPoint x: 226, endPoint y: 126, distance: 83.5
click at [227, 126] on div "Good evening. We have scheduled the termite treatment for Wednesday 8/13. We wi…" at bounding box center [168, 131] width 188 height 12
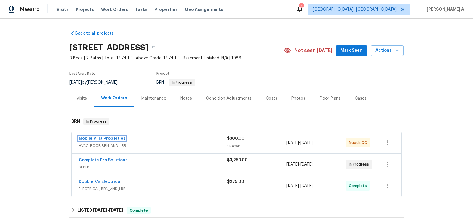
click at [112, 139] on link "Mobile Villa Properties" at bounding box center [102, 139] width 47 height 4
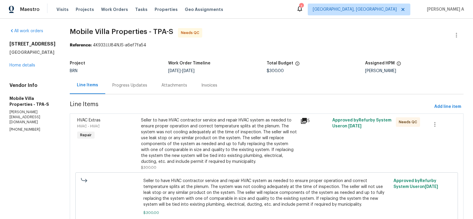
click at [122, 84] on div "Progress Updates" at bounding box center [129, 86] width 35 height 6
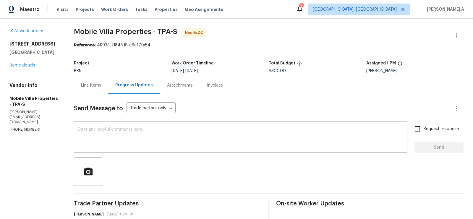
click at [93, 85] on div "Line Items" at bounding box center [91, 86] width 20 height 6
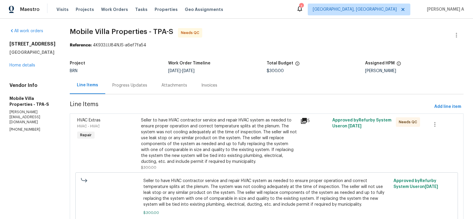
click at [217, 141] on div "Seller to have HVAC contractor service and repair HVAC system as needed to ensu…" at bounding box center [219, 140] width 156 height 47
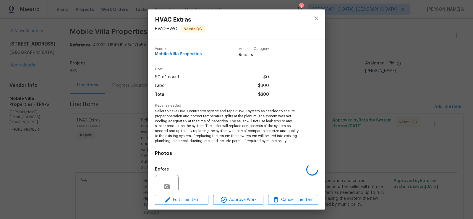
scroll to position [53, 0]
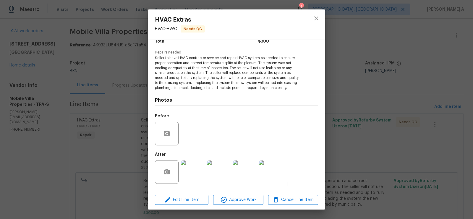
click at [186, 178] on img at bounding box center [193, 172] width 24 height 24
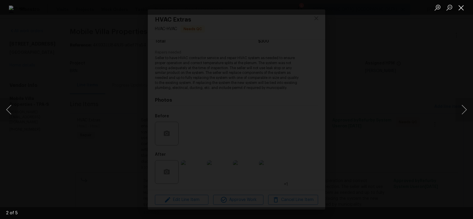
click at [461, 7] on button "Close lightbox" at bounding box center [462, 7] width 12 height 10
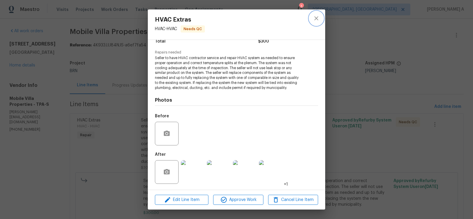
click at [319, 16] on icon "close" at bounding box center [316, 18] width 7 height 7
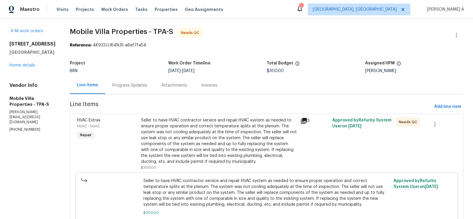
click at [118, 80] on div "Progress Updates" at bounding box center [129, 85] width 49 height 17
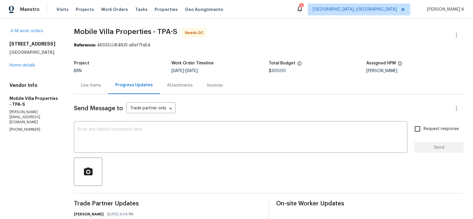
click at [93, 84] on div "Line Items" at bounding box center [91, 86] width 20 height 6
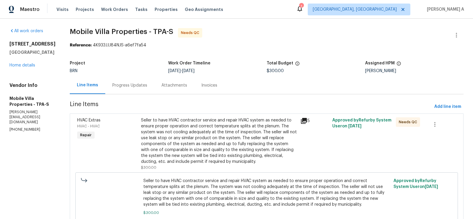
click at [190, 136] on div "Seller to have HVAC contractor service and repair HVAC system as needed to ensu…" at bounding box center [219, 140] width 156 height 47
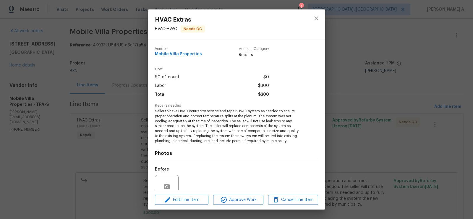
scroll to position [53, 0]
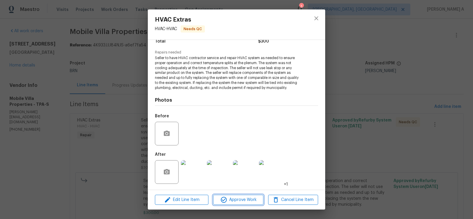
click at [243, 198] on span "Approve Work" at bounding box center [238, 199] width 46 height 7
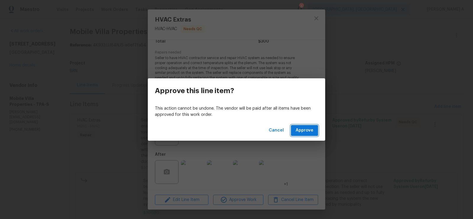
click at [304, 130] on span "Approve" at bounding box center [305, 130] width 18 height 7
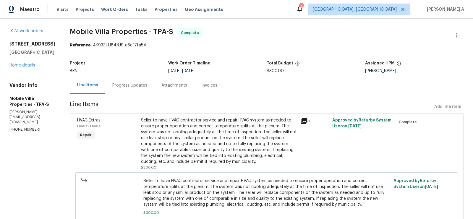
click at [132, 86] on div "Progress Updates" at bounding box center [129, 85] width 49 height 17
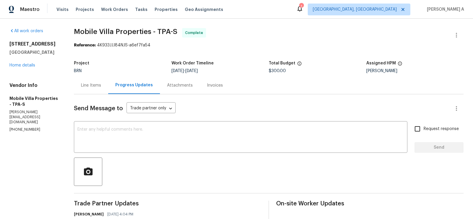
click at [92, 86] on div "Line Items" at bounding box center [91, 86] width 20 height 6
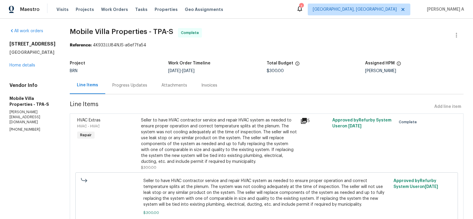
click at [112, 86] on div "Progress Updates" at bounding box center [129, 86] width 35 height 6
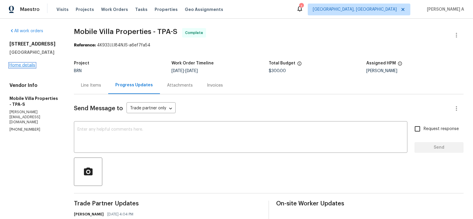
click at [26, 65] on link "Home details" at bounding box center [22, 65] width 26 height 4
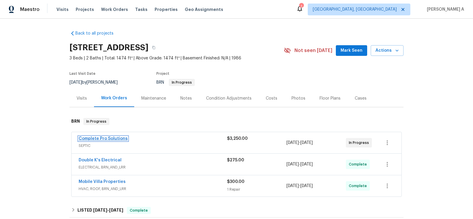
click at [109, 137] on link "Complete Pro Solutions" at bounding box center [103, 139] width 49 height 4
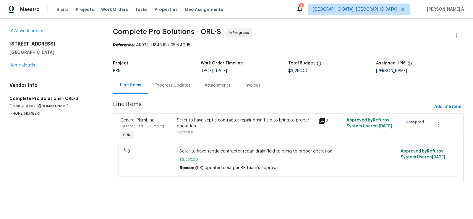
click at [151, 79] on div "Progress Updates" at bounding box center [173, 85] width 49 height 17
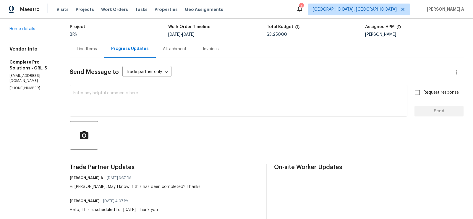
scroll to position [37, 0]
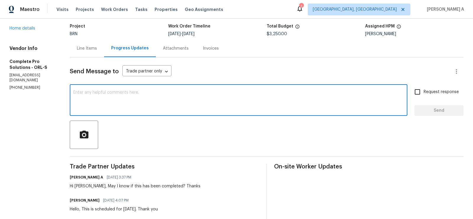
click at [197, 103] on textarea at bounding box center [238, 101] width 331 height 21
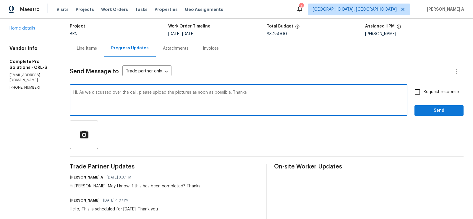
type textarea "Hi, As we discussed over the call, please upload the pictures as soon as possib…"
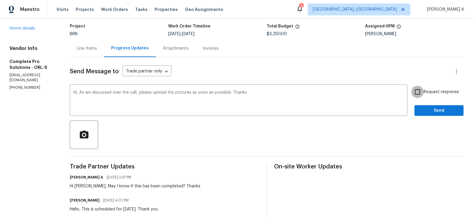
click at [416, 96] on input "Request response" at bounding box center [418, 92] width 12 height 12
checkbox input "true"
click at [430, 111] on span "Send" at bounding box center [440, 110] width 40 height 7
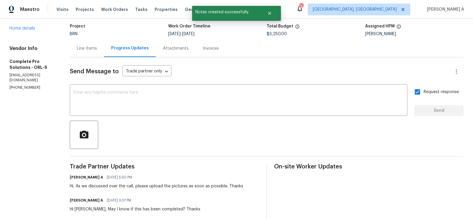
scroll to position [0, 0]
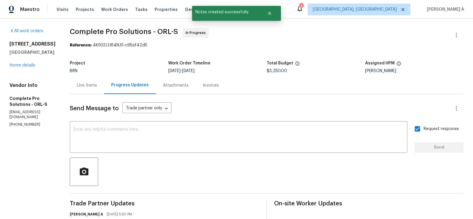
click at [96, 82] on div "Line Items" at bounding box center [87, 85] width 34 height 17
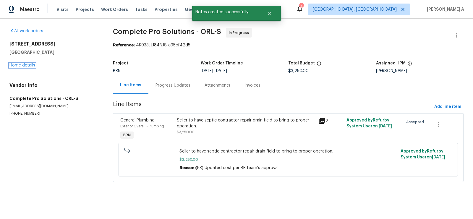
click at [26, 65] on link "Home details" at bounding box center [22, 65] width 26 height 4
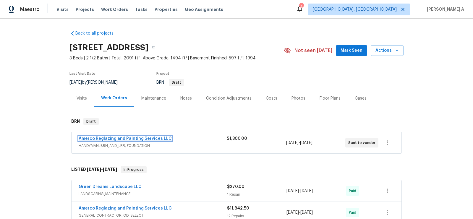
click at [112, 138] on link "Amerco Reglazing and Painting Services LLC" at bounding box center [125, 139] width 93 height 4
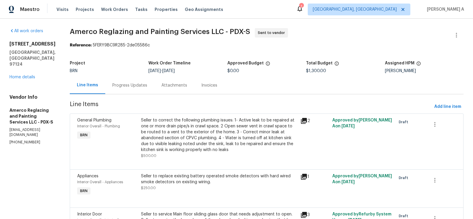
click at [145, 81] on div "Progress Updates" at bounding box center [129, 85] width 49 height 17
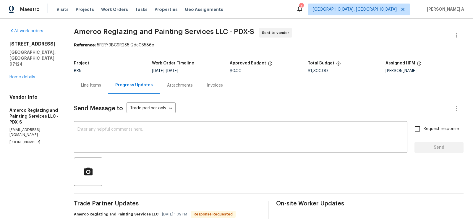
scroll to position [64, 0]
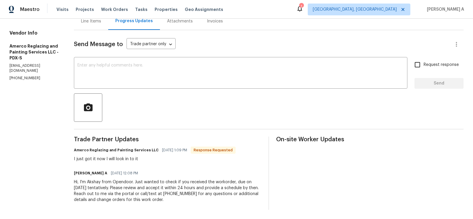
click at [201, 91] on div "Send Message to Trade partner only Trade partner only ​ x ​ Request response Se…" at bounding box center [269, 120] width 390 height 180
click at [189, 80] on textarea at bounding box center [241, 73] width 327 height 21
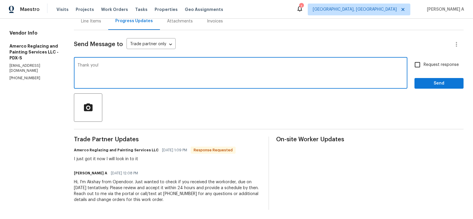
type textarea "Thank you!"
click at [429, 66] on span "Request response" at bounding box center [441, 65] width 35 height 6
click at [424, 66] on input "Request response" at bounding box center [418, 65] width 12 height 12
checkbox input "true"
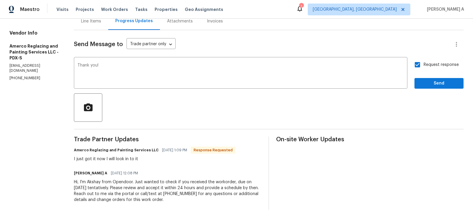
click at [445, 89] on div "Send Message to Trade partner only Trade partner only ​ Thank you! x ​ Request …" at bounding box center [269, 120] width 390 height 180
click at [445, 86] on span "Send" at bounding box center [440, 83] width 40 height 7
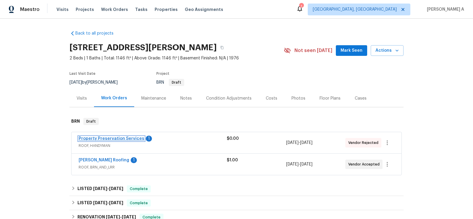
click at [125, 138] on link "Property Preservation Services" at bounding box center [112, 139] width 66 height 4
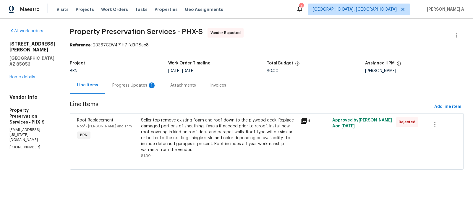
click at [139, 85] on div "Progress Updates 1" at bounding box center [134, 86] width 44 height 6
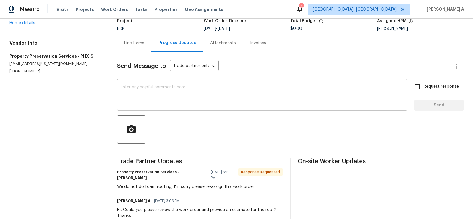
scroll to position [22, 0]
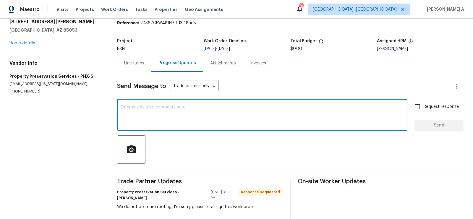
click at [172, 112] on textarea at bounding box center [262, 115] width 283 height 21
type textarea "Thanks for letting me know"
click at [423, 107] on input "Request response" at bounding box center [418, 107] width 12 height 12
checkbox input "true"
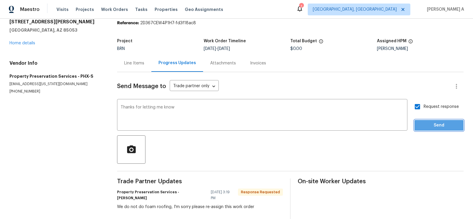
click at [434, 121] on button "Send" at bounding box center [439, 125] width 49 height 11
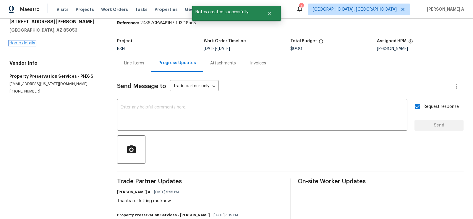
click at [28, 44] on link "Home details" at bounding box center [22, 43] width 26 height 4
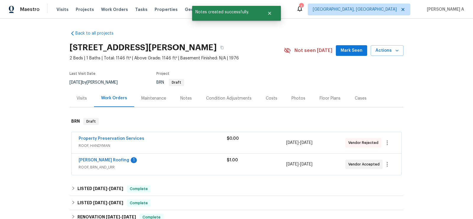
scroll to position [13, 0]
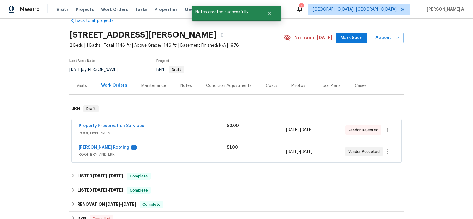
click at [93, 142] on div "[PERSON_NAME] Roofing 1 ROOF, BRN_AND_LRR $1.00 [DATE] - [DATE] Vendor Accepted" at bounding box center [237, 151] width 330 height 21
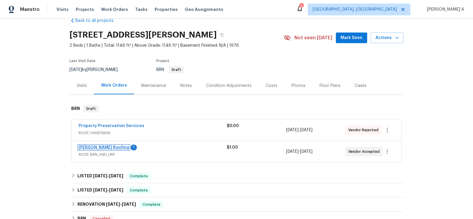
click at [93, 147] on link "[PERSON_NAME] Roofing" at bounding box center [104, 148] width 51 height 4
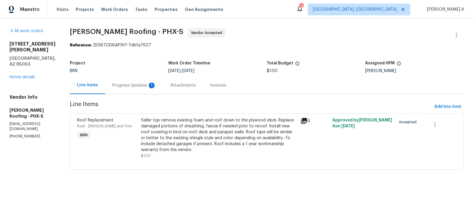
click at [143, 85] on div "Progress Updates 1" at bounding box center [134, 86] width 44 height 6
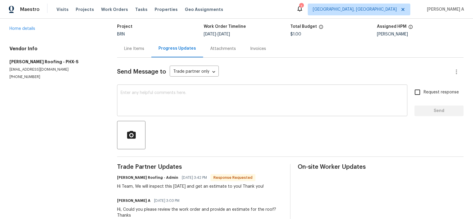
scroll to position [38, 0]
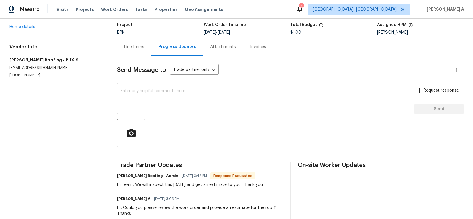
click at [184, 113] on div "x ​" at bounding box center [262, 99] width 291 height 30
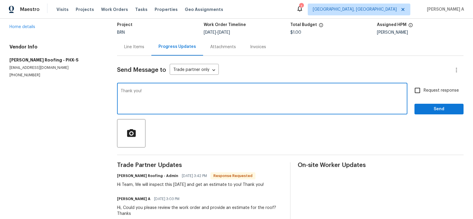
type textarea "Thank you!"
click at [415, 93] on input "Request response" at bounding box center [418, 90] width 12 height 12
checkbox input "true"
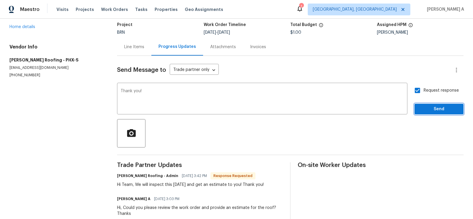
click at [440, 111] on span "Send" at bounding box center [440, 109] width 40 height 7
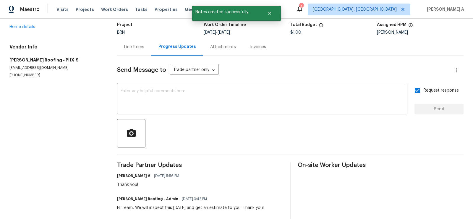
scroll to position [0, 0]
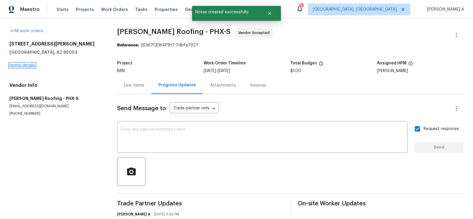
click at [30, 65] on link "Home details" at bounding box center [22, 65] width 26 height 4
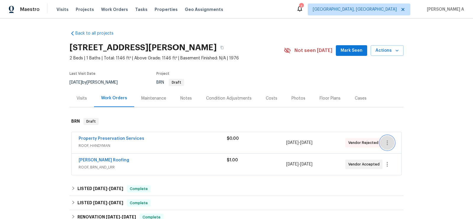
click at [389, 142] on icon "button" at bounding box center [387, 142] width 7 height 7
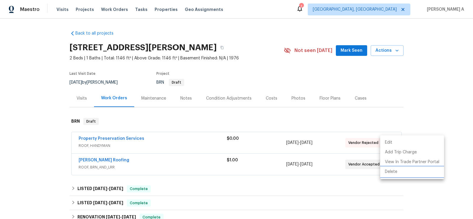
click at [394, 170] on li "Delete" at bounding box center [412, 172] width 64 height 10
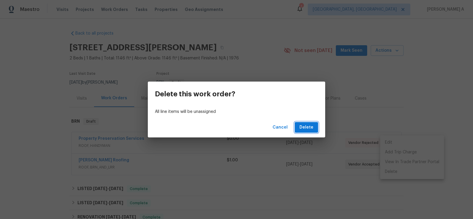
click at [310, 127] on span "Delete" at bounding box center [307, 127] width 14 height 7
